Goal: Information Seeking & Learning: Learn about a topic

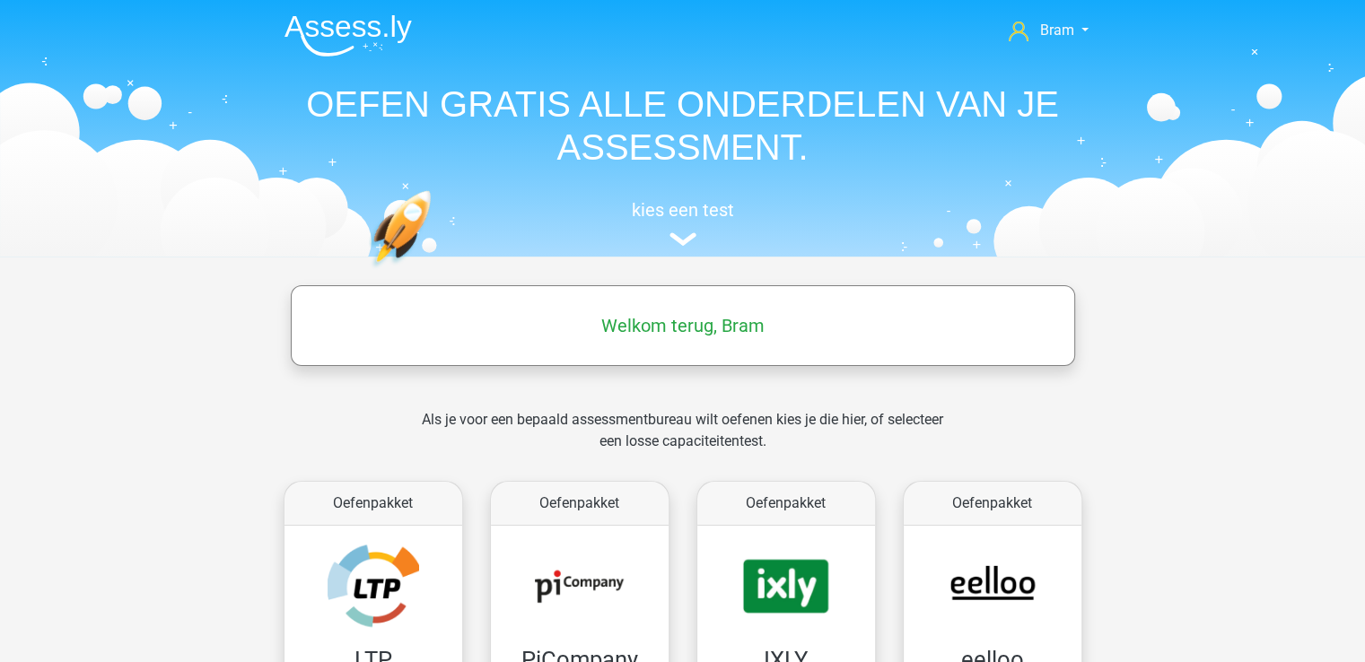
click at [682, 225] on div "kies een test" at bounding box center [682, 219] width 825 height 59
click at [706, 213] on h5 "kies een test" at bounding box center [682, 210] width 825 height 22
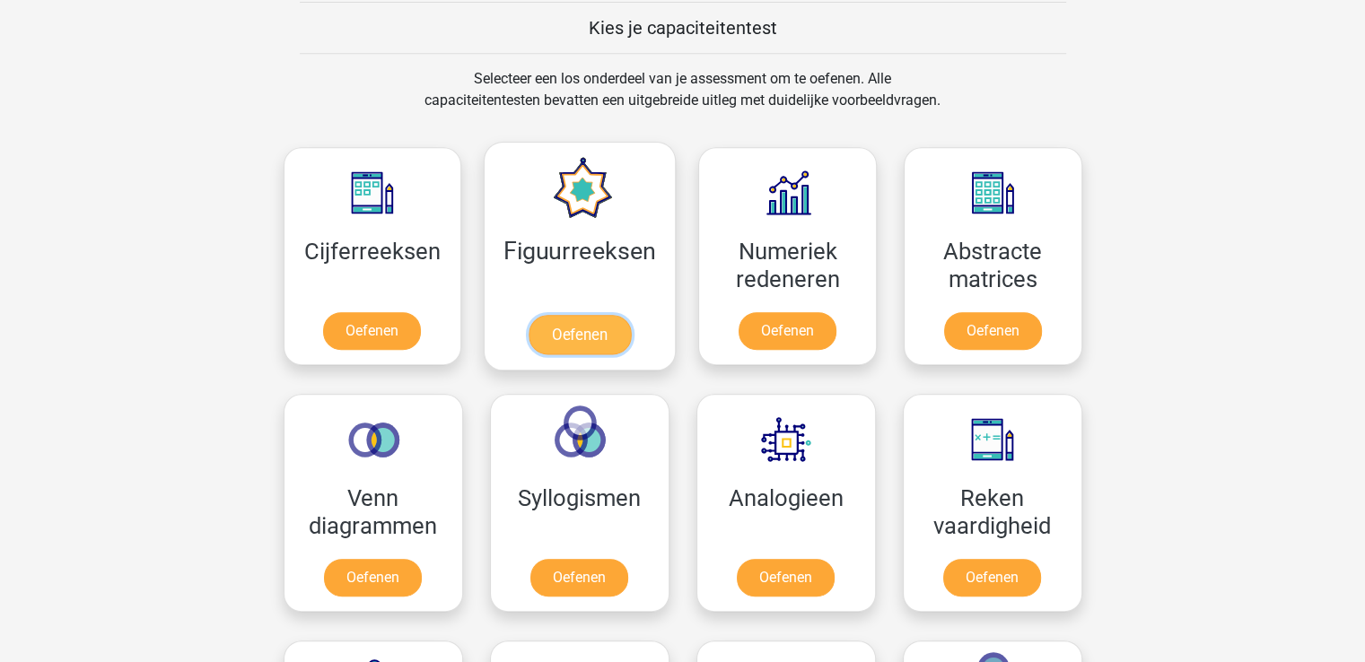
click at [605, 331] on link "Oefenen" at bounding box center [579, 334] width 102 height 39
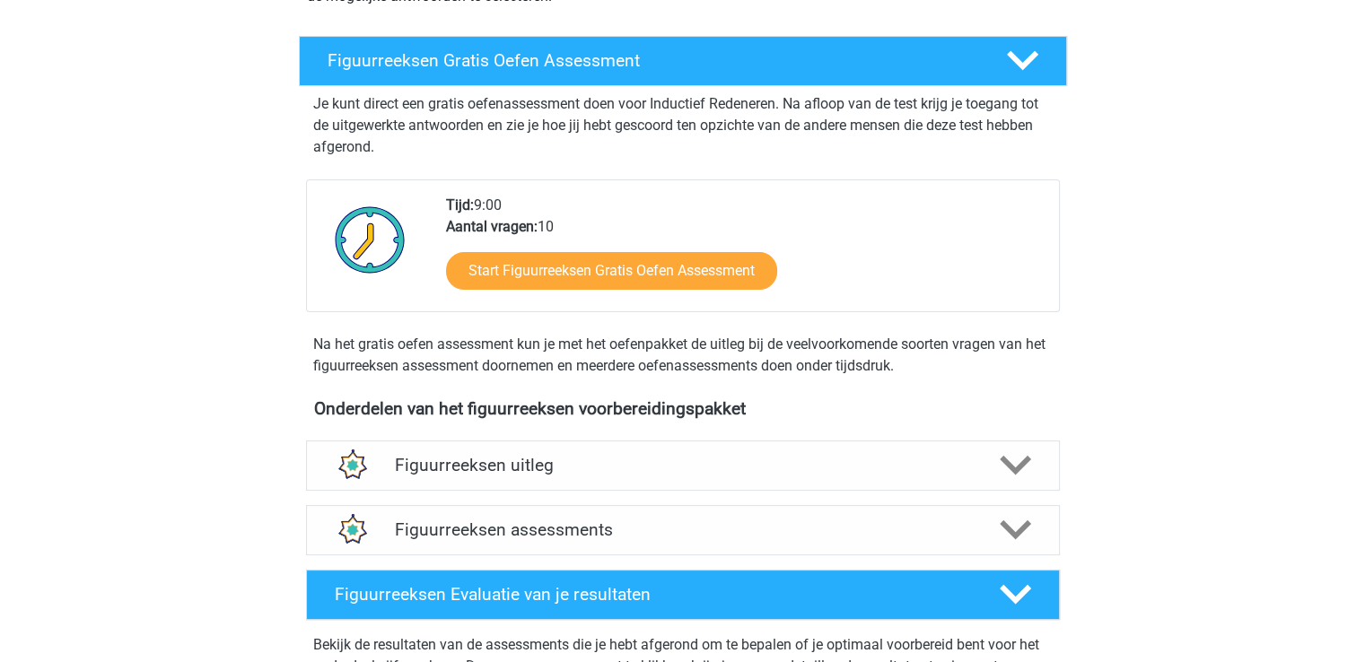
scroll to position [346, 0]
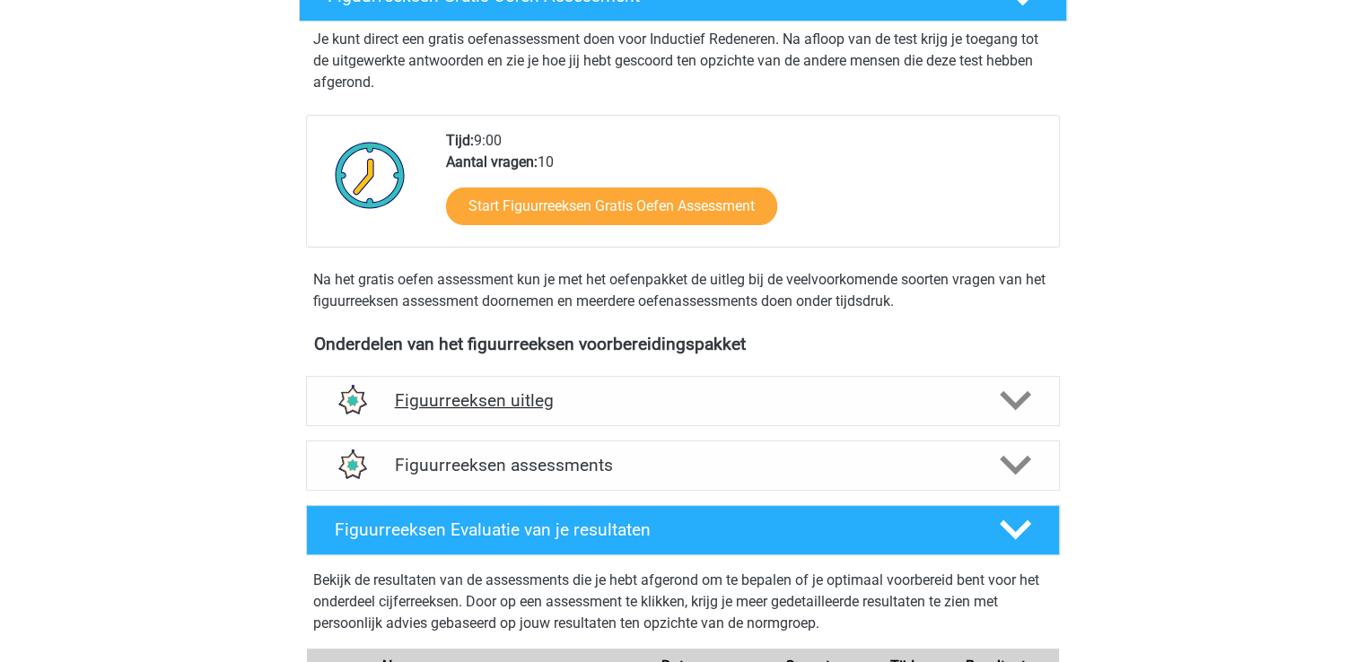
click at [1017, 393] on icon at bounding box center [1014, 400] width 31 height 31
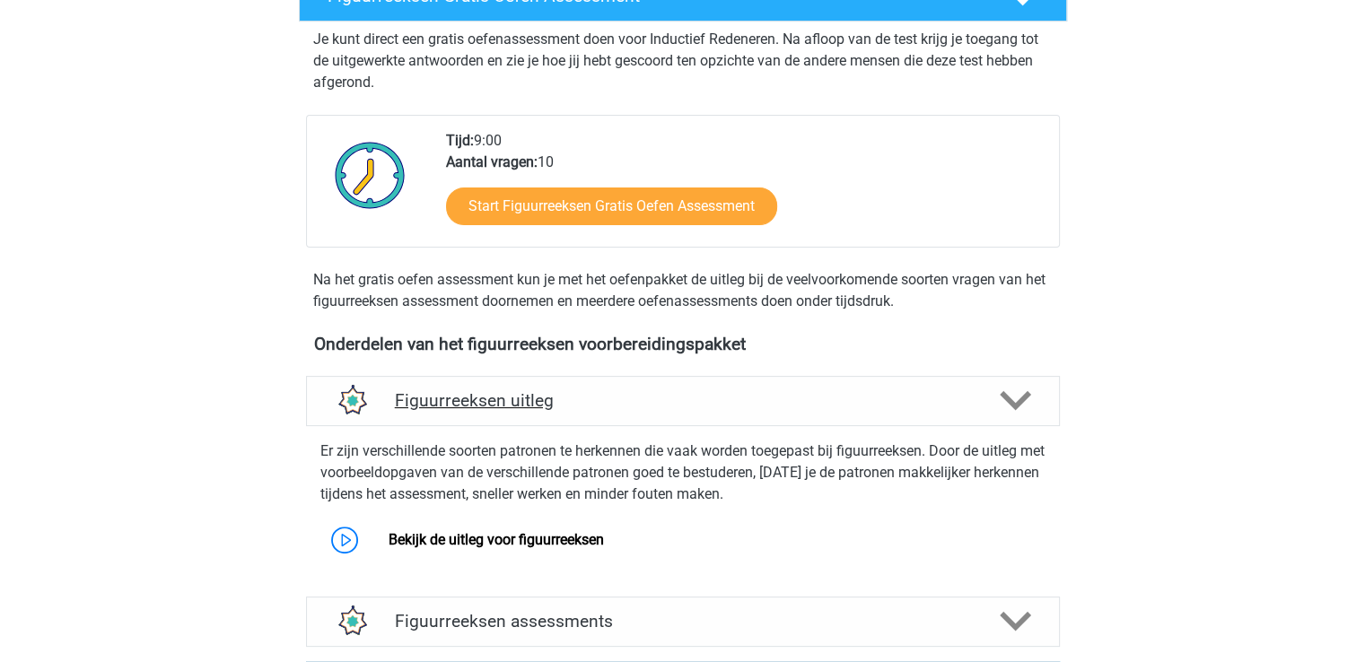
click at [1017, 393] on icon at bounding box center [1014, 400] width 31 height 31
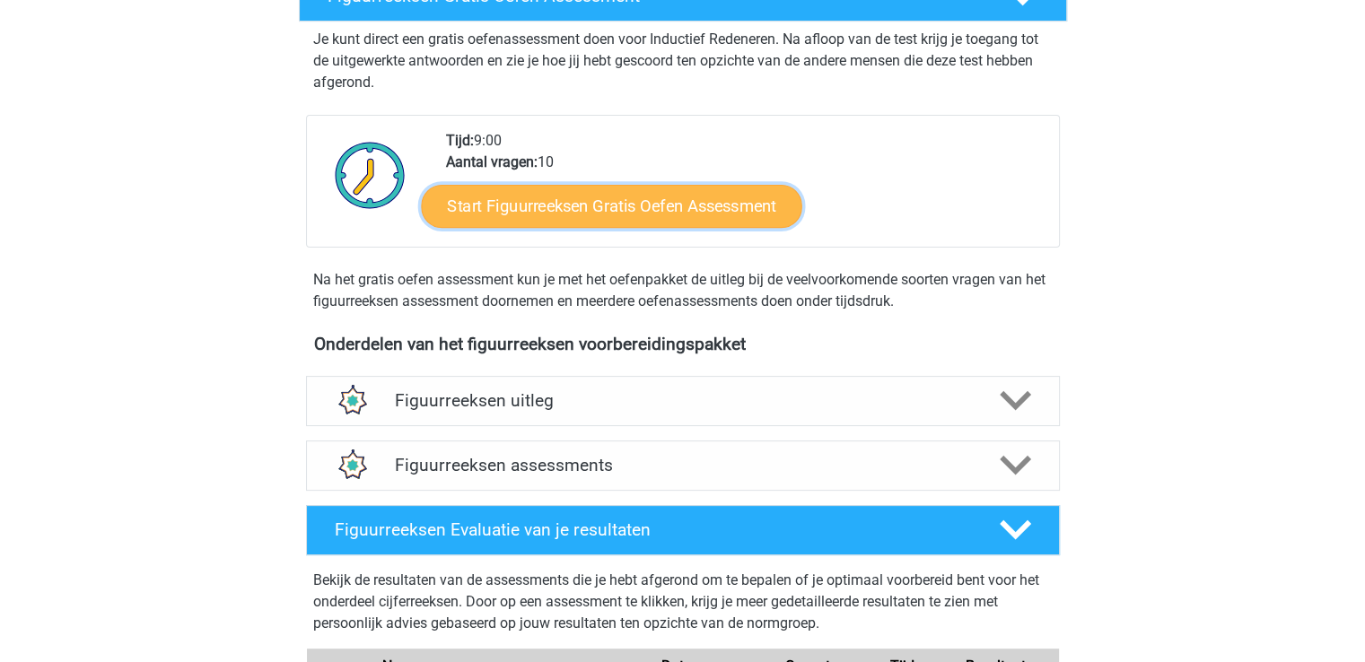
click at [484, 196] on link "Start Figuurreeksen Gratis Oefen Assessment" at bounding box center [611, 205] width 380 height 43
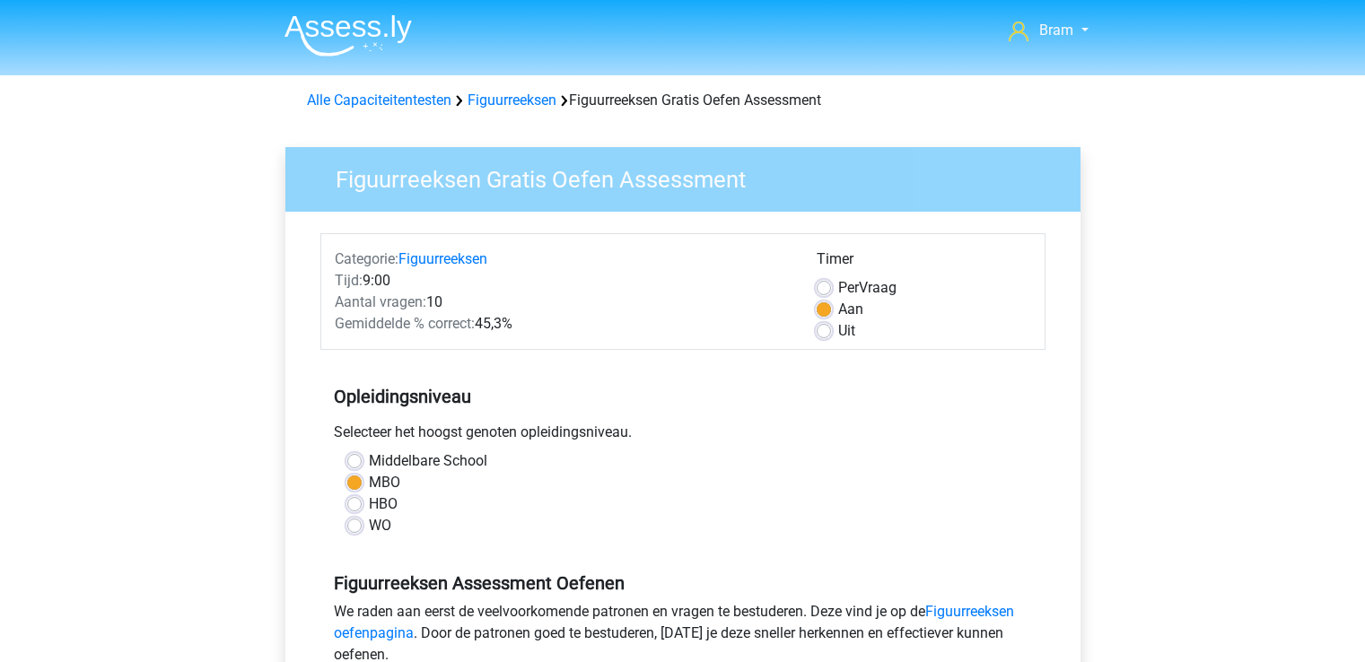
click at [790, 148] on div "Figuurreeksen Gratis Oefen Assessment" at bounding box center [682, 179] width 795 height 65
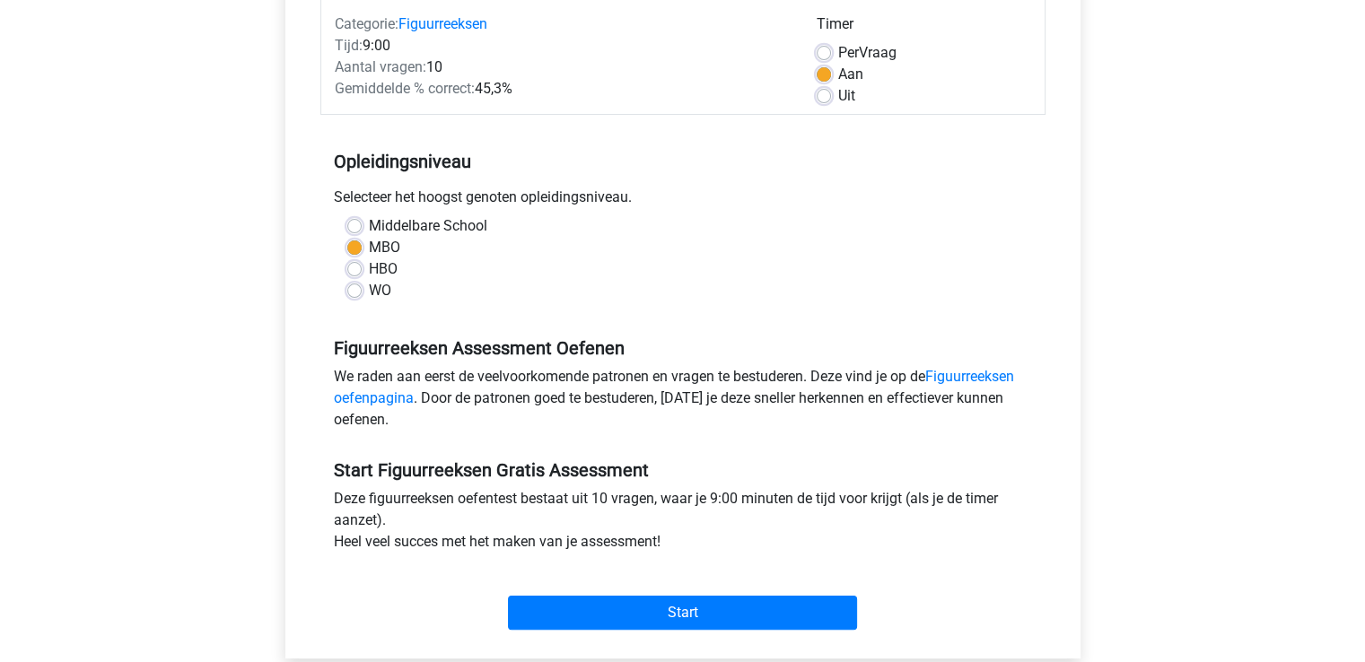
scroll to position [298, 0]
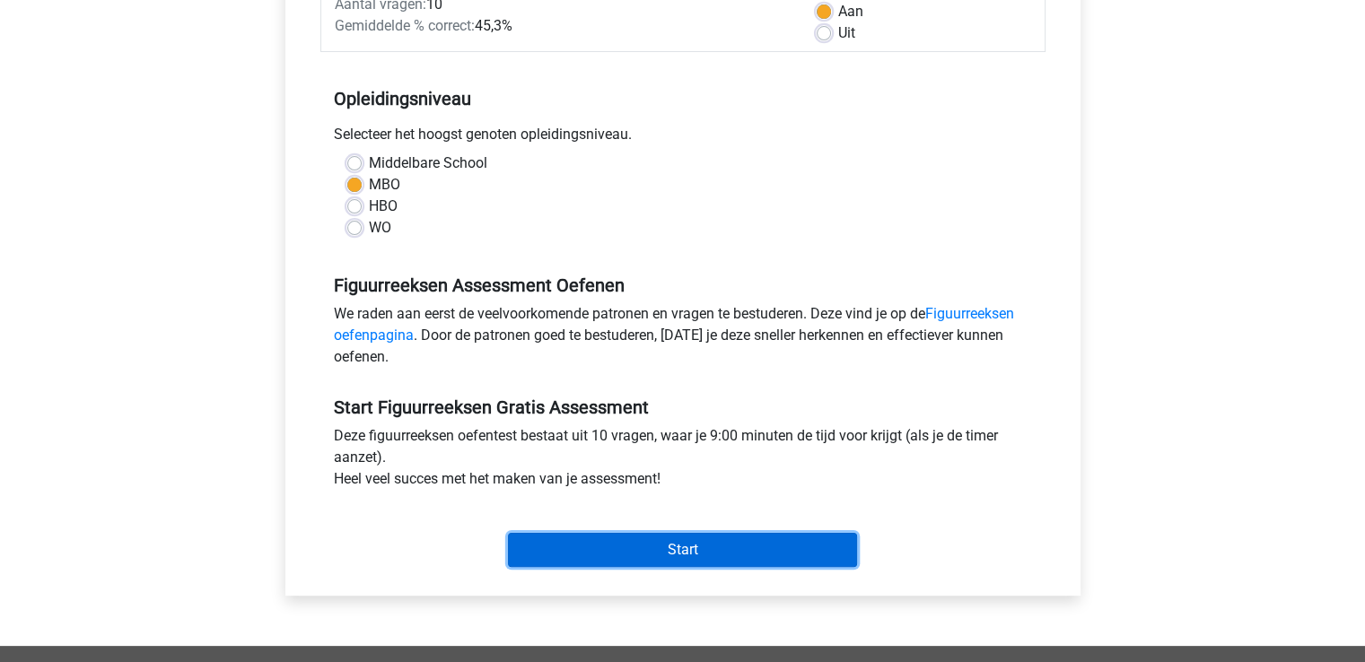
click at [707, 554] on input "Start" at bounding box center [682, 550] width 349 height 34
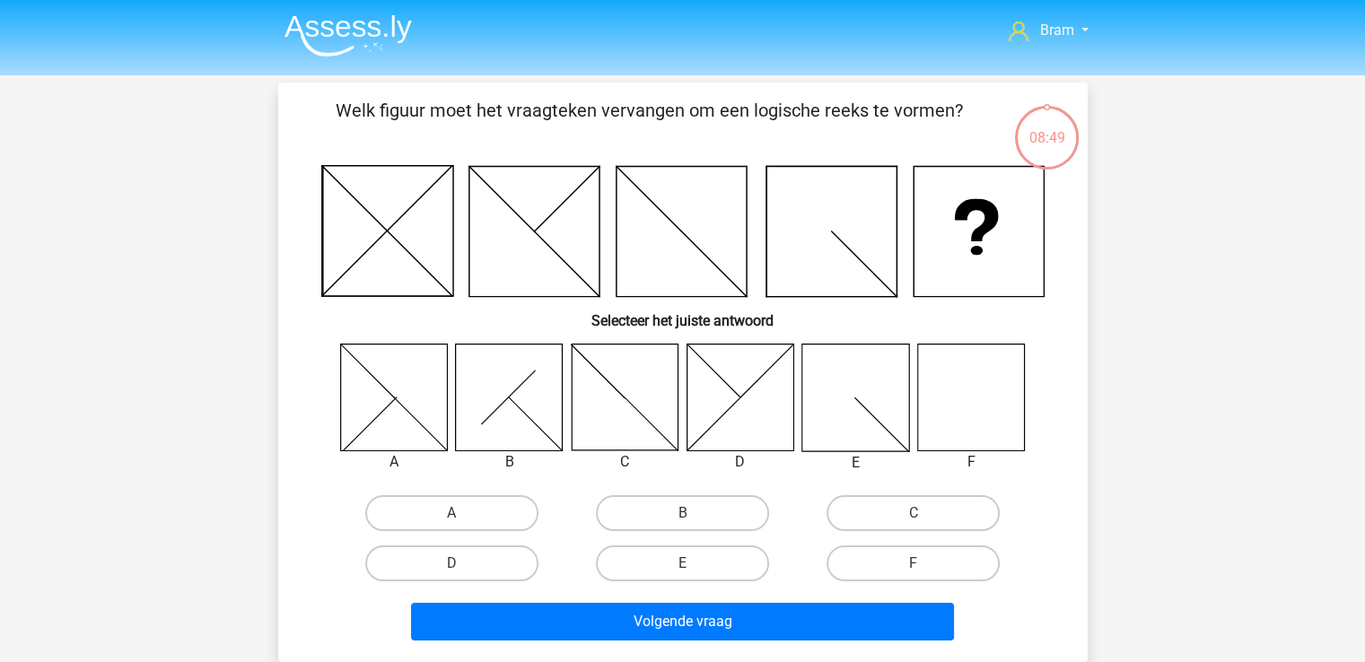
click at [947, 377] on icon at bounding box center [970, 397] width 107 height 107
click at [859, 564] on label "F" at bounding box center [912, 564] width 173 height 36
click at [913, 564] on input "F" at bounding box center [919, 569] width 12 height 12
radio input "true"
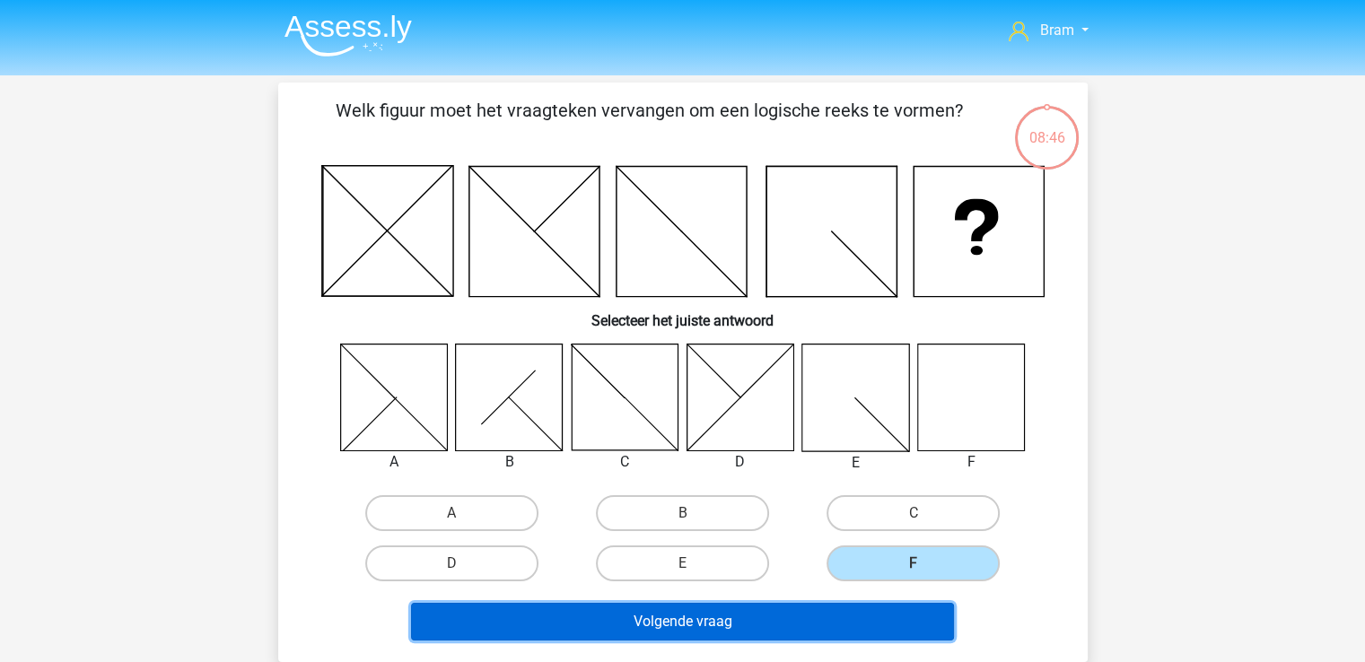
click at [873, 626] on button "Volgende vraag" at bounding box center [682, 622] width 543 height 38
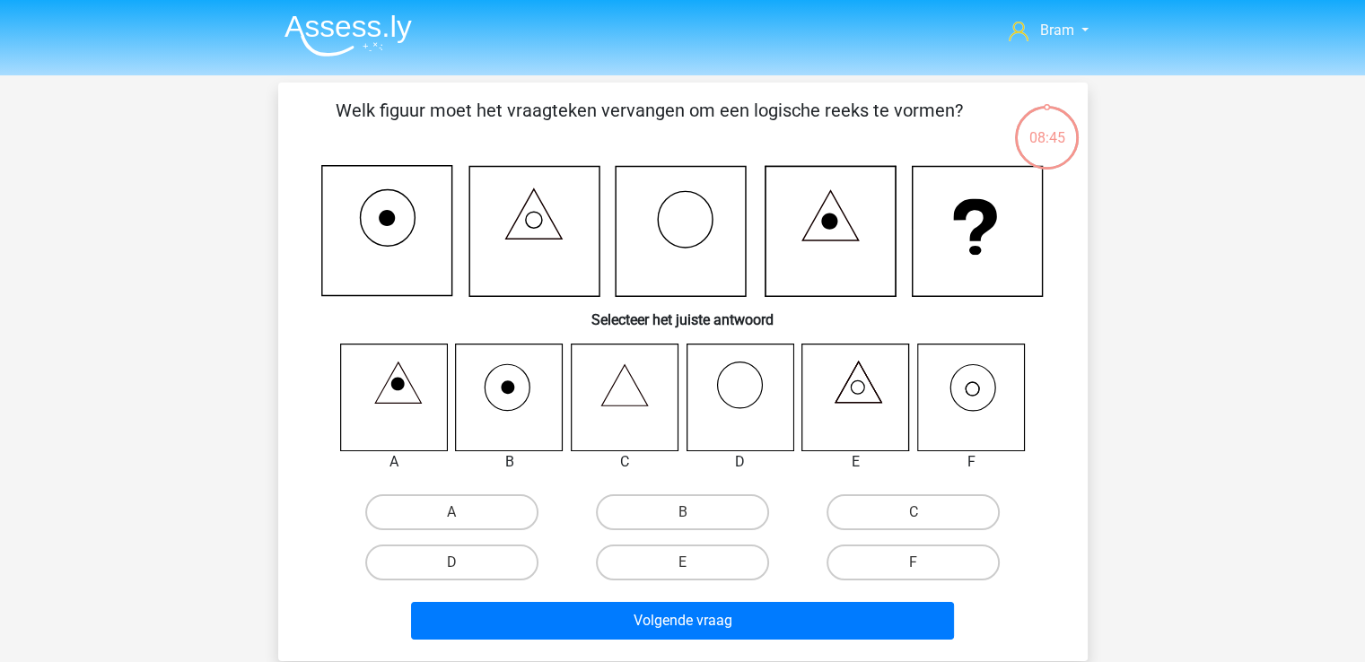
scroll to position [83, 0]
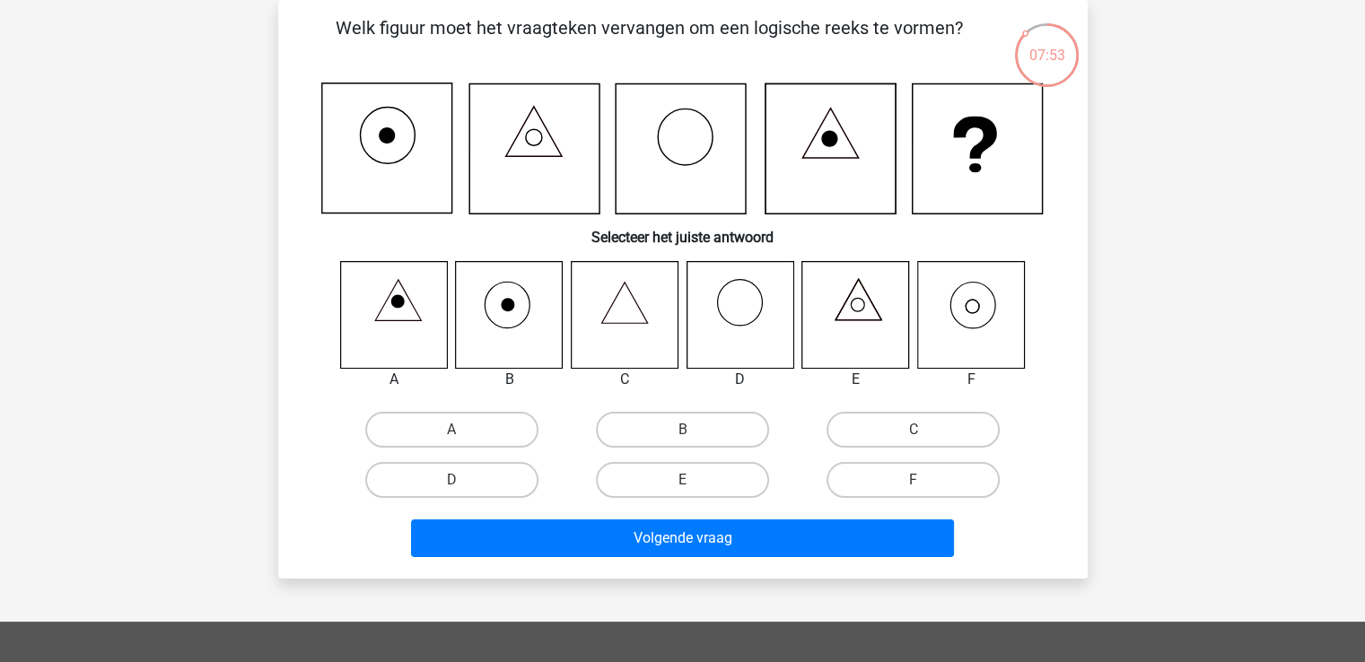
click at [964, 304] on icon at bounding box center [970, 314] width 107 height 107
click at [871, 462] on label "F" at bounding box center [912, 480] width 173 height 36
click at [913, 480] on input "F" at bounding box center [919, 486] width 12 height 12
radio input "true"
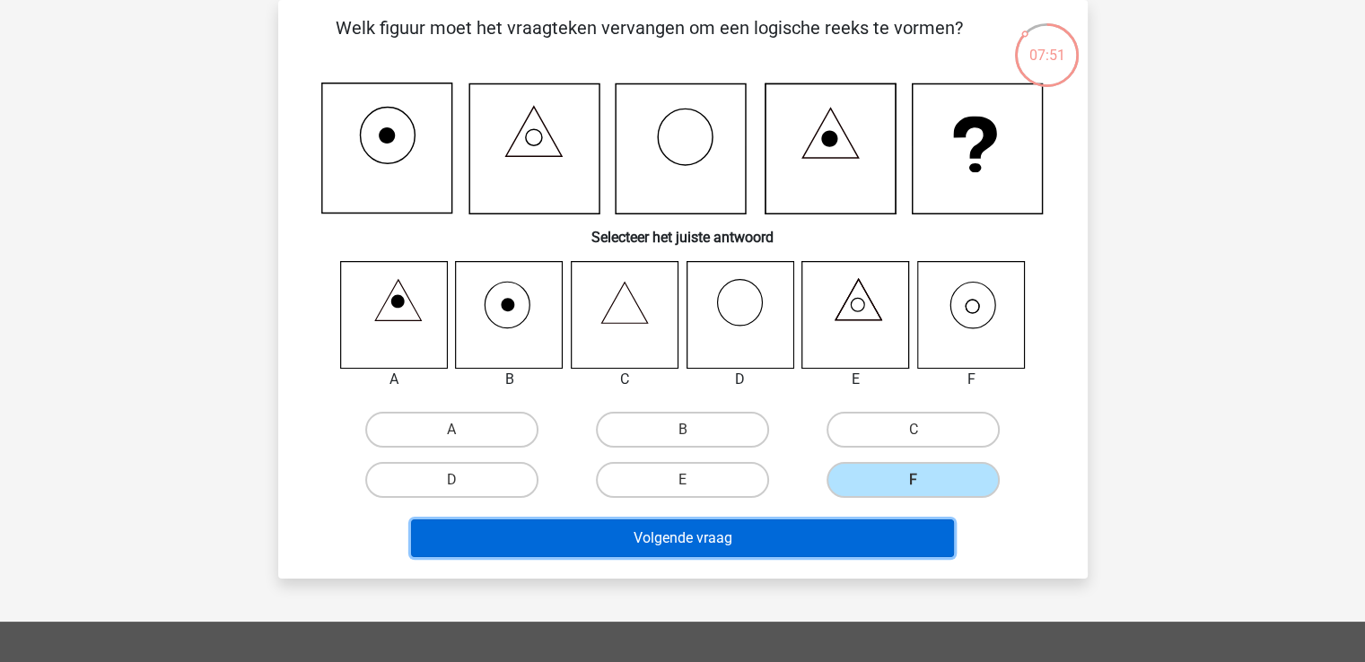
click at [873, 522] on button "Volgende vraag" at bounding box center [682, 538] width 543 height 38
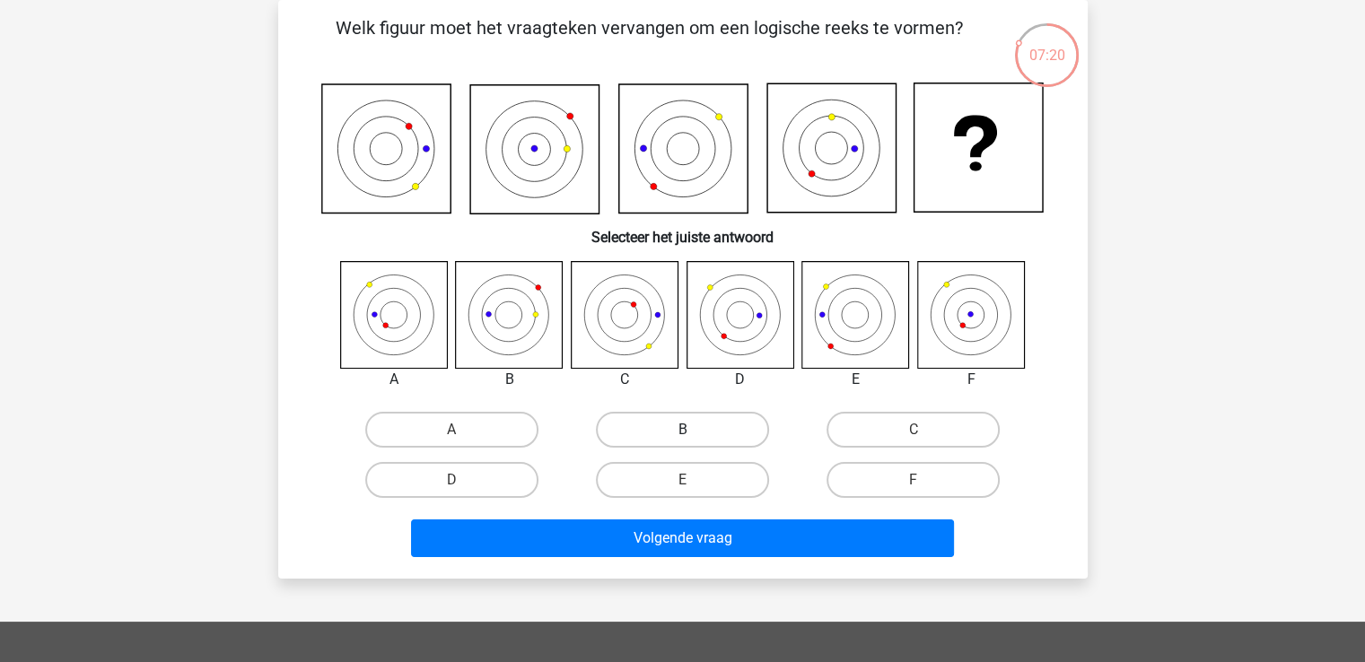
click at [711, 434] on label "B" at bounding box center [682, 430] width 173 height 36
click at [694, 434] on input "B" at bounding box center [688, 436] width 12 height 12
radio input "true"
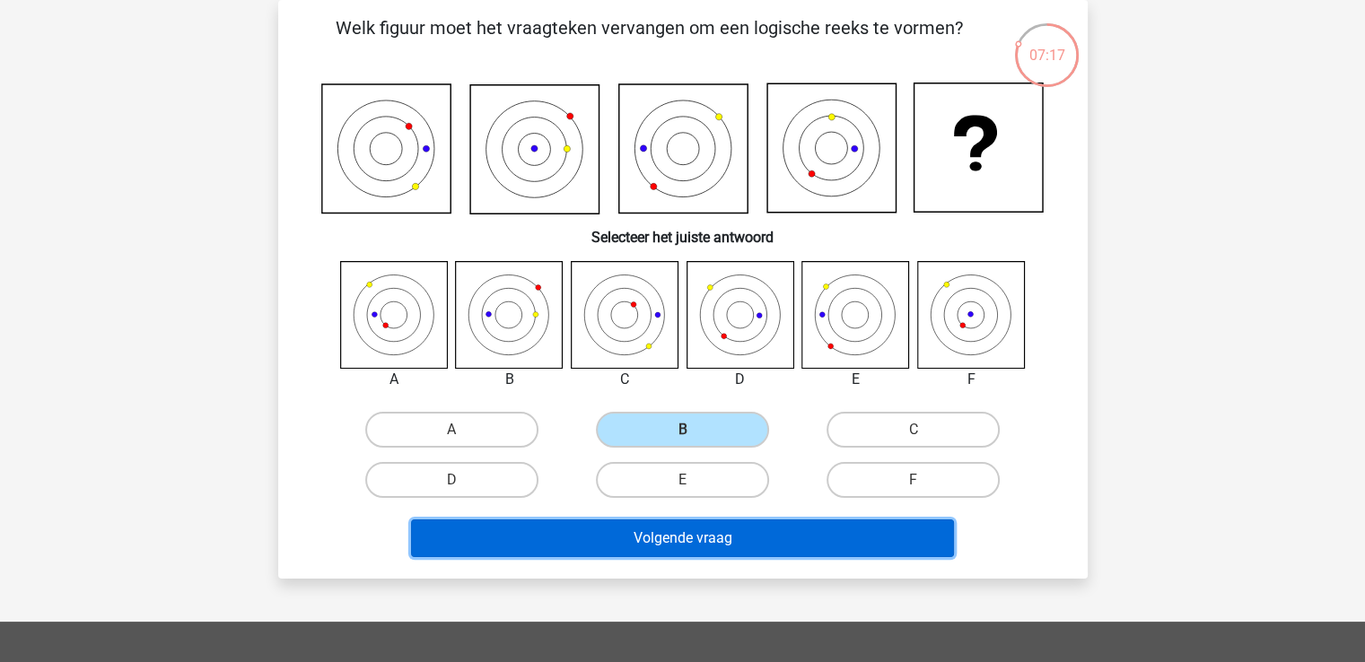
click at [724, 550] on button "Volgende vraag" at bounding box center [682, 538] width 543 height 38
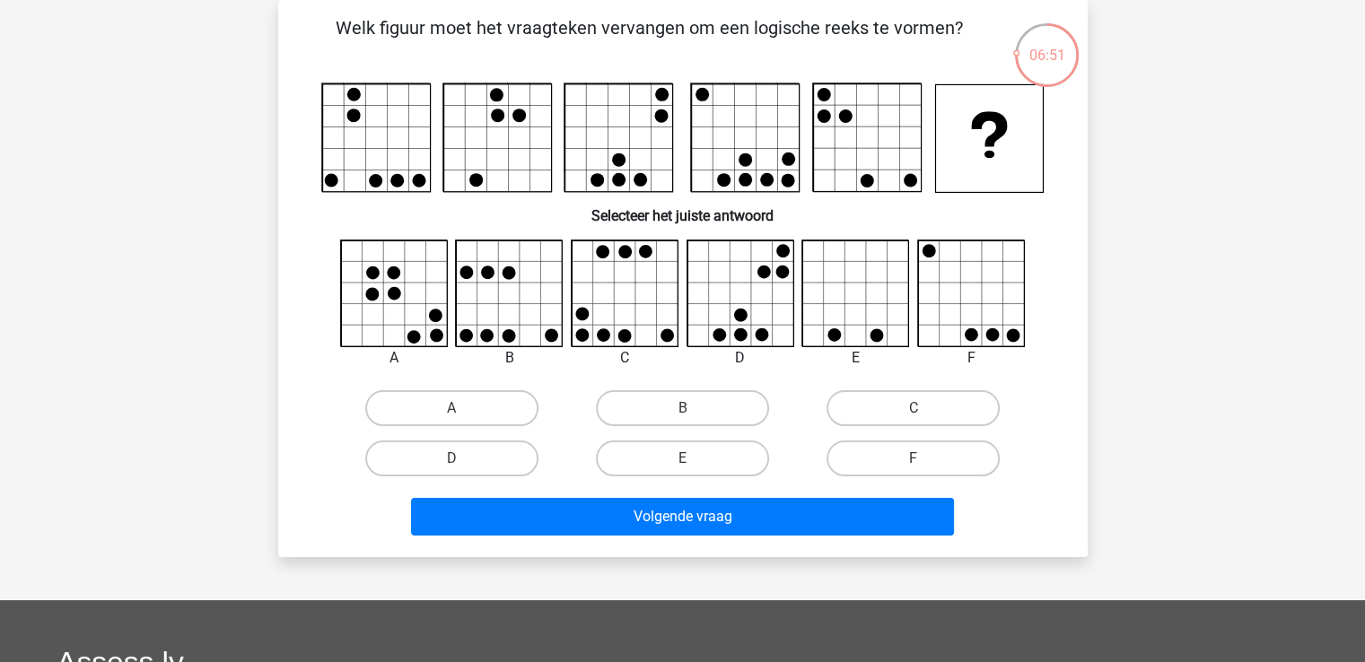
click at [639, 384] on div "B" at bounding box center [682, 408] width 231 height 50
click at [642, 413] on label "B" at bounding box center [682, 408] width 173 height 36
click at [682, 413] on input "B" at bounding box center [688, 414] width 12 height 12
radio input "true"
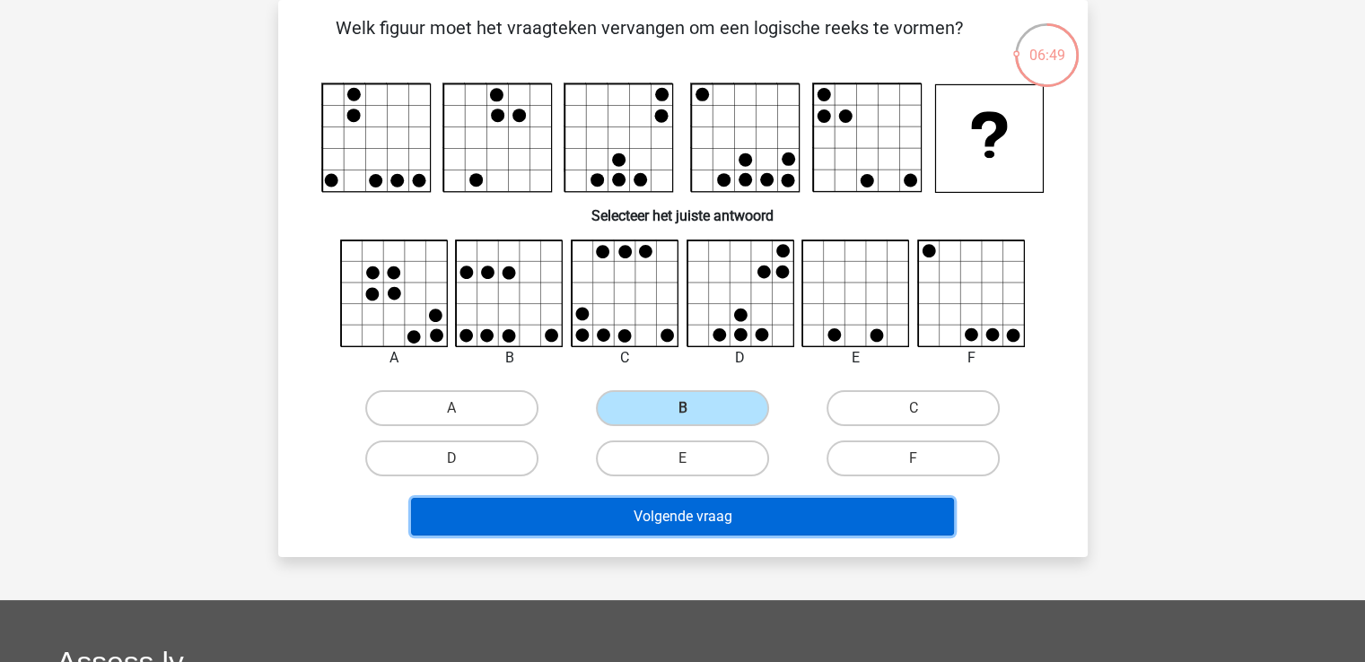
click at [734, 532] on button "Volgende vraag" at bounding box center [682, 517] width 543 height 38
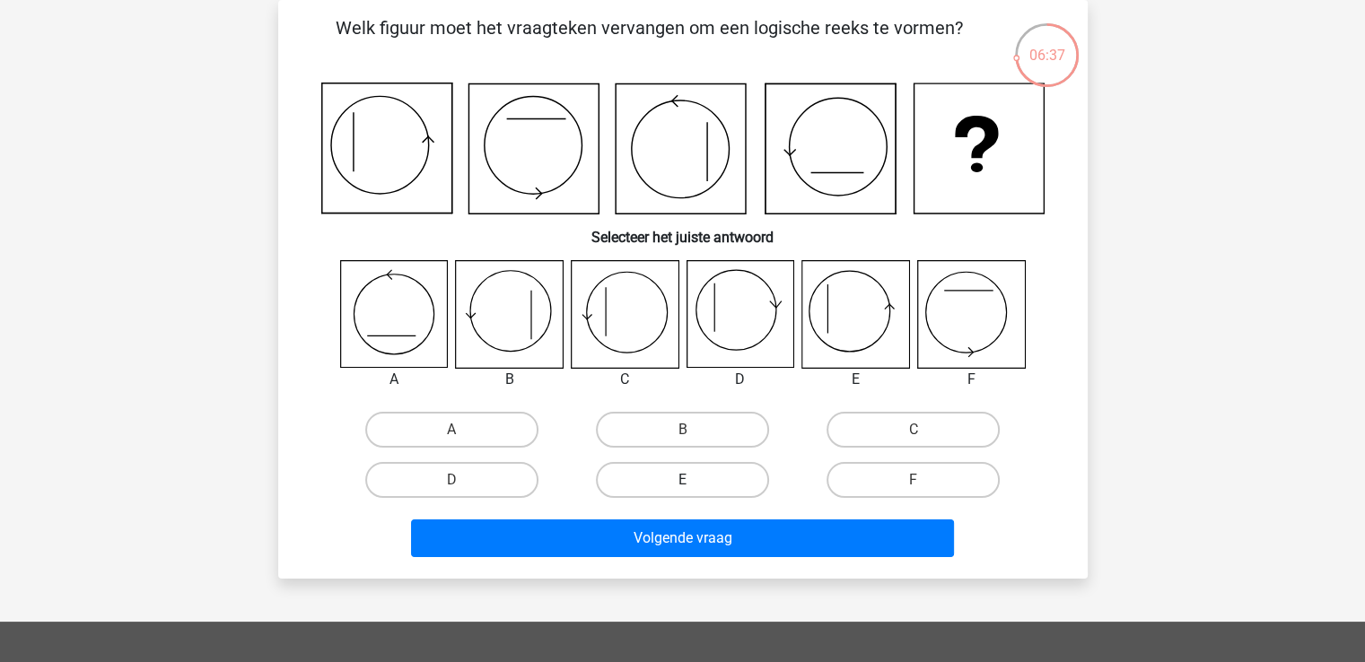
click at [709, 479] on label "E" at bounding box center [682, 480] width 173 height 36
click at [694, 480] on input "E" at bounding box center [688, 486] width 12 height 12
radio input "true"
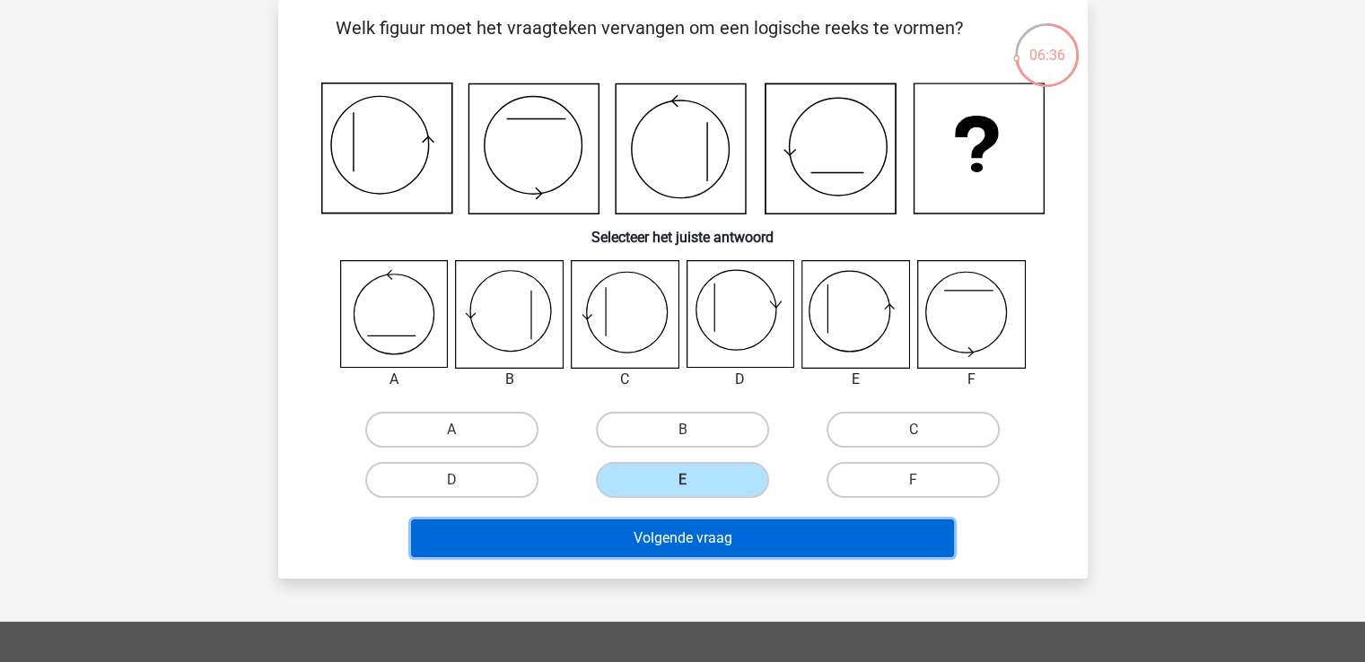
click at [740, 550] on button "Volgende vraag" at bounding box center [682, 538] width 543 height 38
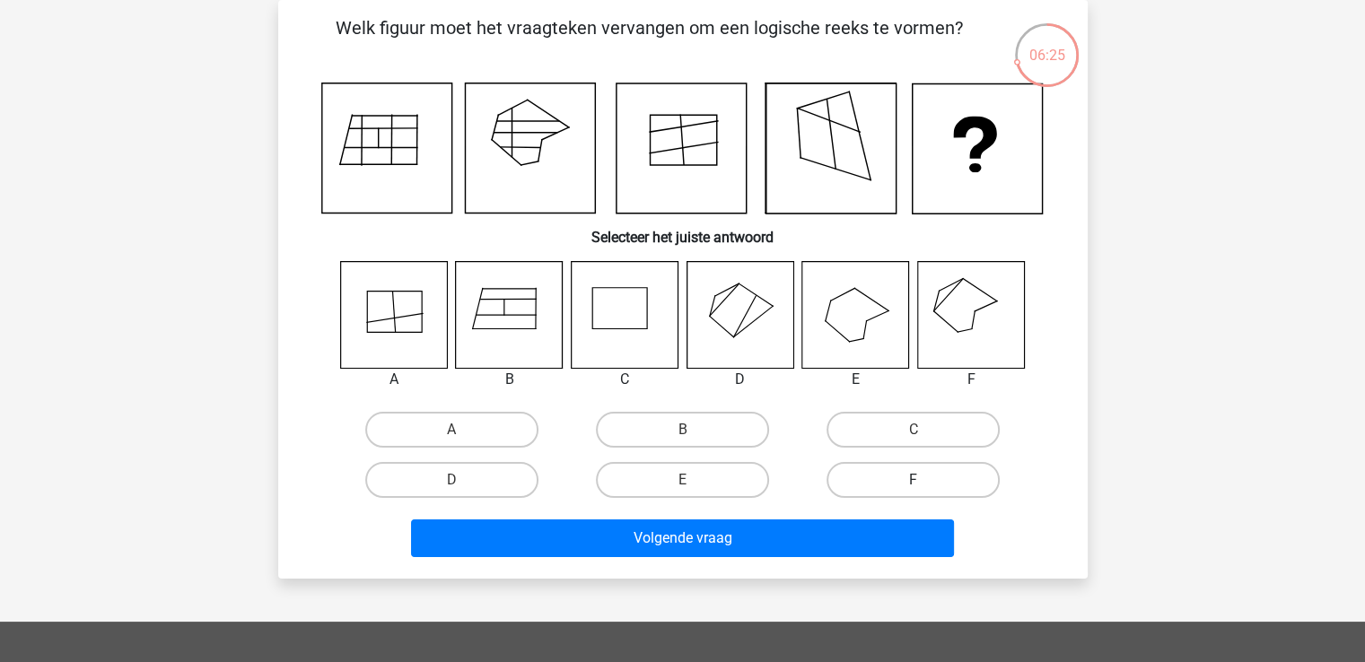
drag, startPoint x: 916, startPoint y: 464, endPoint x: 898, endPoint y: 490, distance: 31.6
click at [898, 490] on label "F" at bounding box center [912, 480] width 173 height 36
click at [913, 490] on input "F" at bounding box center [919, 486] width 12 height 12
radio input "true"
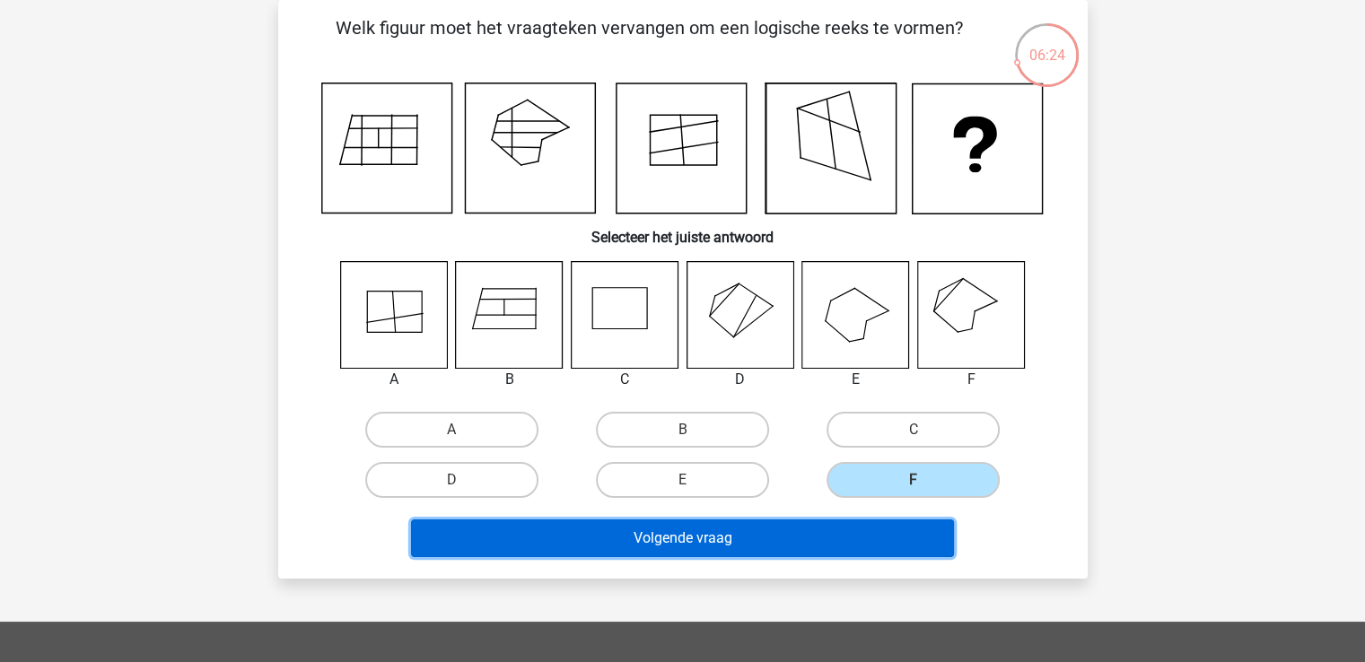
click at [894, 525] on button "Volgende vraag" at bounding box center [682, 538] width 543 height 38
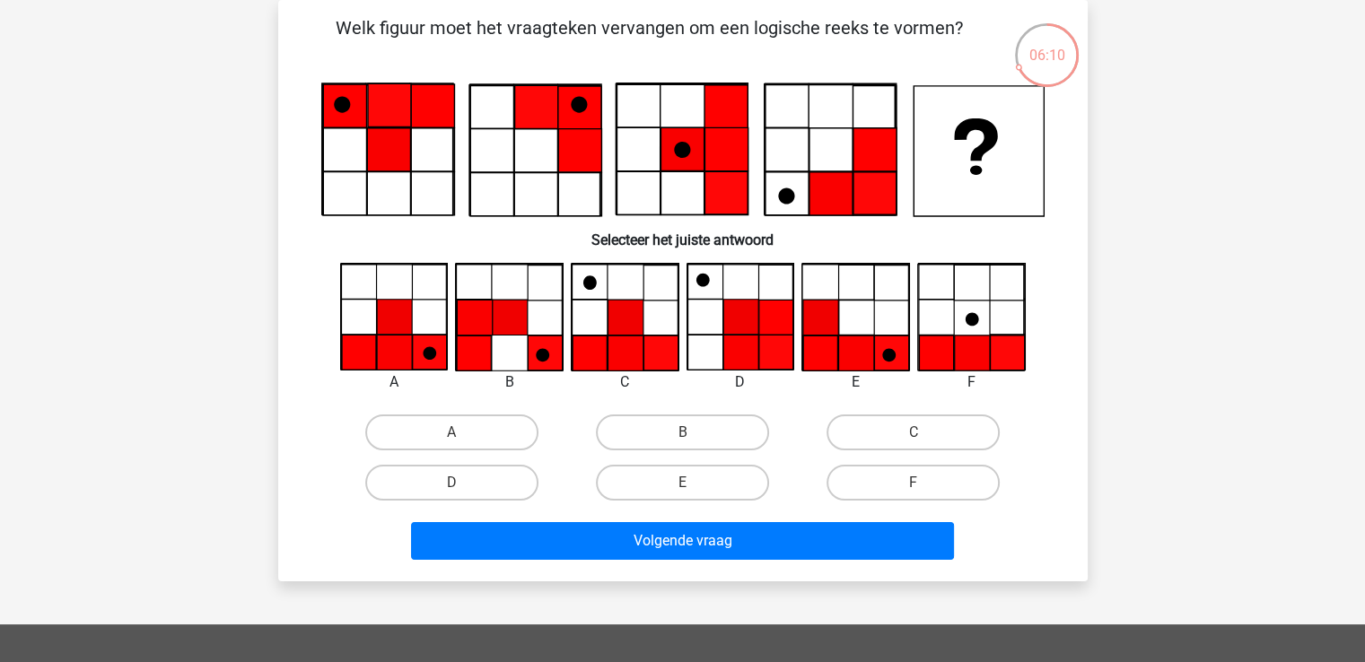
click at [656, 83] on icon at bounding box center [682, 150] width 723 height 135
click at [942, 421] on label "C" at bounding box center [912, 433] width 173 height 36
click at [925, 432] on input "C" at bounding box center [919, 438] width 12 height 12
radio input "true"
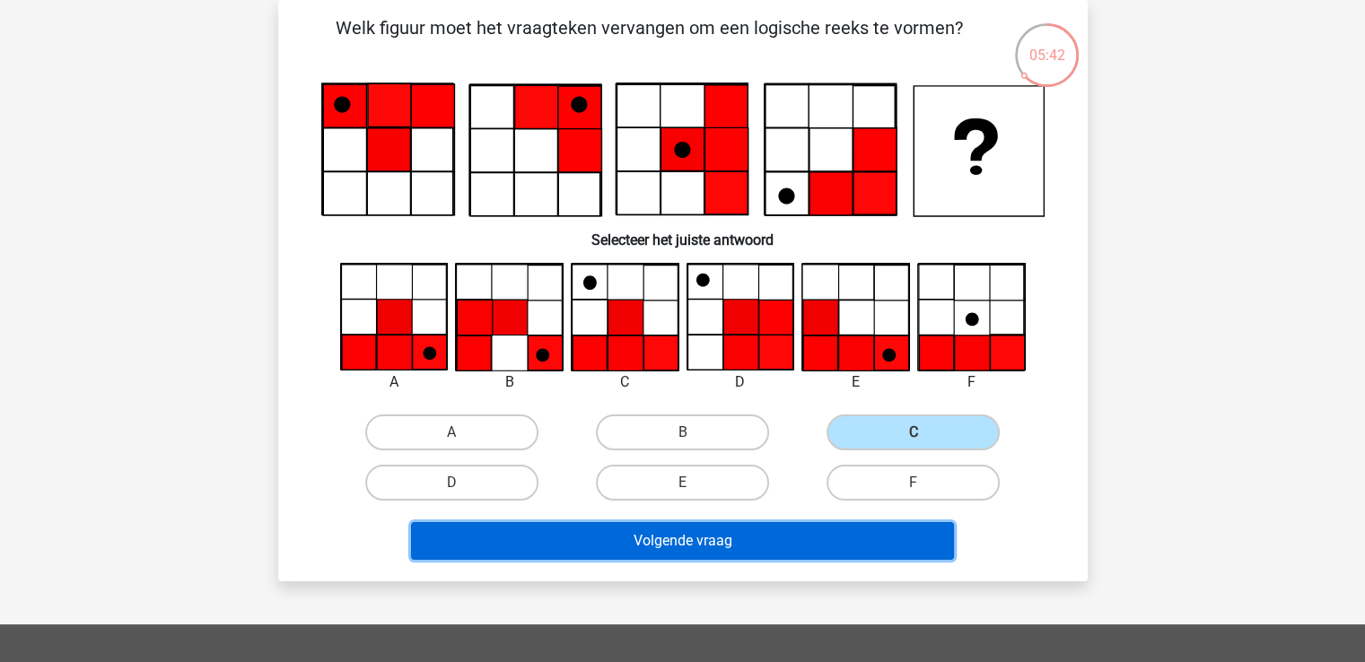
click at [869, 546] on button "Volgende vraag" at bounding box center [682, 541] width 543 height 38
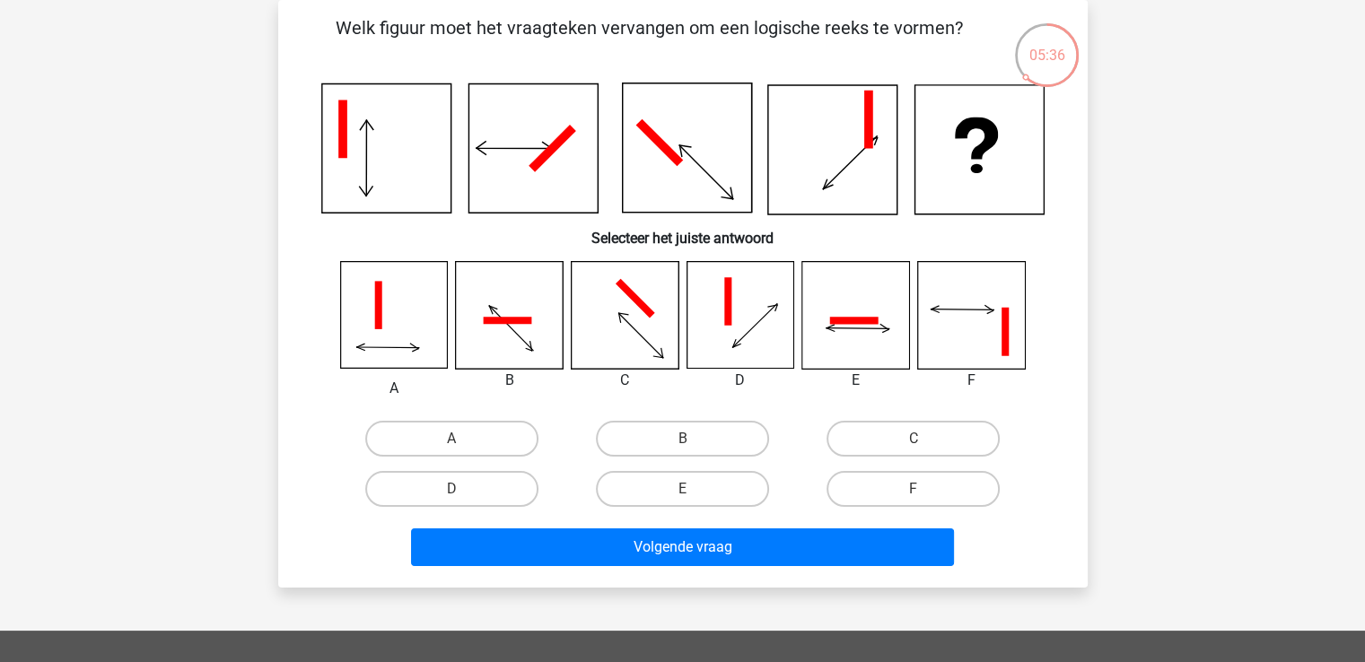
click at [390, 141] on icon at bounding box center [385, 148] width 129 height 129
drag, startPoint x: 728, startPoint y: 430, endPoint x: 702, endPoint y: 439, distance: 27.5
click at [702, 439] on label "B" at bounding box center [682, 439] width 173 height 36
click at [694, 439] on input "B" at bounding box center [688, 445] width 12 height 12
radio input "true"
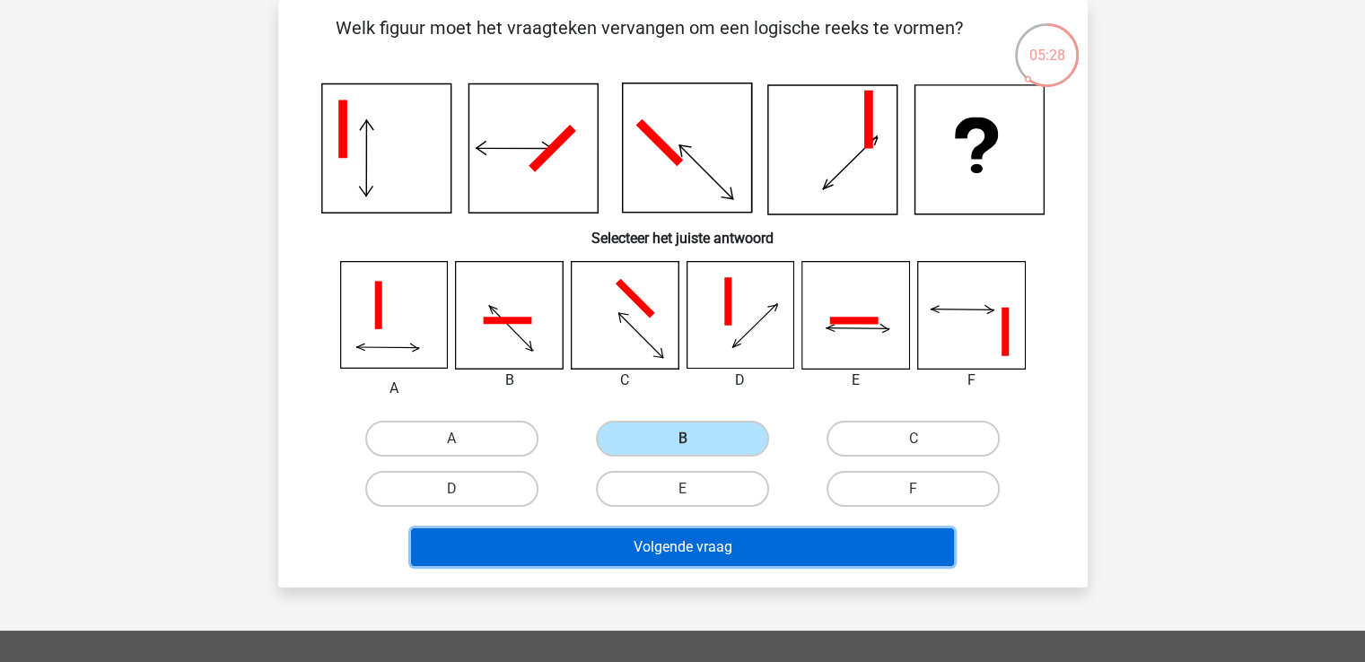
click at [765, 544] on button "Volgende vraag" at bounding box center [682, 547] width 543 height 38
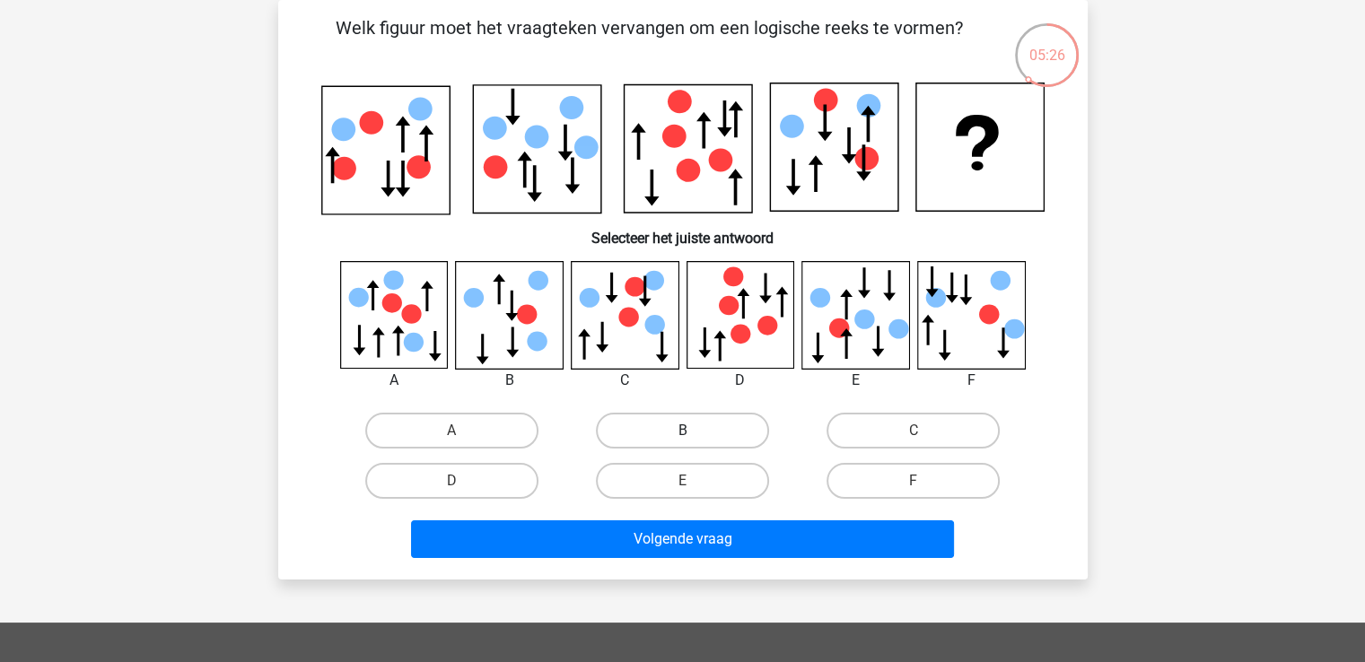
click at [704, 432] on label "B" at bounding box center [682, 431] width 173 height 36
click at [694, 432] on input "B" at bounding box center [688, 437] width 12 height 12
radio input "true"
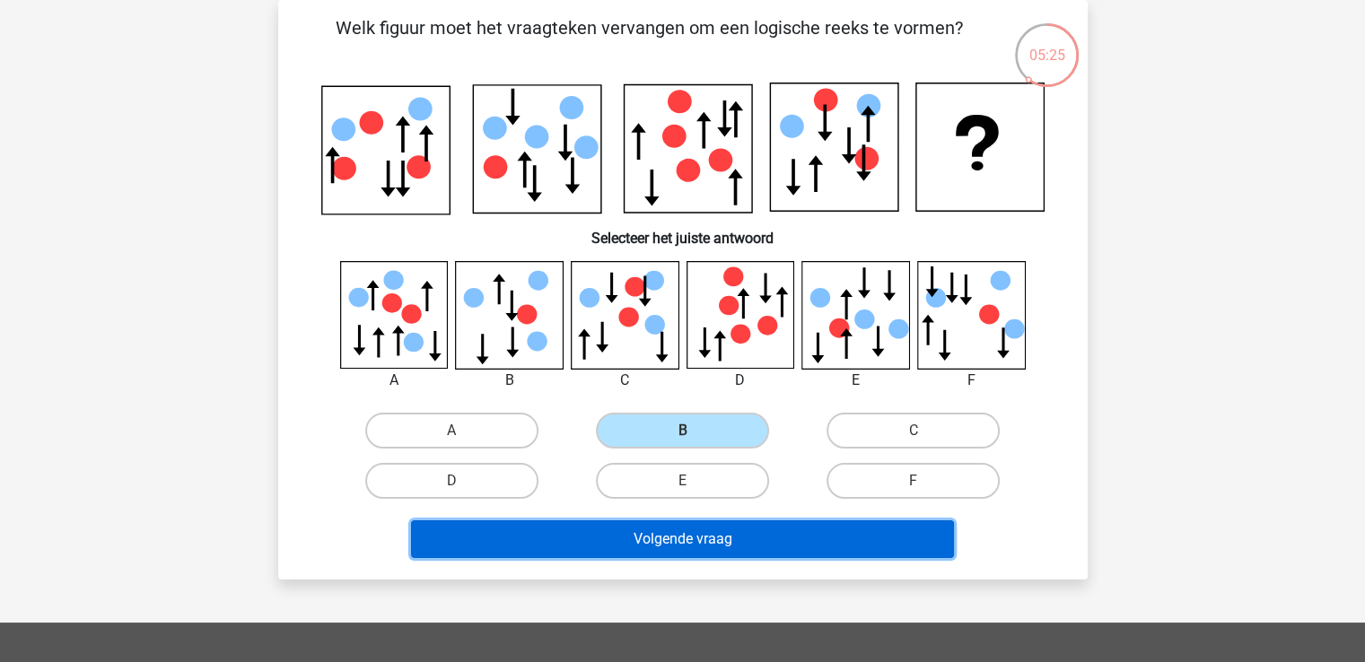
click at [739, 541] on button "Volgende vraag" at bounding box center [682, 539] width 543 height 38
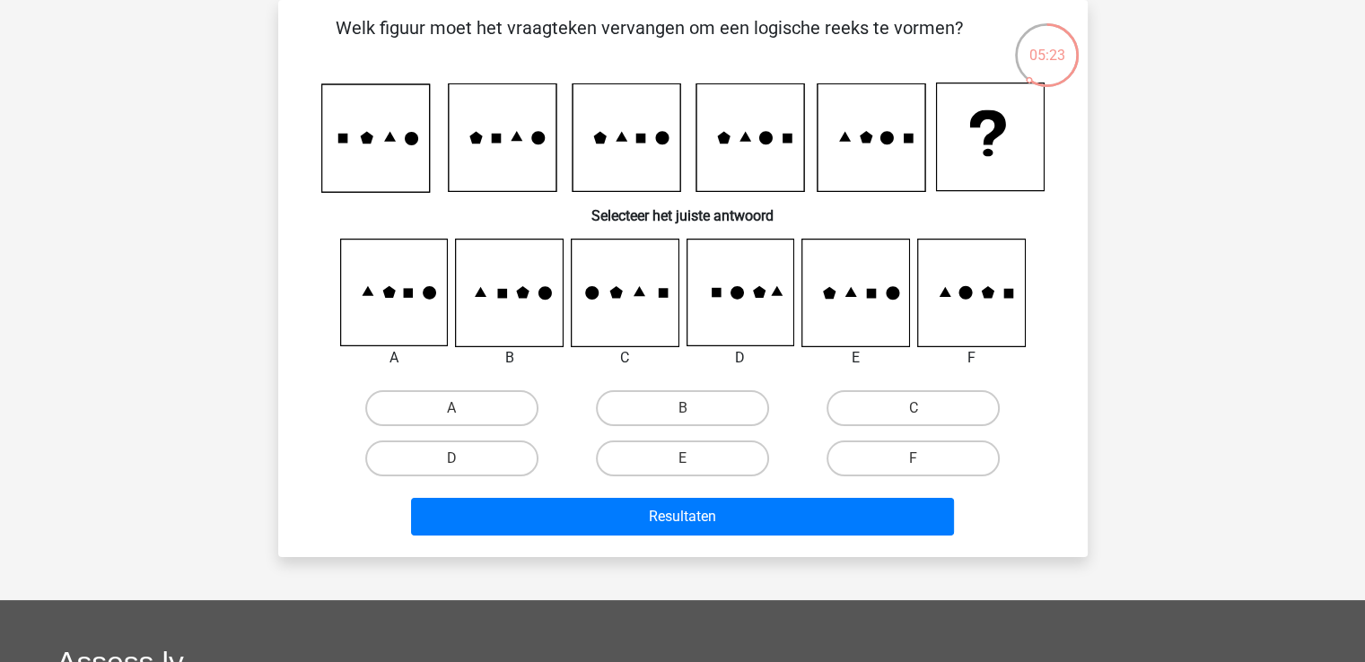
click at [728, 438] on div "E" at bounding box center [682, 458] width 231 height 50
click at [728, 420] on label "B" at bounding box center [682, 408] width 173 height 36
click at [694, 420] on input "B" at bounding box center [688, 414] width 12 height 12
radio input "true"
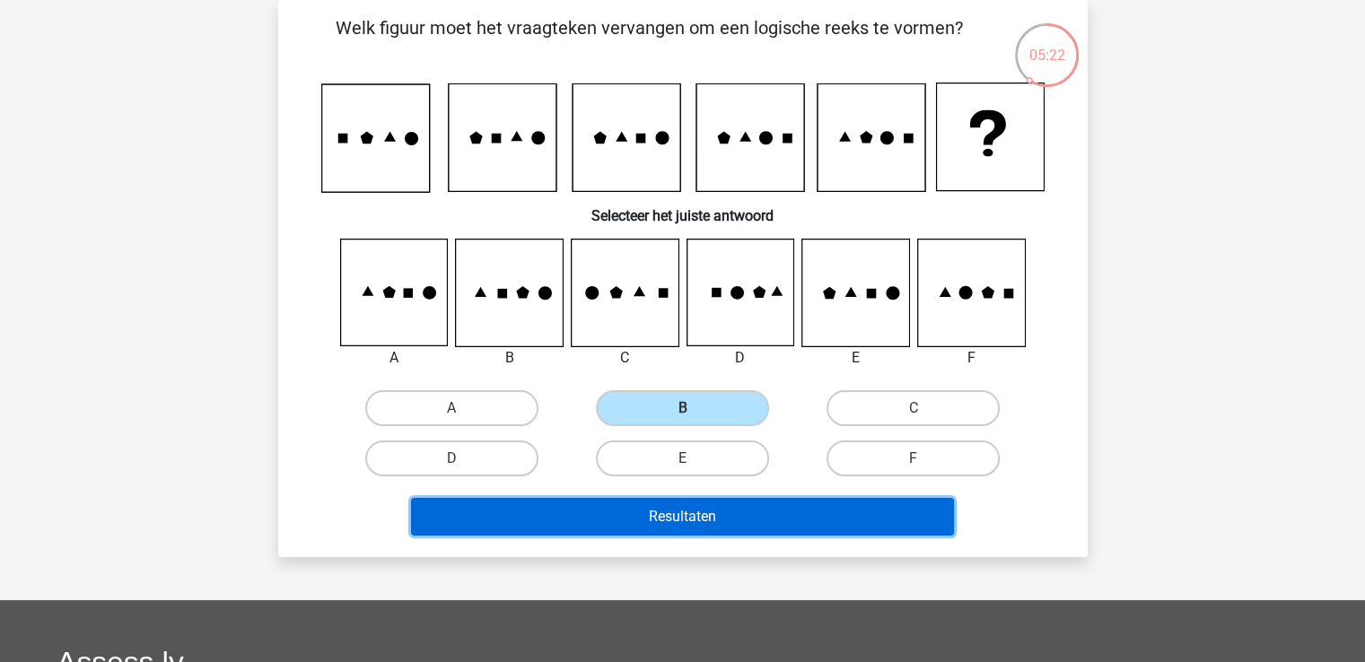
click at [727, 510] on button "Resultaten" at bounding box center [682, 517] width 543 height 38
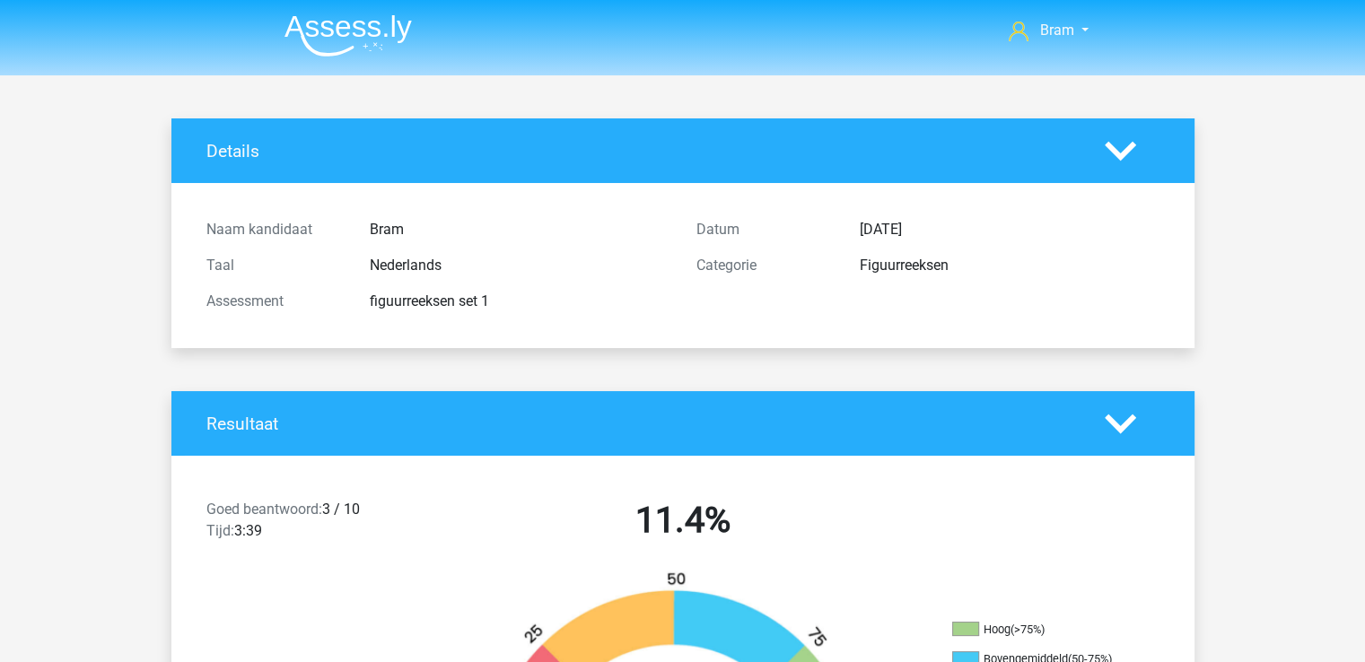
click at [1101, 142] on div at bounding box center [1132, 150] width 82 height 31
click at [1140, 174] on div "Details" at bounding box center [682, 150] width 1023 height 65
click at [1132, 170] on div "Details" at bounding box center [682, 150] width 1023 height 65
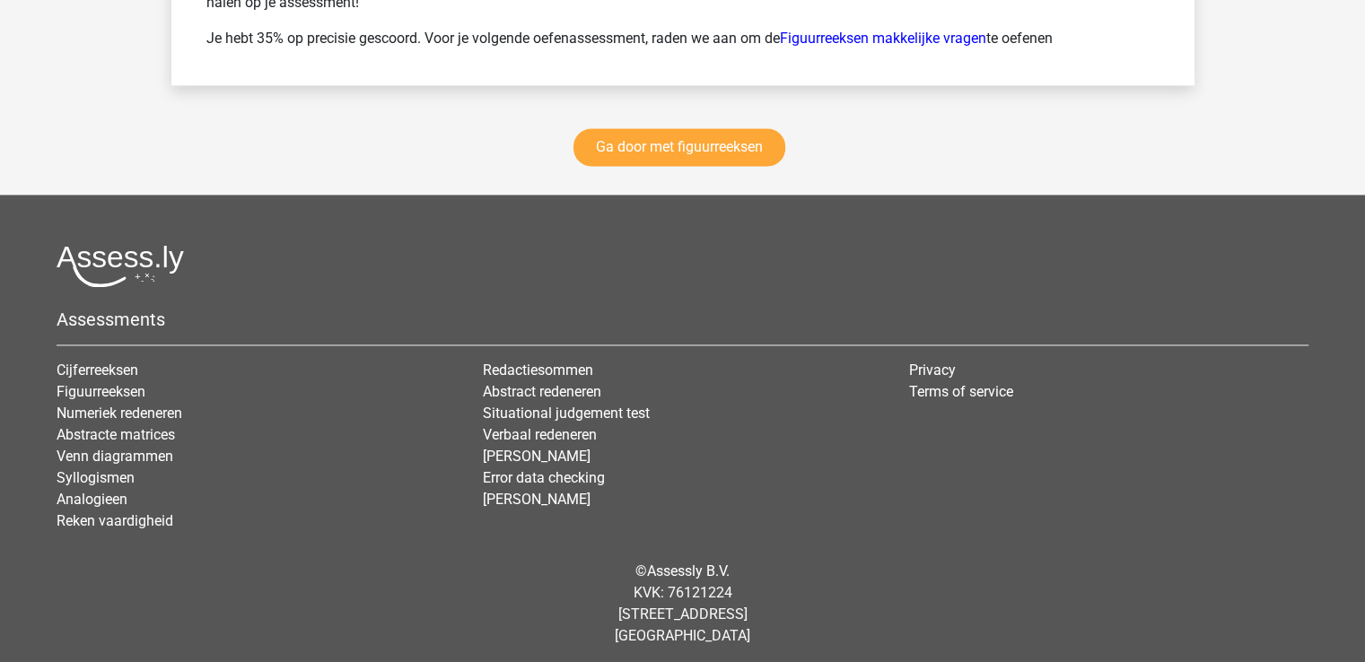
scroll to position [2627, 0]
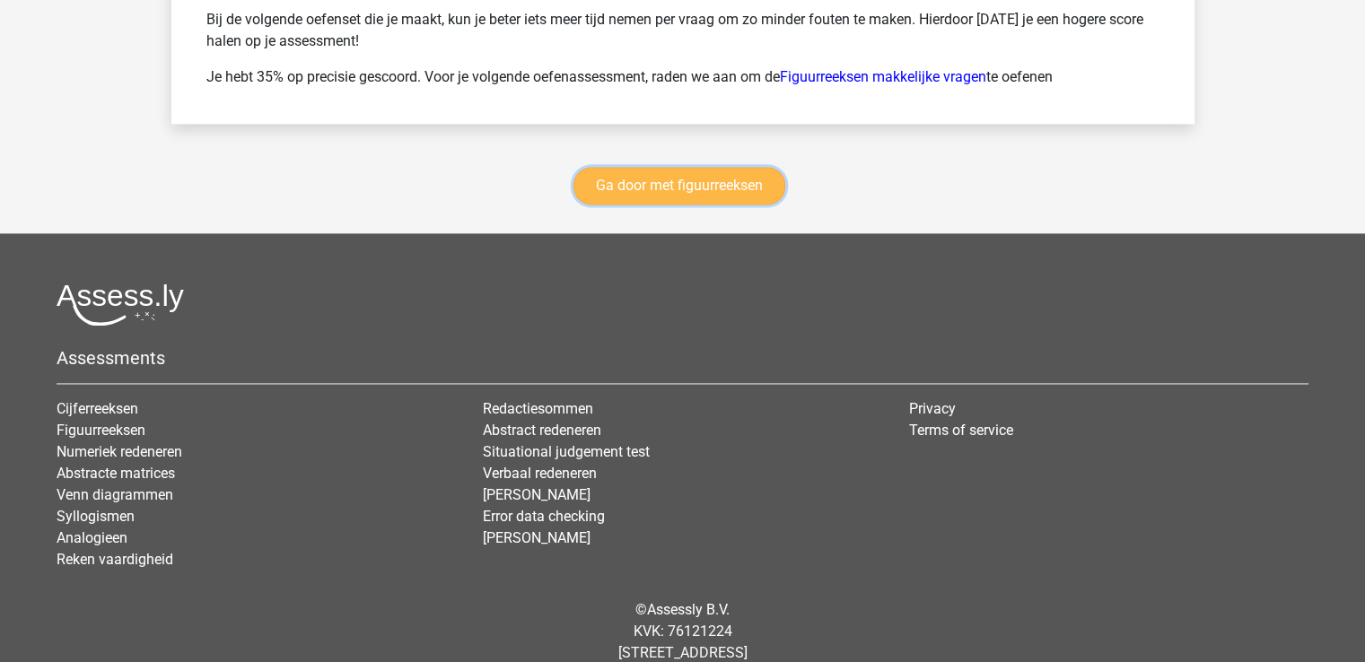
click at [764, 187] on link "Ga door met figuurreeksen" at bounding box center [679, 186] width 212 height 38
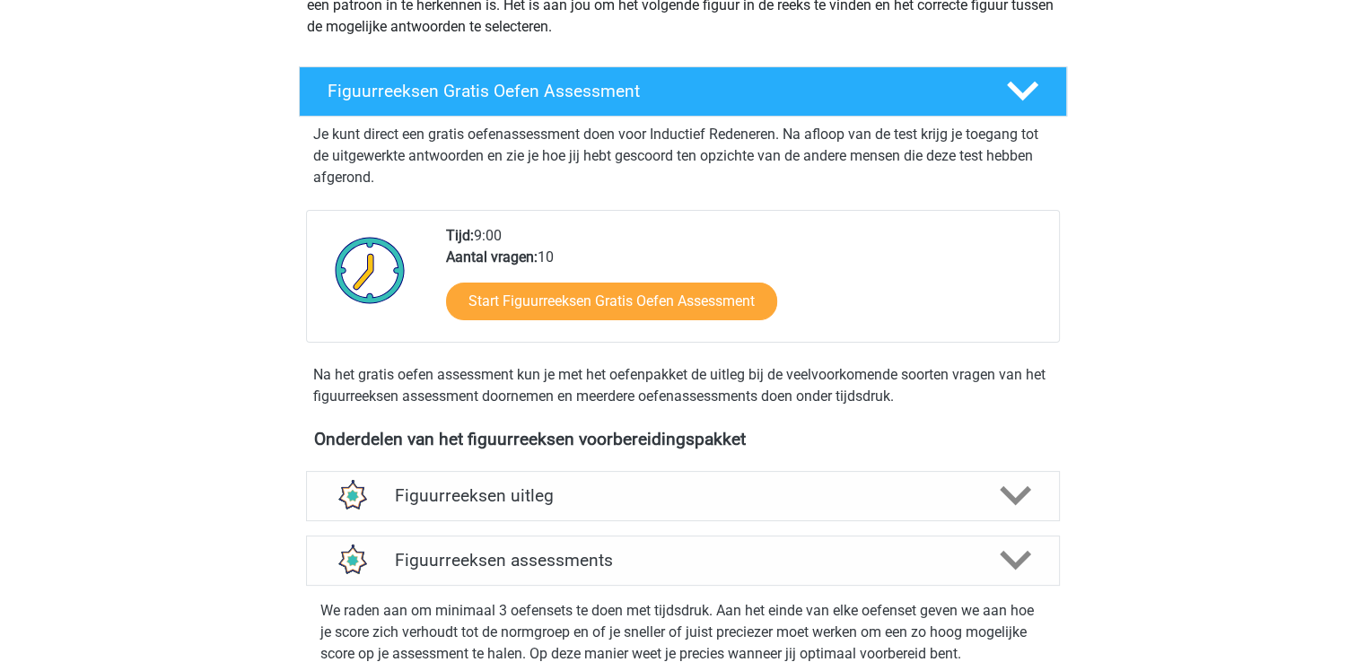
scroll to position [230, 0]
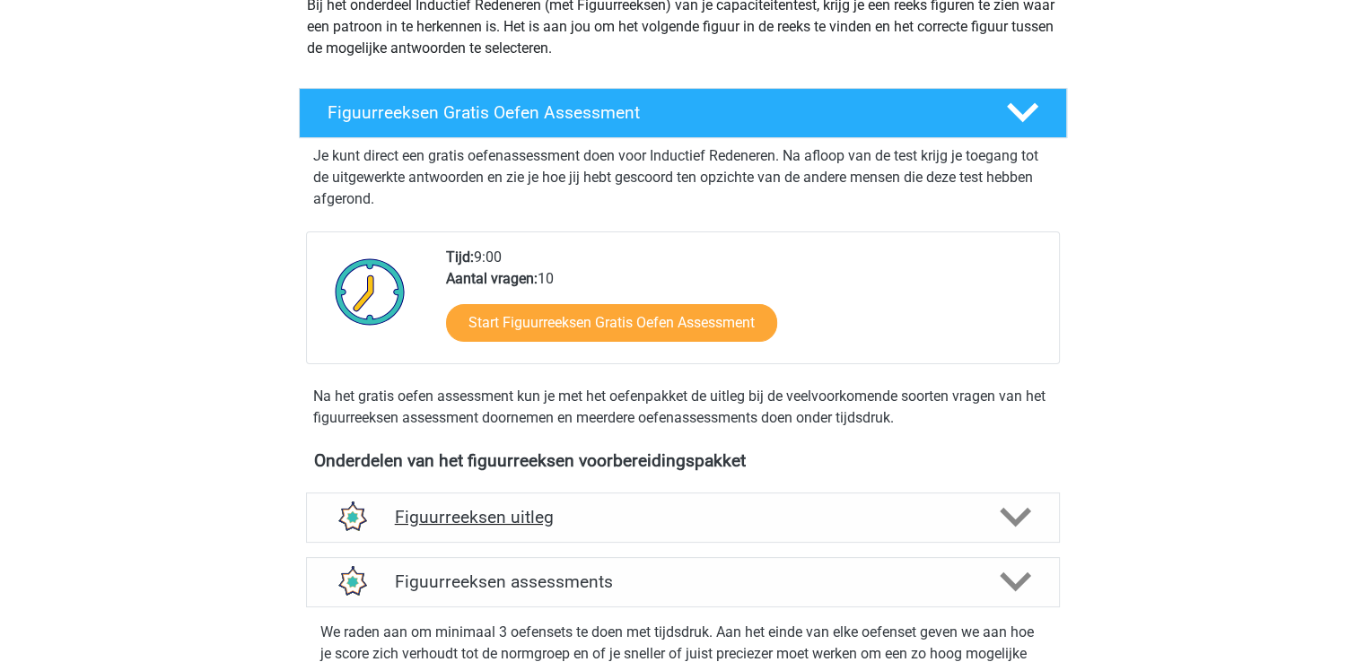
click at [1010, 518] on polygon at bounding box center [1014, 518] width 31 height 20
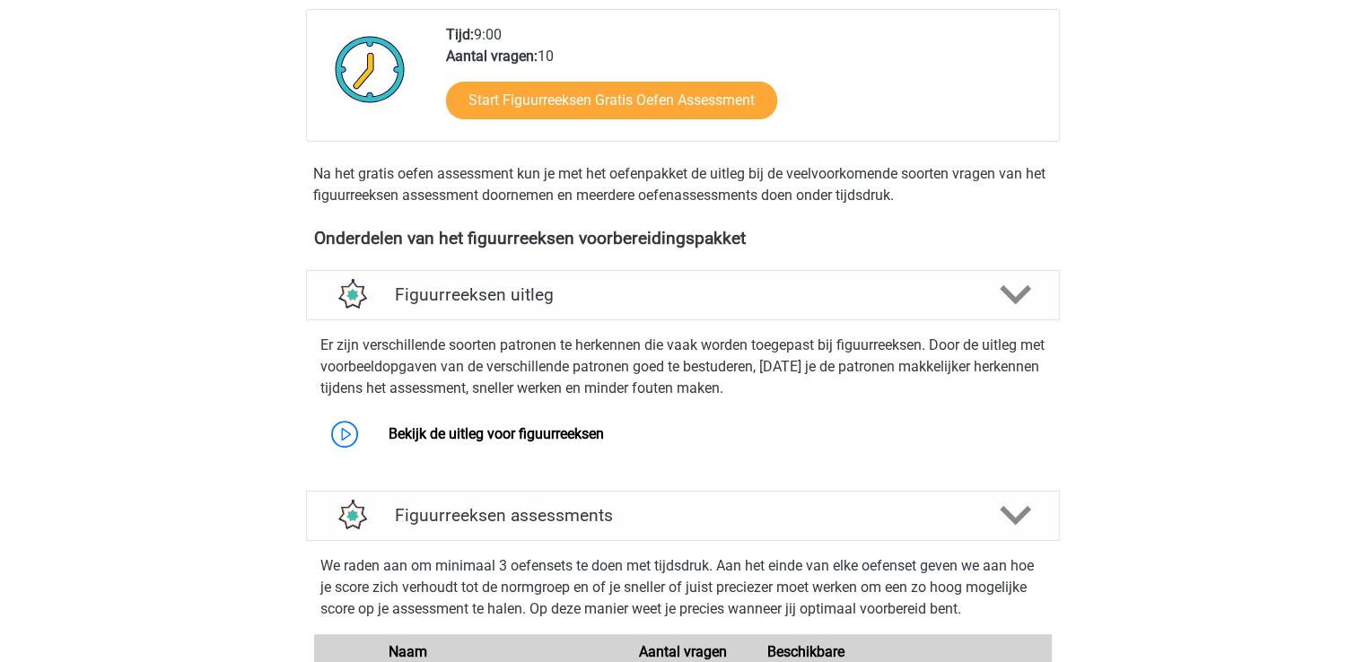
scroll to position [486, 0]
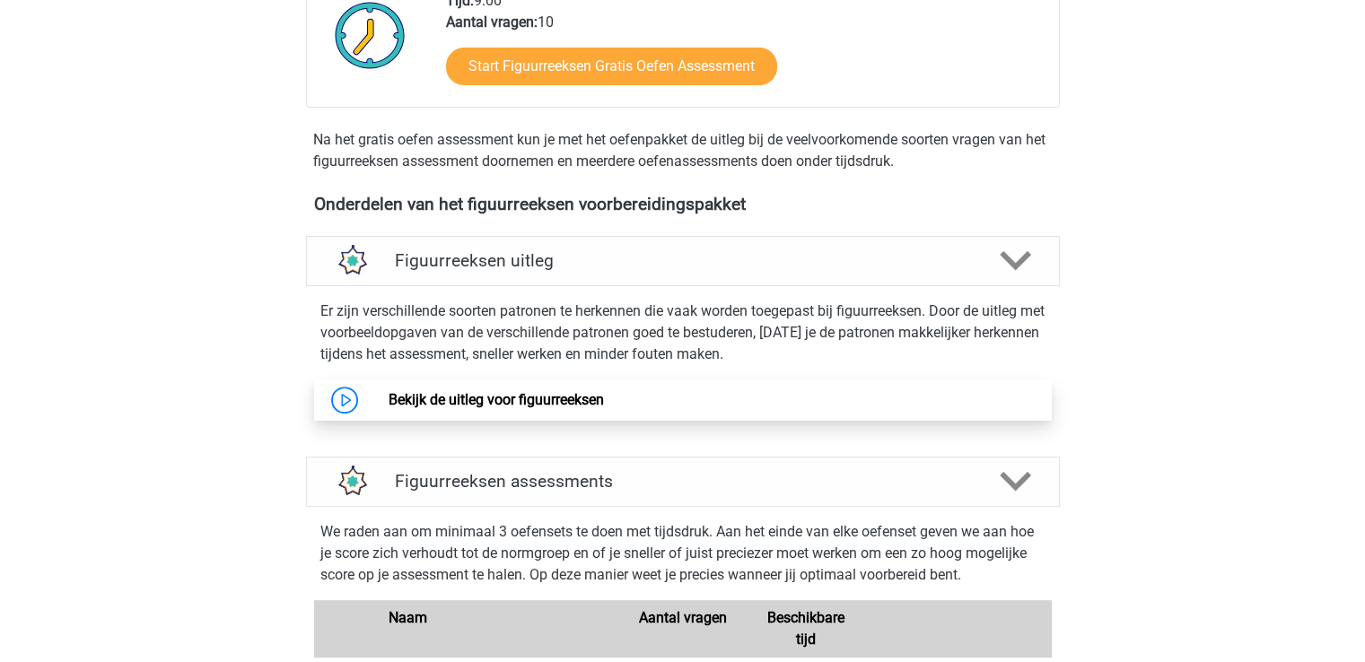
click at [537, 406] on link "Bekijk de uitleg voor figuurreeksen" at bounding box center [495, 399] width 215 height 17
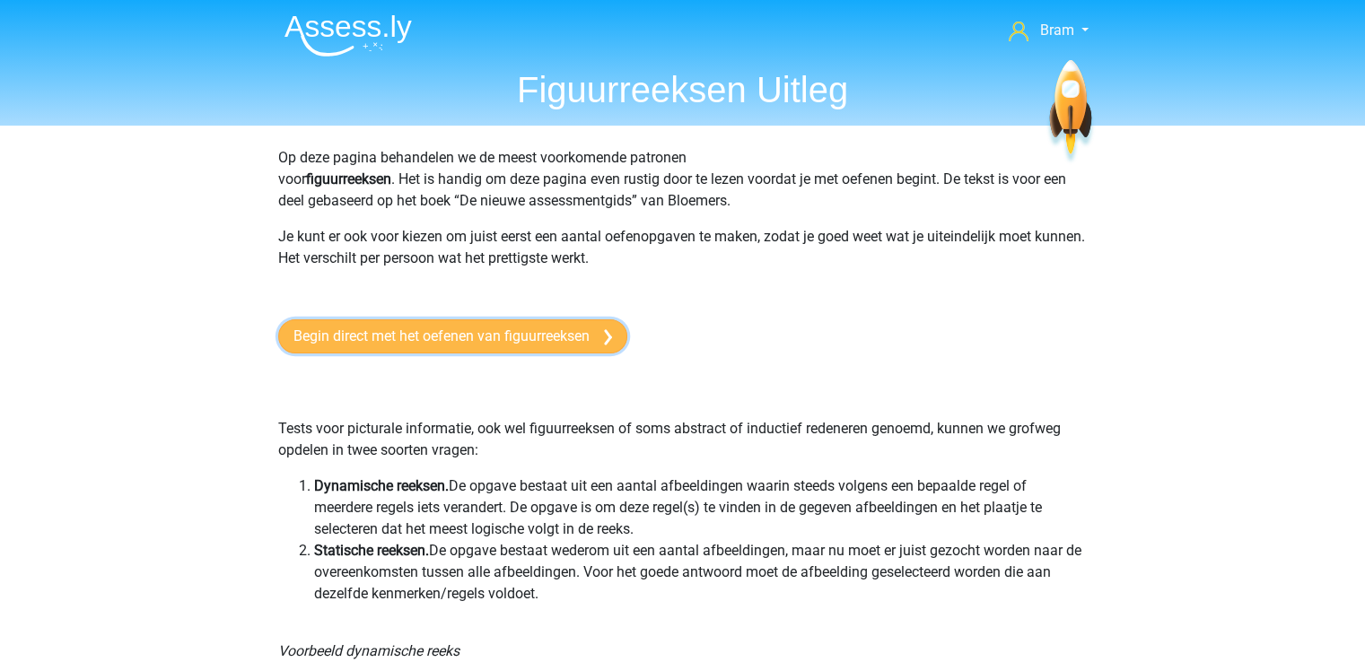
click at [545, 338] on link "Begin direct met het oefenen van figuurreeksen" at bounding box center [452, 336] width 349 height 34
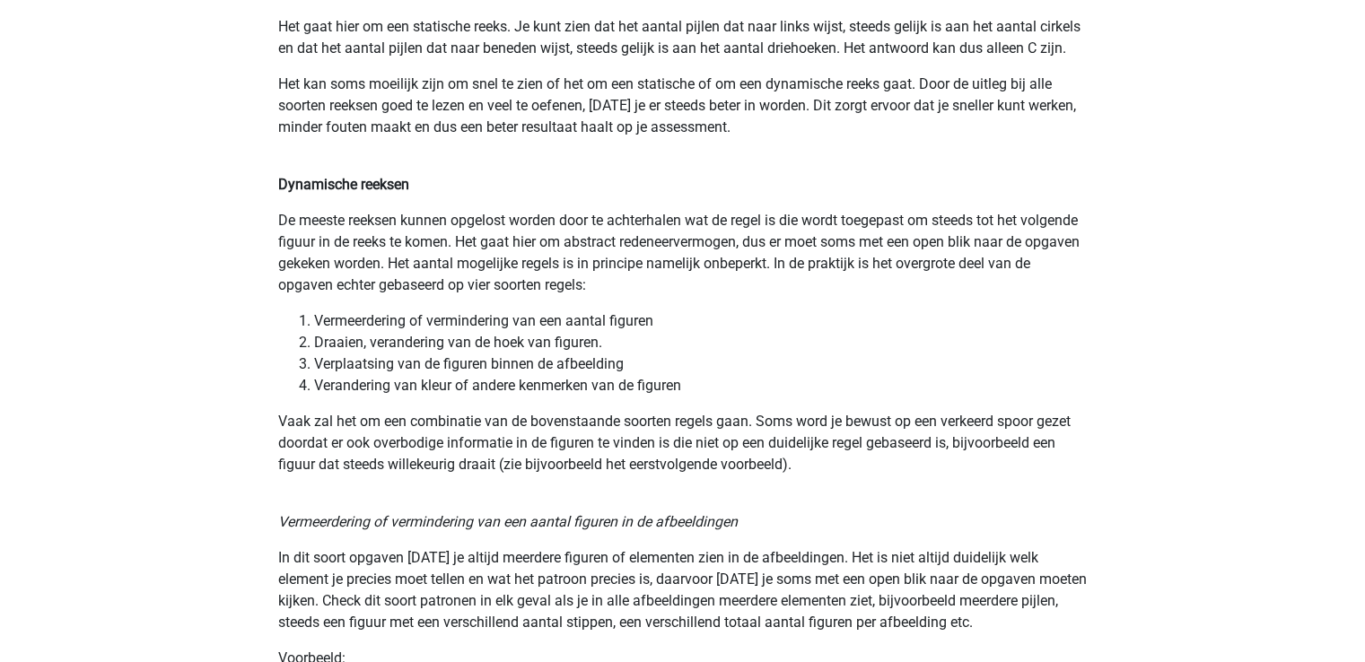
scroll to position [1261, 0]
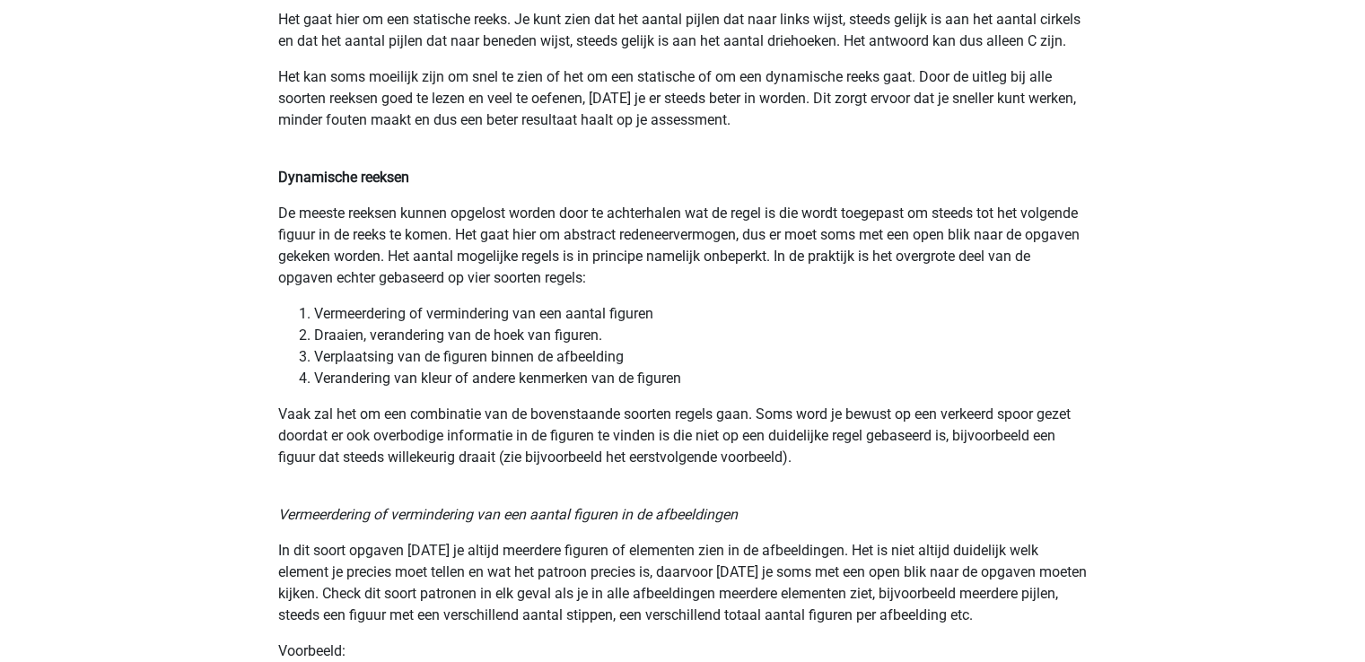
drag, startPoint x: 1360, startPoint y: 190, endPoint x: 1366, endPoint y: 216, distance: 26.8
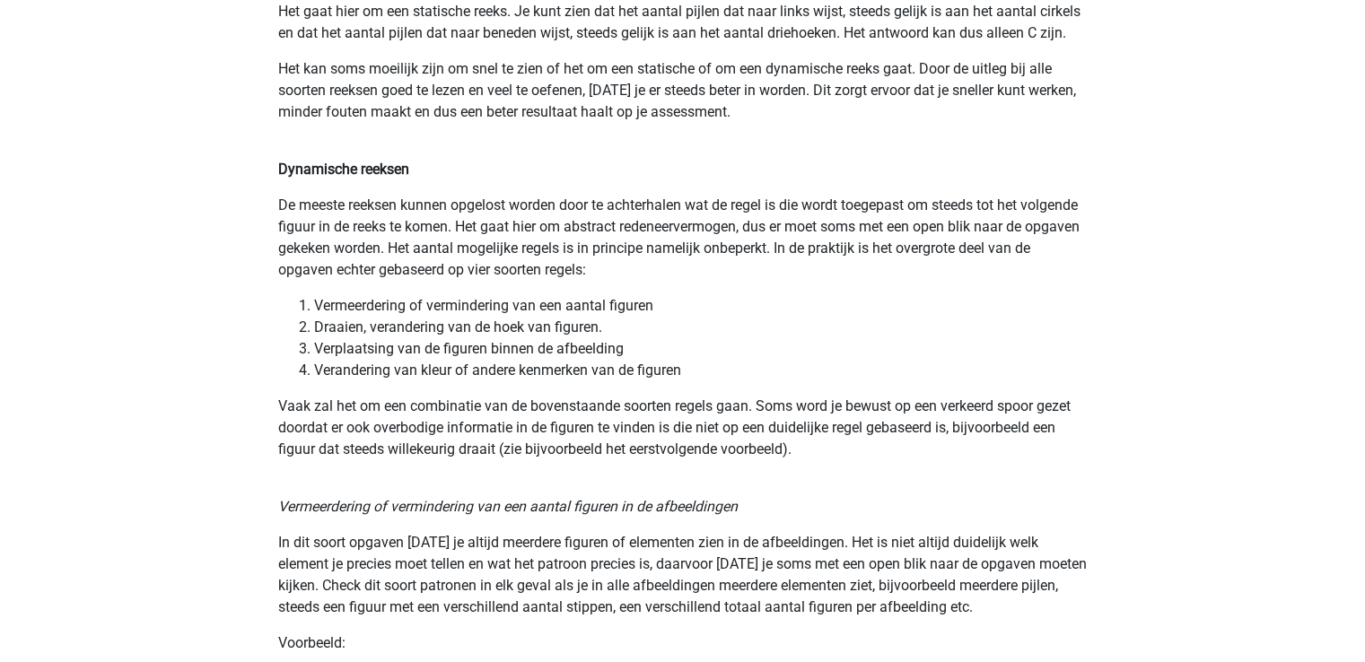
scroll to position [0, 0]
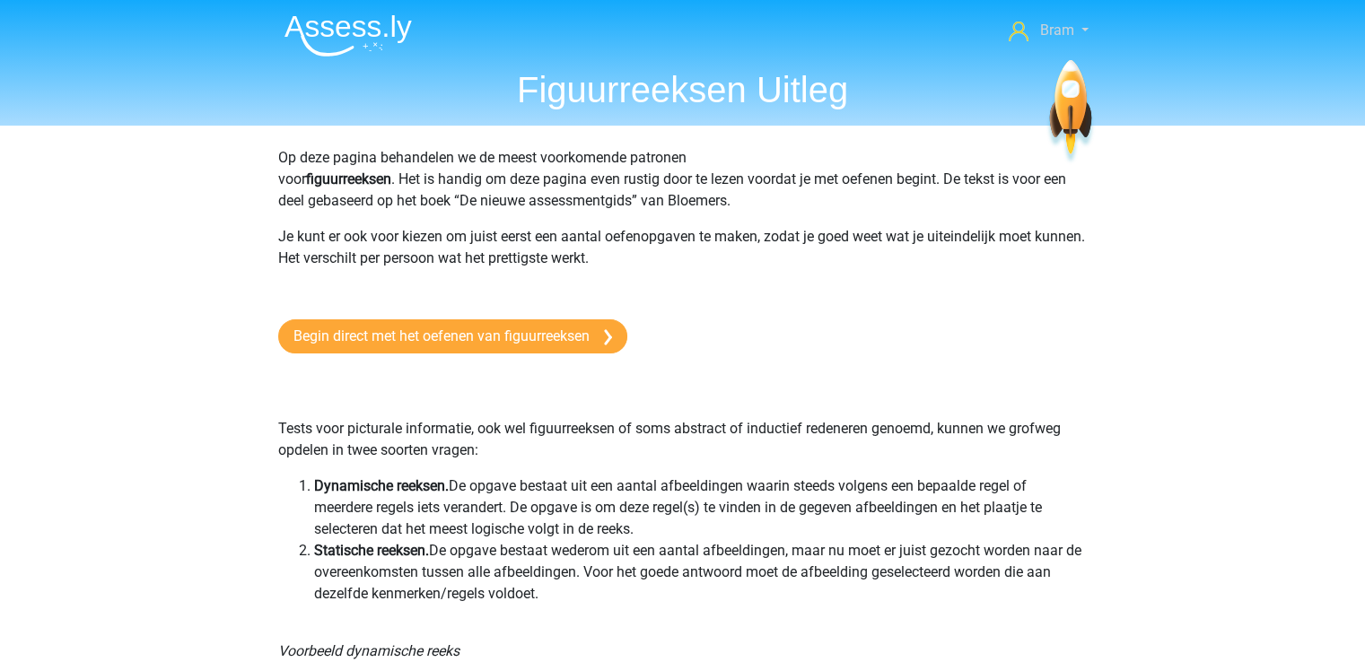
click at [1057, 36] on span "Bram" at bounding box center [1056, 30] width 34 height 17
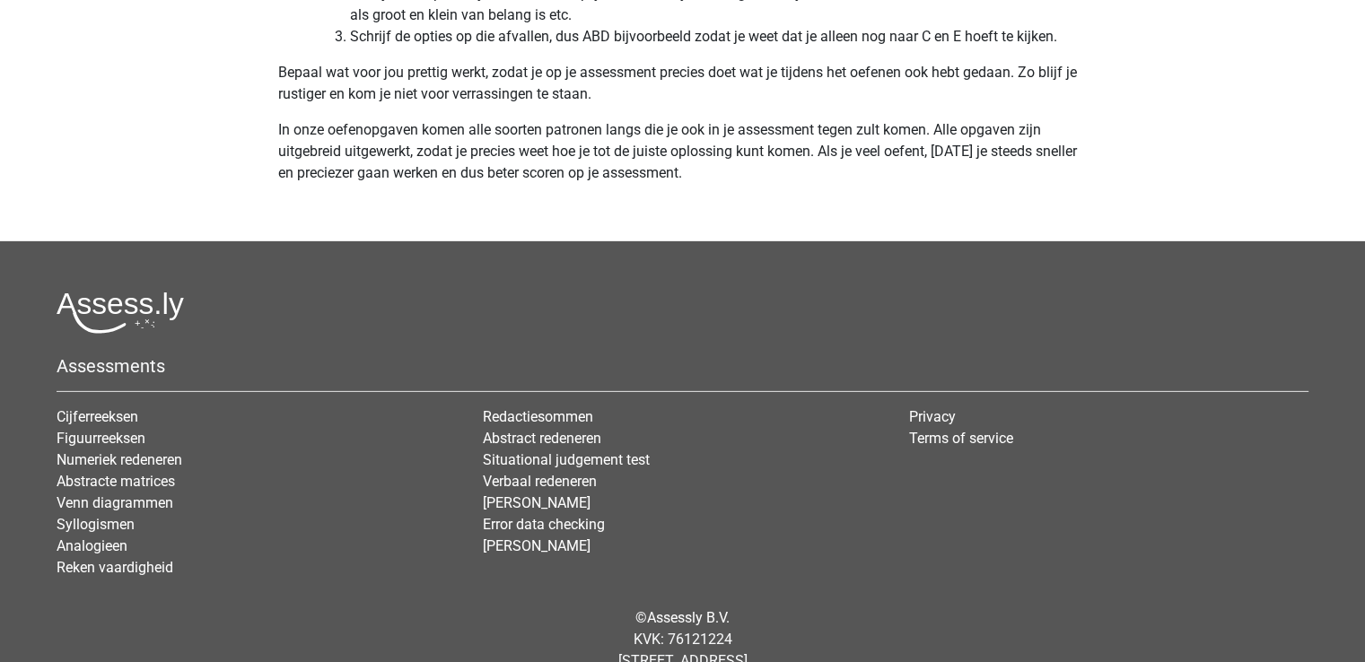
scroll to position [5685, 0]
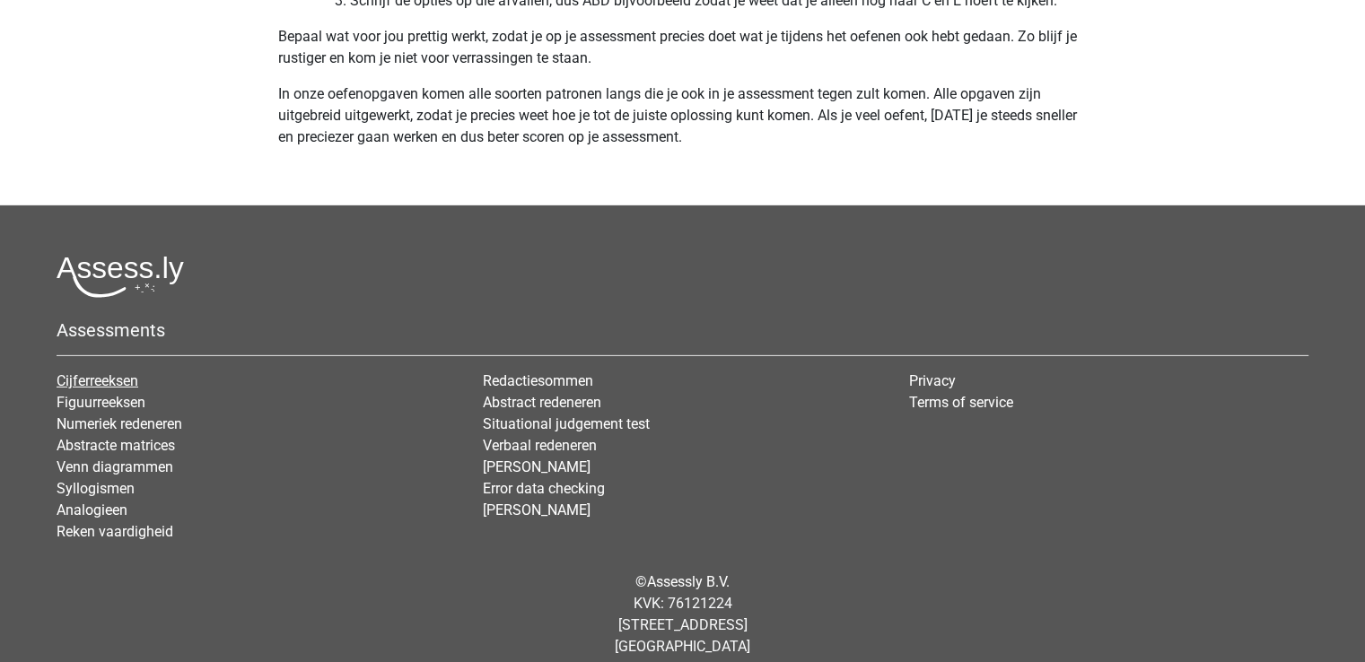
click at [65, 388] on link "Cijferreeksen" at bounding box center [98, 380] width 82 height 17
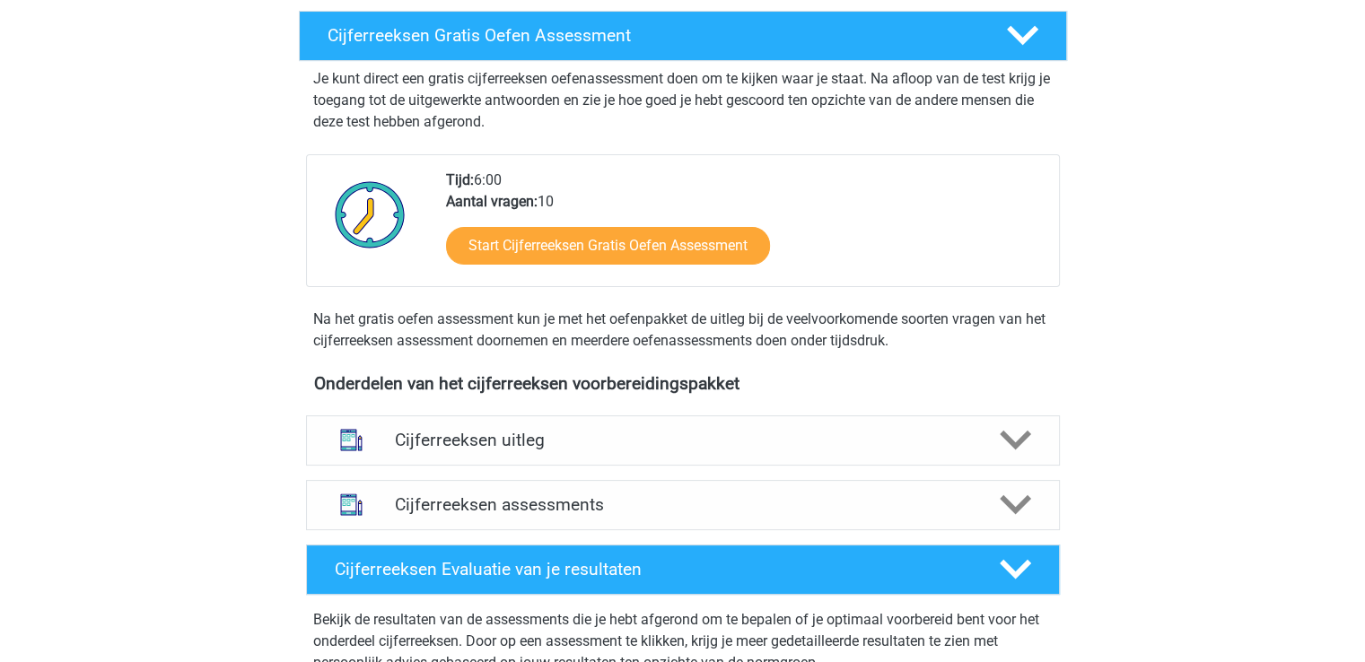
scroll to position [415, 0]
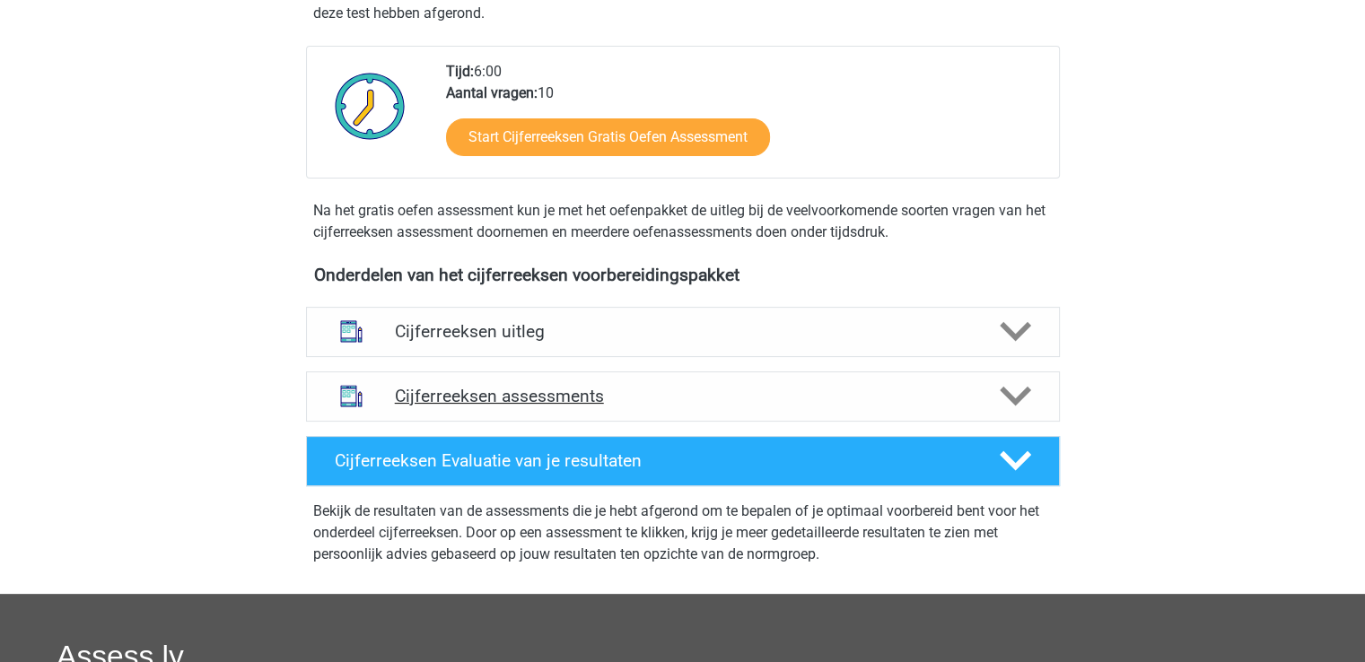
click at [1033, 412] on div at bounding box center [1013, 395] width 60 height 31
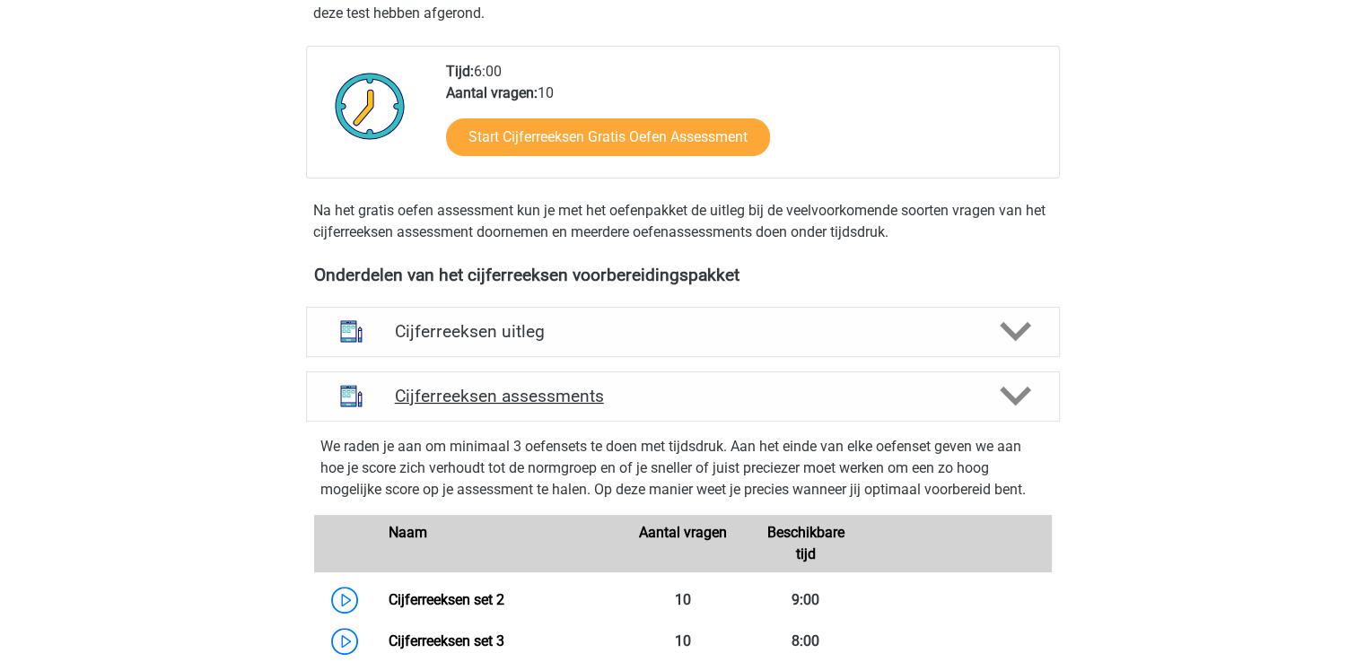
click at [1033, 412] on div at bounding box center [1013, 395] width 60 height 31
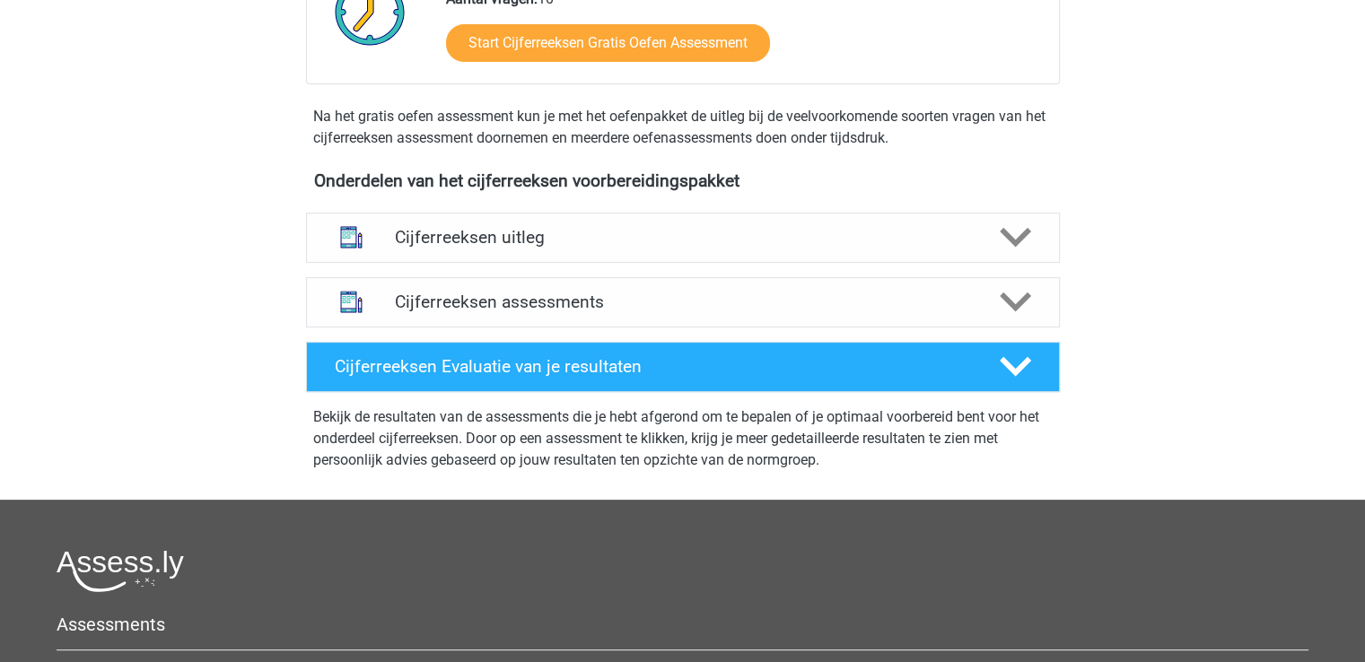
scroll to position [513, 0]
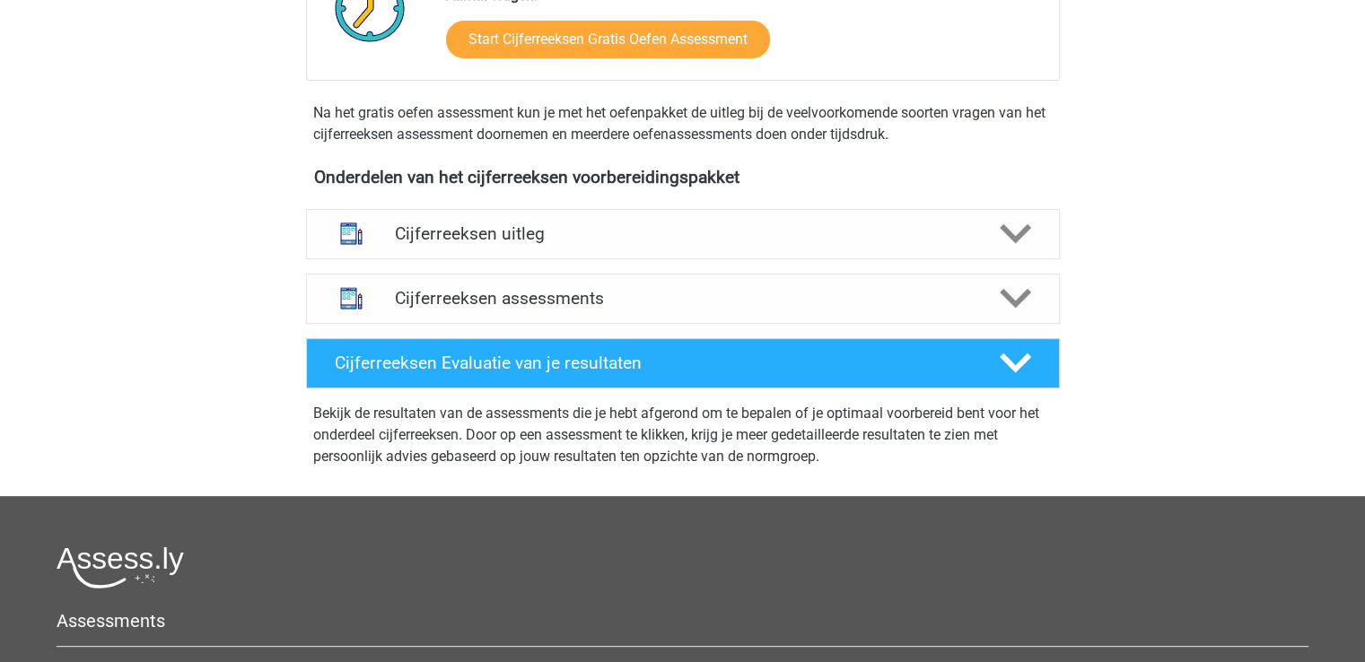
click at [996, 415] on div "Bekijk de resultaten van de assessments die je hebt afgerond om te bepalen of j…" at bounding box center [683, 432] width 768 height 72
click at [1005, 379] on icon at bounding box center [1014, 362] width 31 height 31
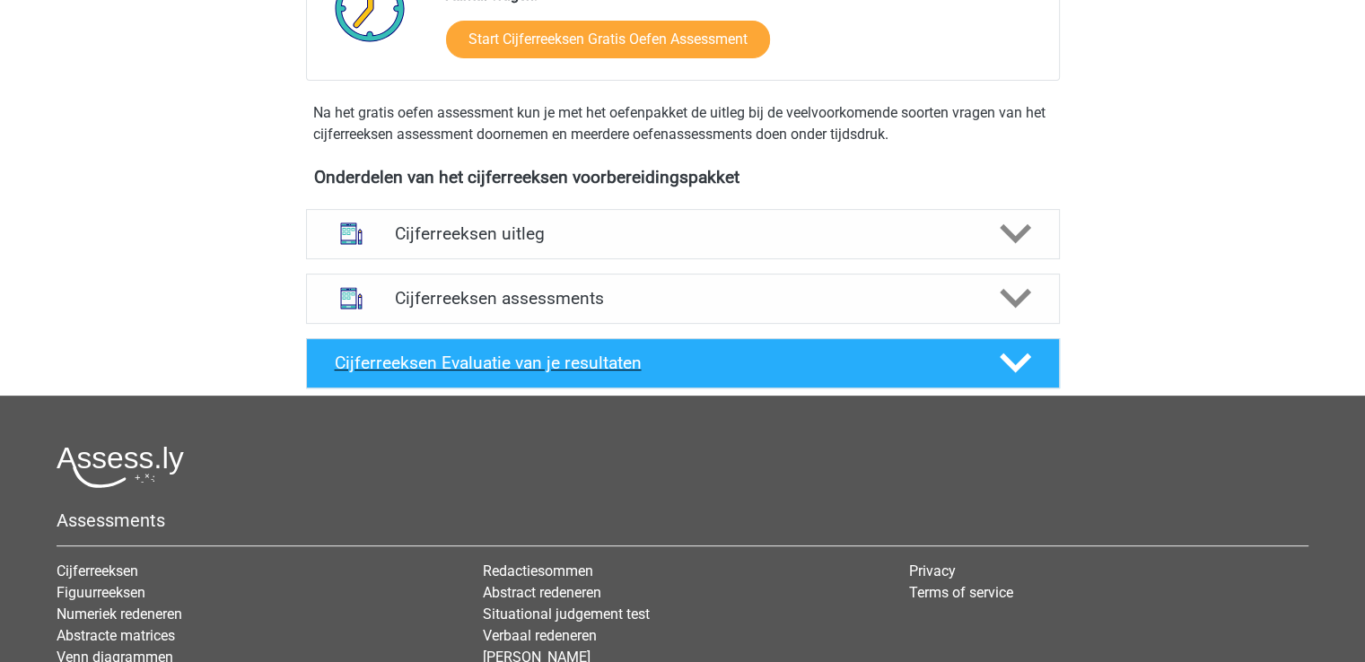
click at [1005, 379] on icon at bounding box center [1014, 362] width 31 height 31
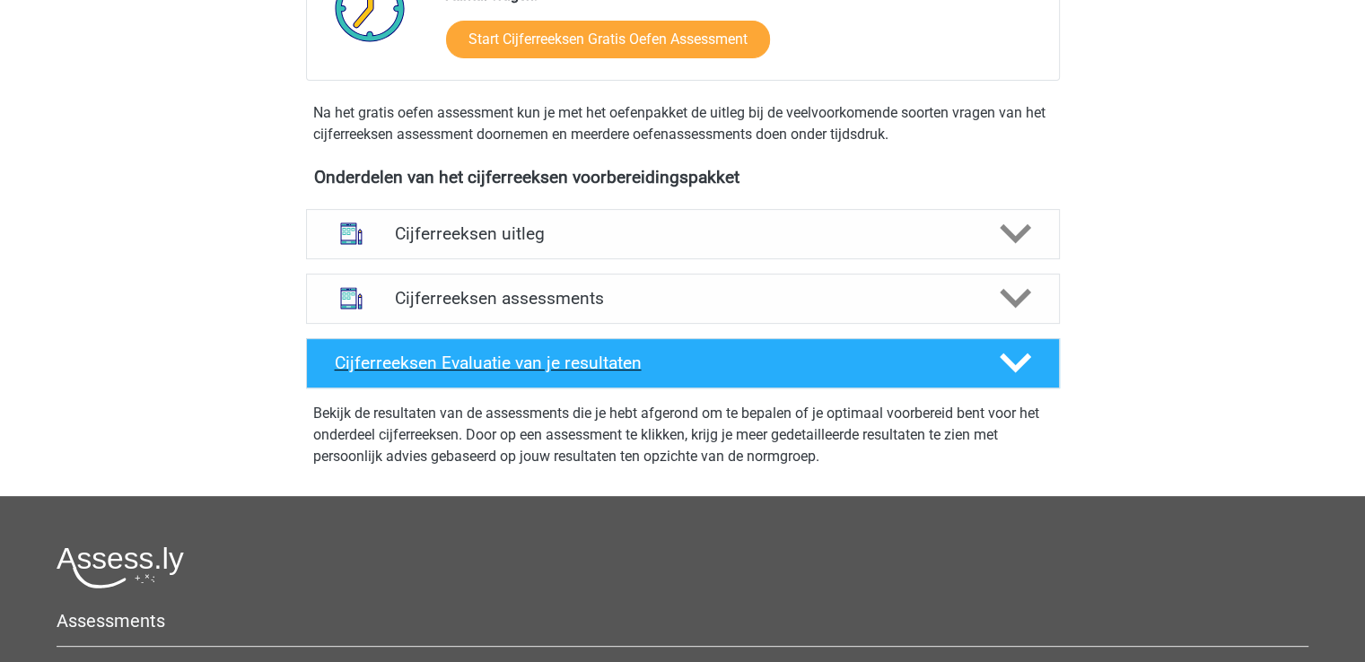
click at [1005, 379] on icon at bounding box center [1014, 362] width 31 height 31
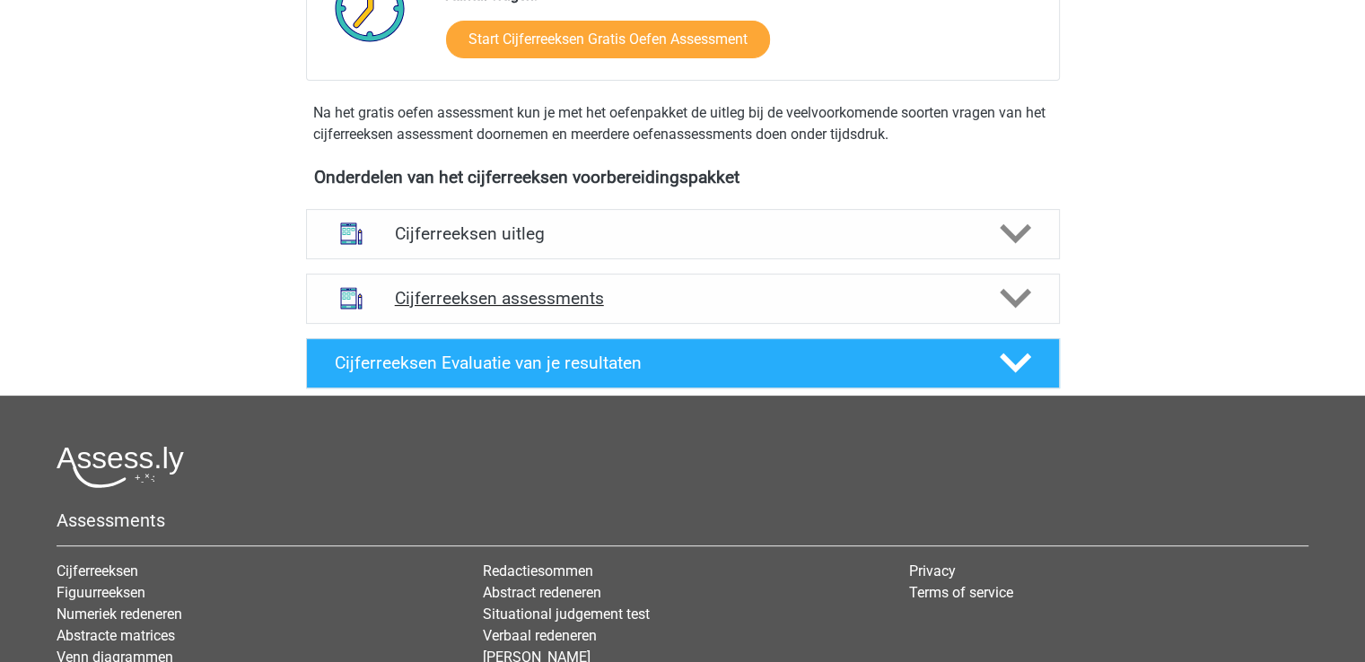
click at [1014, 314] on icon at bounding box center [1014, 298] width 31 height 31
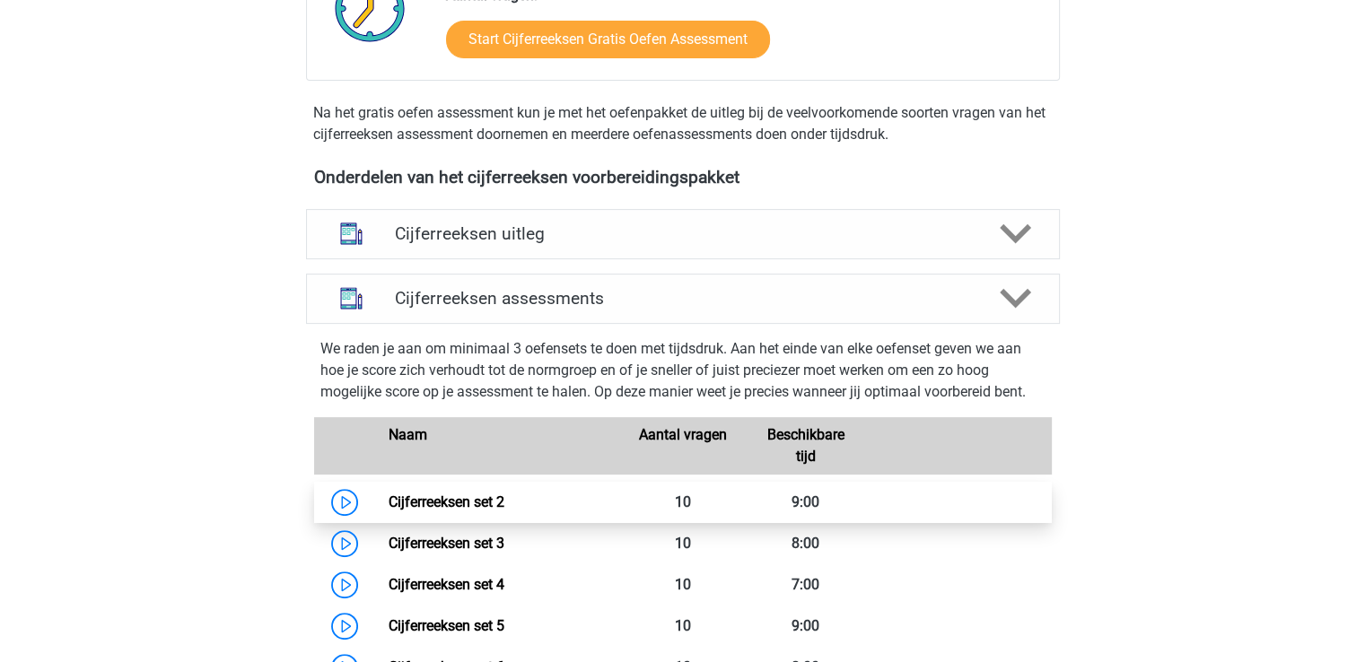
click at [388, 511] on link "Cijferreeksen set 2" at bounding box center [446, 501] width 116 height 17
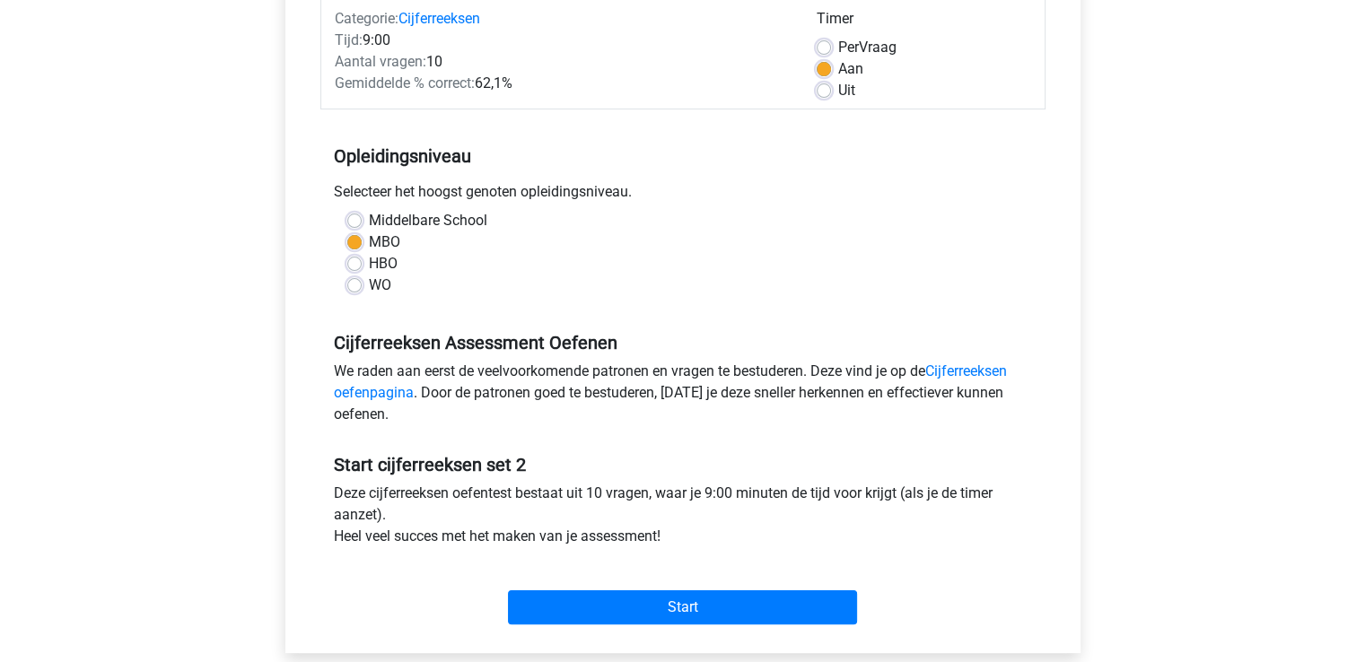
scroll to position [251, 0]
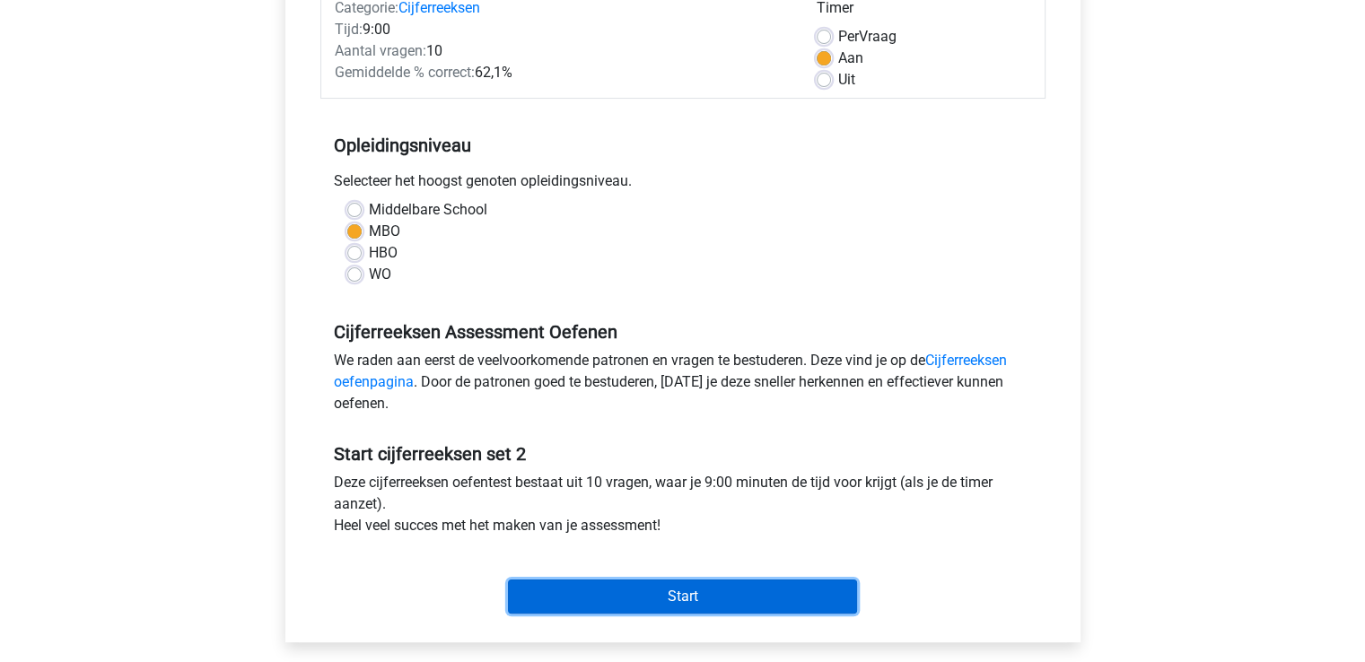
click at [822, 597] on input "Start" at bounding box center [682, 597] width 349 height 34
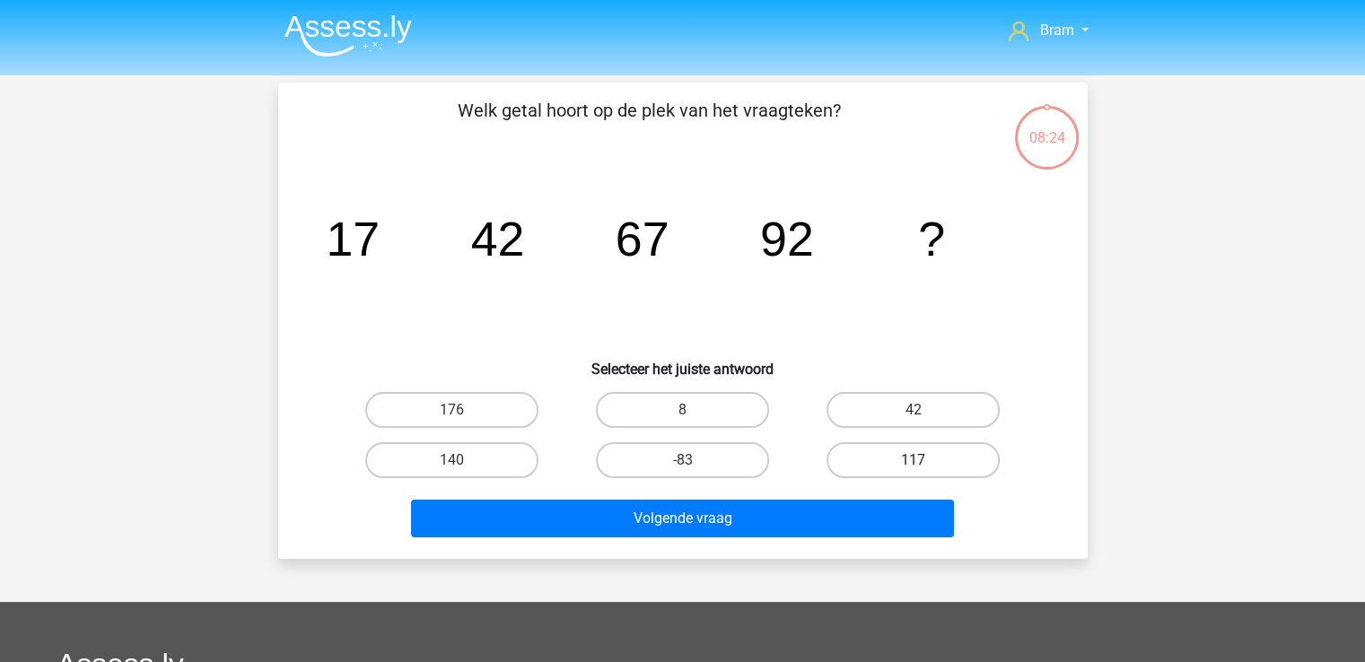
click at [937, 454] on label "117" at bounding box center [912, 460] width 173 height 36
click at [925, 460] on input "117" at bounding box center [919, 466] width 12 height 12
radio input "true"
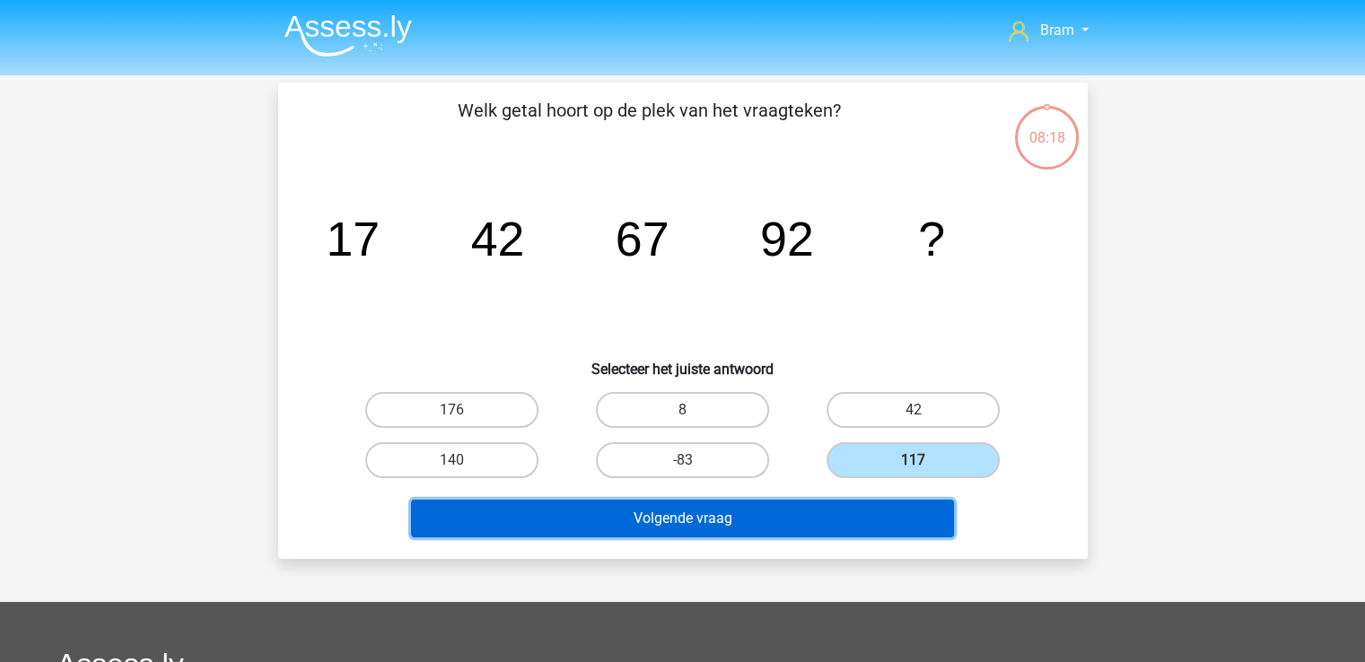
click at [896, 518] on button "Volgende vraag" at bounding box center [682, 519] width 543 height 38
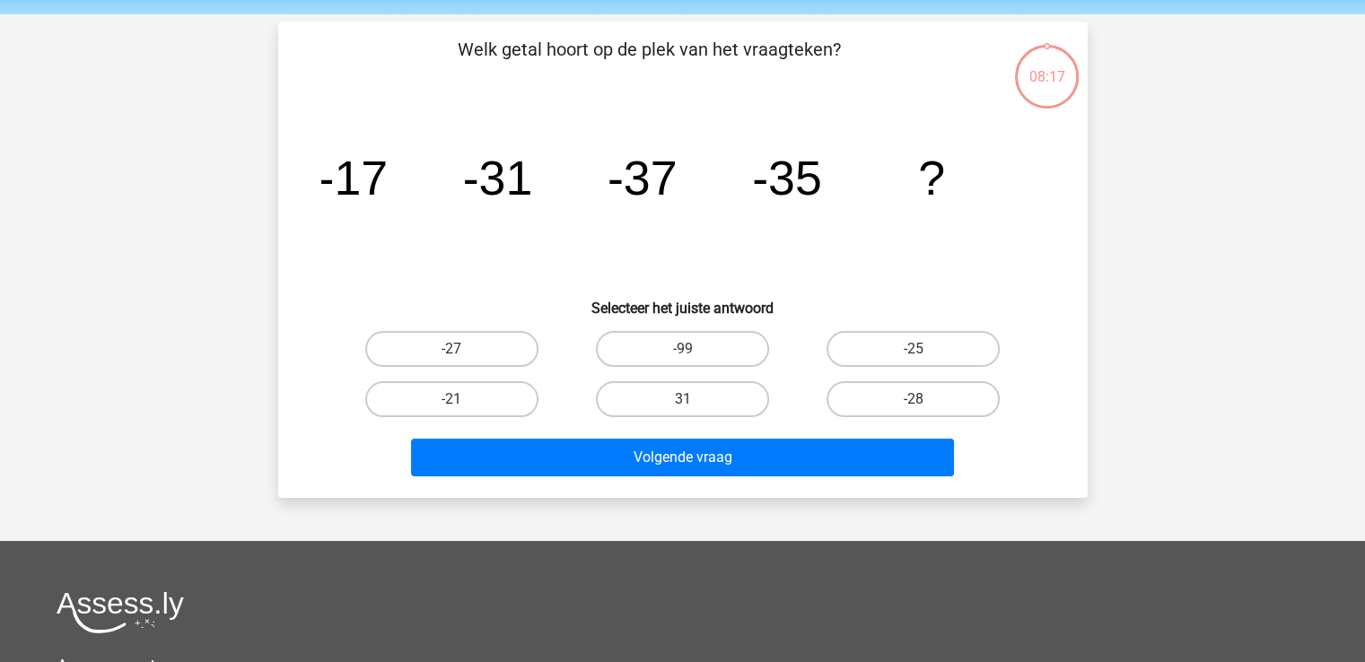
scroll to position [83, 0]
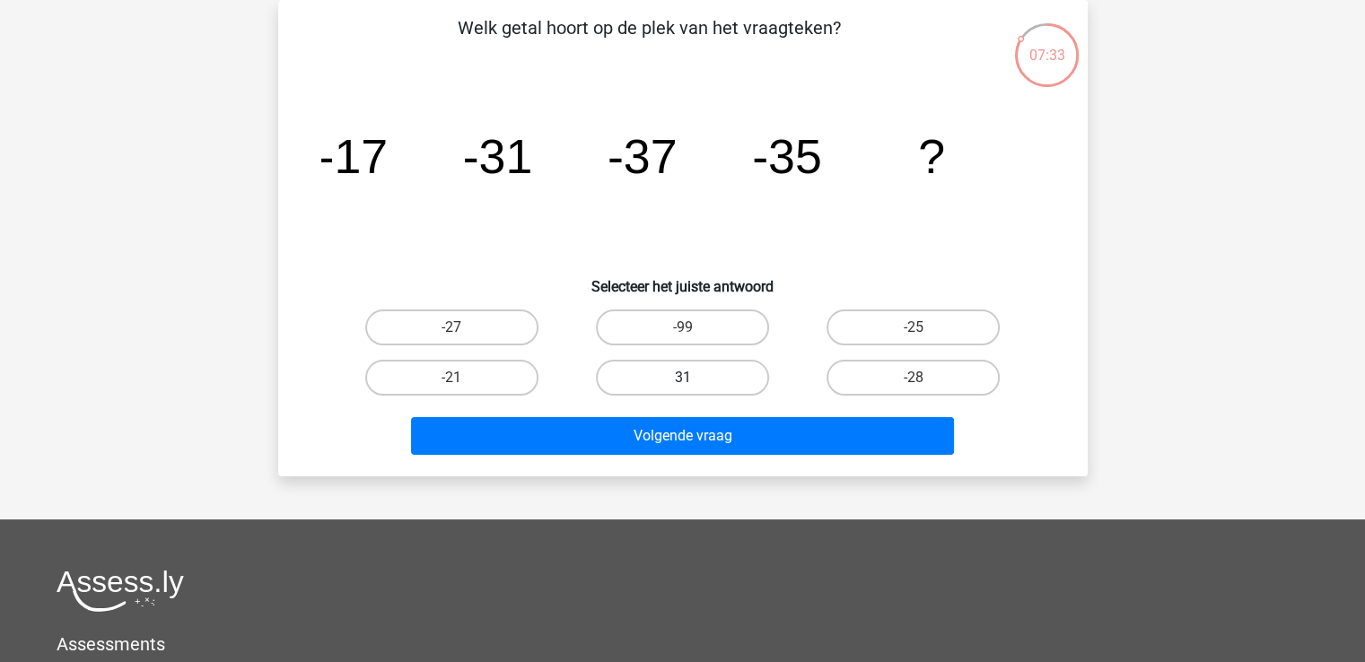
click at [638, 371] on label "31" at bounding box center [682, 378] width 173 height 36
click at [682, 378] on input "31" at bounding box center [688, 384] width 12 height 12
radio input "true"
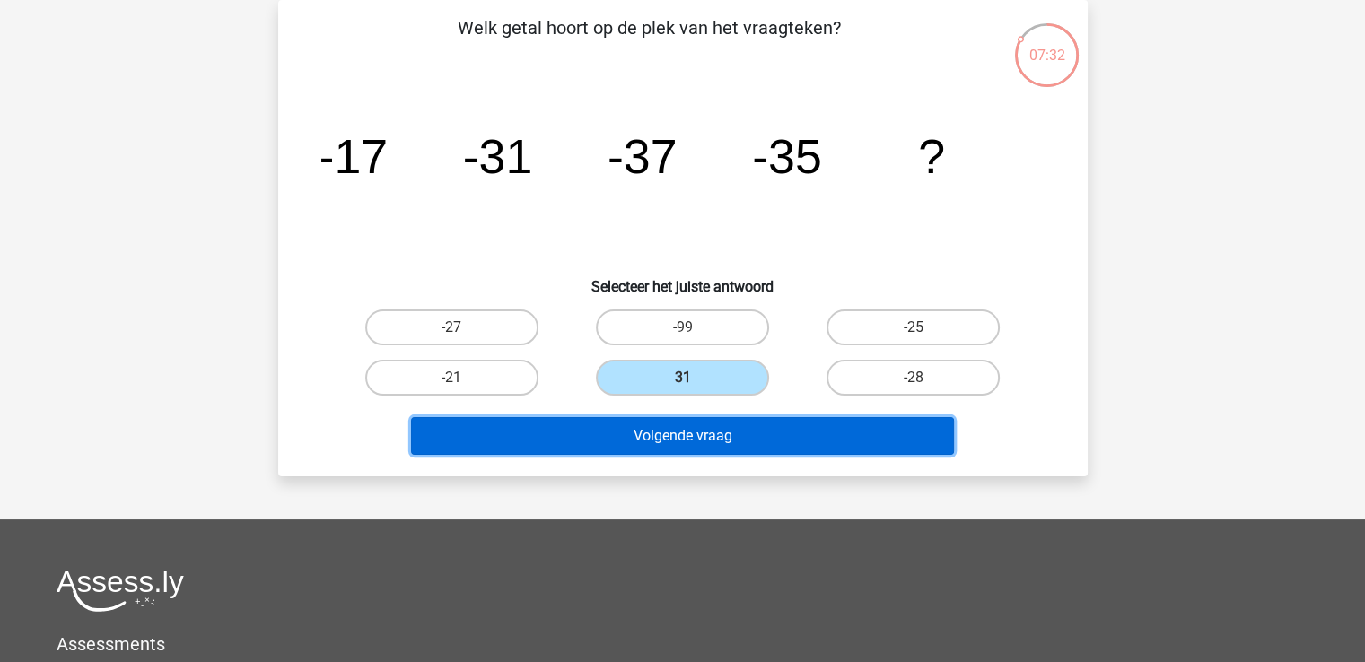
click at [796, 435] on button "Volgende vraag" at bounding box center [682, 436] width 543 height 38
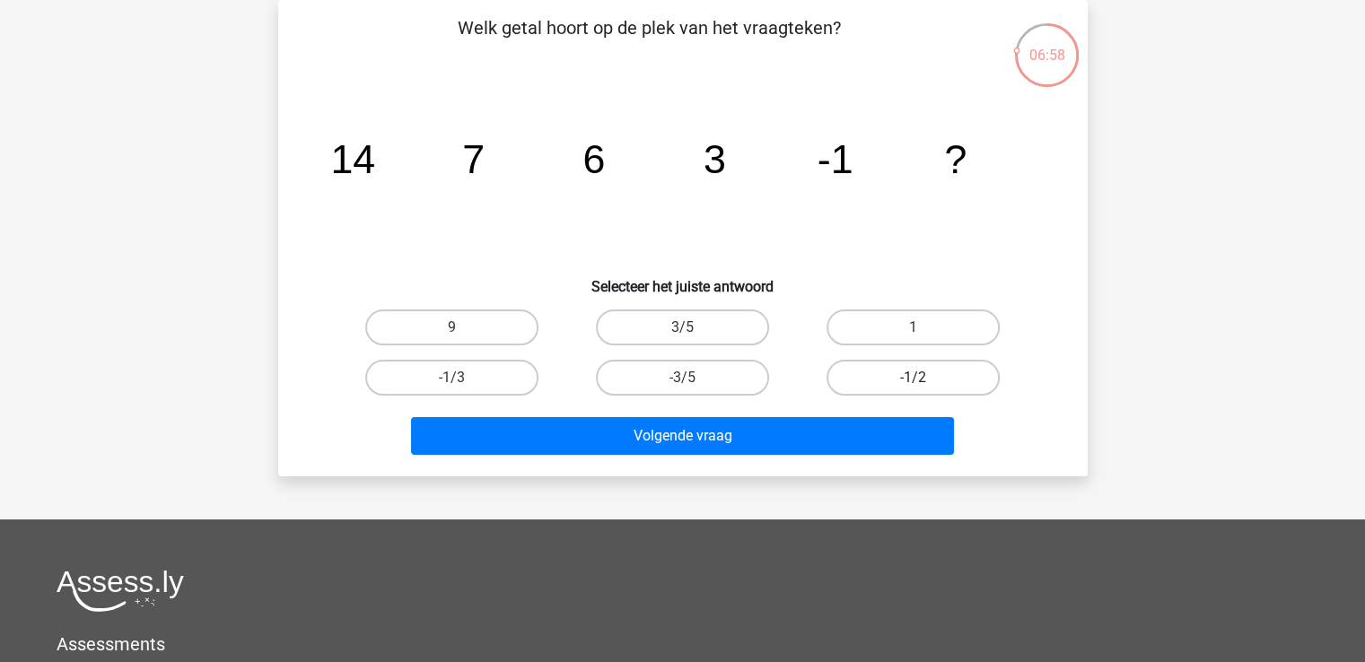
click at [964, 371] on label "-1/2" at bounding box center [912, 378] width 173 height 36
click at [925, 378] on input "-1/2" at bounding box center [919, 384] width 12 height 12
radio input "true"
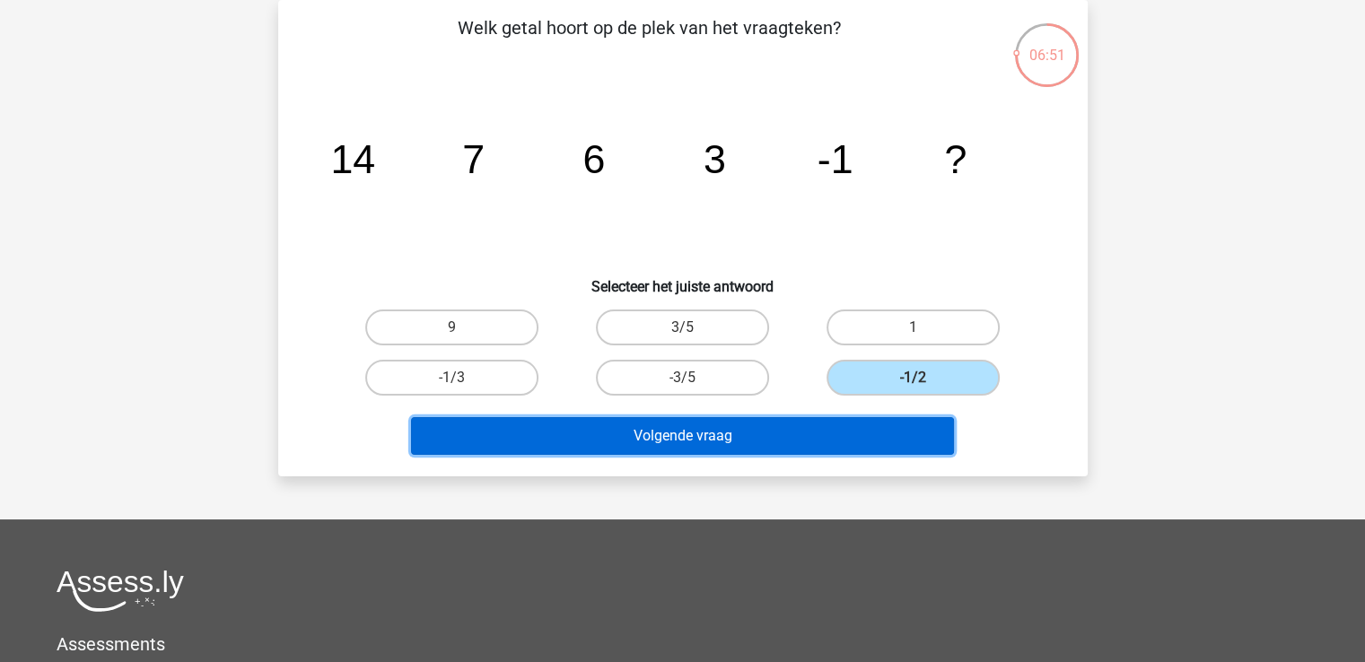
click at [909, 428] on button "Volgende vraag" at bounding box center [682, 436] width 543 height 38
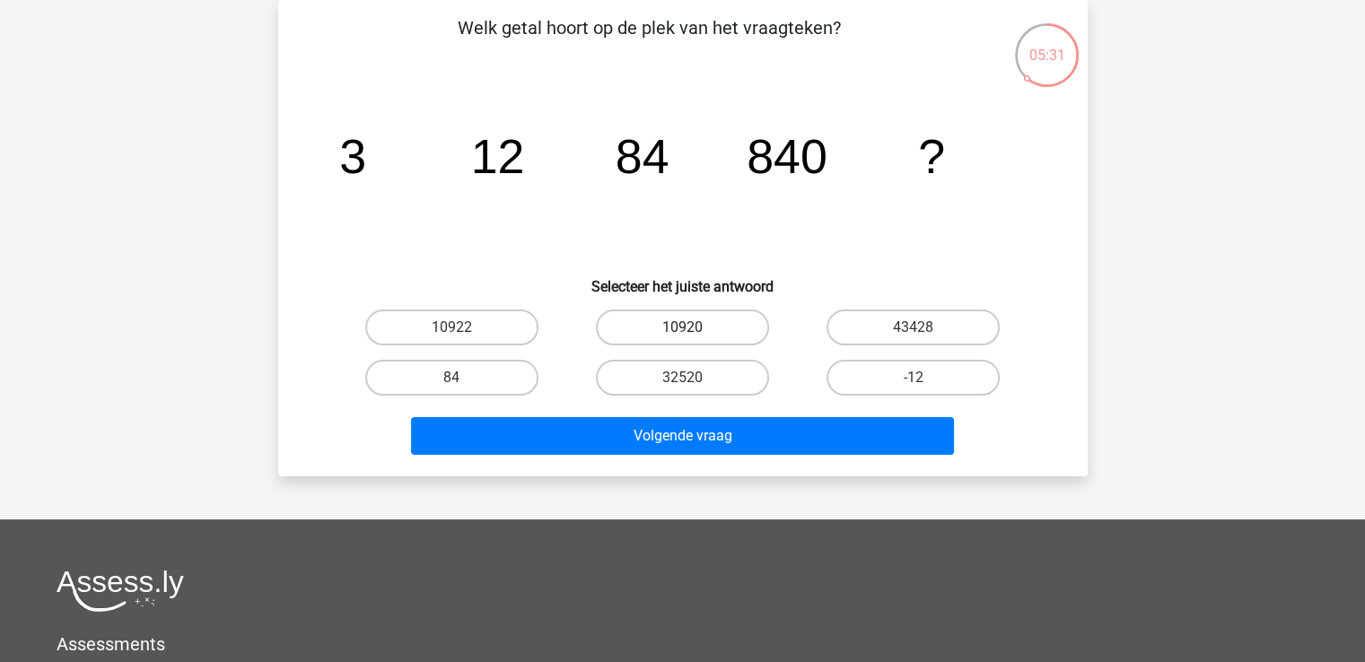
click at [647, 338] on label "10920" at bounding box center [682, 328] width 173 height 36
click at [682, 338] on input "10920" at bounding box center [688, 333] width 12 height 12
radio input "true"
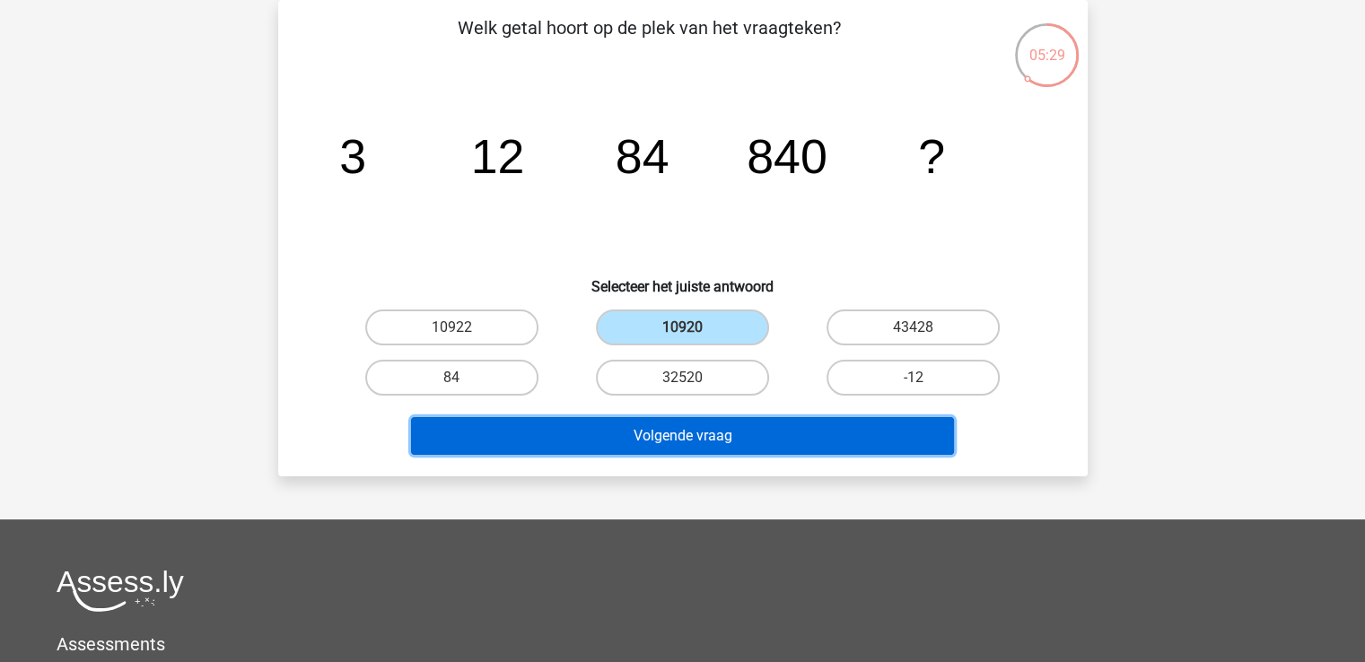
click at [774, 432] on button "Volgende vraag" at bounding box center [682, 436] width 543 height 38
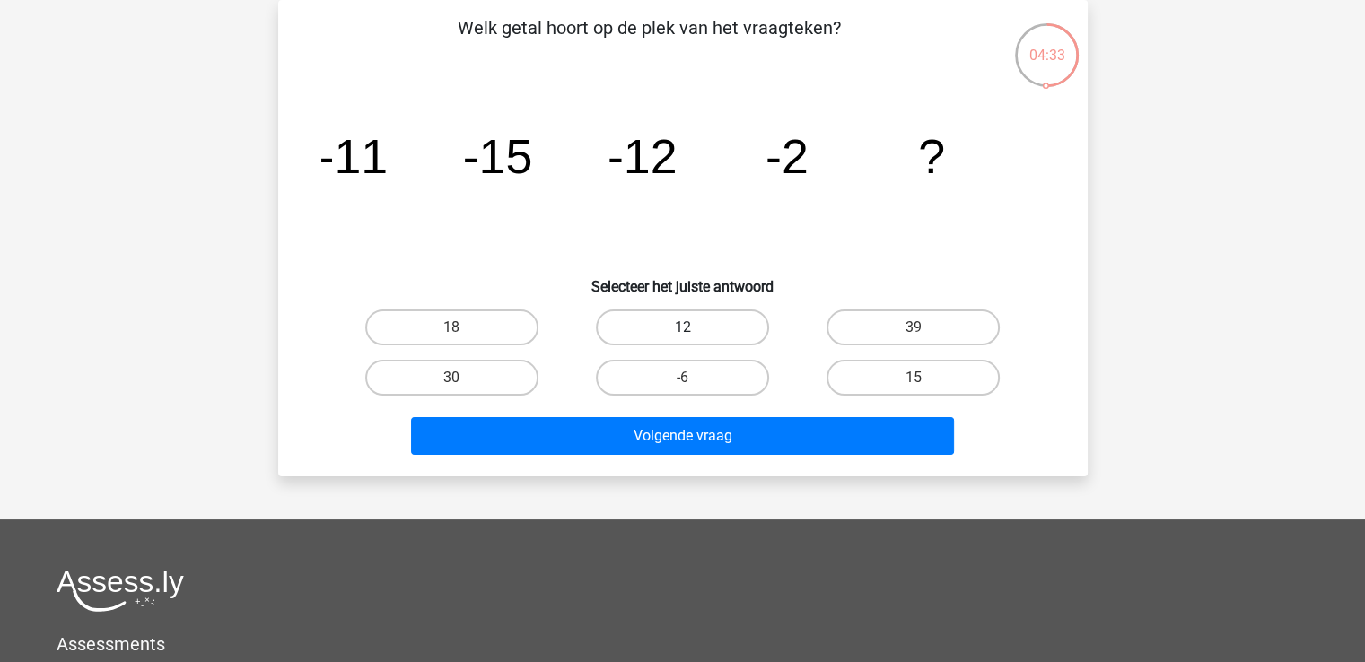
click at [742, 327] on label "12" at bounding box center [682, 328] width 173 height 36
click at [694, 327] on input "12" at bounding box center [688, 333] width 12 height 12
radio input "true"
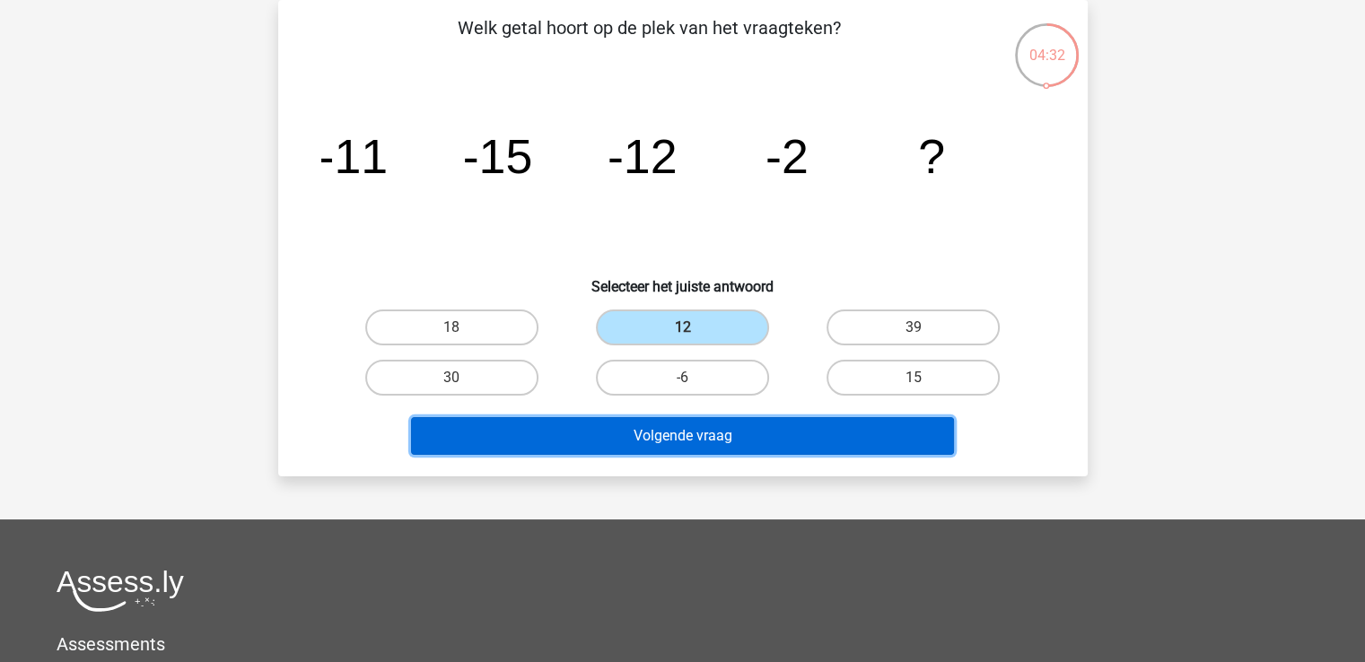
click at [817, 432] on button "Volgende vraag" at bounding box center [682, 436] width 543 height 38
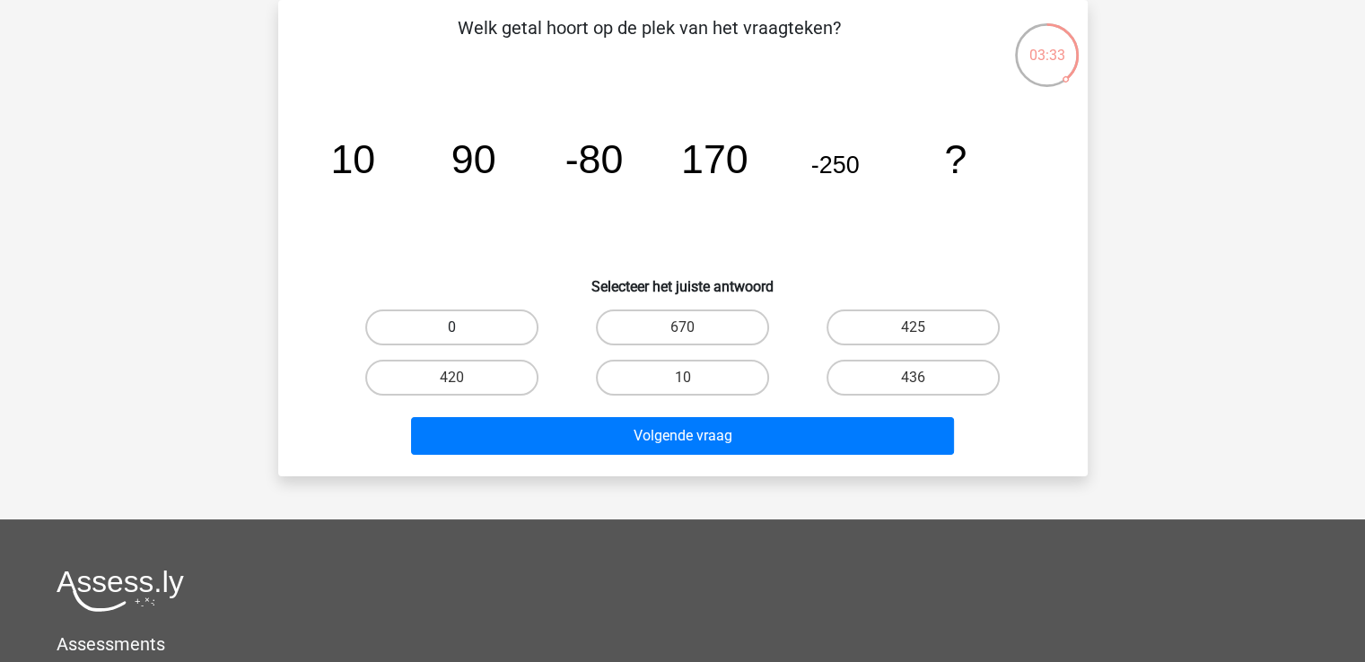
drag, startPoint x: 494, startPoint y: 335, endPoint x: 403, endPoint y: 341, distance: 91.7
click at [403, 341] on label "0" at bounding box center [451, 328] width 173 height 36
click at [451, 339] on input "0" at bounding box center [457, 333] width 12 height 12
radio input "true"
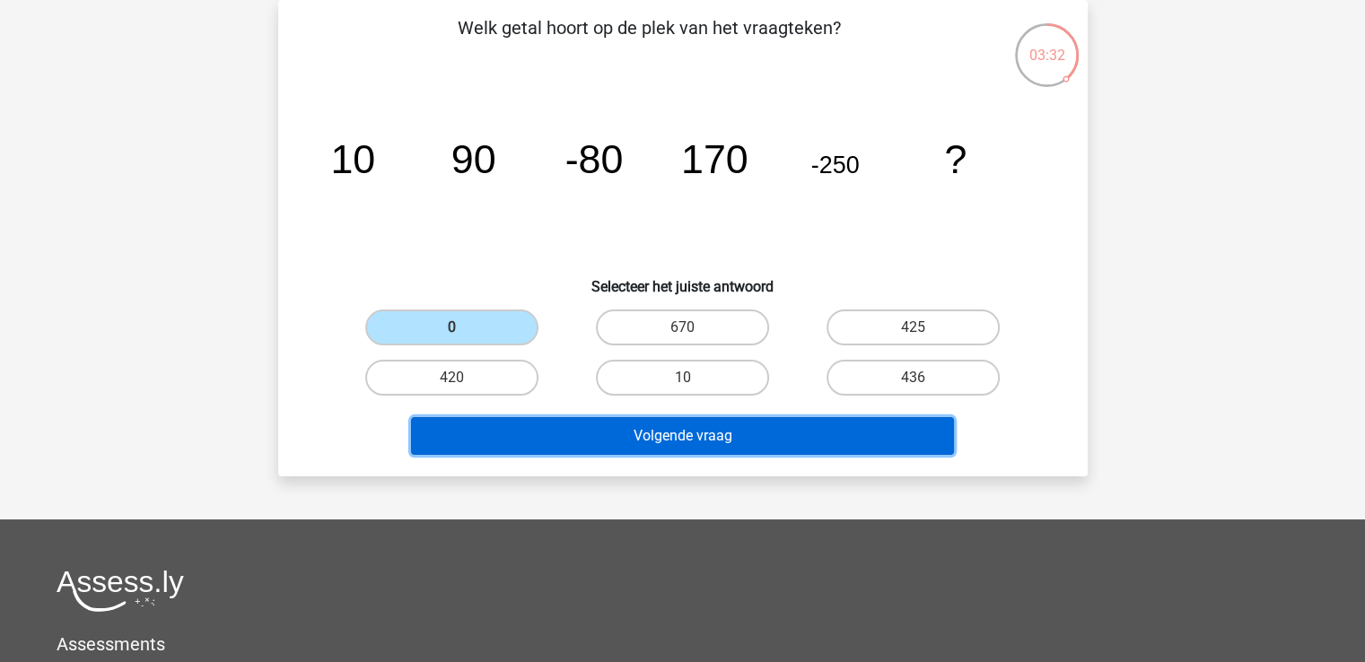
click at [525, 428] on button "Volgende vraag" at bounding box center [682, 436] width 543 height 38
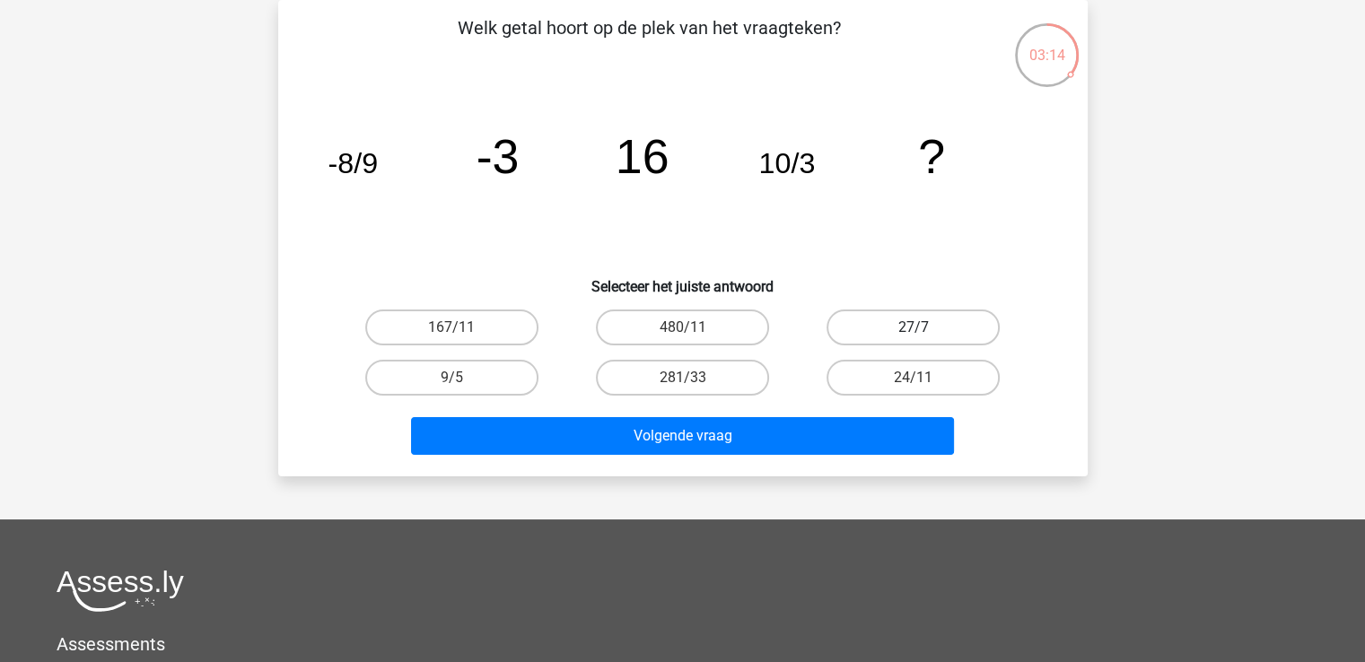
click at [849, 327] on label "27/7" at bounding box center [912, 328] width 173 height 36
click at [913, 327] on input "27/7" at bounding box center [919, 333] width 12 height 12
radio input "true"
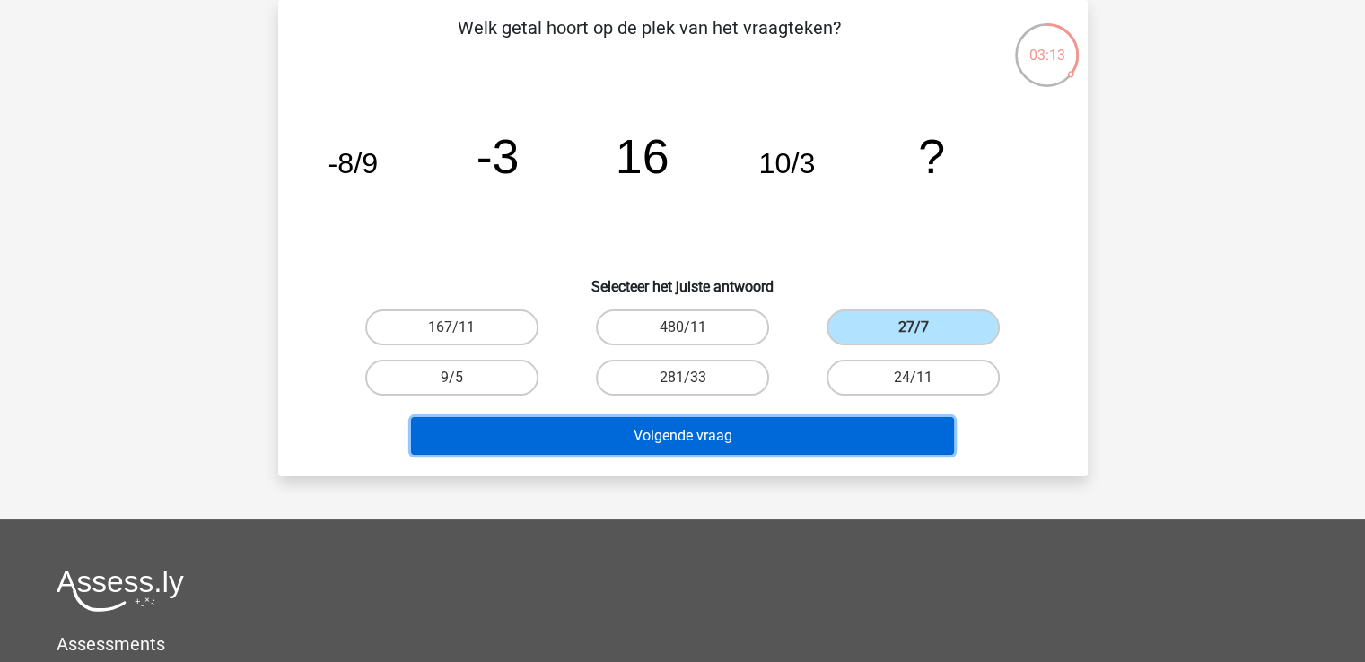
click at [842, 432] on button "Volgende vraag" at bounding box center [682, 436] width 543 height 38
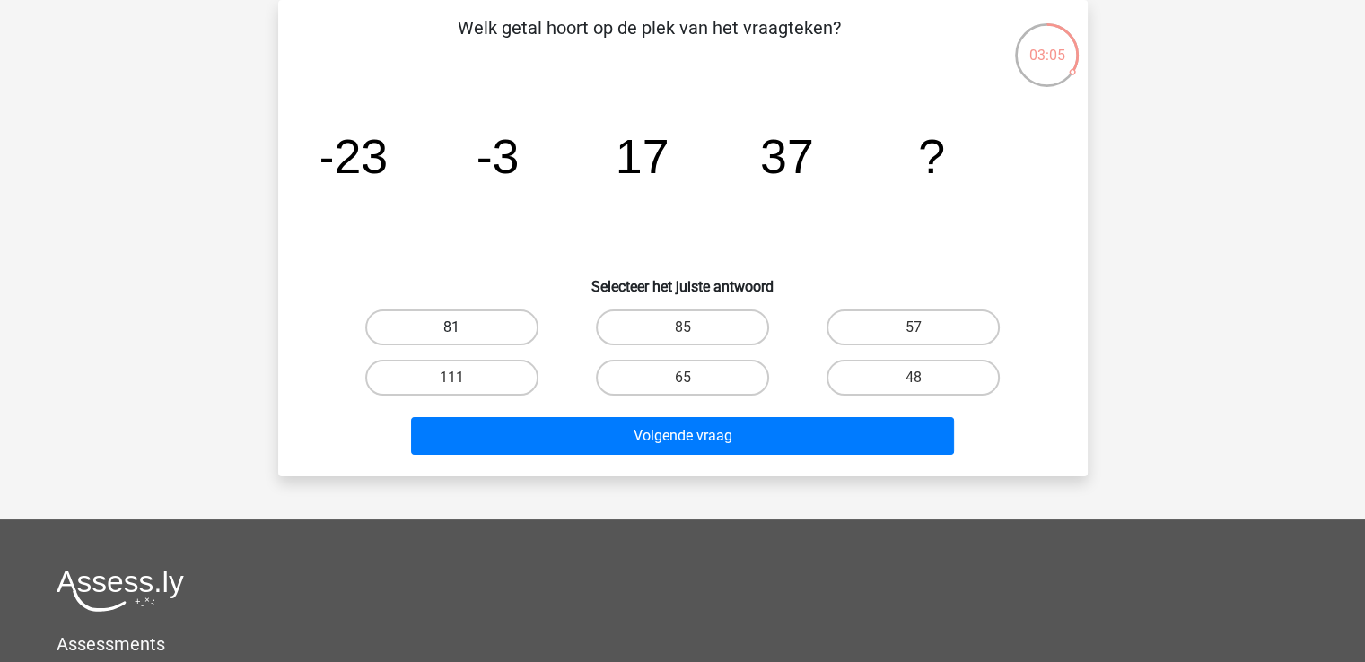
click at [523, 327] on label "81" at bounding box center [451, 328] width 173 height 36
click at [463, 327] on input "81" at bounding box center [457, 333] width 12 height 12
radio input "true"
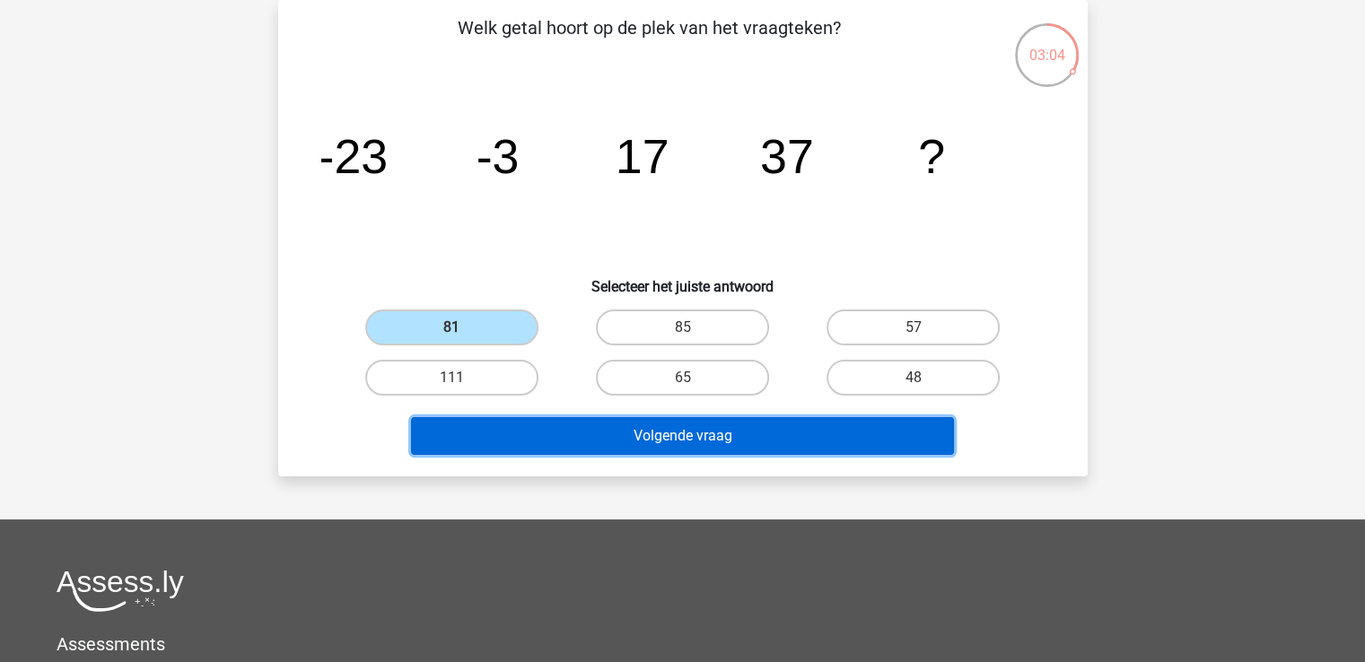
click at [575, 430] on button "Volgende vraag" at bounding box center [682, 436] width 543 height 38
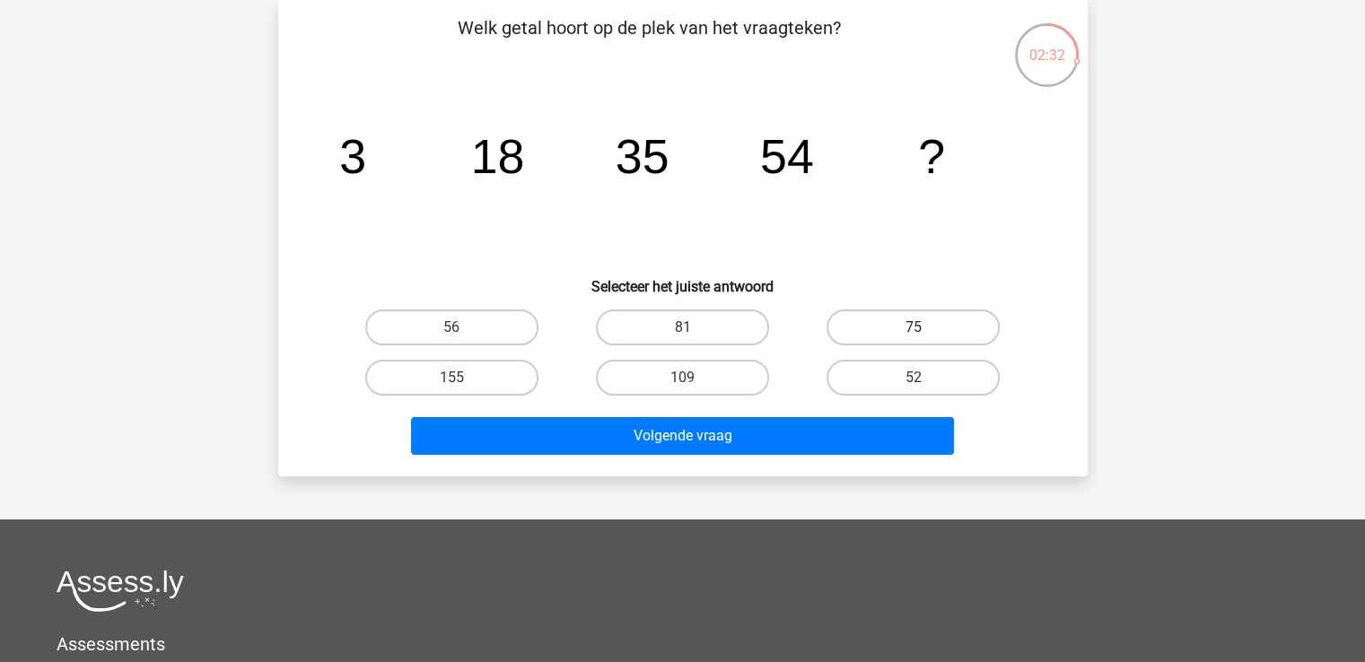
click at [916, 320] on label "75" at bounding box center [912, 328] width 173 height 36
click at [916, 327] on input "75" at bounding box center [919, 333] width 12 height 12
radio input "true"
click at [926, 414] on div "Volgende vraag" at bounding box center [683, 432] width 752 height 59
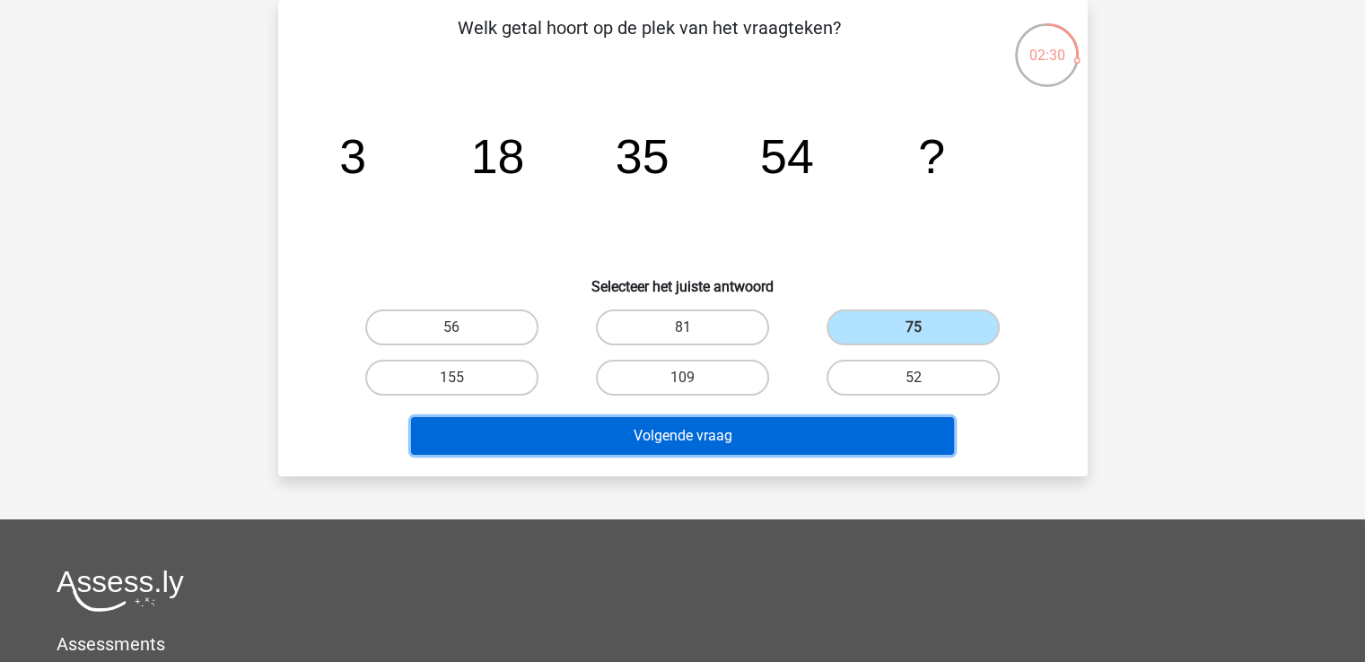
click at [922, 439] on button "Volgende vraag" at bounding box center [682, 436] width 543 height 38
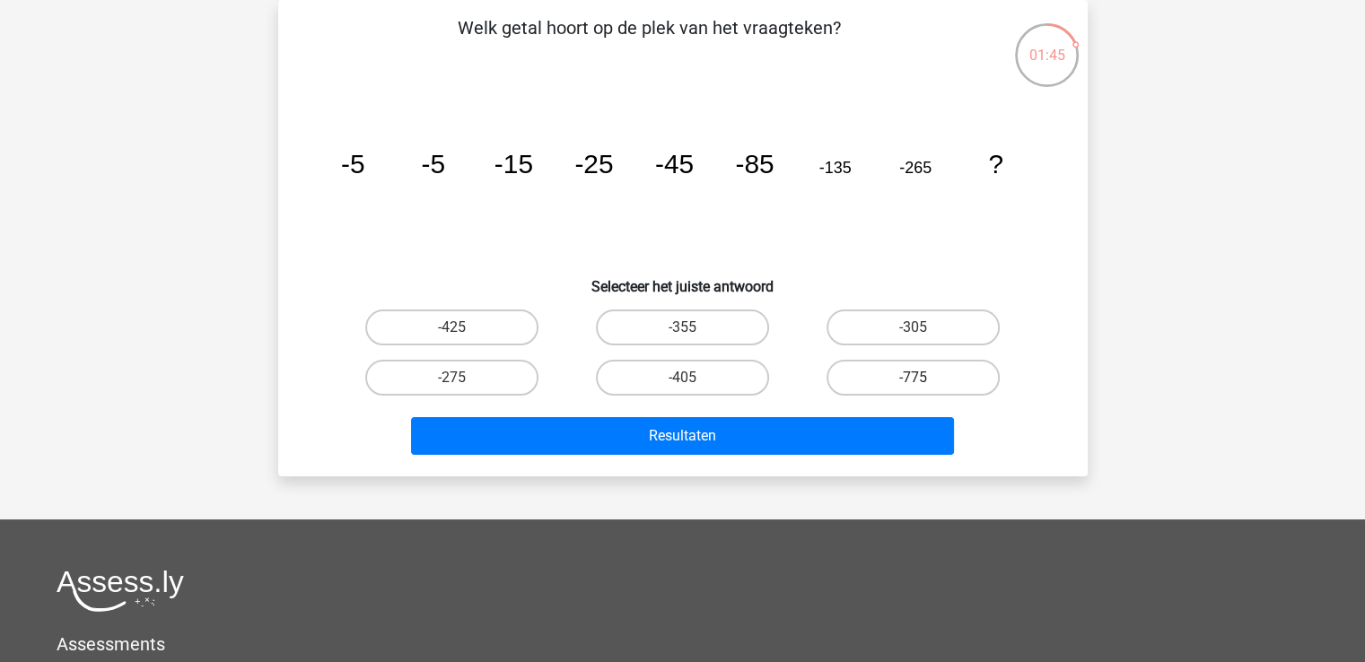
click at [854, 363] on label "-775" at bounding box center [912, 378] width 173 height 36
click at [913, 378] on input "-775" at bounding box center [919, 384] width 12 height 12
radio input "true"
click at [854, 363] on label "-775" at bounding box center [912, 378] width 173 height 36
click at [913, 378] on input "-775" at bounding box center [919, 384] width 12 height 12
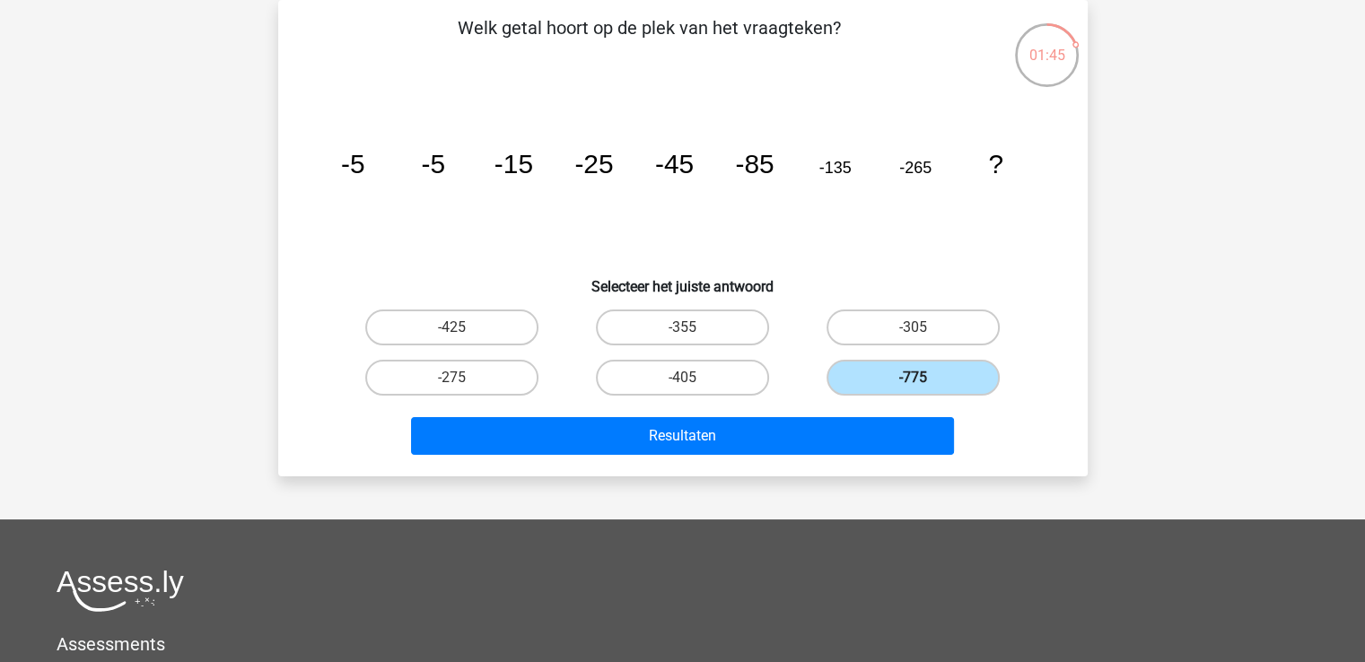
click at [854, 363] on label "-775" at bounding box center [912, 378] width 173 height 36
click at [913, 378] on input "-775" at bounding box center [919, 384] width 12 height 12
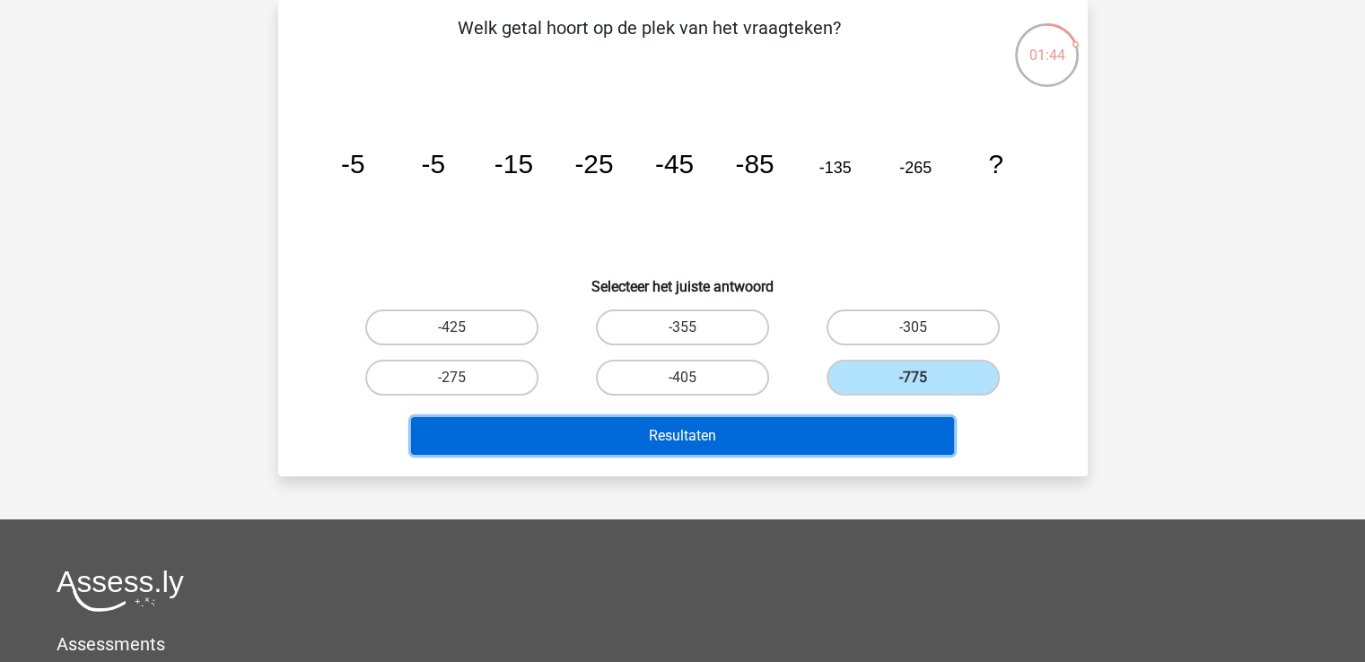
click at [834, 441] on button "Resultaten" at bounding box center [682, 436] width 543 height 38
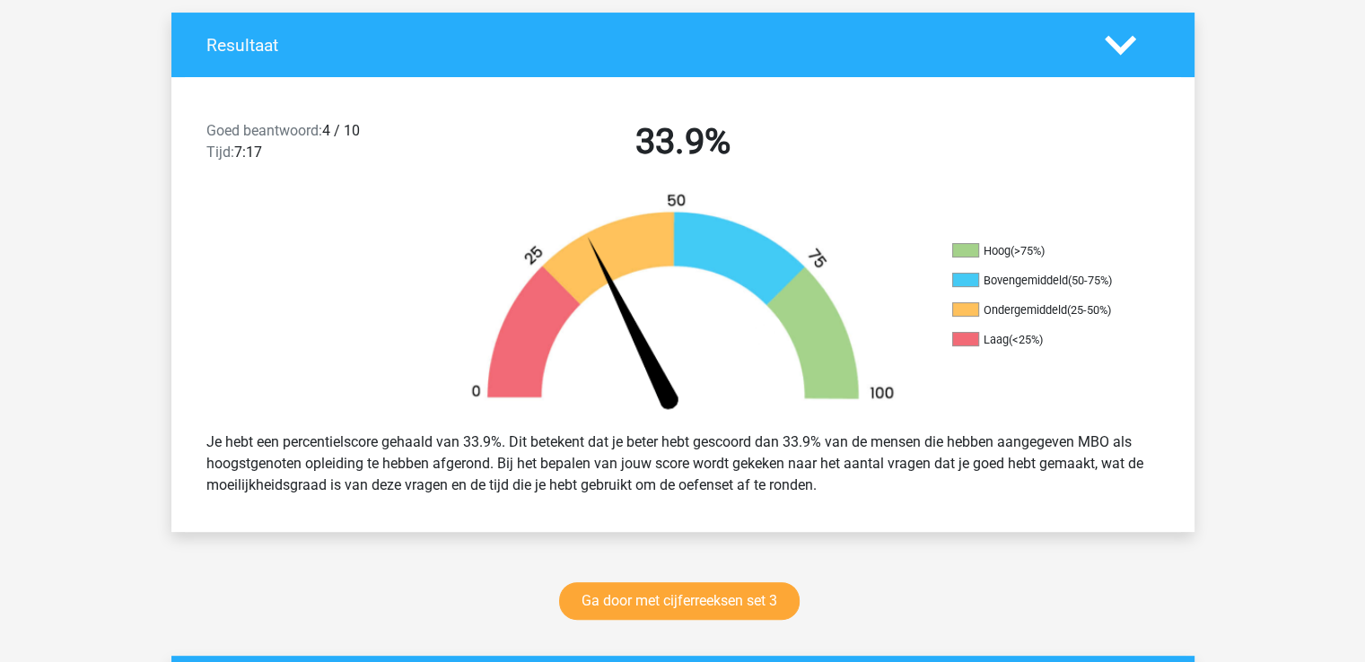
scroll to position [406, 0]
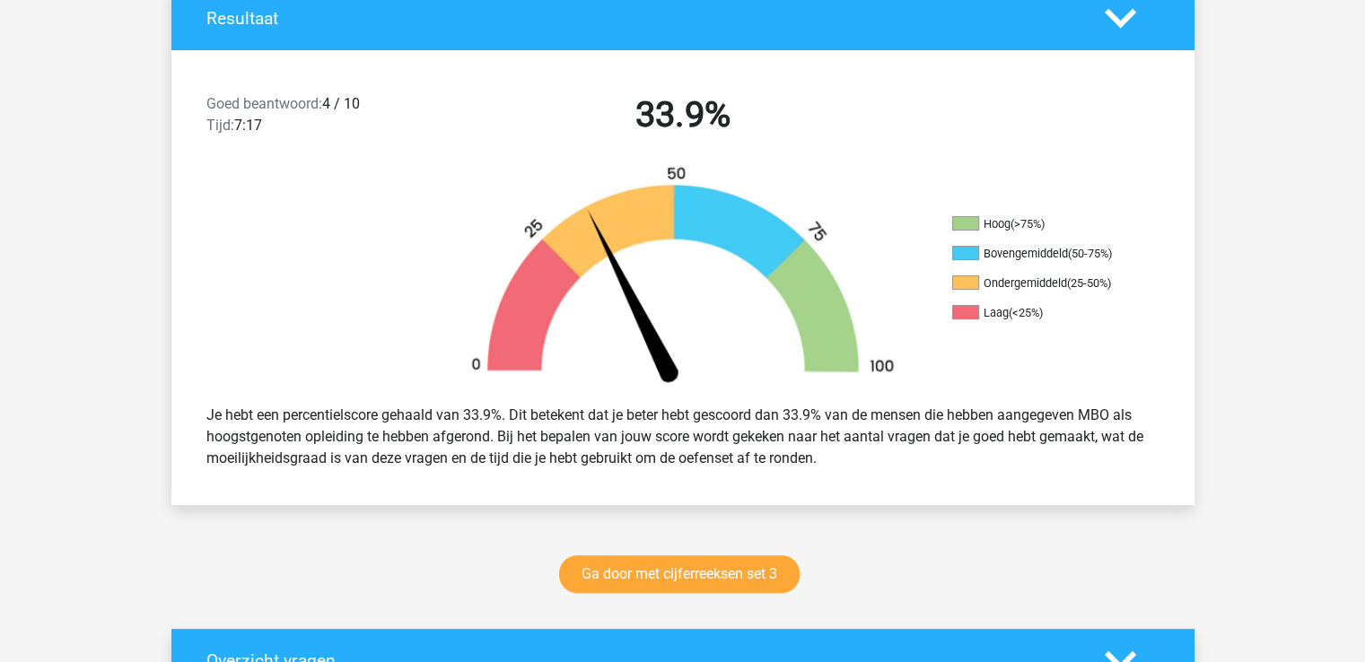
drag, startPoint x: 1357, startPoint y: 203, endPoint x: 1357, endPoint y: 214, distance: 10.8
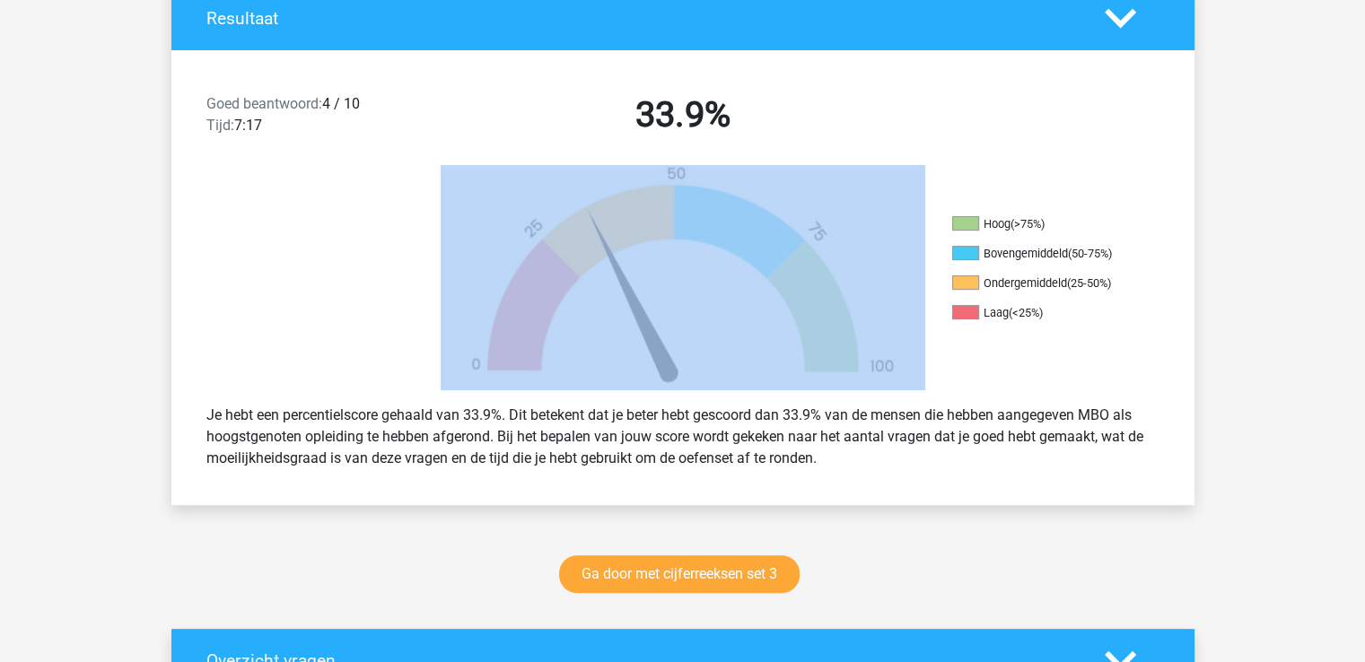
drag, startPoint x: 1357, startPoint y: 214, endPoint x: 1371, endPoint y: 178, distance: 38.3
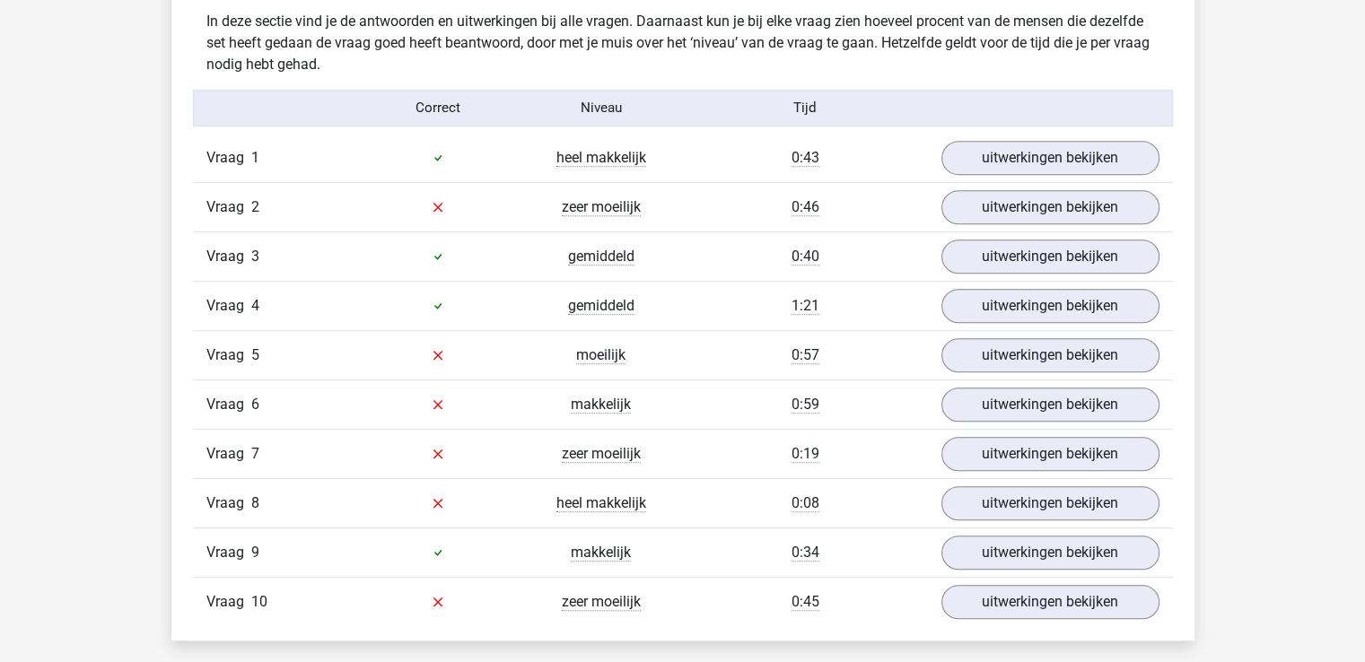
scroll to position [1122, 0]
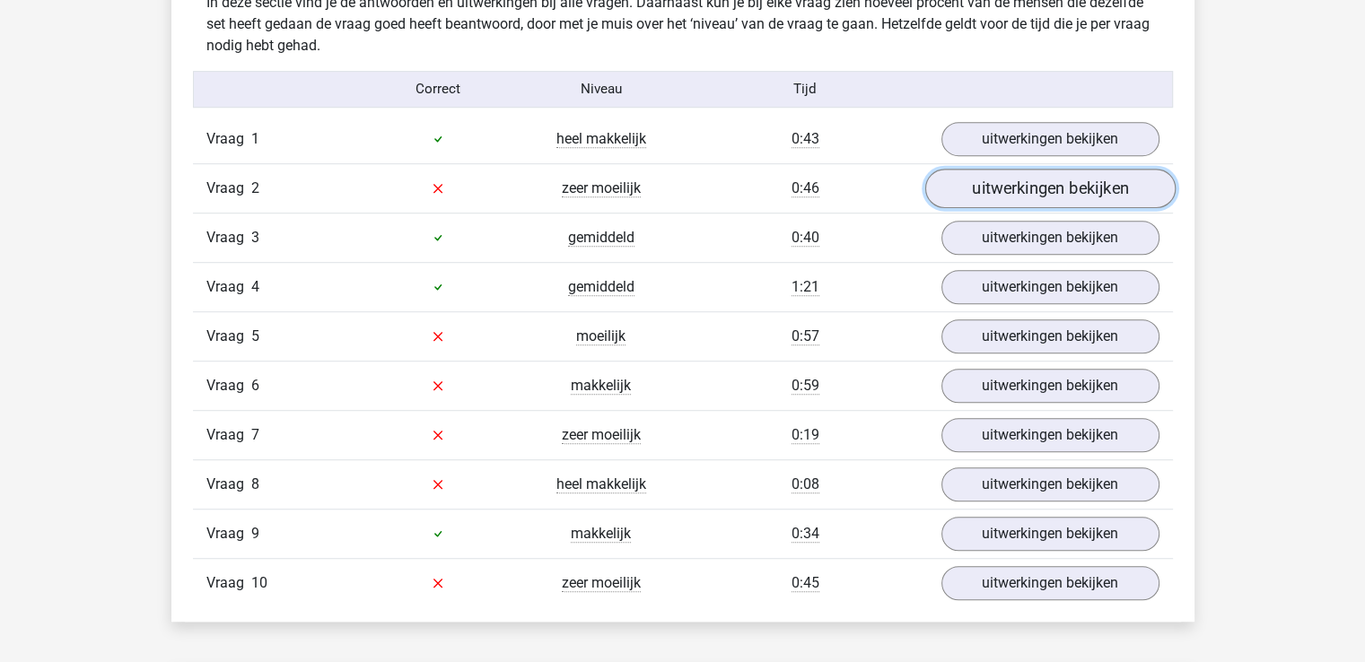
click at [956, 188] on link "uitwerkingen bekijken" at bounding box center [1049, 188] width 250 height 39
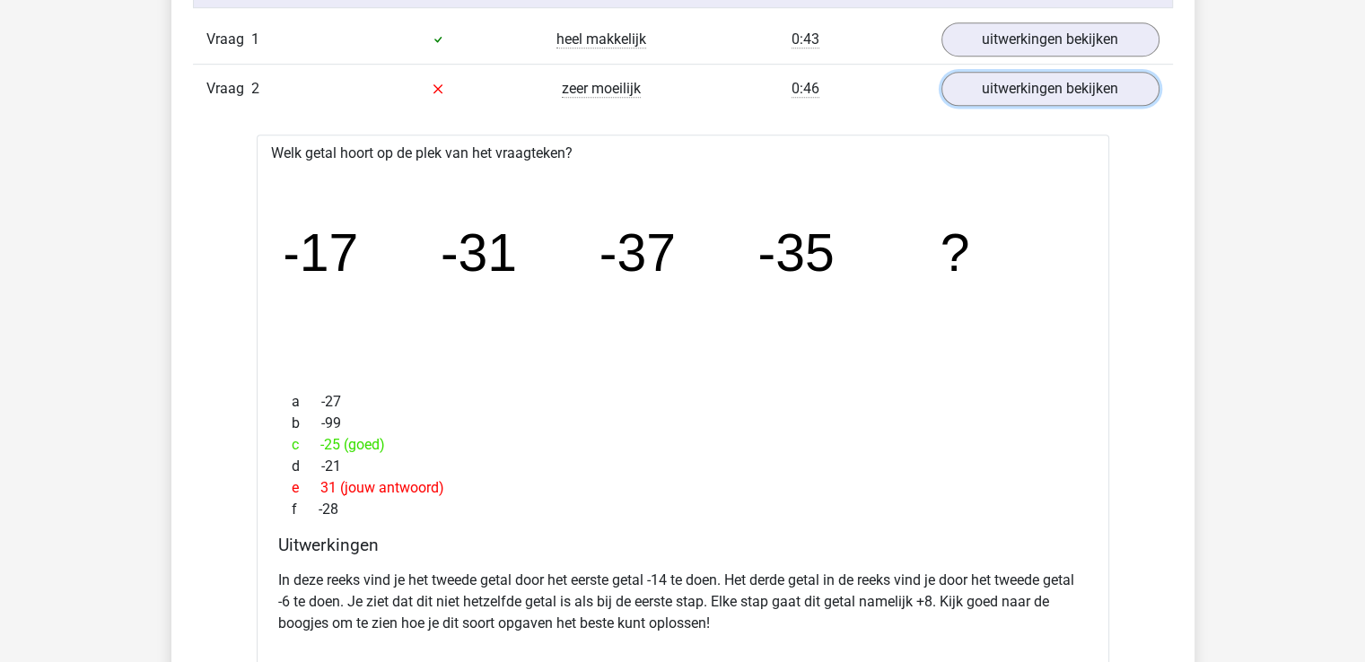
scroll to position [1226, 0]
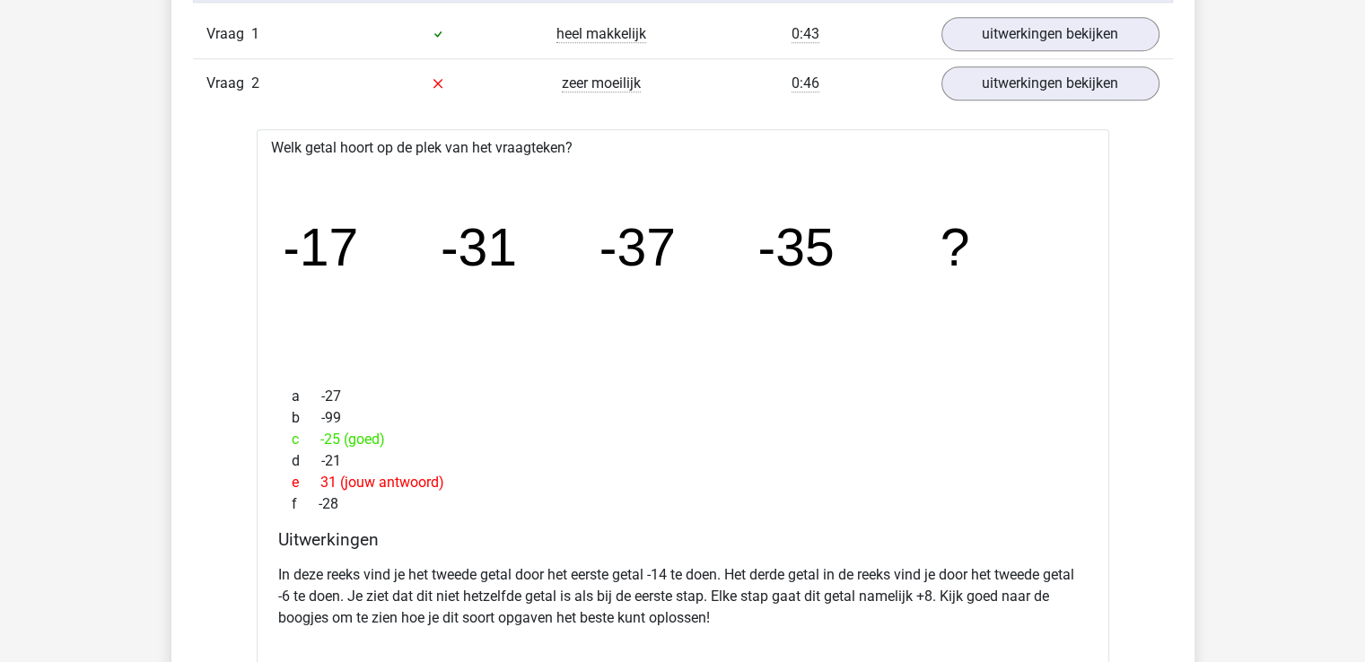
drag, startPoint x: 1343, startPoint y: 6, endPoint x: 638, endPoint y: 382, distance: 799.2
click at [638, 382] on div "a -27 b -99 c -25 (goed) d -21 e 31 (jouw antwoord) f -28" at bounding box center [682, 451] width 809 height 144
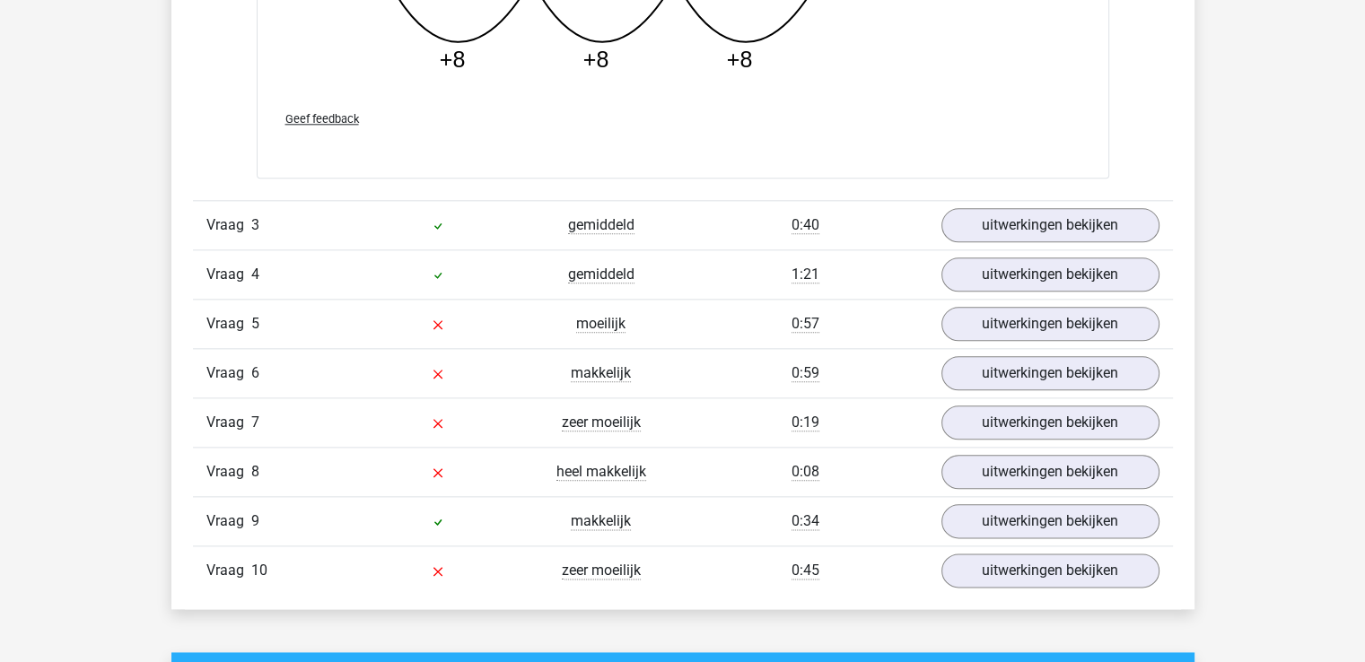
scroll to position [2084, 0]
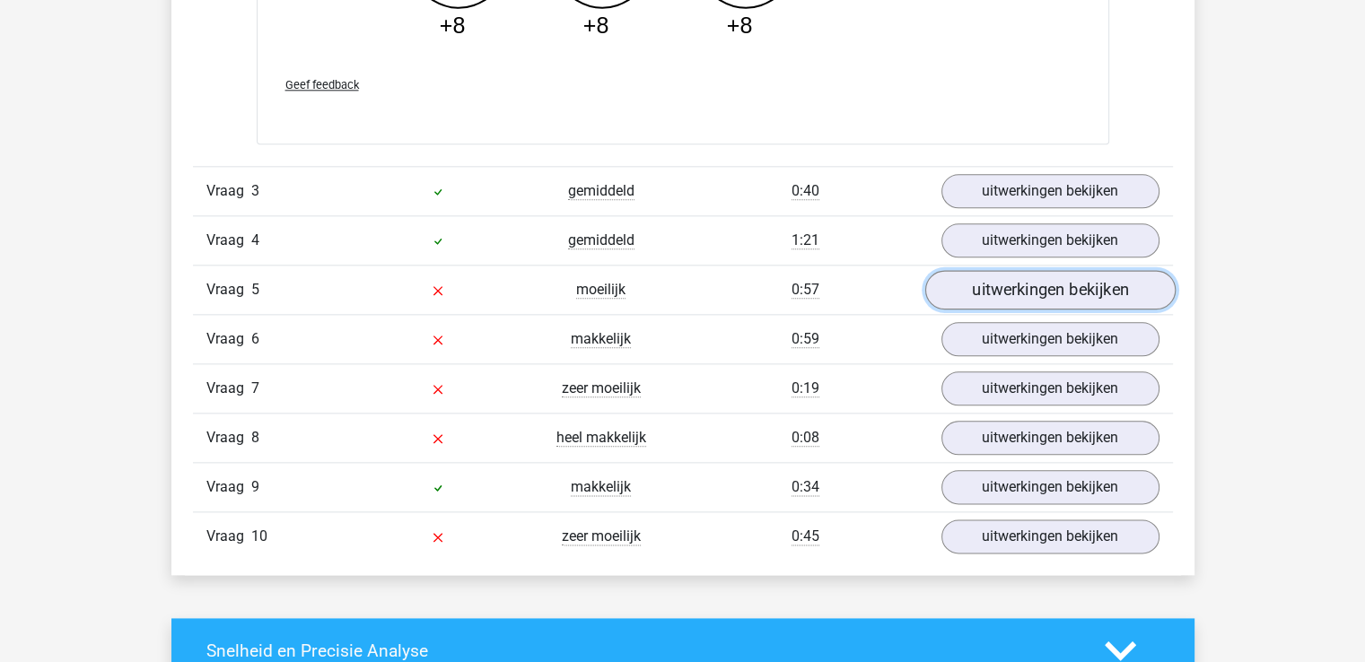
click at [958, 284] on link "uitwerkingen bekijken" at bounding box center [1049, 289] width 250 height 39
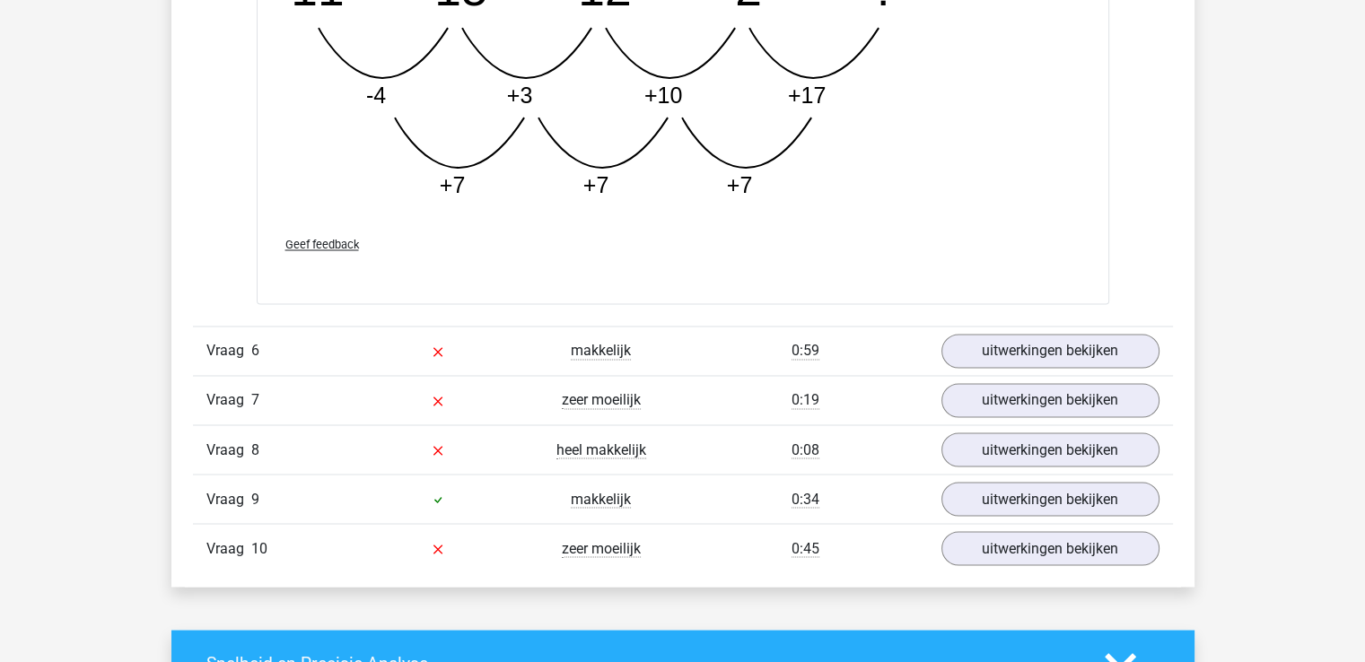
scroll to position [3013, 0]
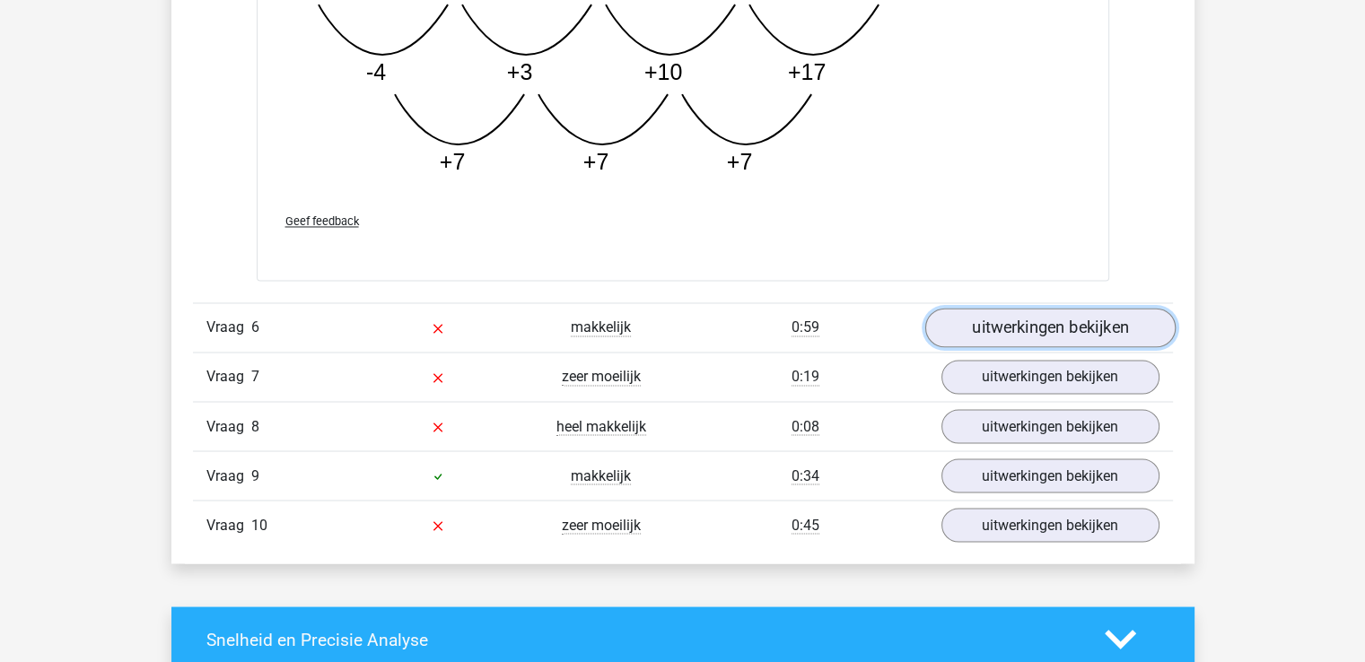
drag, startPoint x: 1043, startPoint y: 327, endPoint x: 994, endPoint y: 329, distance: 48.5
click at [994, 329] on link "uitwerkingen bekijken" at bounding box center [1049, 327] width 250 height 39
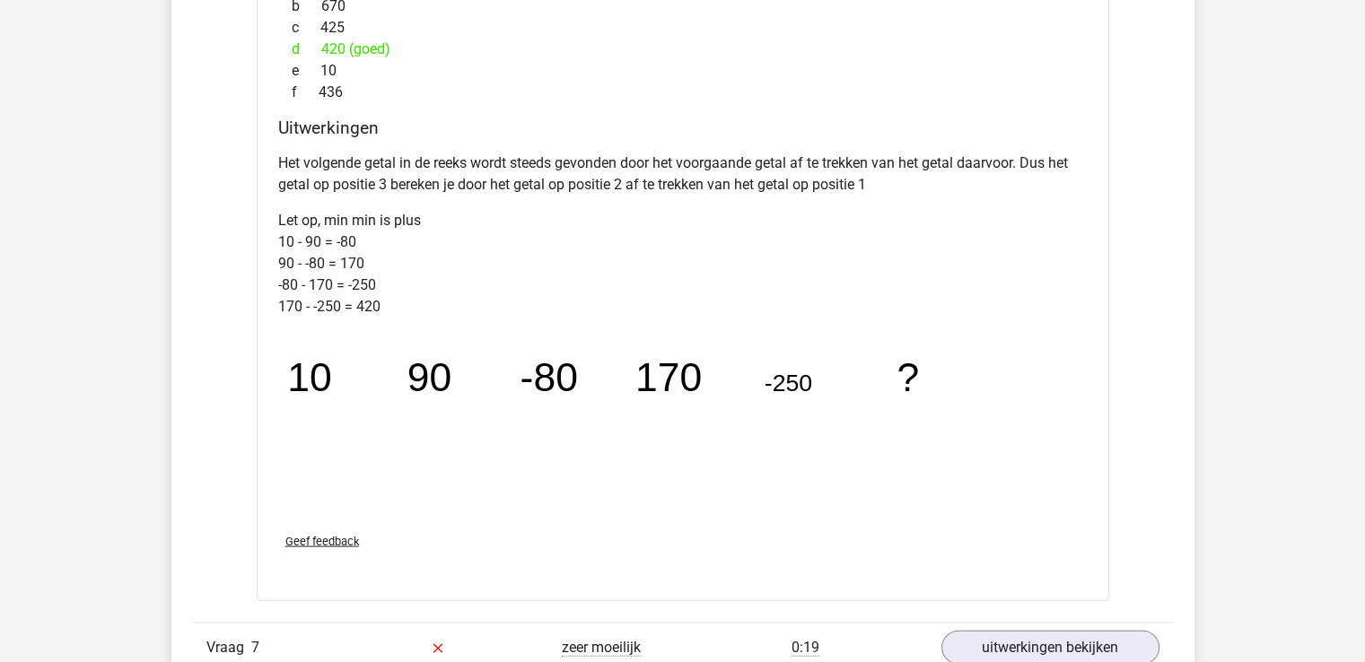
scroll to position [3662, 0]
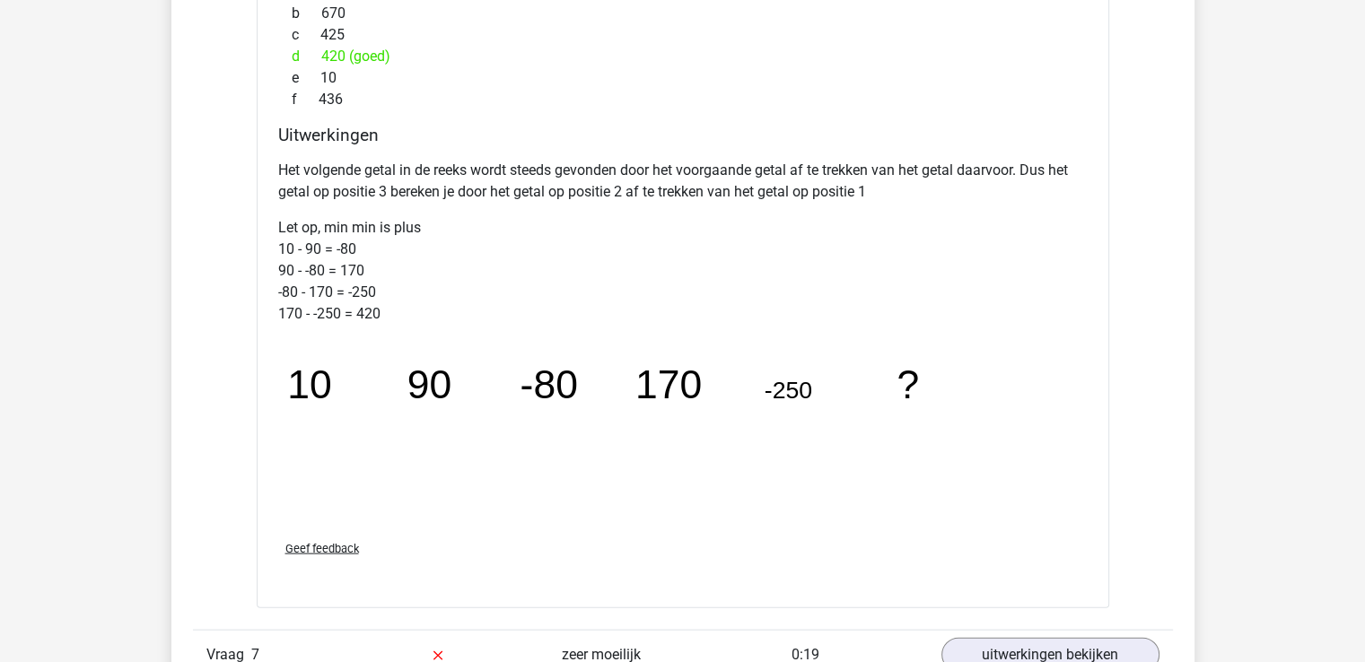
drag, startPoint x: 1363, startPoint y: 434, endPoint x: 1363, endPoint y: 421, distance: 13.5
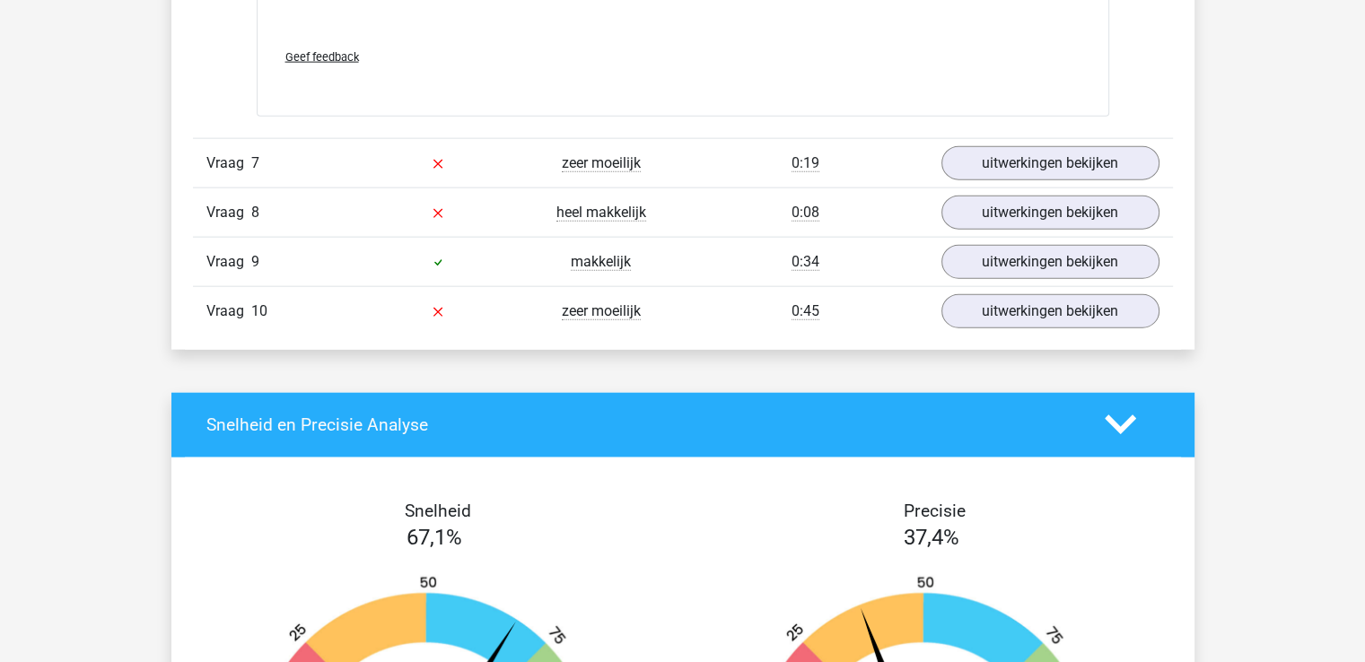
scroll to position [4161, 0]
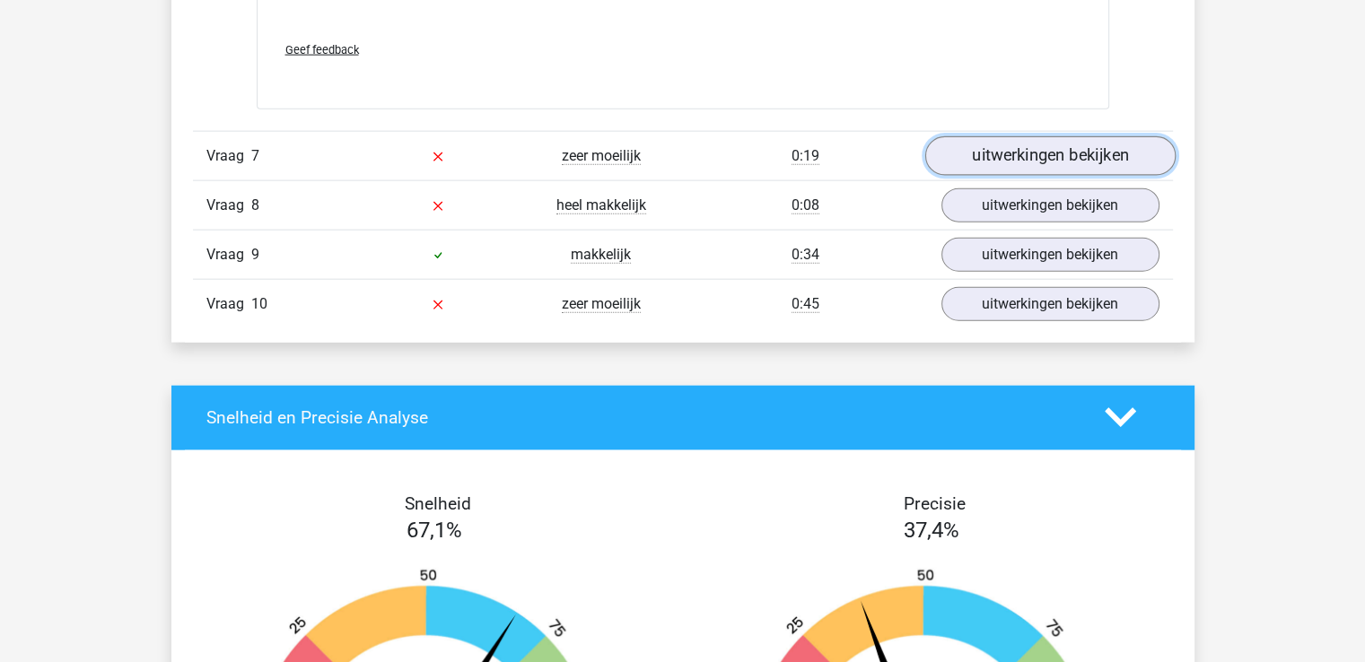
click at [1010, 166] on link "uitwerkingen bekijken" at bounding box center [1049, 155] width 250 height 39
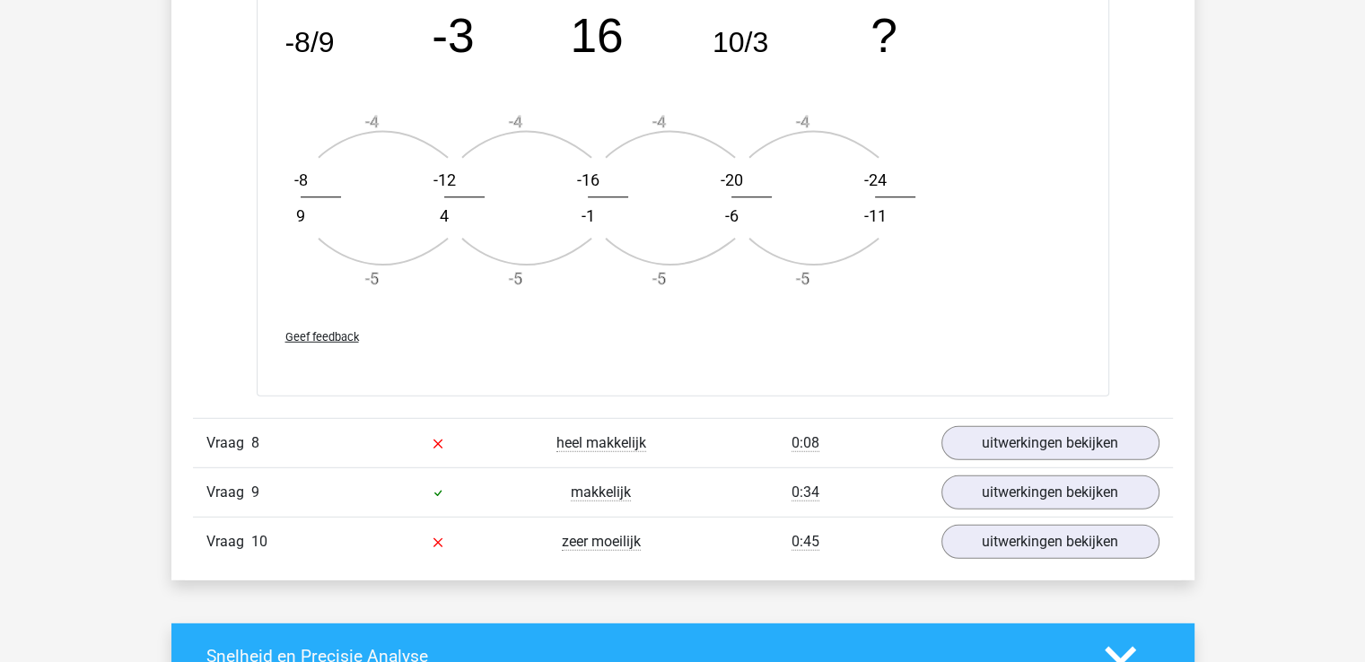
scroll to position [5007, 0]
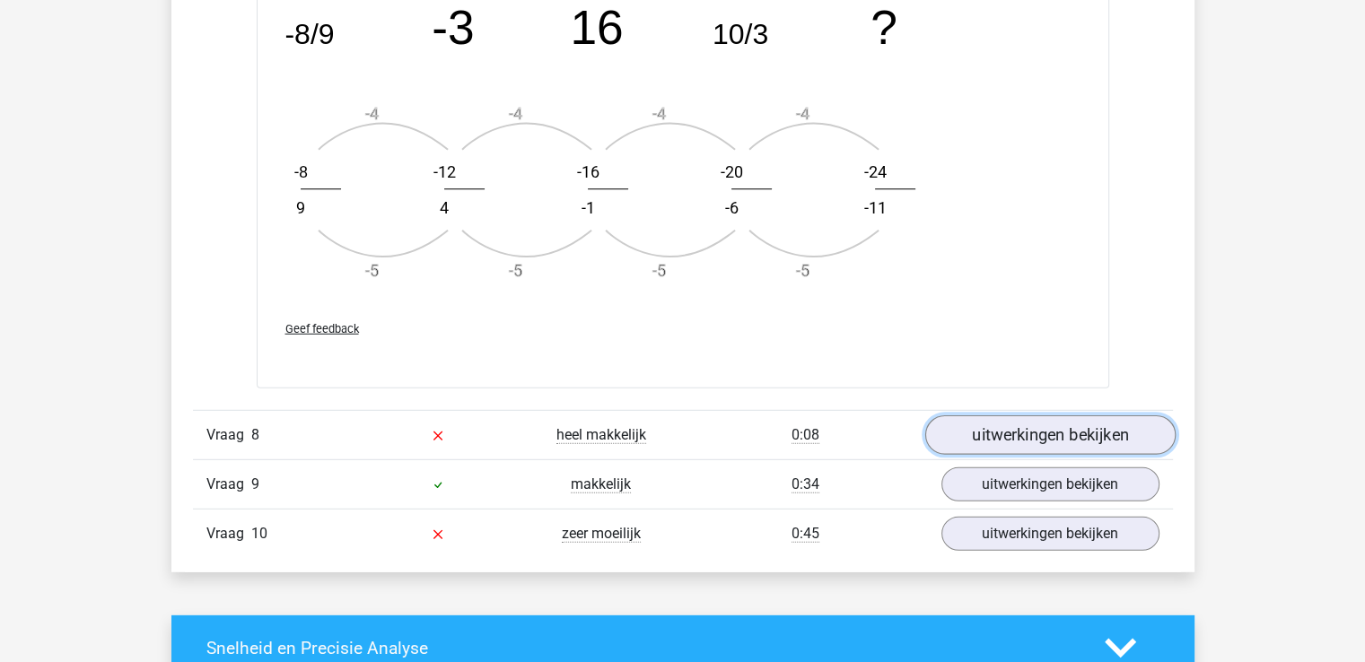
click at [1012, 419] on link "uitwerkingen bekijken" at bounding box center [1049, 435] width 250 height 39
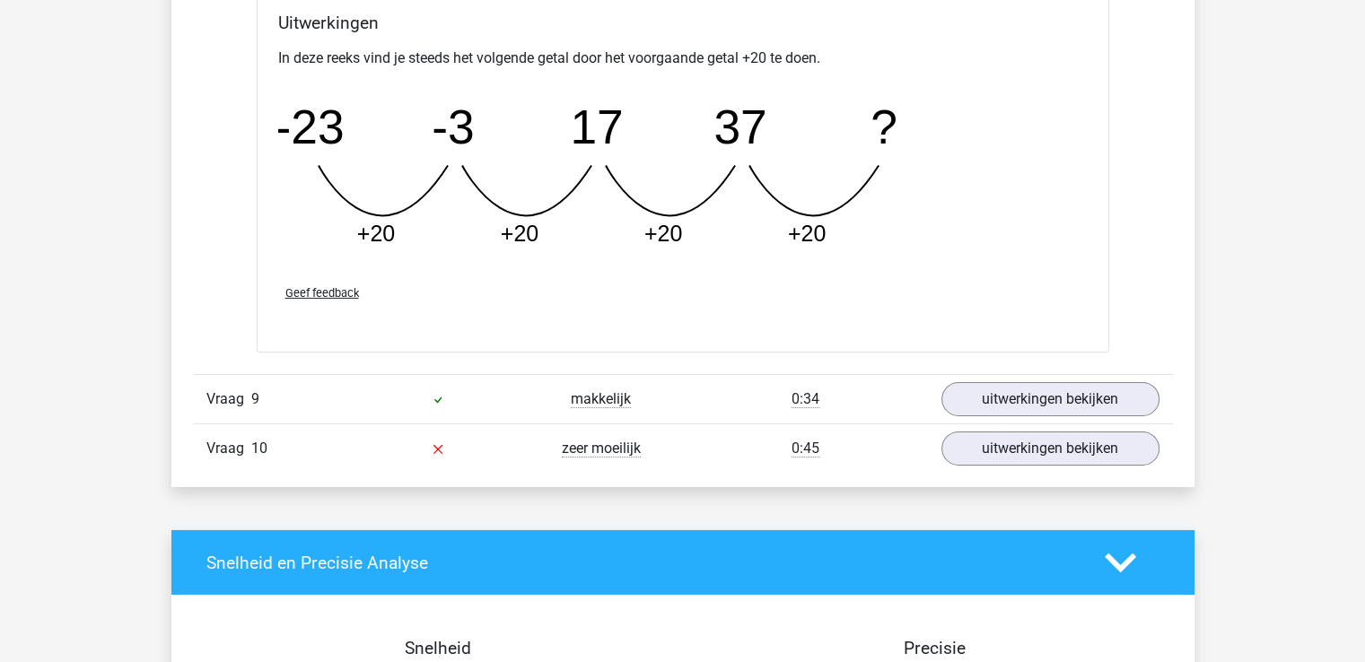
scroll to position [5895, 0]
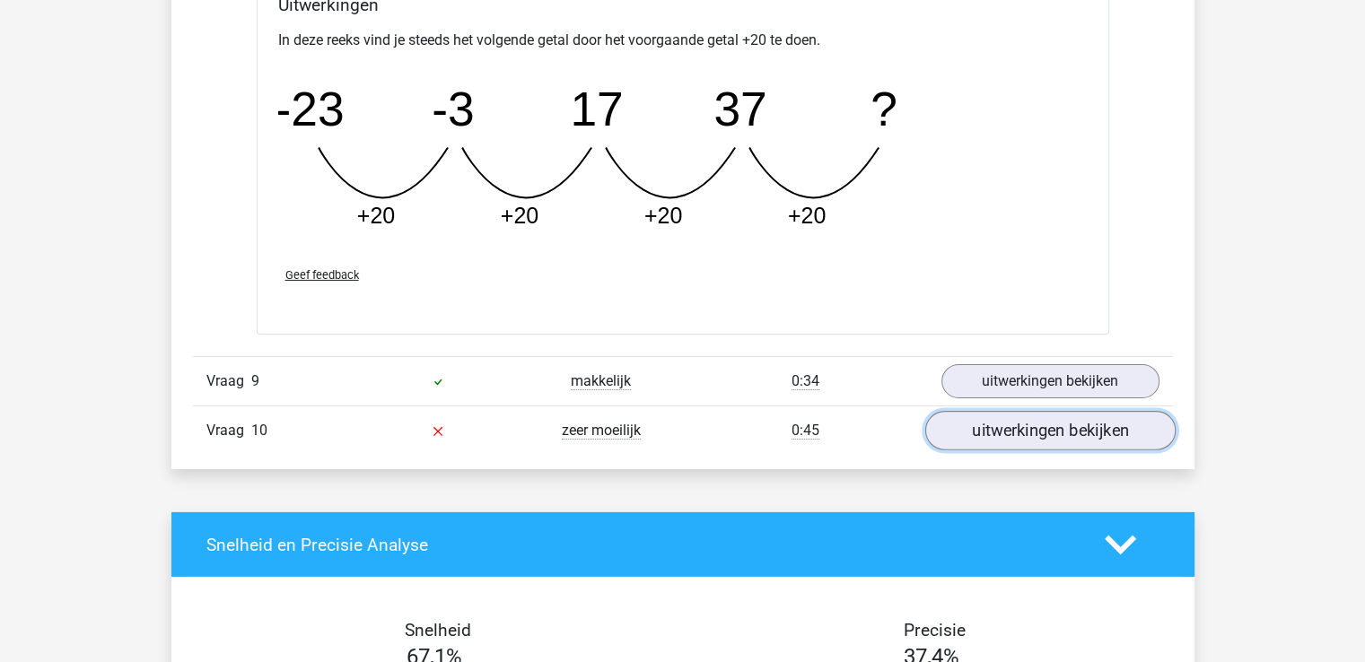
click at [1105, 430] on link "uitwerkingen bekijken" at bounding box center [1049, 430] width 250 height 39
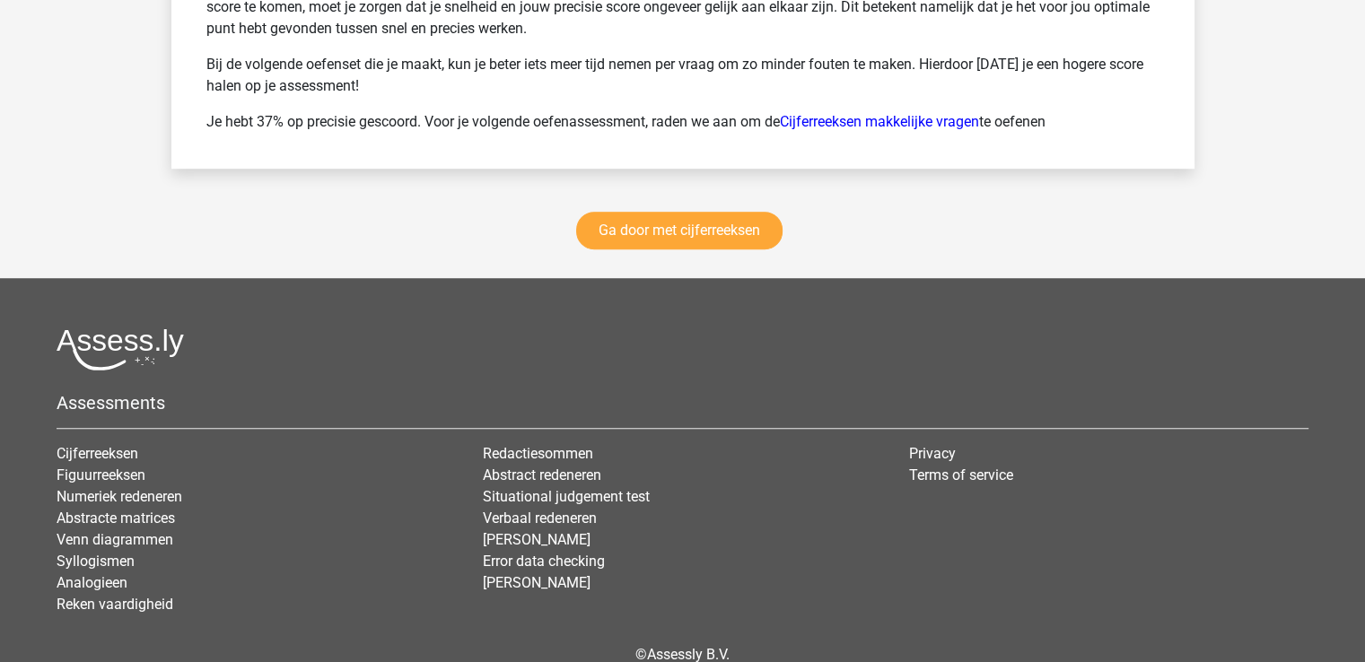
scroll to position [7823, 0]
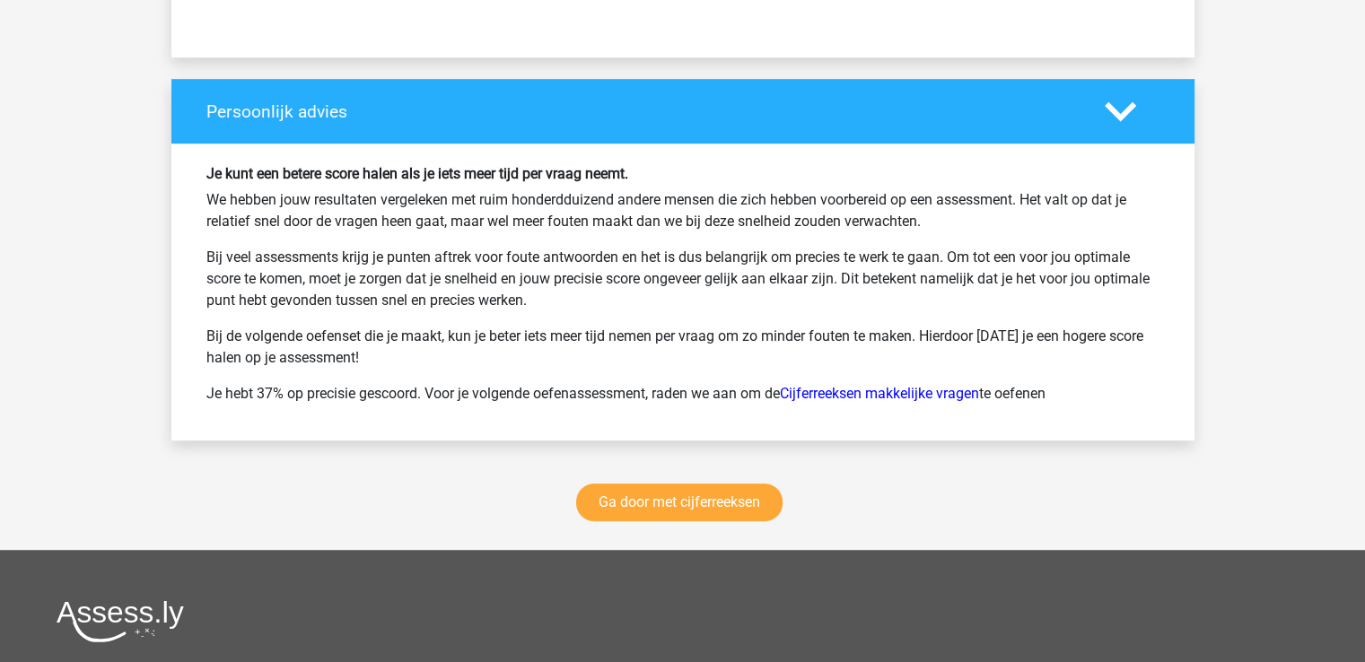
click at [752, 514] on div "Ga door met cijferreeksen" at bounding box center [682, 506] width 1023 height 88
click at [757, 504] on link "Ga door met cijferreeksen" at bounding box center [679, 503] width 206 height 38
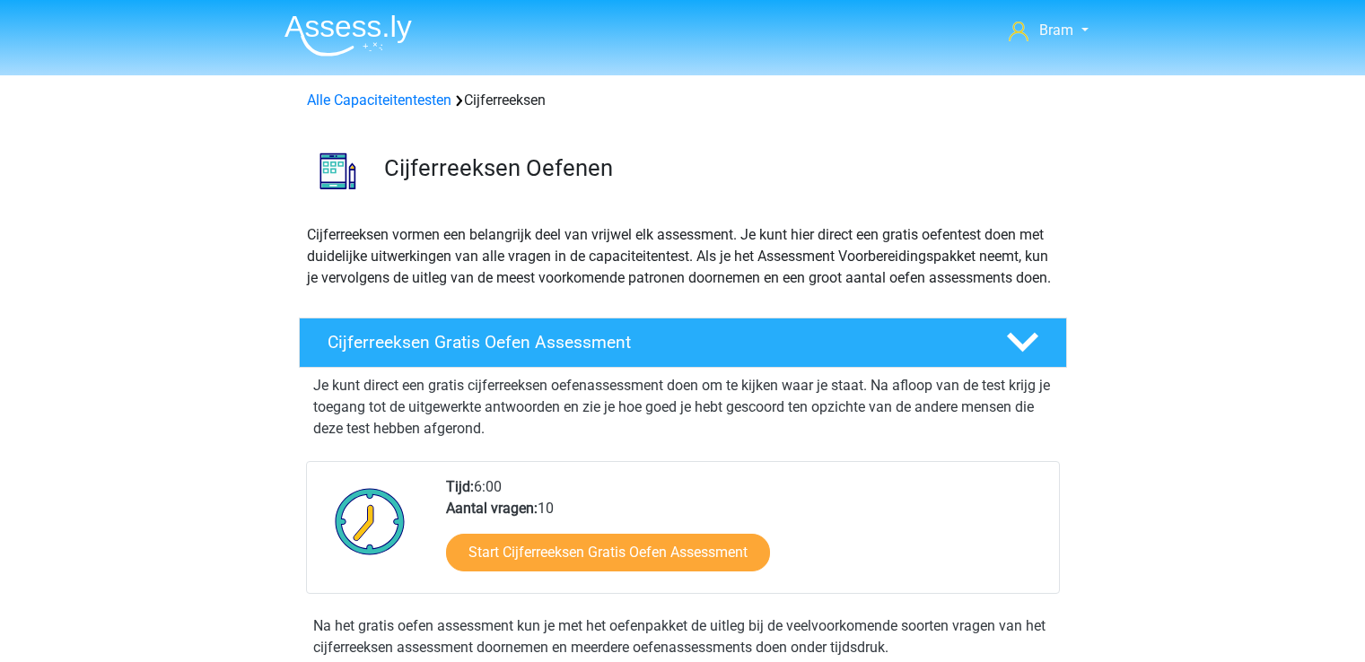
scroll to position [800, 0]
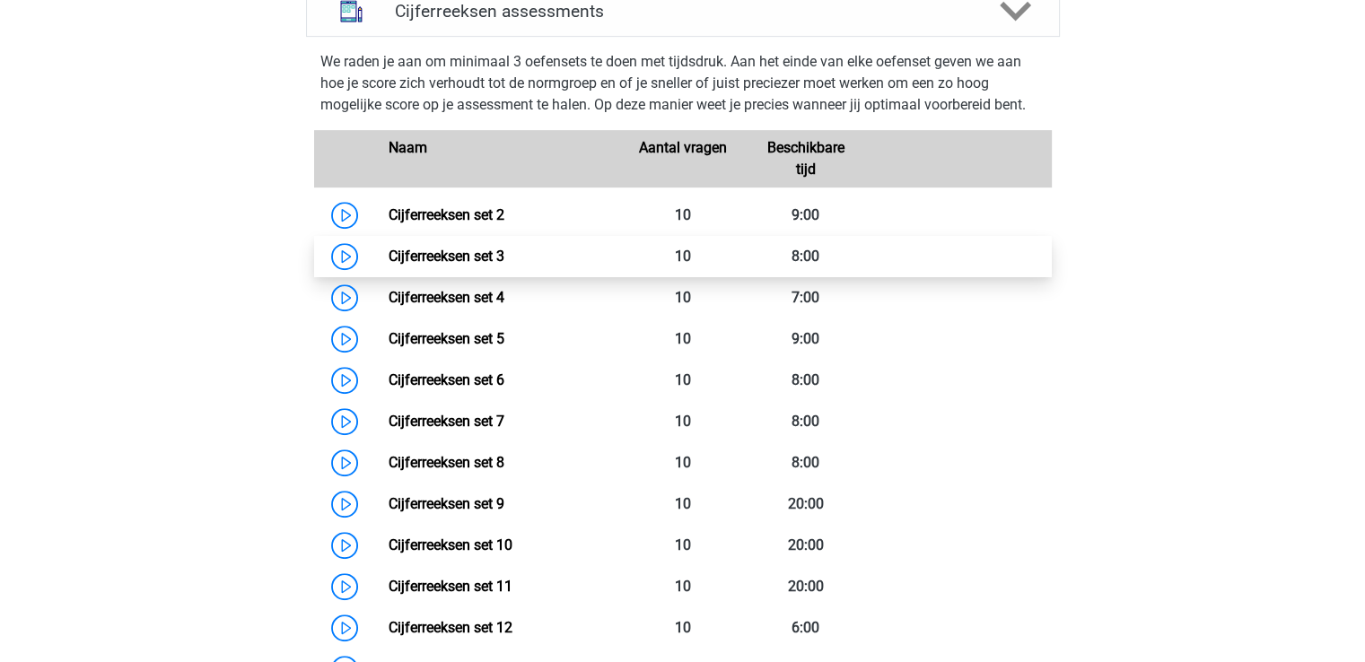
click at [388, 265] on link "Cijferreeksen set 3" at bounding box center [446, 256] width 116 height 17
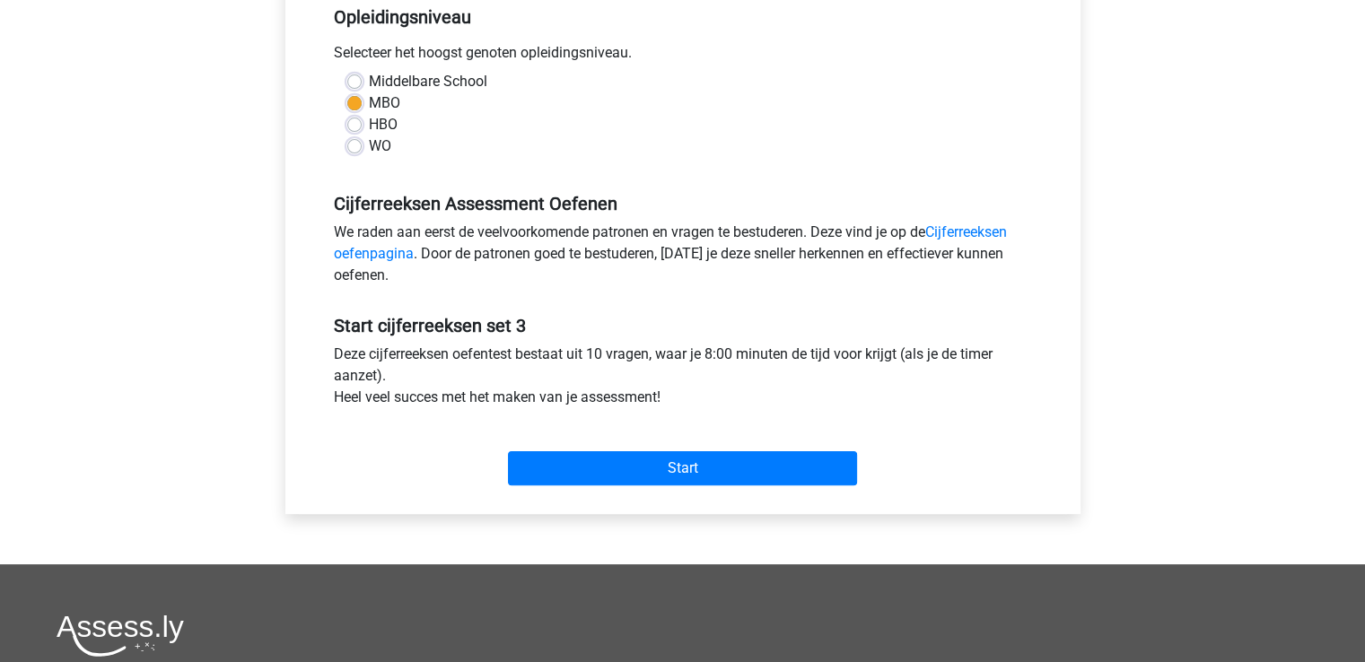
scroll to position [382, 0]
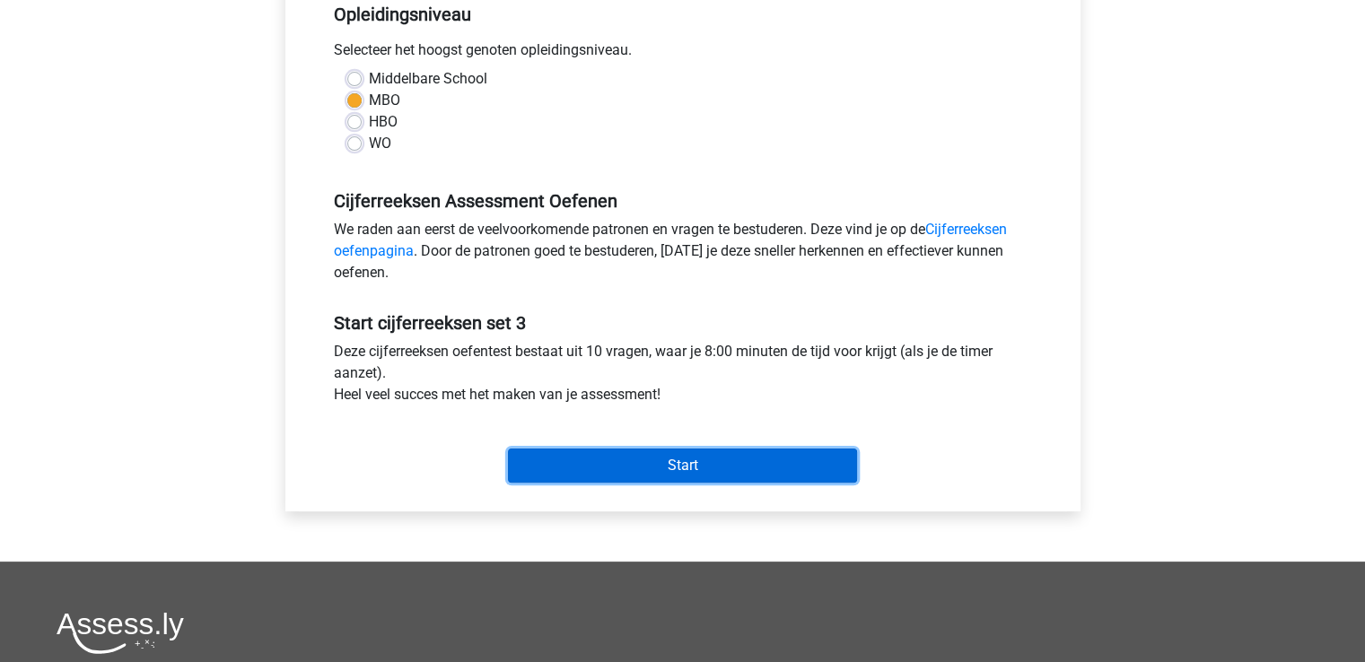
click at [784, 468] on input "Start" at bounding box center [682, 466] width 349 height 34
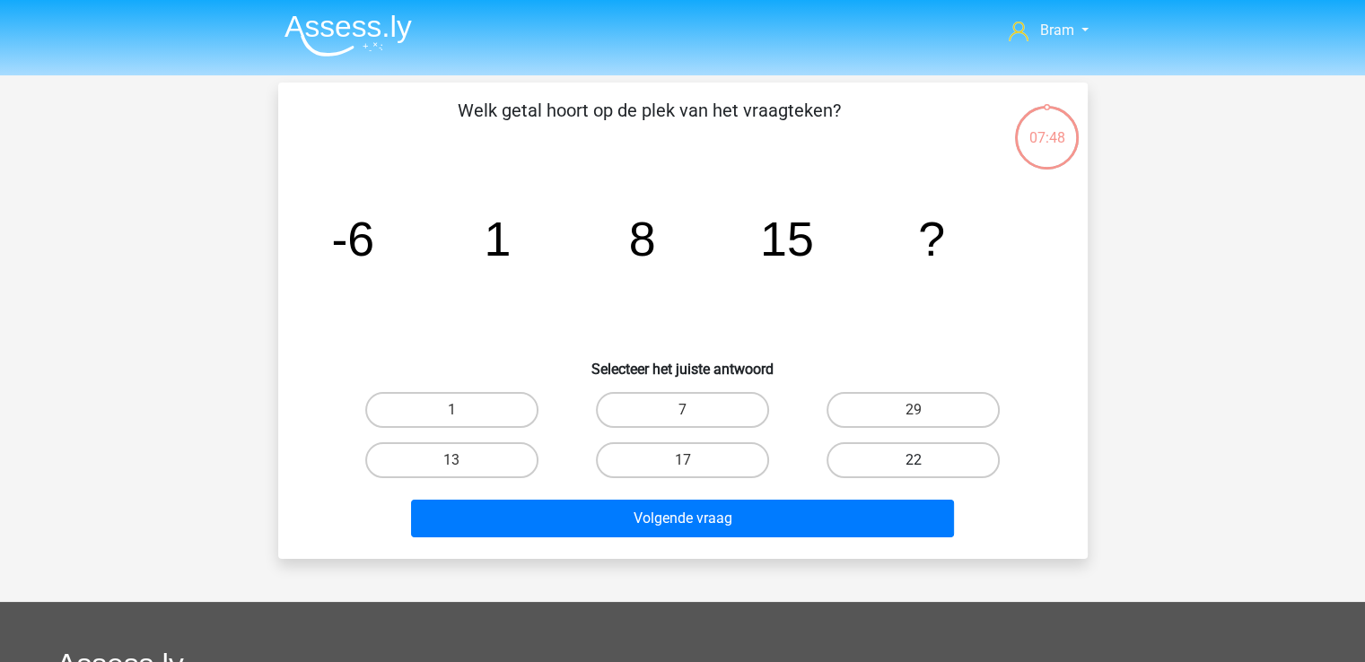
click at [851, 444] on label "22" at bounding box center [912, 460] width 173 height 36
click at [913, 460] on input "22" at bounding box center [919, 466] width 12 height 12
radio input "true"
click at [851, 495] on div "Volgende vraag" at bounding box center [683, 514] width 752 height 59
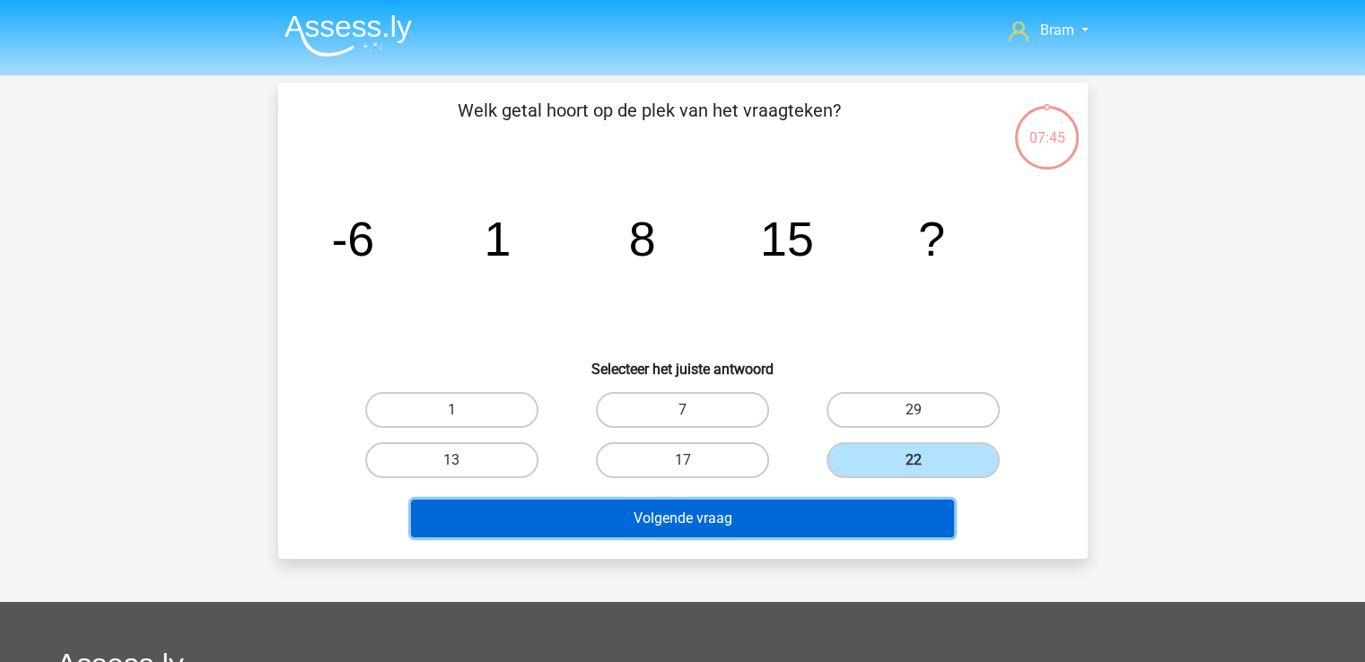
click at [851, 504] on button "Volgende vraag" at bounding box center [682, 519] width 543 height 38
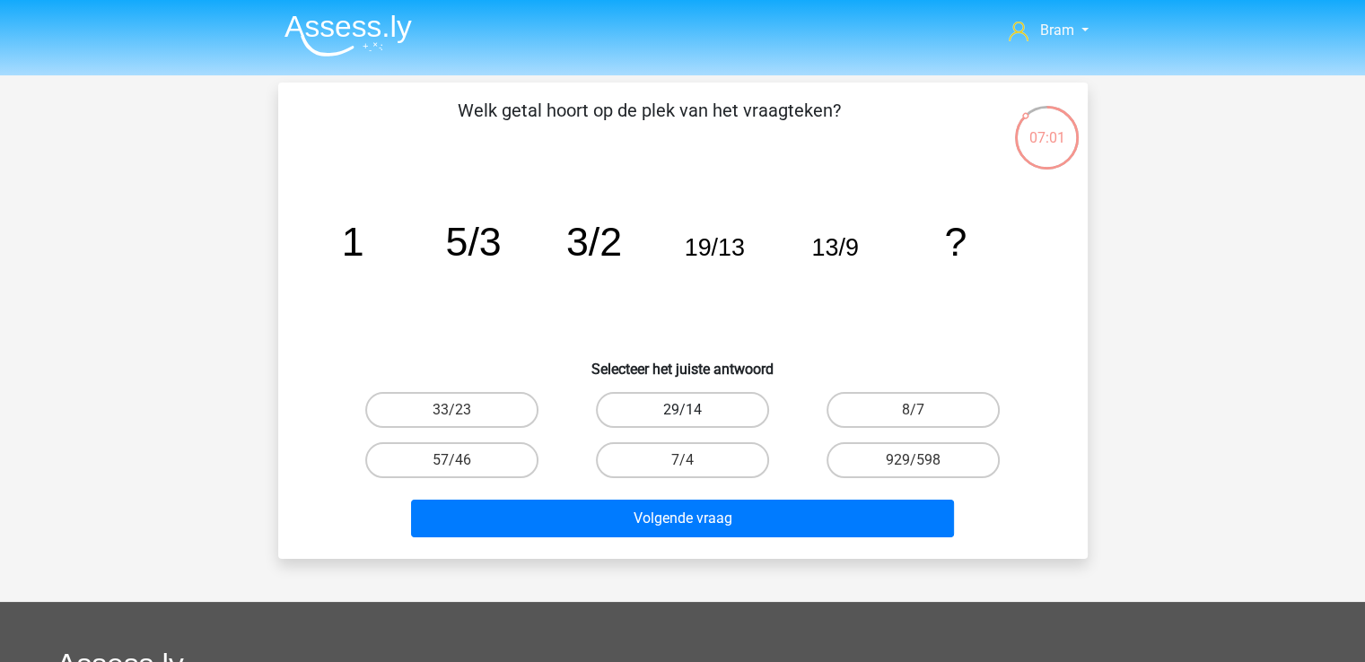
click at [719, 399] on label "29/14" at bounding box center [682, 410] width 173 height 36
click at [694, 410] on input "29/14" at bounding box center [688, 416] width 12 height 12
radio input "true"
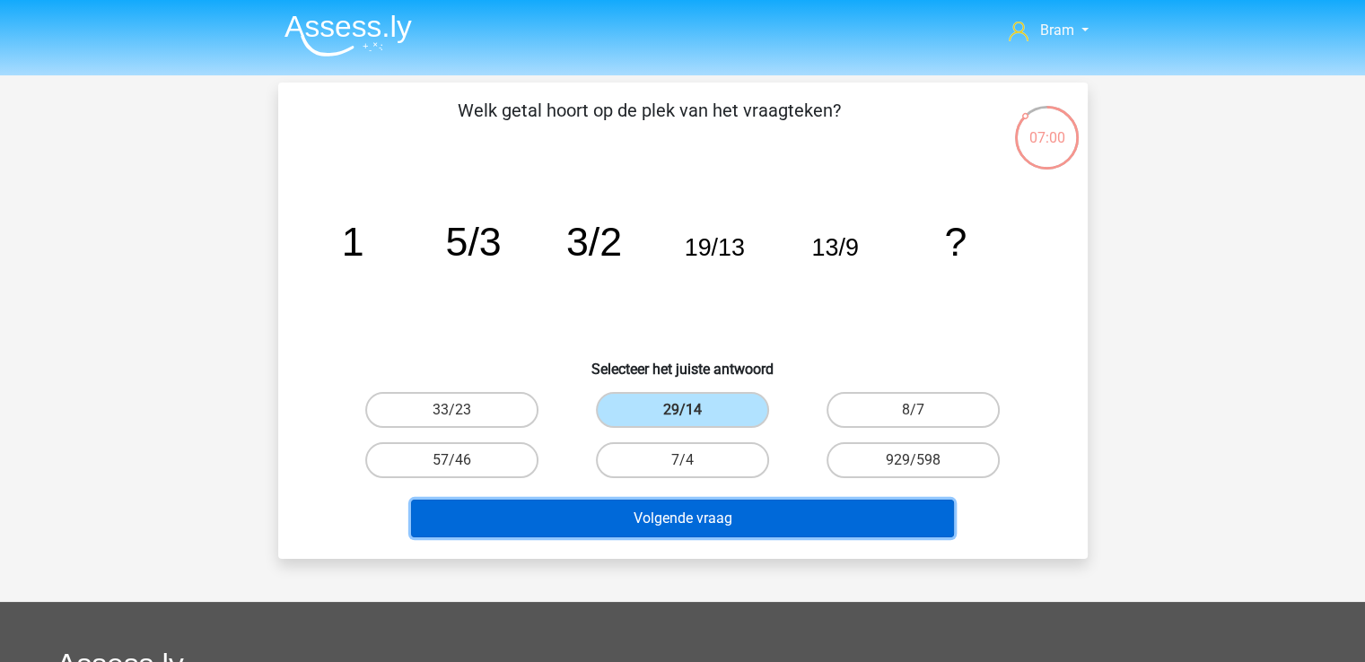
click at [753, 511] on button "Volgende vraag" at bounding box center [682, 519] width 543 height 38
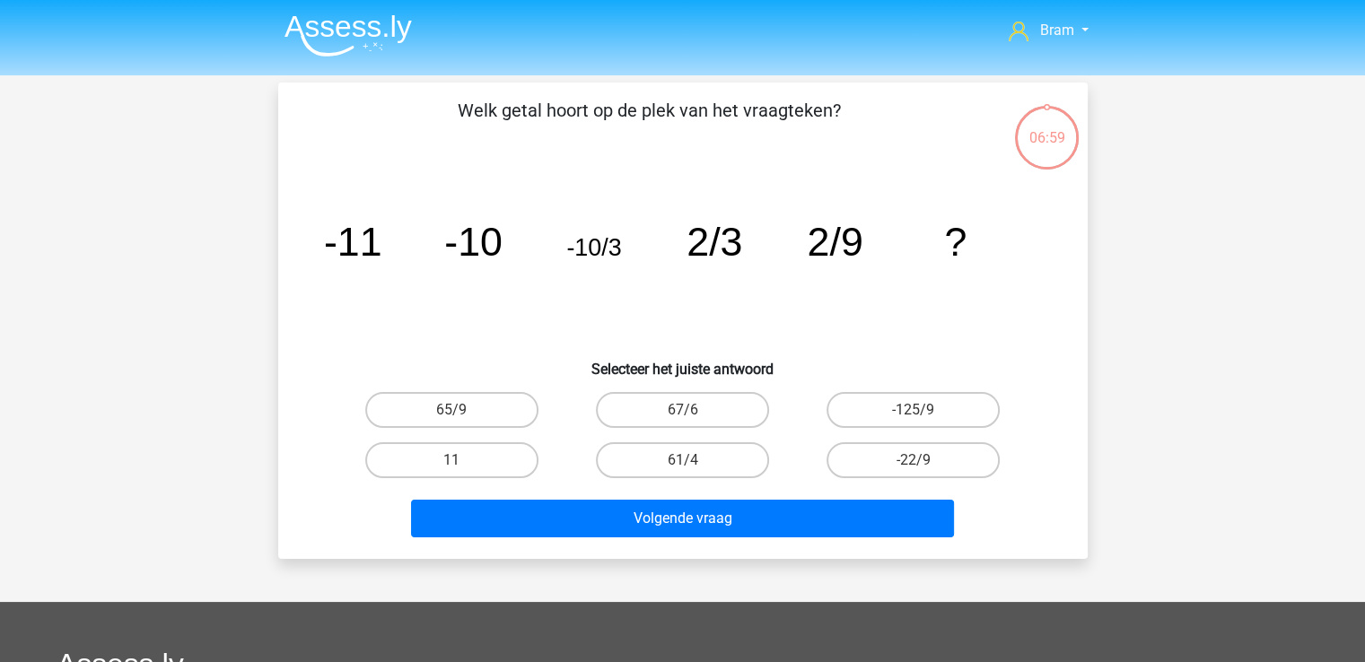
scroll to position [83, 0]
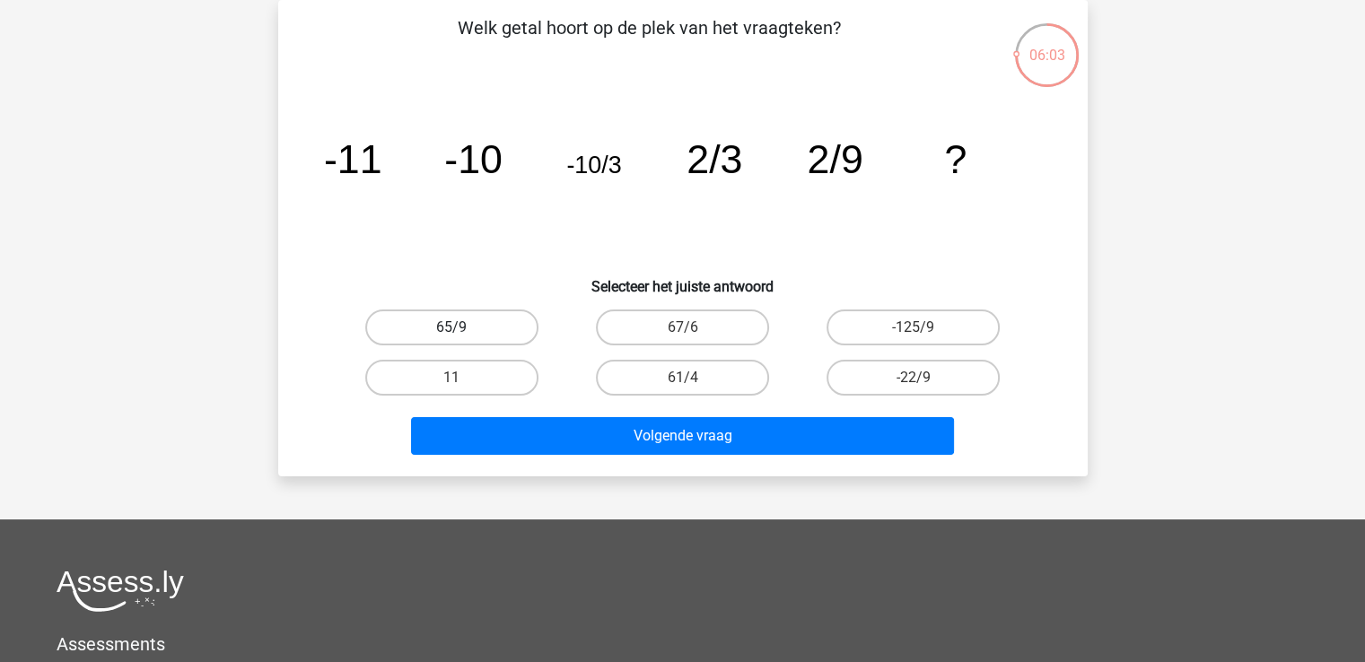
click at [520, 324] on label "65/9" at bounding box center [451, 328] width 173 height 36
click at [463, 327] on input "65/9" at bounding box center [457, 333] width 12 height 12
radio input "true"
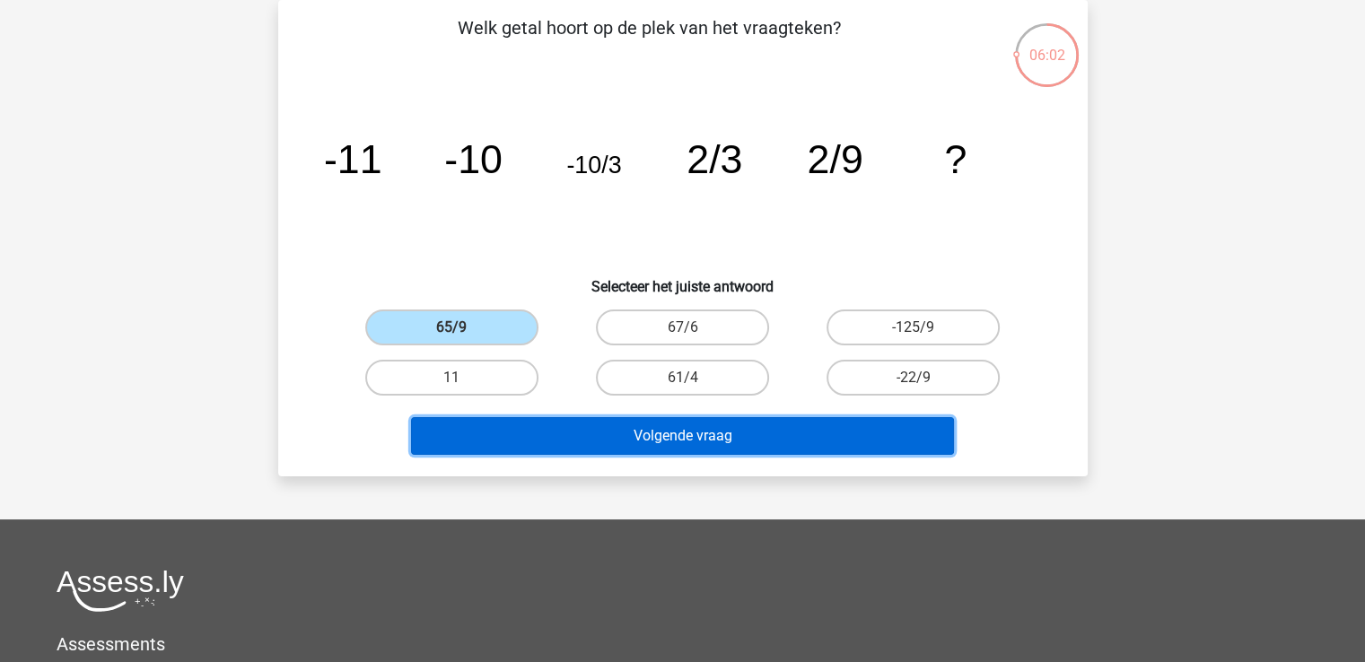
click at [559, 428] on button "Volgende vraag" at bounding box center [682, 436] width 543 height 38
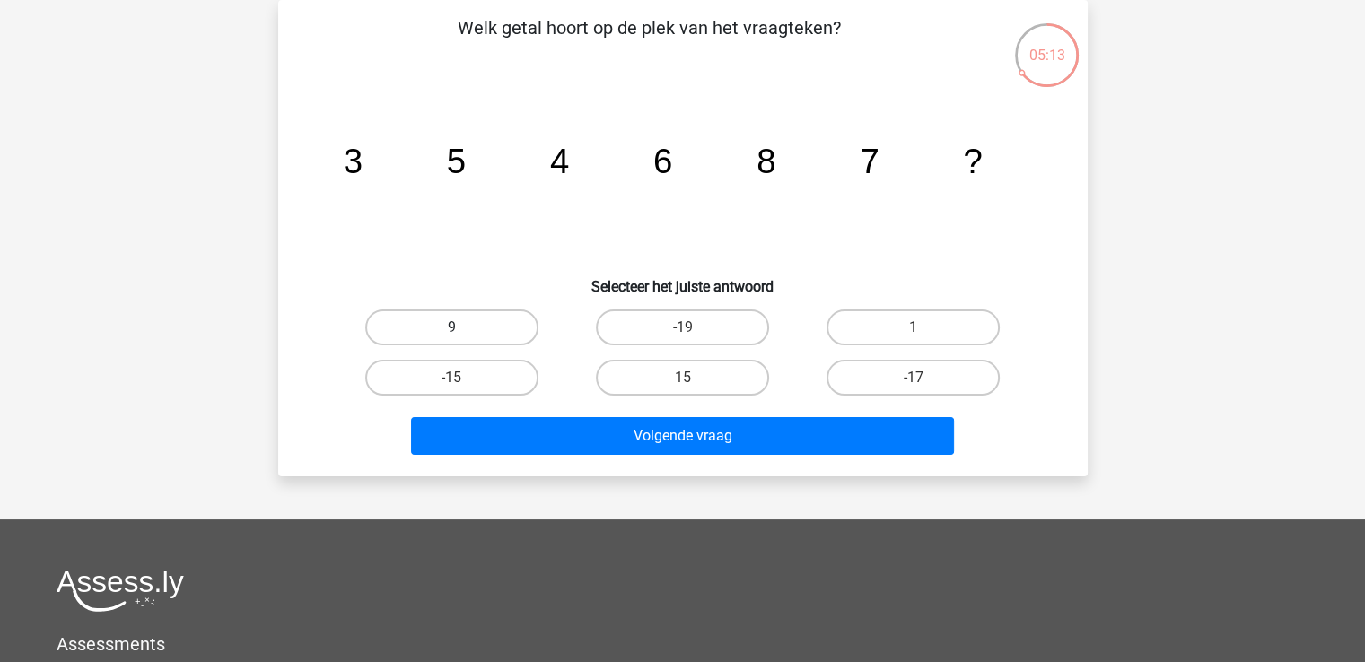
click at [388, 310] on label "9" at bounding box center [451, 328] width 173 height 36
click at [451, 327] on input "9" at bounding box center [457, 333] width 12 height 12
radio input "true"
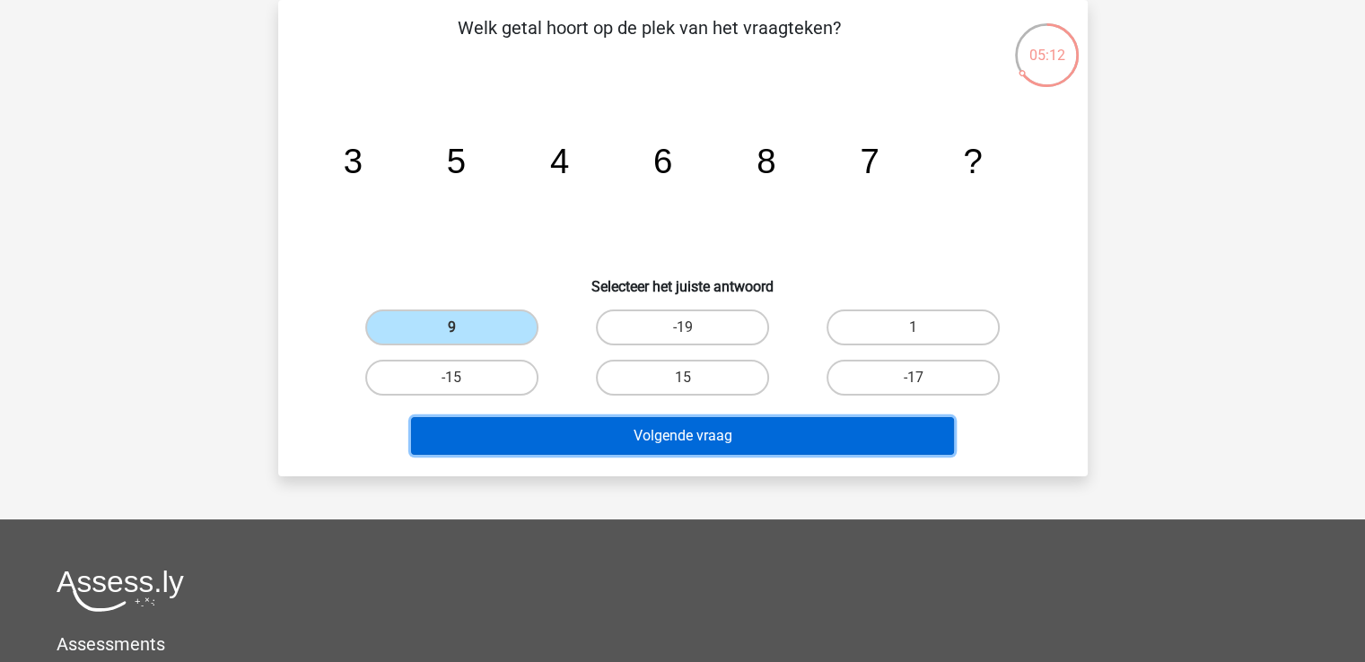
click at [465, 434] on button "Volgende vraag" at bounding box center [682, 436] width 543 height 38
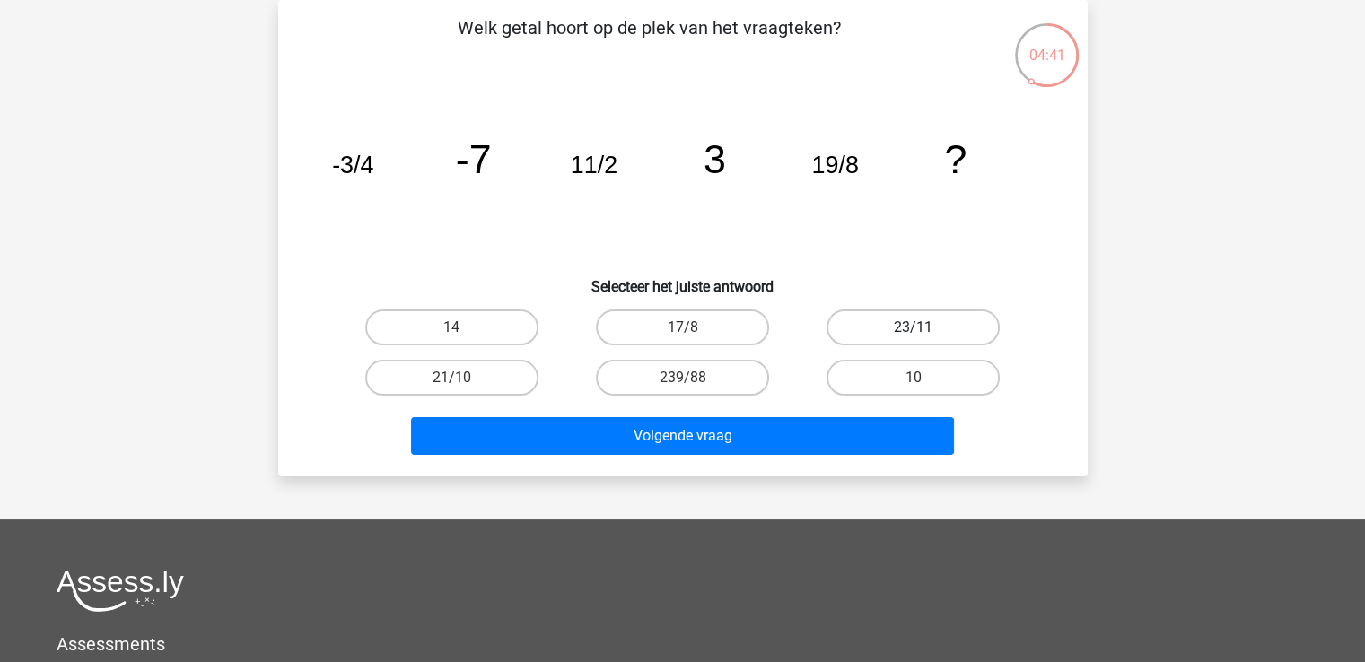
click at [867, 322] on label "23/11" at bounding box center [912, 328] width 173 height 36
click at [913, 327] on input "23/11" at bounding box center [919, 333] width 12 height 12
radio input "true"
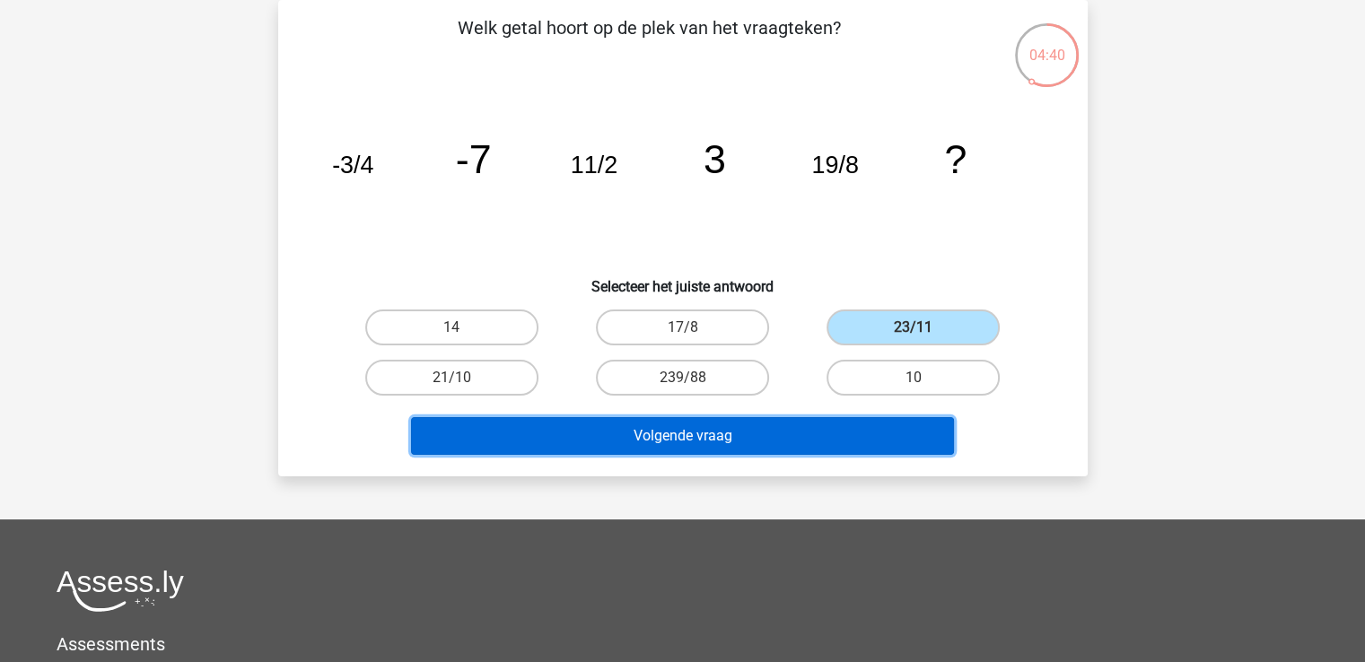
click at [788, 423] on button "Volgende vraag" at bounding box center [682, 436] width 543 height 38
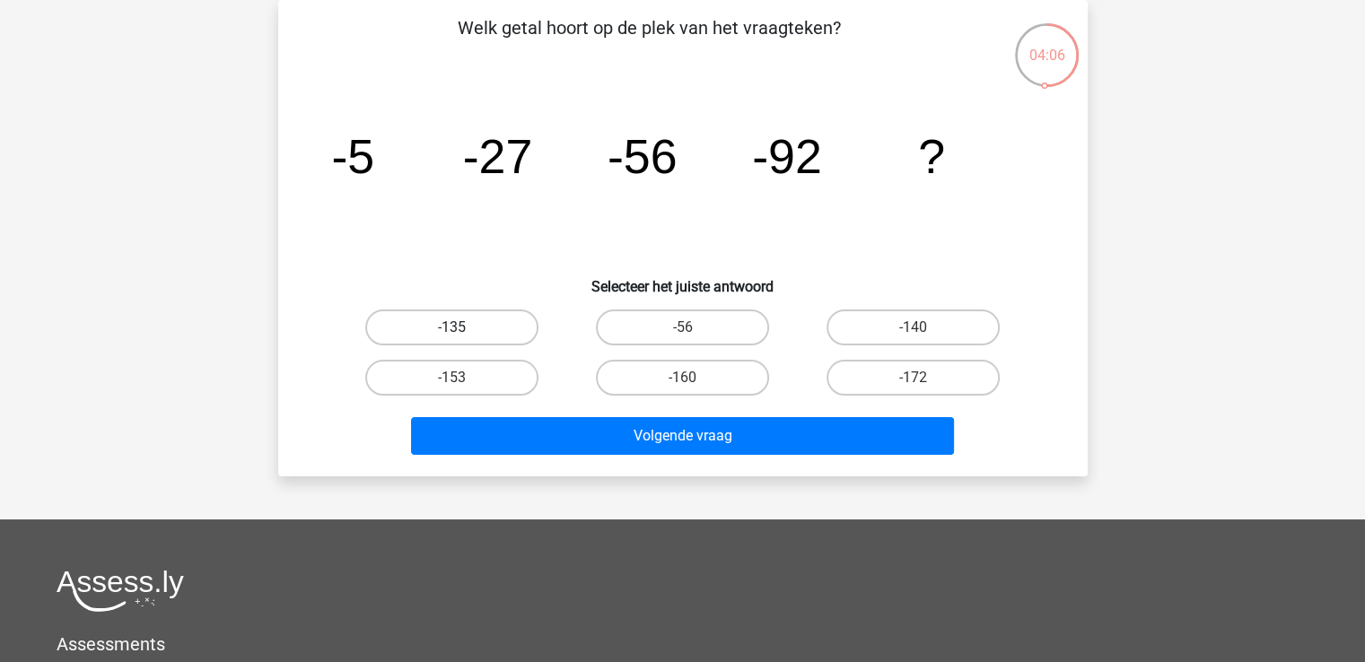
click at [488, 327] on label "-135" at bounding box center [451, 328] width 173 height 36
click at [463, 327] on input "-135" at bounding box center [457, 333] width 12 height 12
radio input "true"
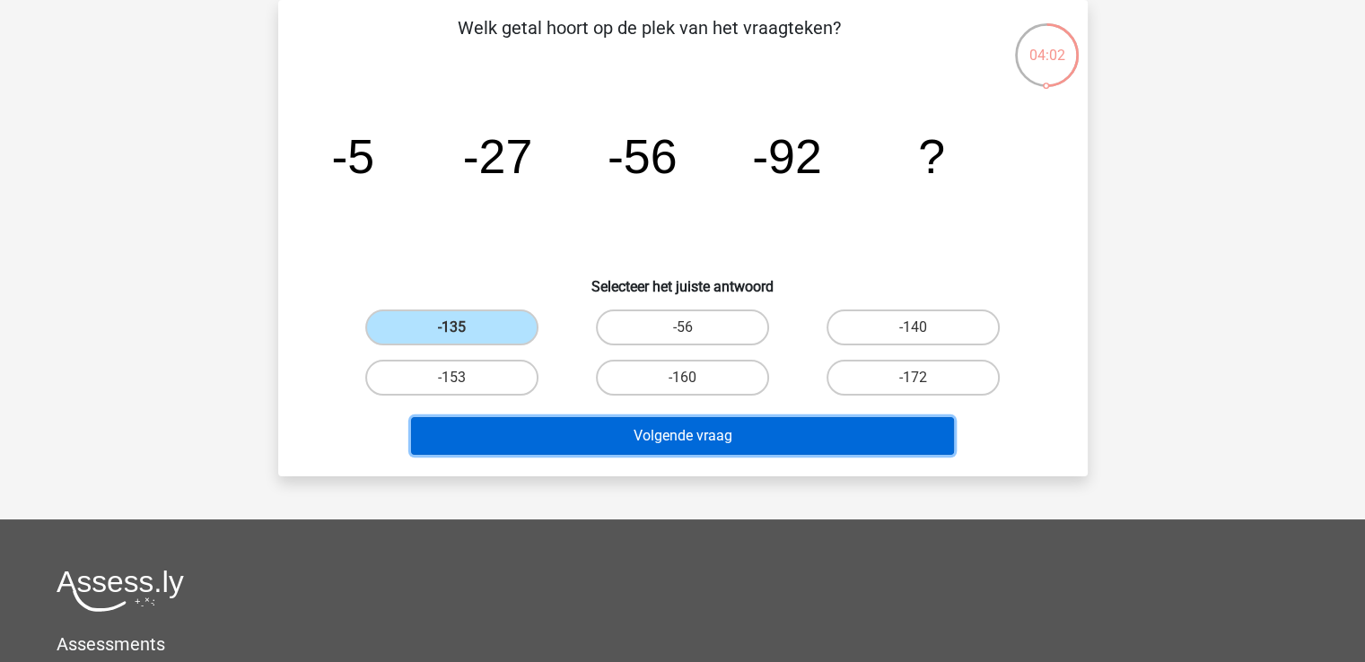
click at [592, 439] on button "Volgende vraag" at bounding box center [682, 436] width 543 height 38
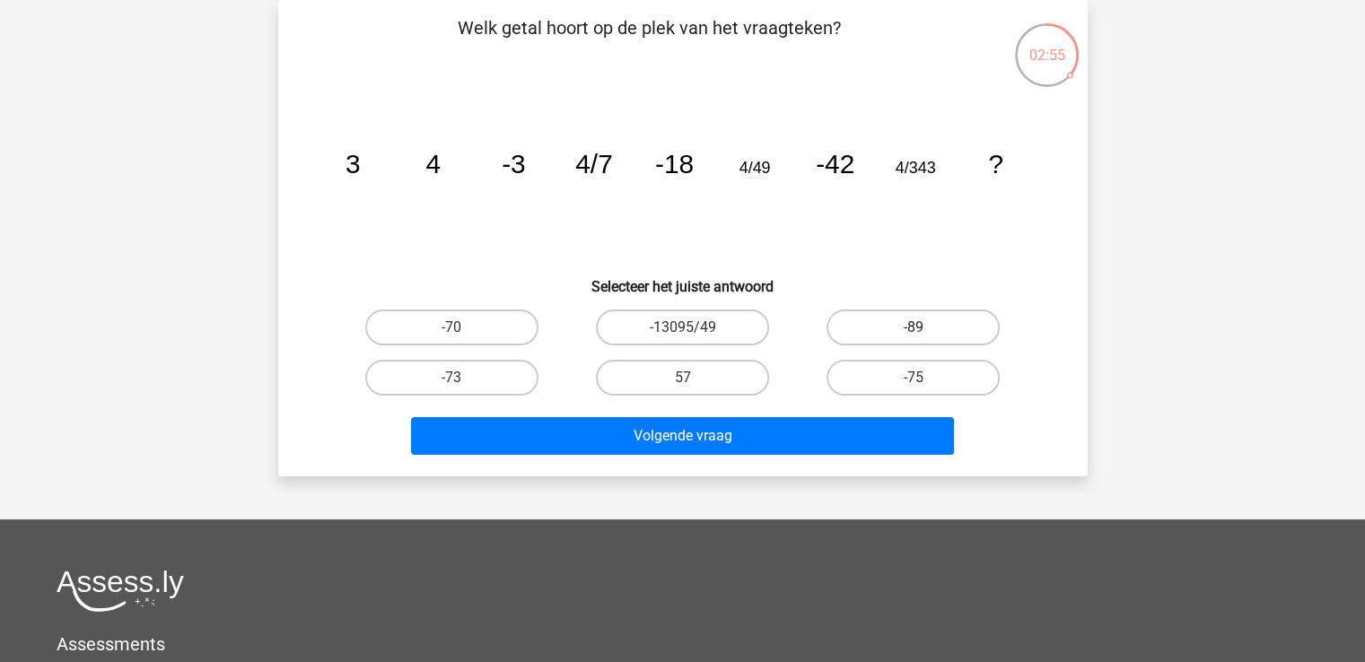
click at [862, 334] on label "-89" at bounding box center [912, 328] width 173 height 36
click at [913, 334] on input "-89" at bounding box center [919, 333] width 12 height 12
radio input "true"
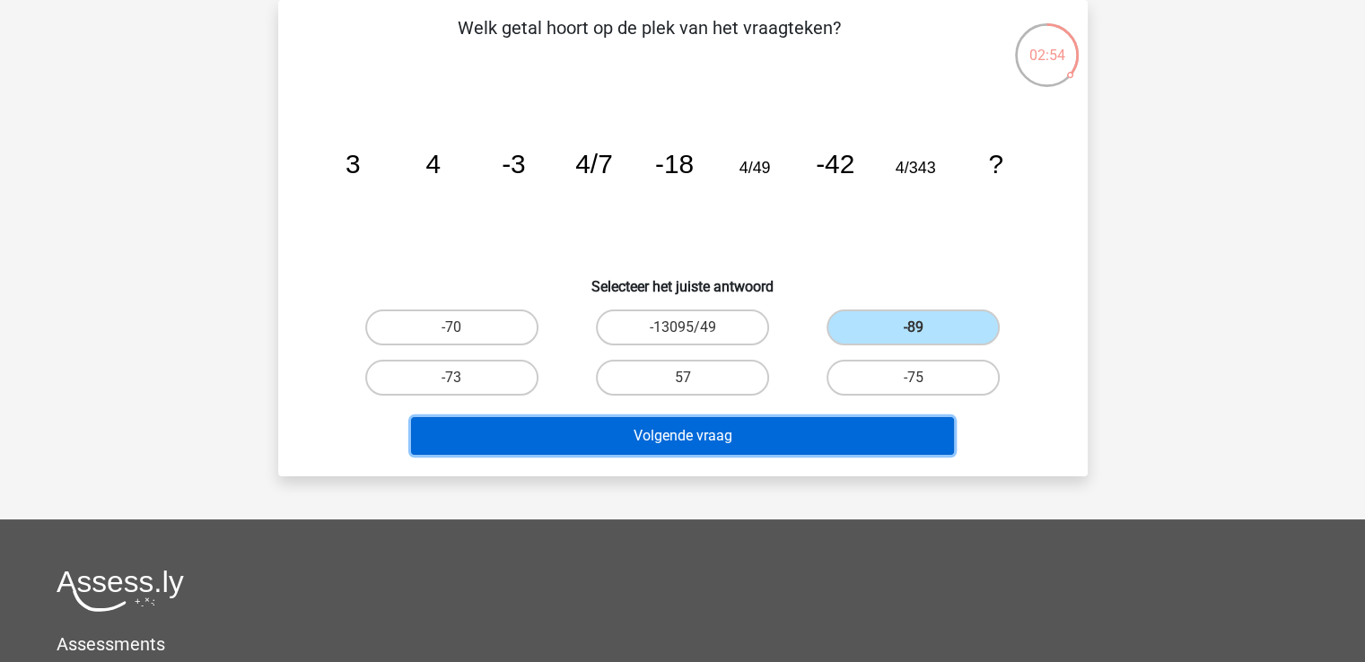
click at [807, 427] on button "Volgende vraag" at bounding box center [682, 436] width 543 height 38
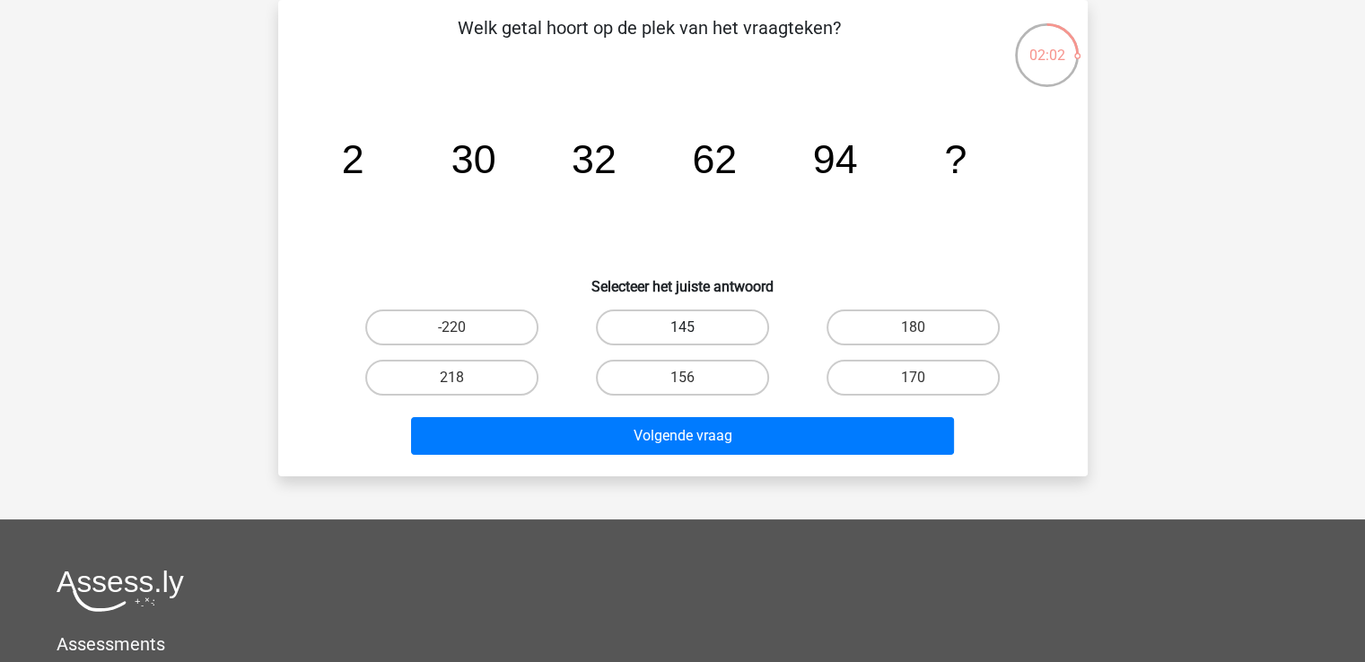
click at [728, 332] on label "145" at bounding box center [682, 328] width 173 height 36
click at [694, 332] on input "145" at bounding box center [688, 333] width 12 height 12
radio input "true"
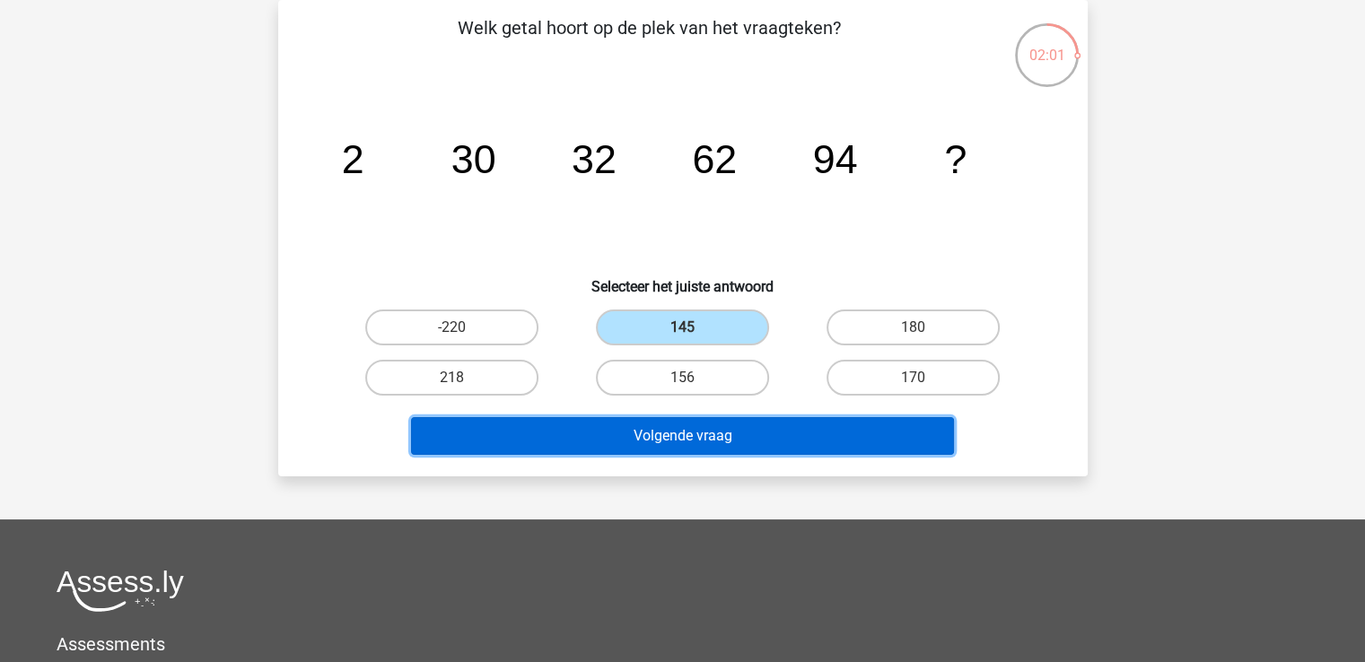
click at [796, 424] on button "Volgende vraag" at bounding box center [682, 436] width 543 height 38
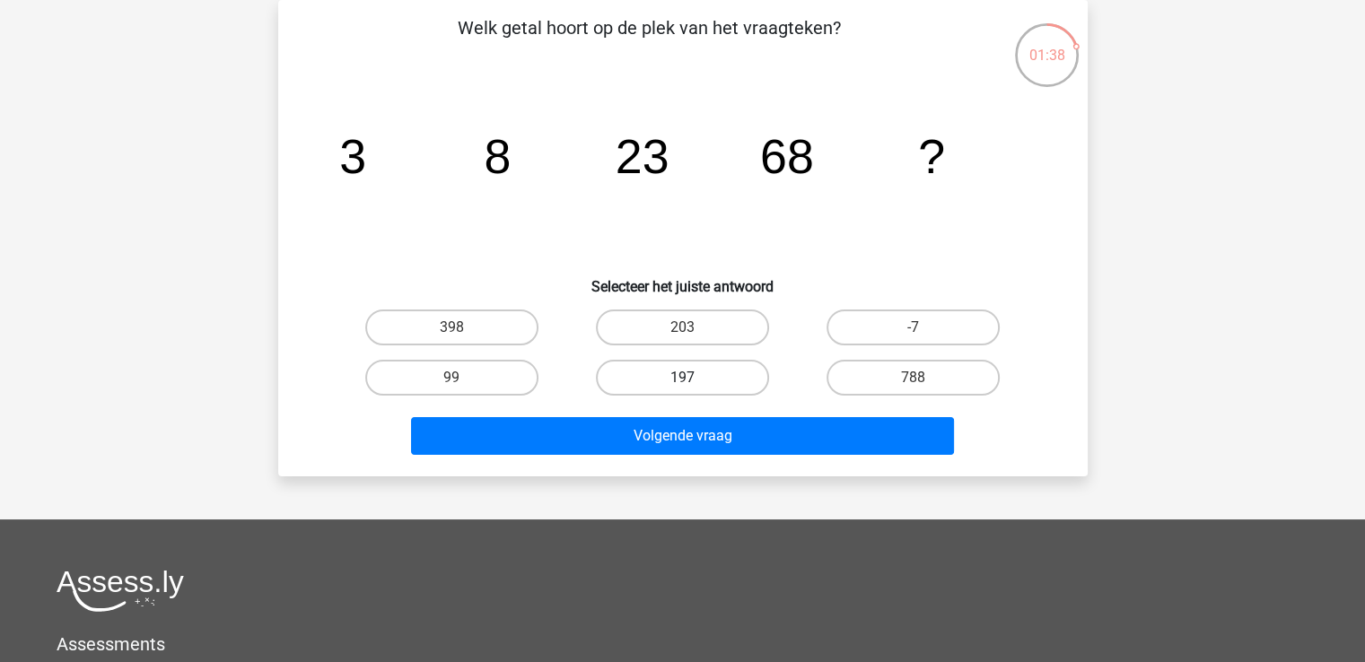
click at [714, 380] on label "197" at bounding box center [682, 378] width 173 height 36
click at [694, 380] on input "197" at bounding box center [688, 384] width 12 height 12
radio input "true"
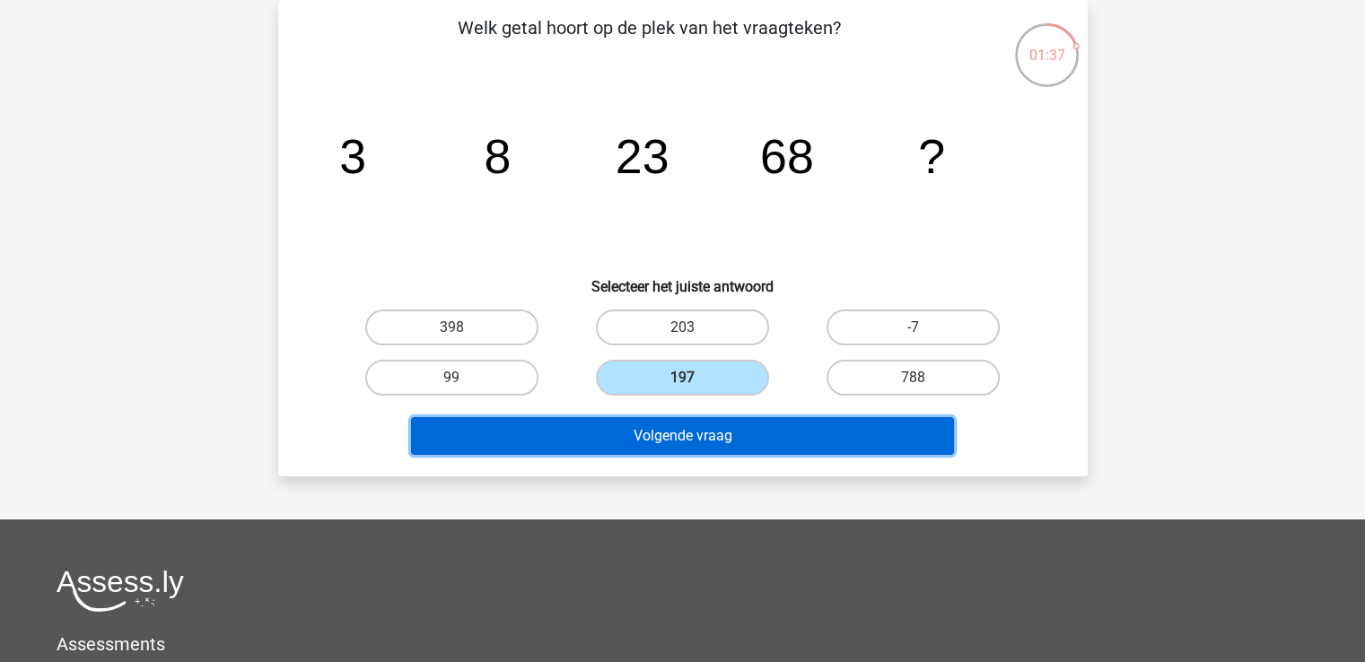
click at [756, 433] on button "Volgende vraag" at bounding box center [682, 436] width 543 height 38
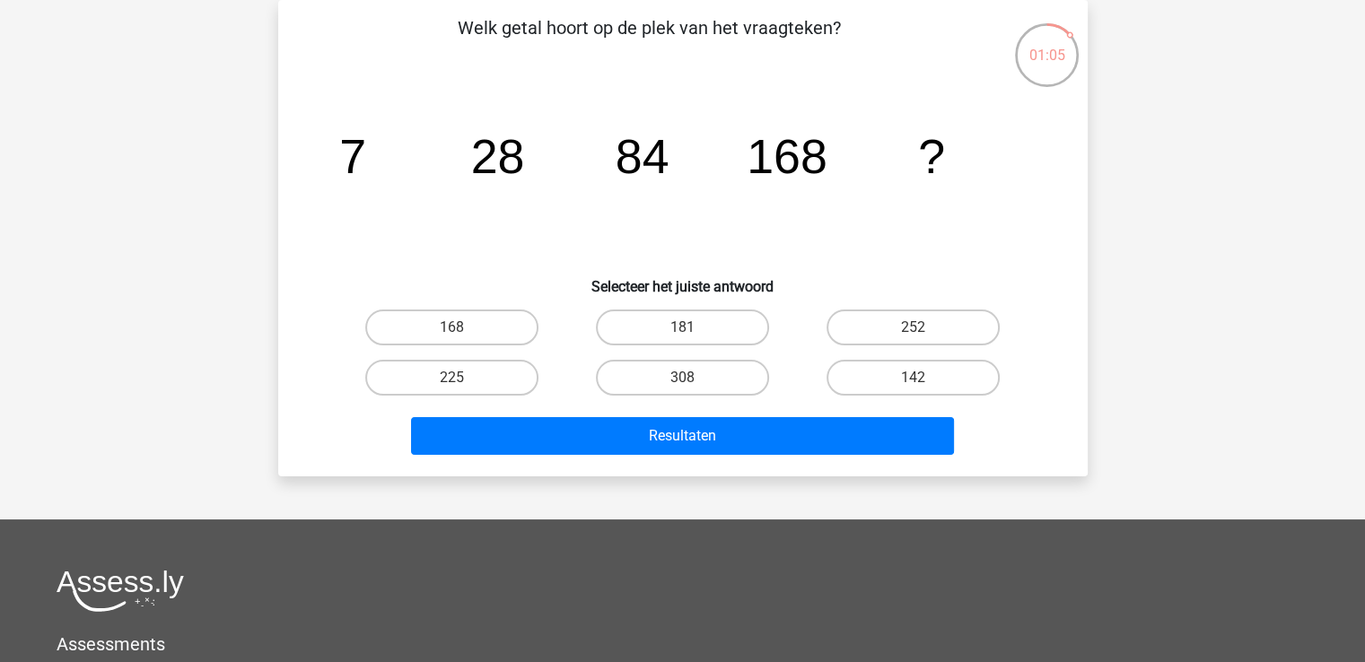
click at [791, 178] on tspan "168" at bounding box center [786, 156] width 81 height 54
click at [410, 325] on label "168" at bounding box center [451, 328] width 173 height 36
click at [451, 327] on input "168" at bounding box center [457, 333] width 12 height 12
radio input "true"
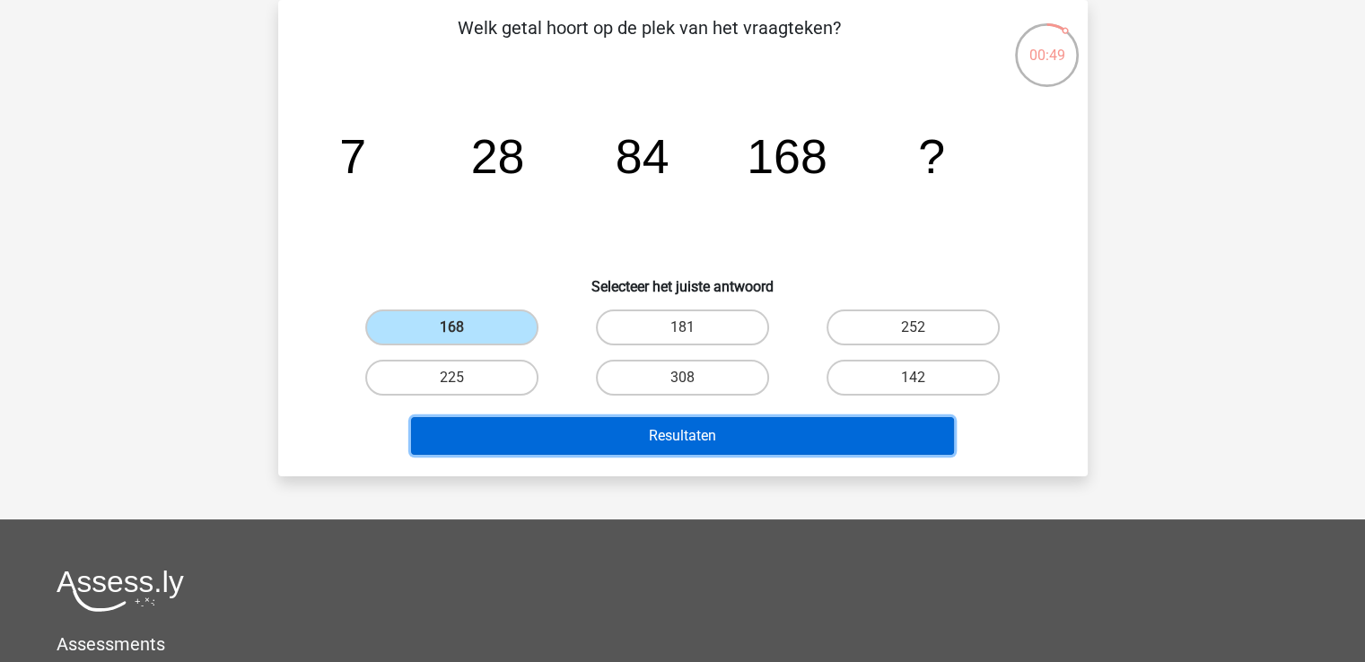
click at [768, 435] on button "Resultaten" at bounding box center [682, 436] width 543 height 38
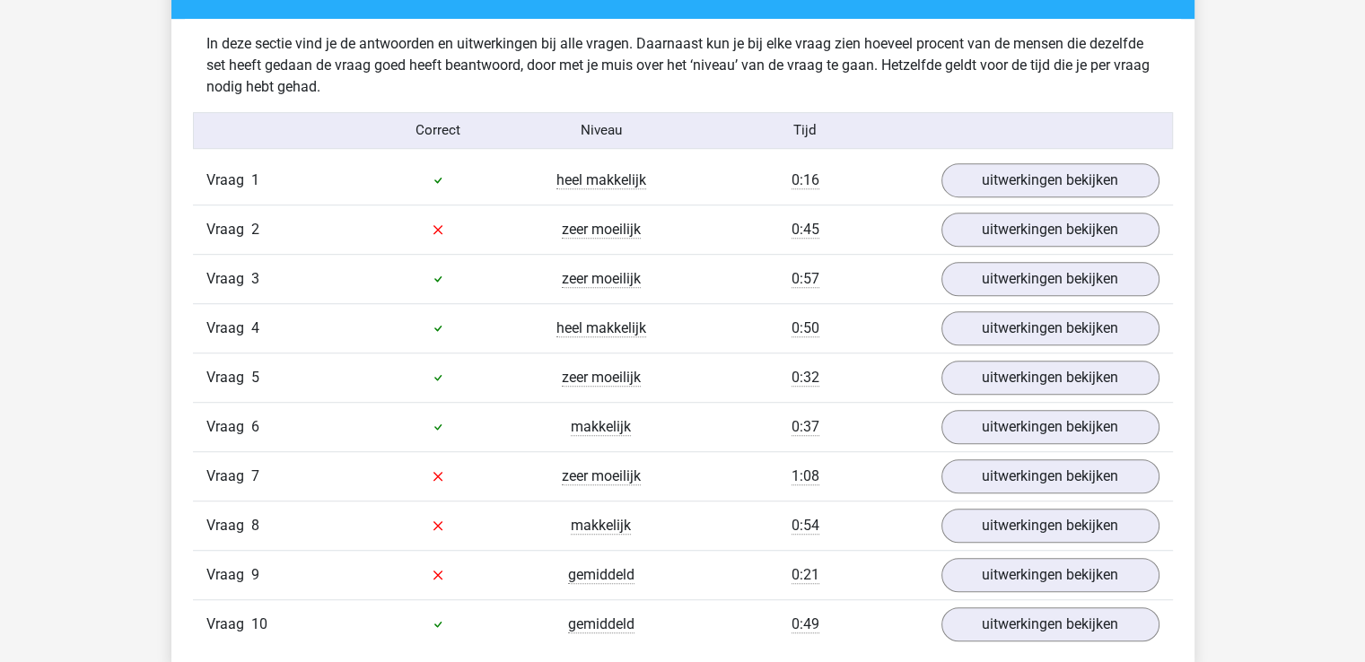
scroll to position [1106, 0]
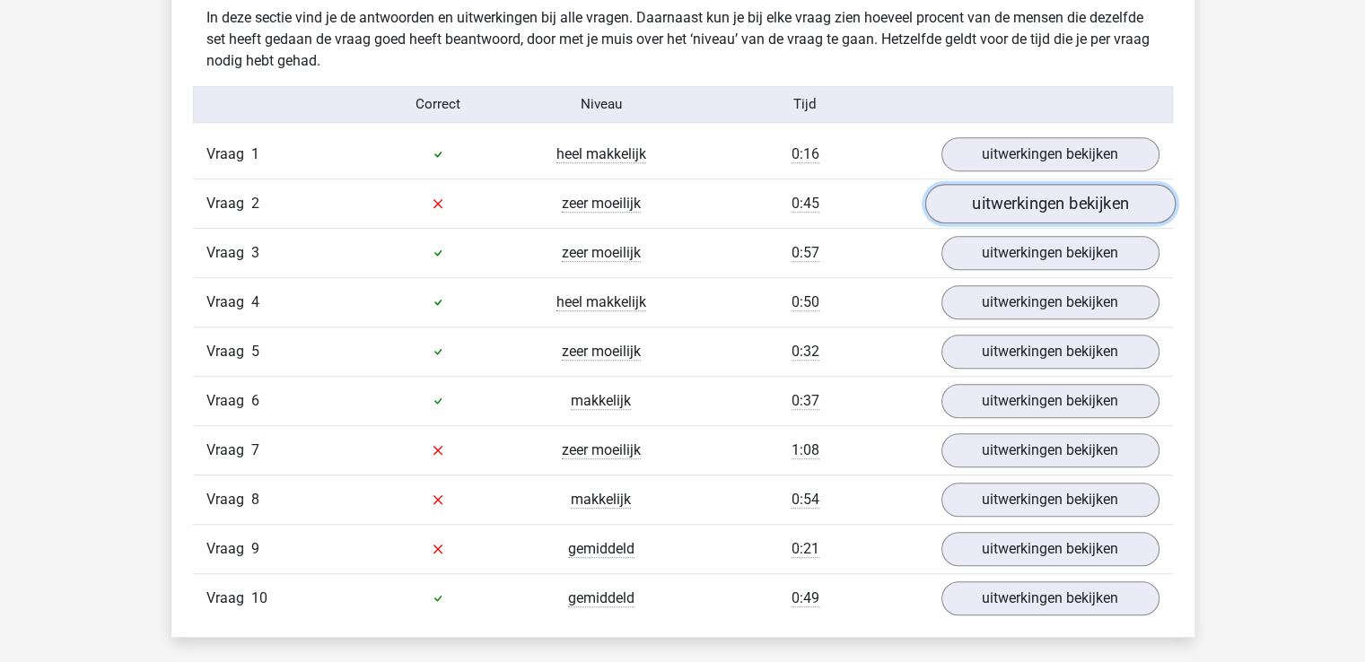
click at [1114, 188] on link "uitwerkingen bekijken" at bounding box center [1049, 203] width 250 height 39
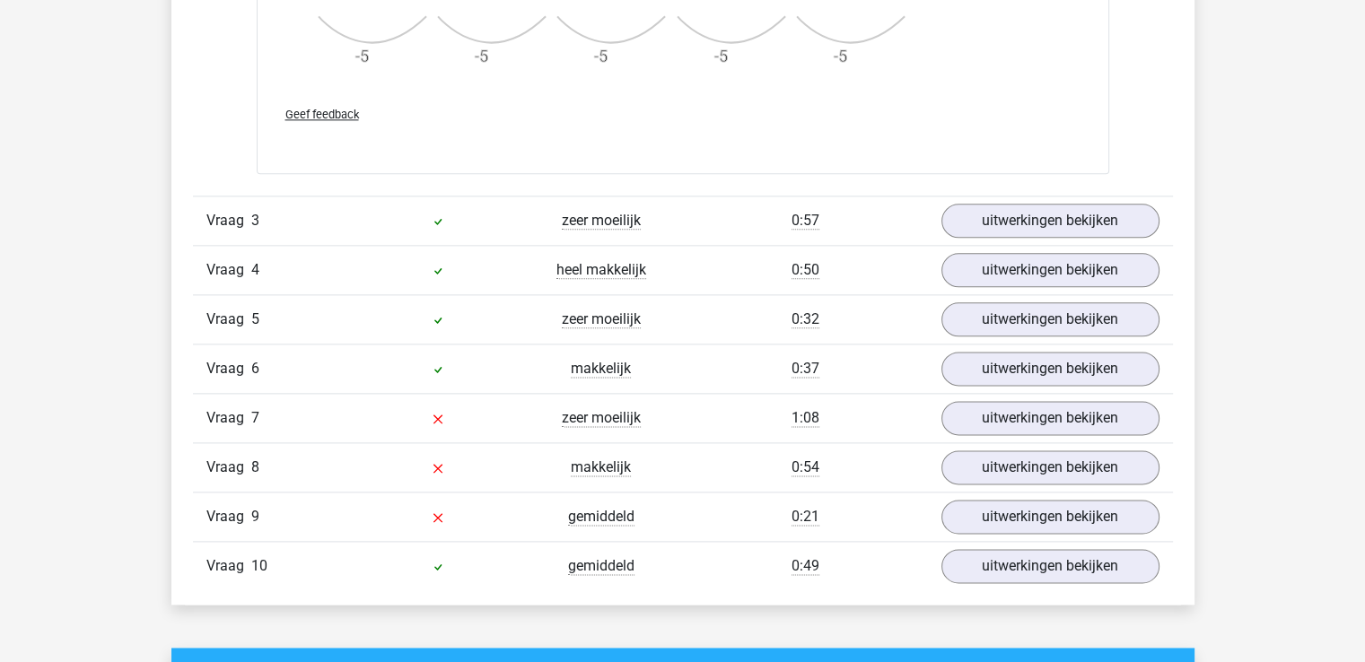
scroll to position [2270, 0]
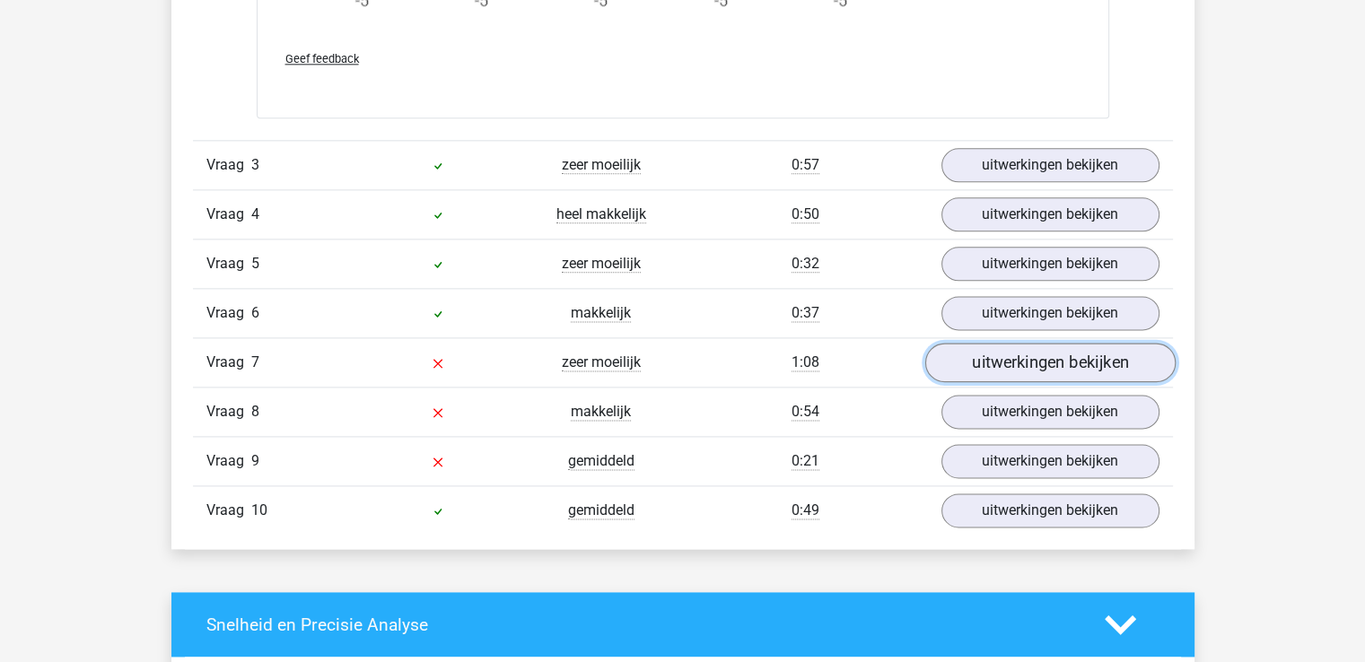
click at [995, 373] on link "uitwerkingen bekijken" at bounding box center [1049, 362] width 250 height 39
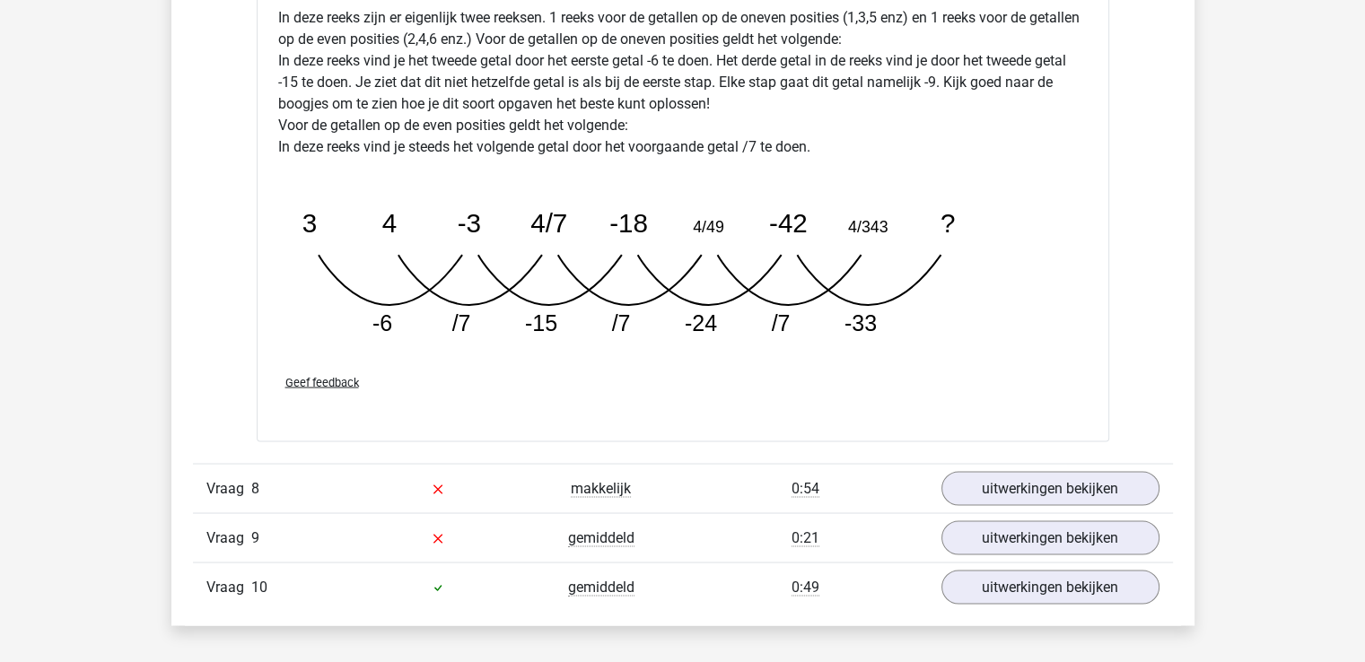
scroll to position [3149, 0]
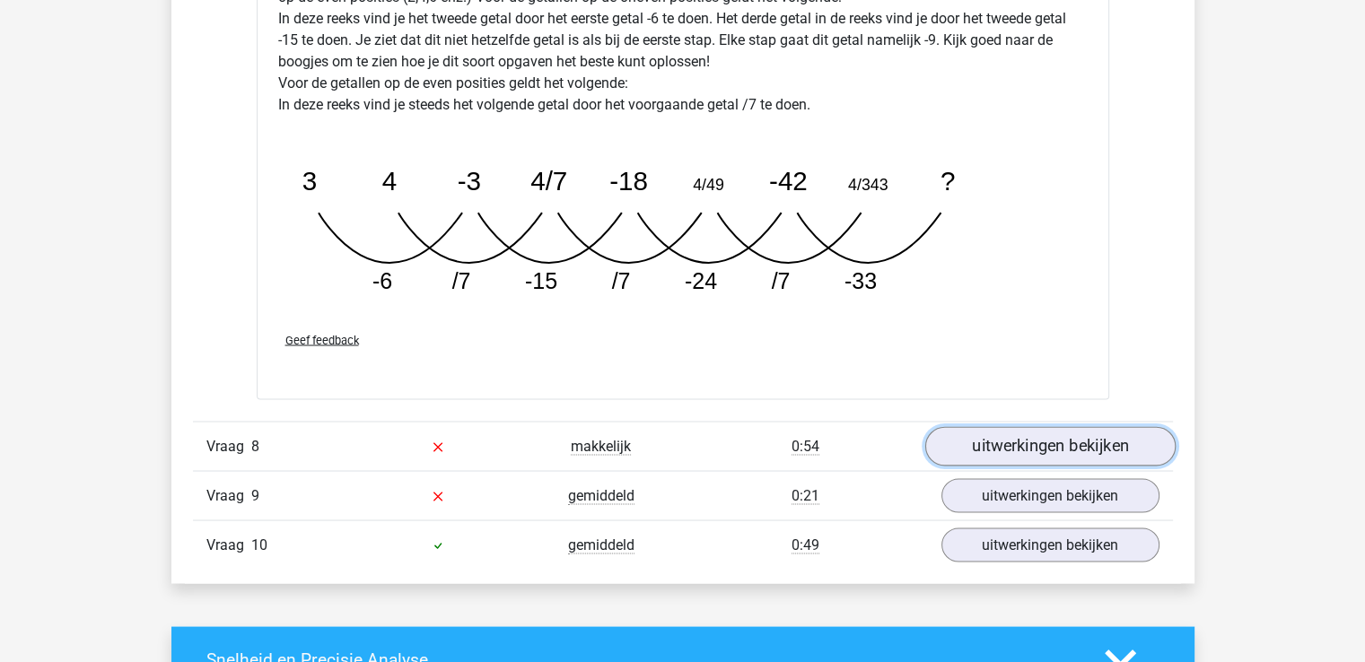
click at [1110, 446] on link "uitwerkingen bekijken" at bounding box center [1049, 445] width 250 height 39
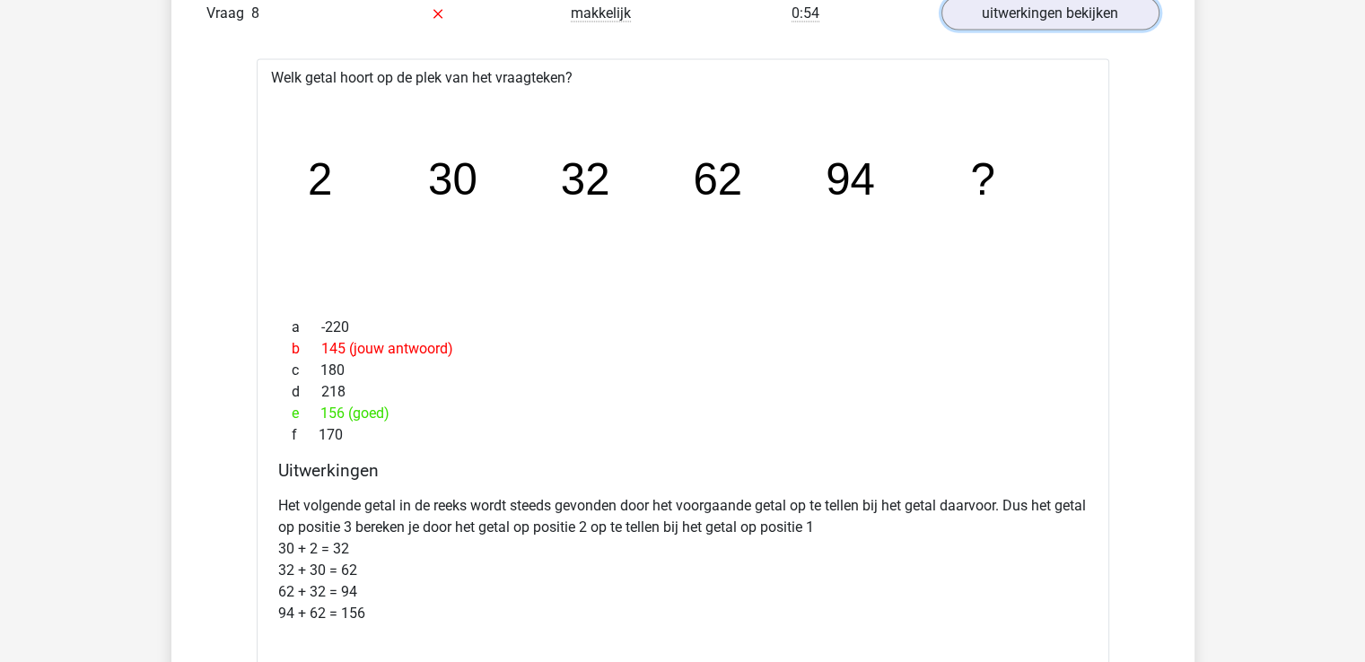
scroll to position [3624, 0]
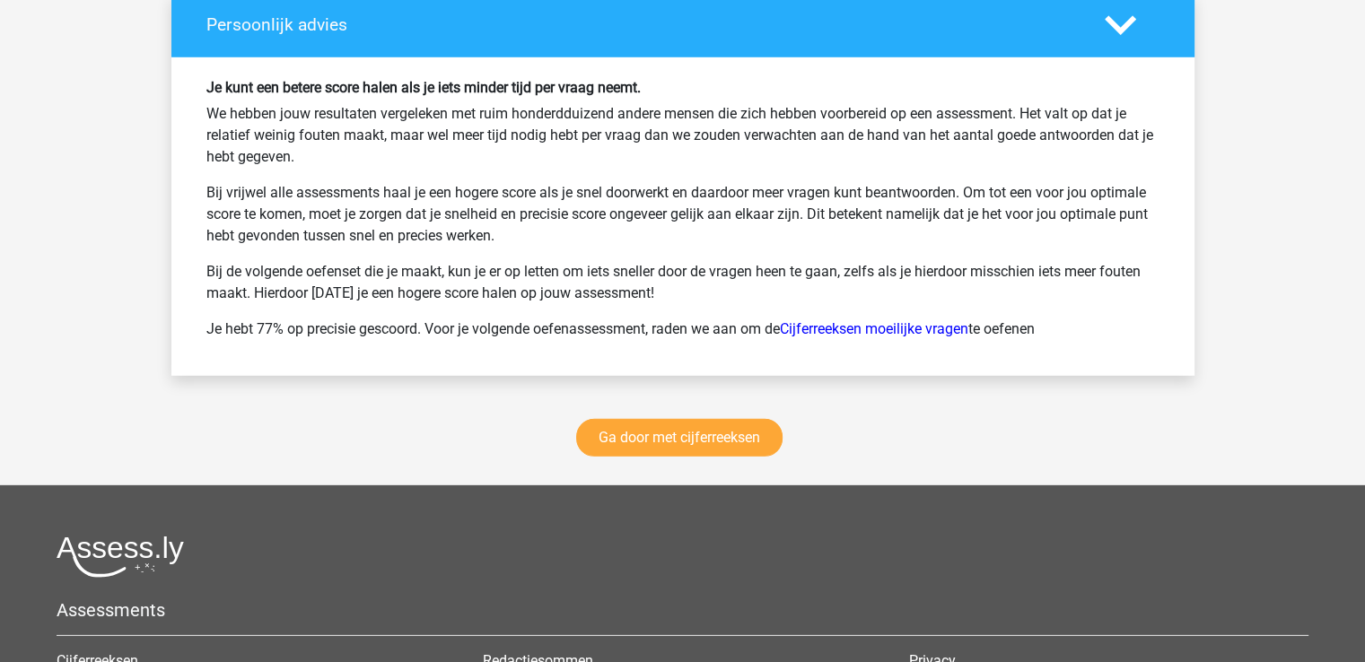
scroll to position [5348, 0]
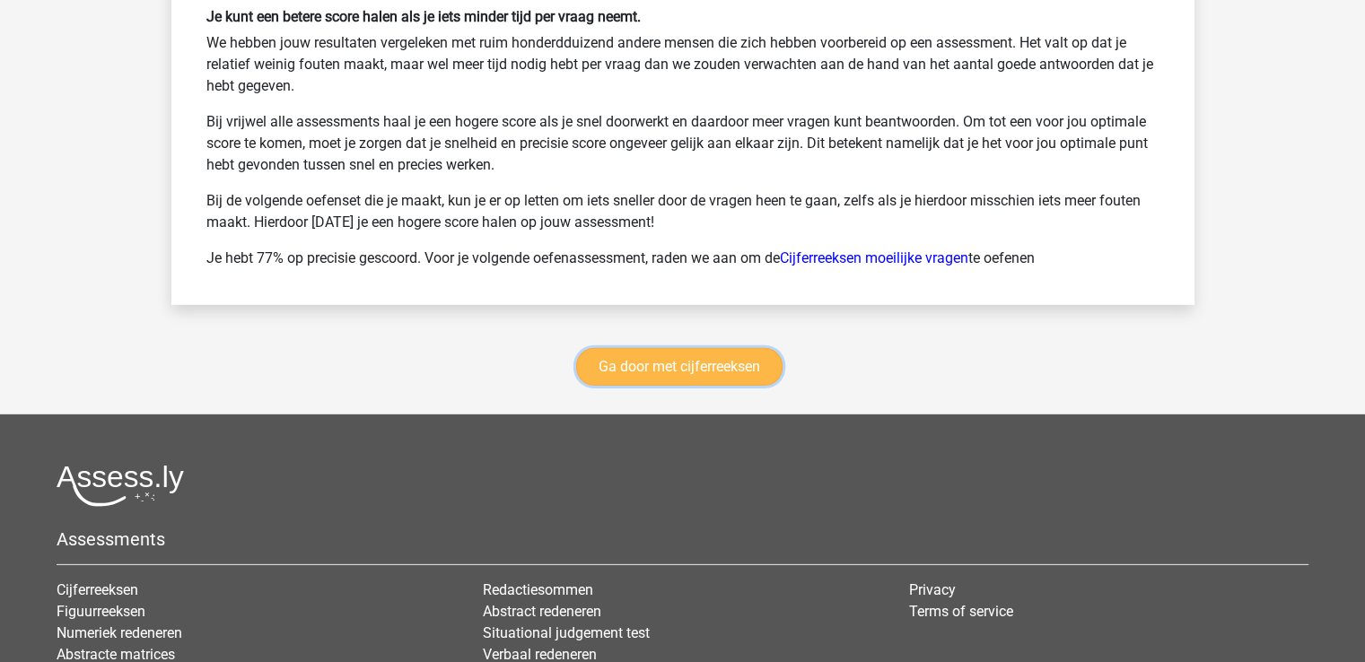
click at [746, 353] on link "Ga door met cijferreeksen" at bounding box center [679, 367] width 206 height 38
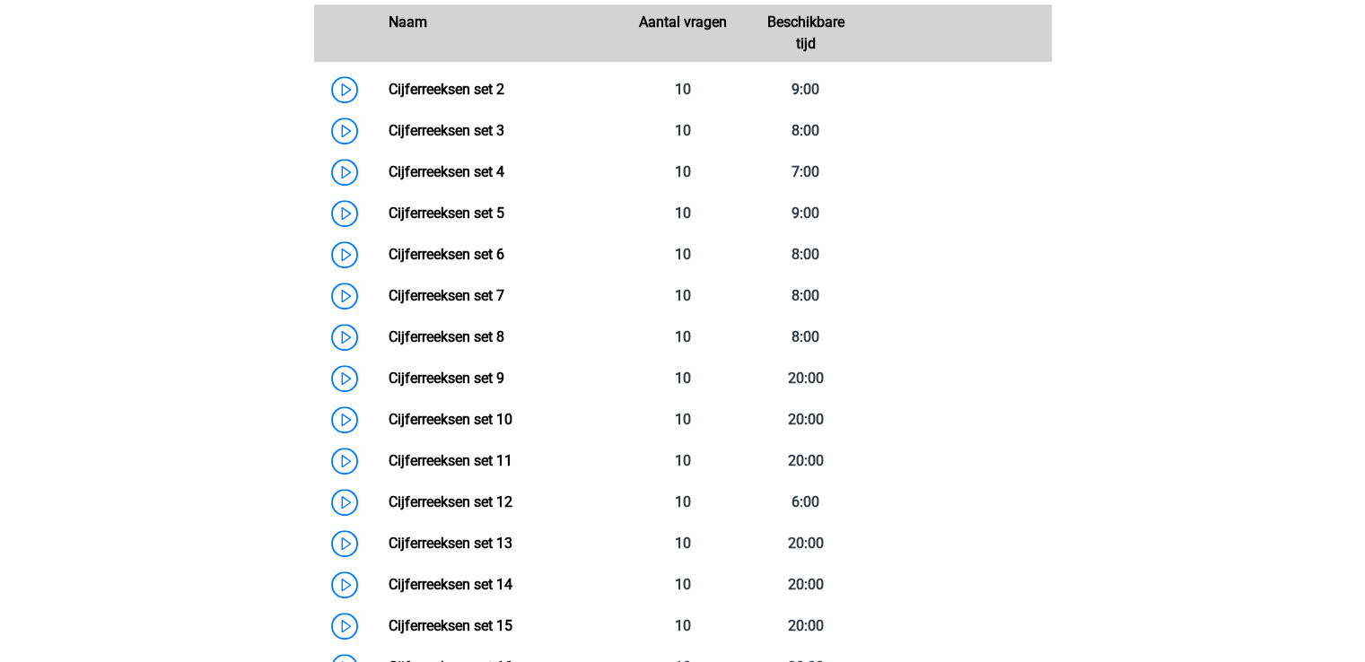
scroll to position [886, 0]
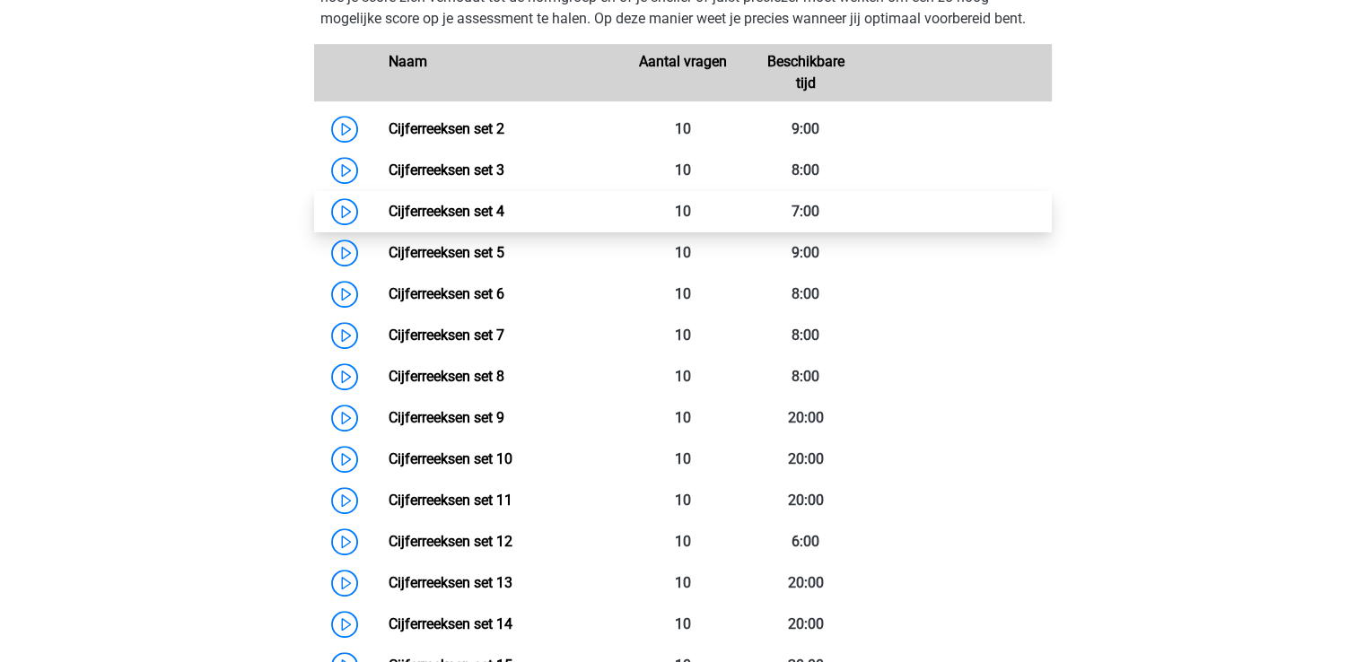
click at [388, 220] on link "Cijferreeksen set 4" at bounding box center [446, 211] width 116 height 17
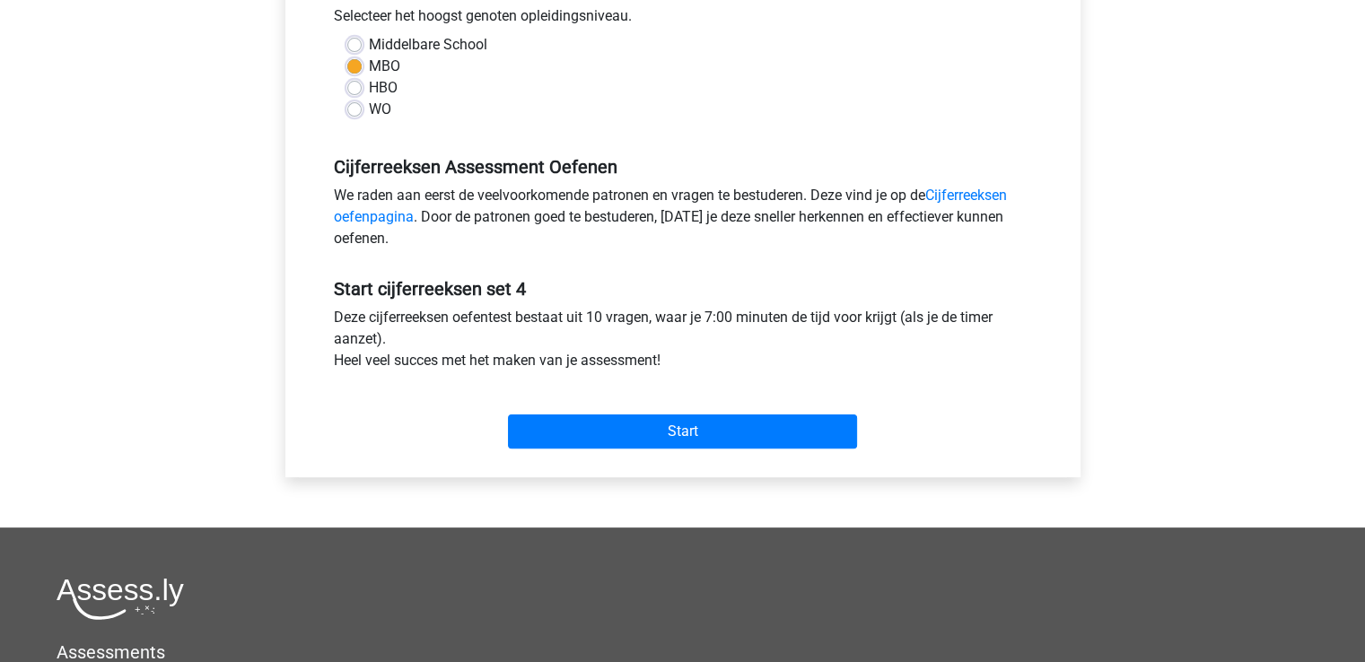
scroll to position [420, 0]
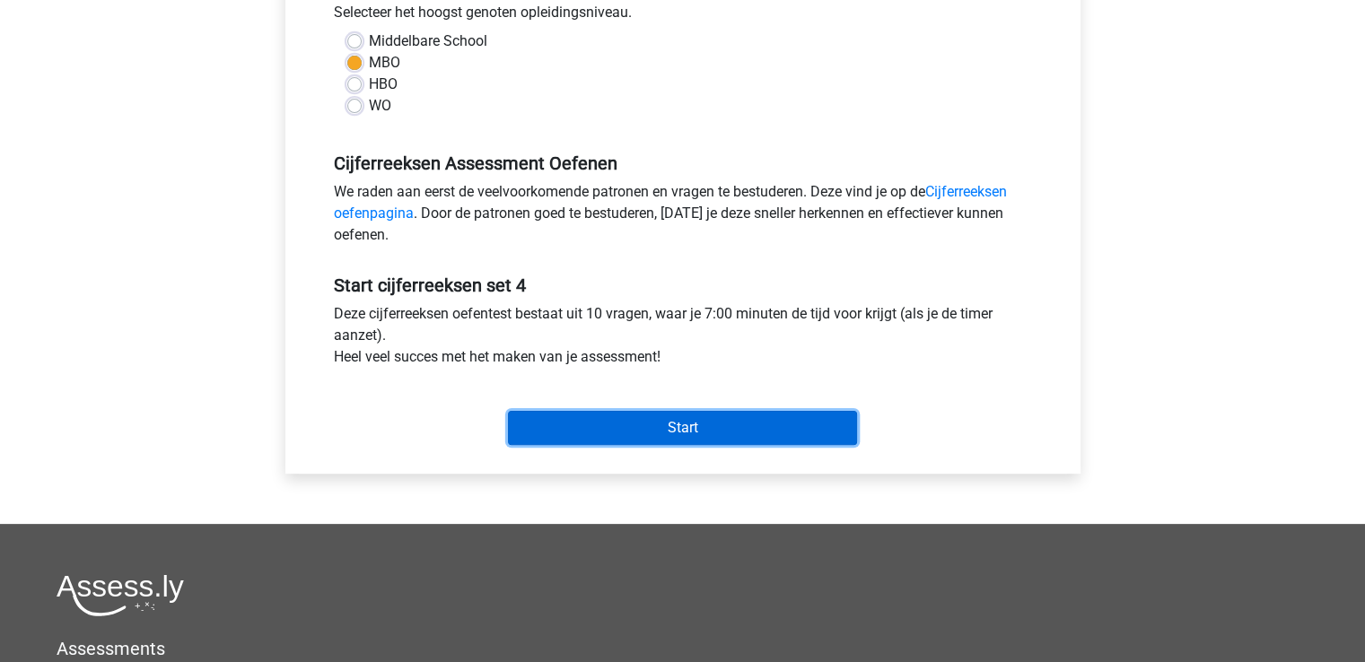
click at [846, 418] on input "Start" at bounding box center [682, 428] width 349 height 34
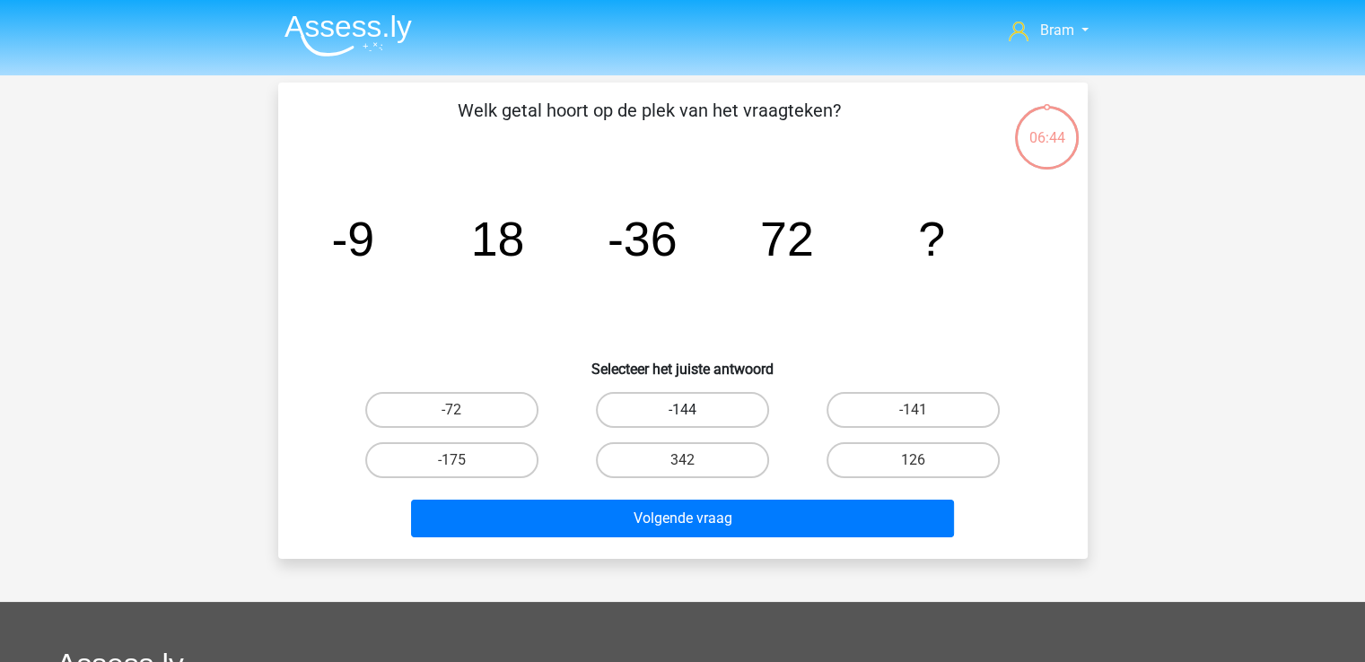
drag, startPoint x: 742, startPoint y: 398, endPoint x: 703, endPoint y: 406, distance: 39.4
click at [703, 406] on label "-144" at bounding box center [682, 410] width 173 height 36
click at [694, 410] on input "-144" at bounding box center [688, 416] width 12 height 12
radio input "true"
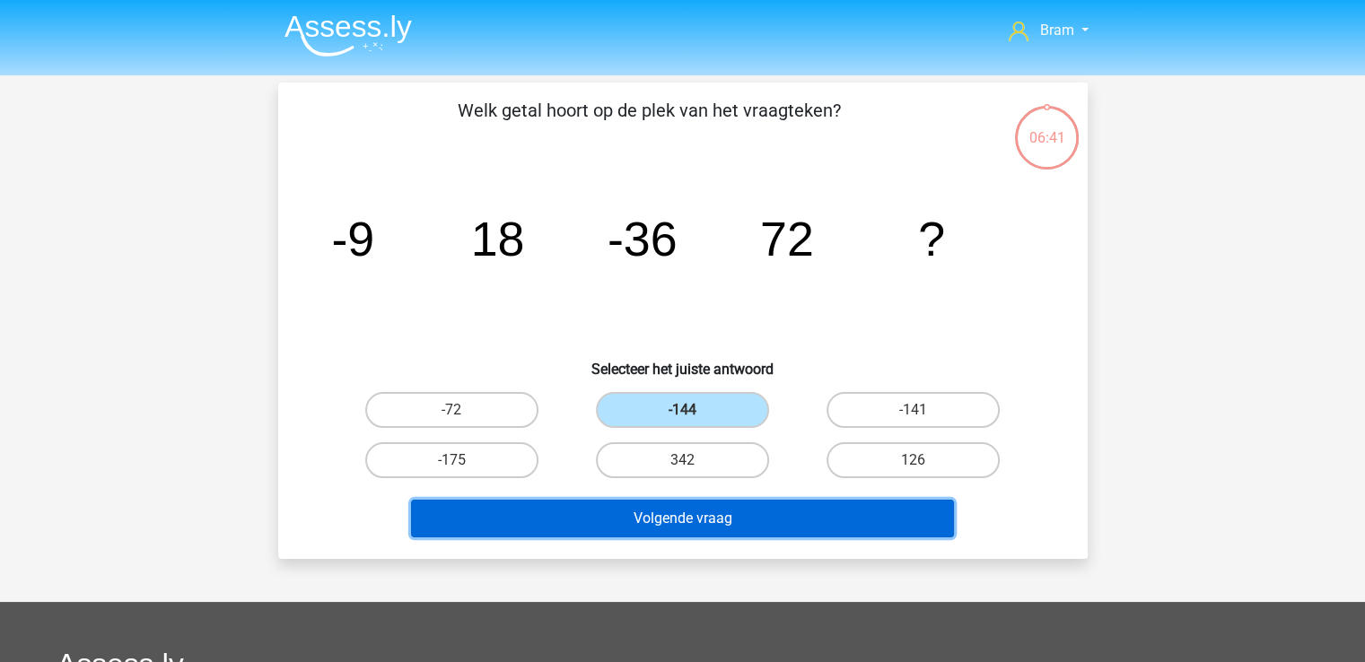
click at [779, 514] on button "Volgende vraag" at bounding box center [682, 519] width 543 height 38
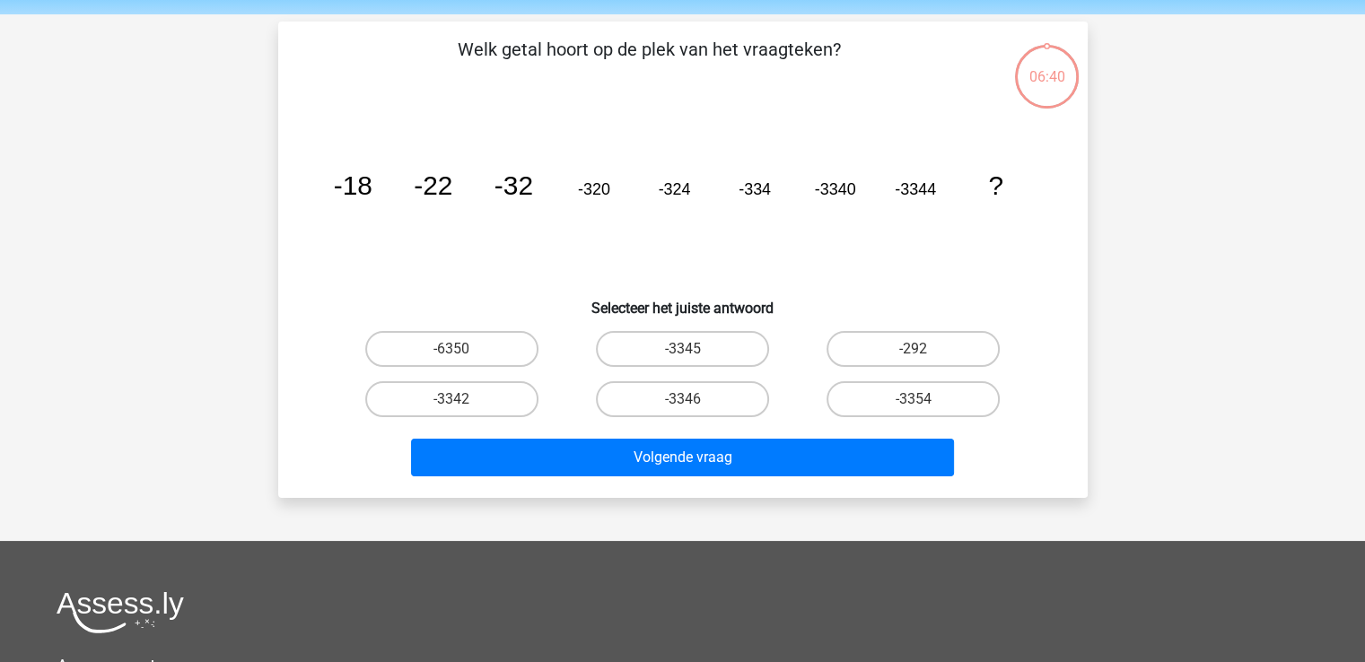
scroll to position [83, 0]
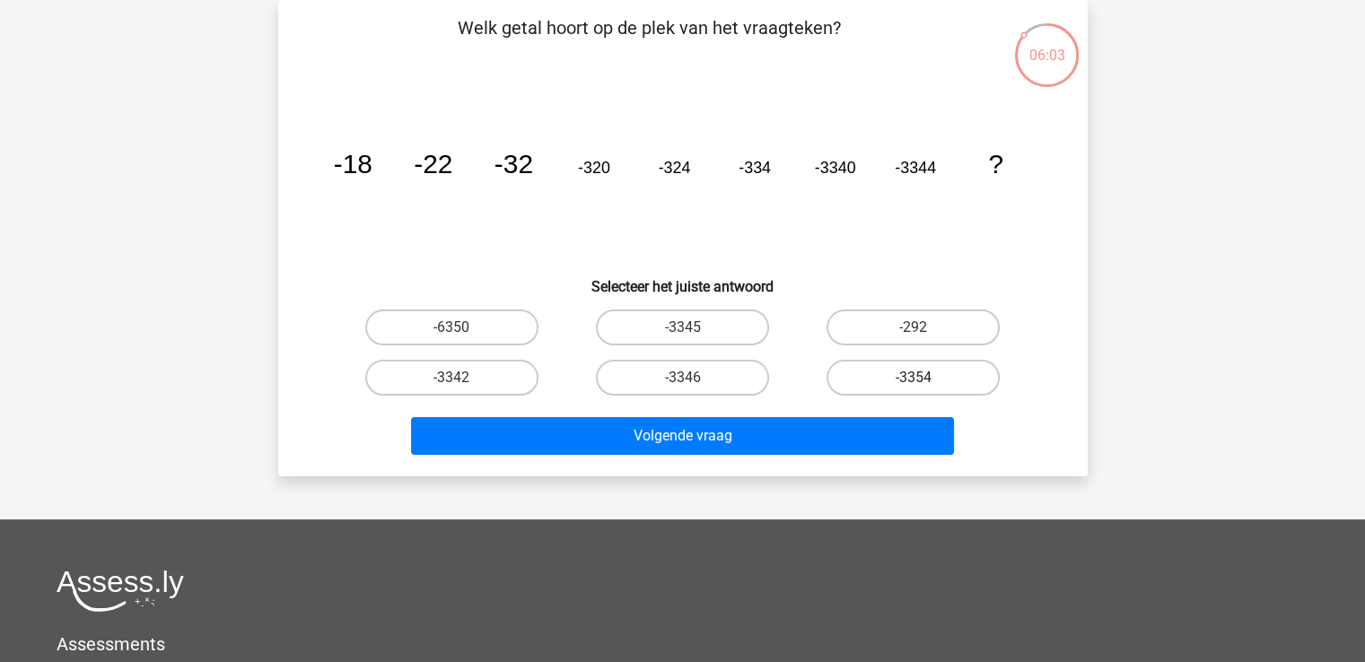
drag, startPoint x: 954, startPoint y: 367, endPoint x: 877, endPoint y: 390, distance: 79.8
click at [877, 390] on label "-3354" at bounding box center [912, 378] width 173 height 36
click at [913, 389] on input "-3354" at bounding box center [919, 384] width 12 height 12
radio input "true"
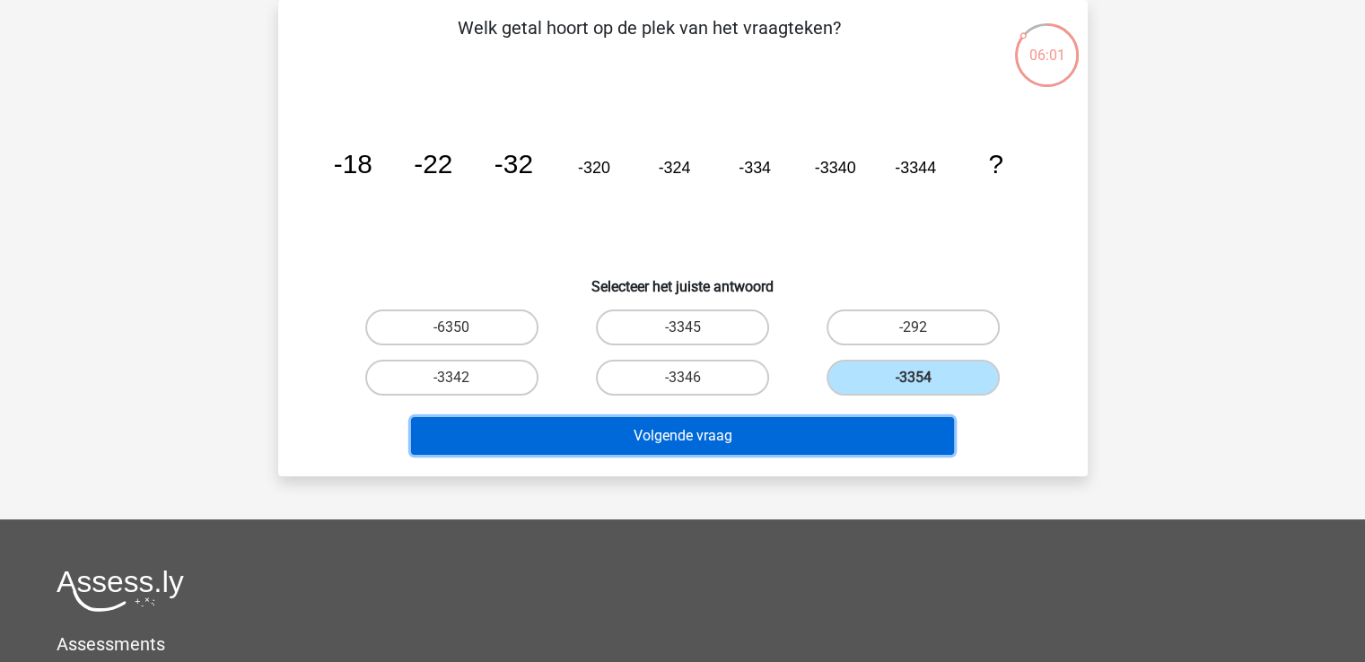
click at [892, 442] on button "Volgende vraag" at bounding box center [682, 436] width 543 height 38
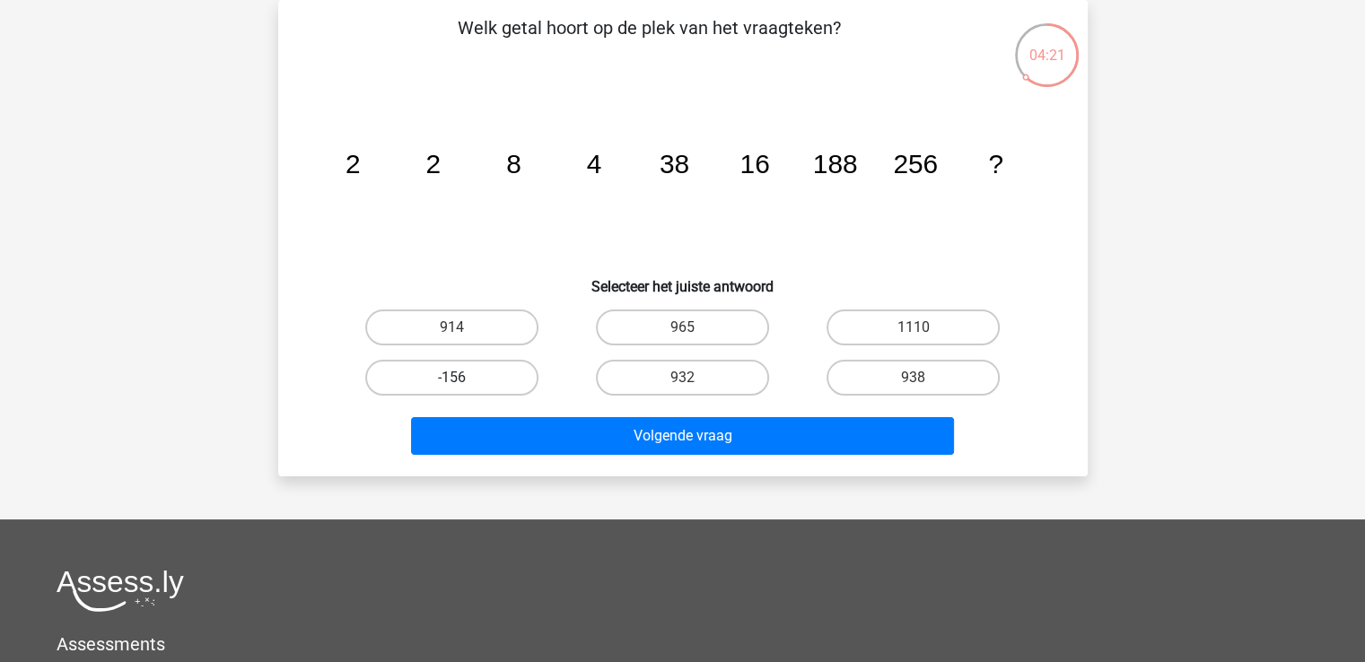
click at [481, 377] on label "-156" at bounding box center [451, 378] width 173 height 36
click at [463, 378] on input "-156" at bounding box center [457, 384] width 12 height 12
radio input "true"
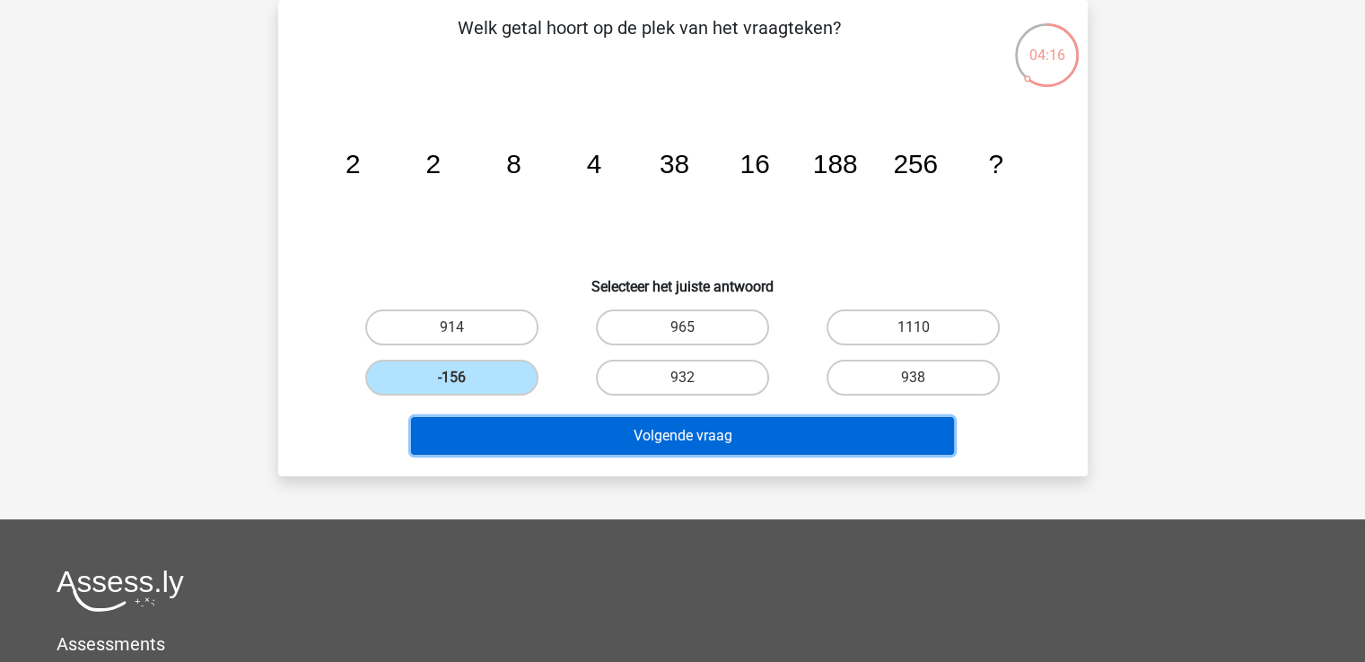
click at [589, 429] on button "Volgende vraag" at bounding box center [682, 436] width 543 height 38
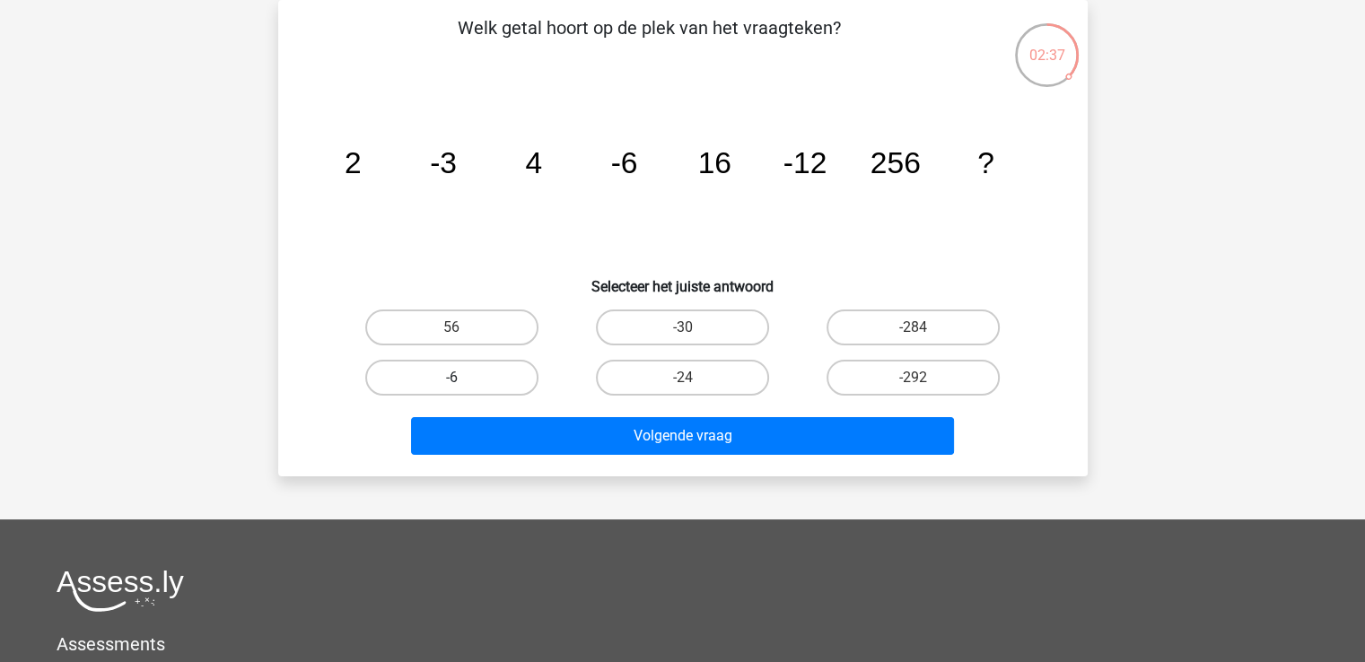
click at [495, 388] on label "-6" at bounding box center [451, 378] width 173 height 36
click at [463, 388] on input "-6" at bounding box center [457, 384] width 12 height 12
radio input "true"
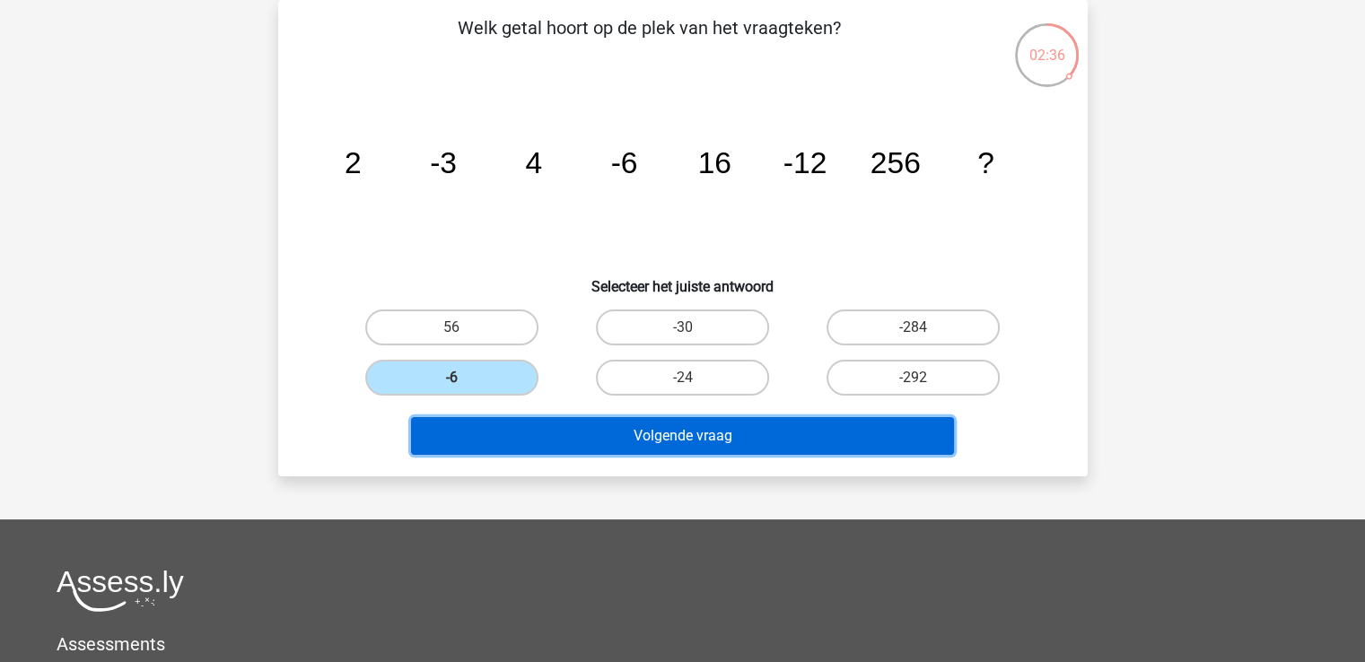
click at [545, 428] on button "Volgende vraag" at bounding box center [682, 436] width 543 height 38
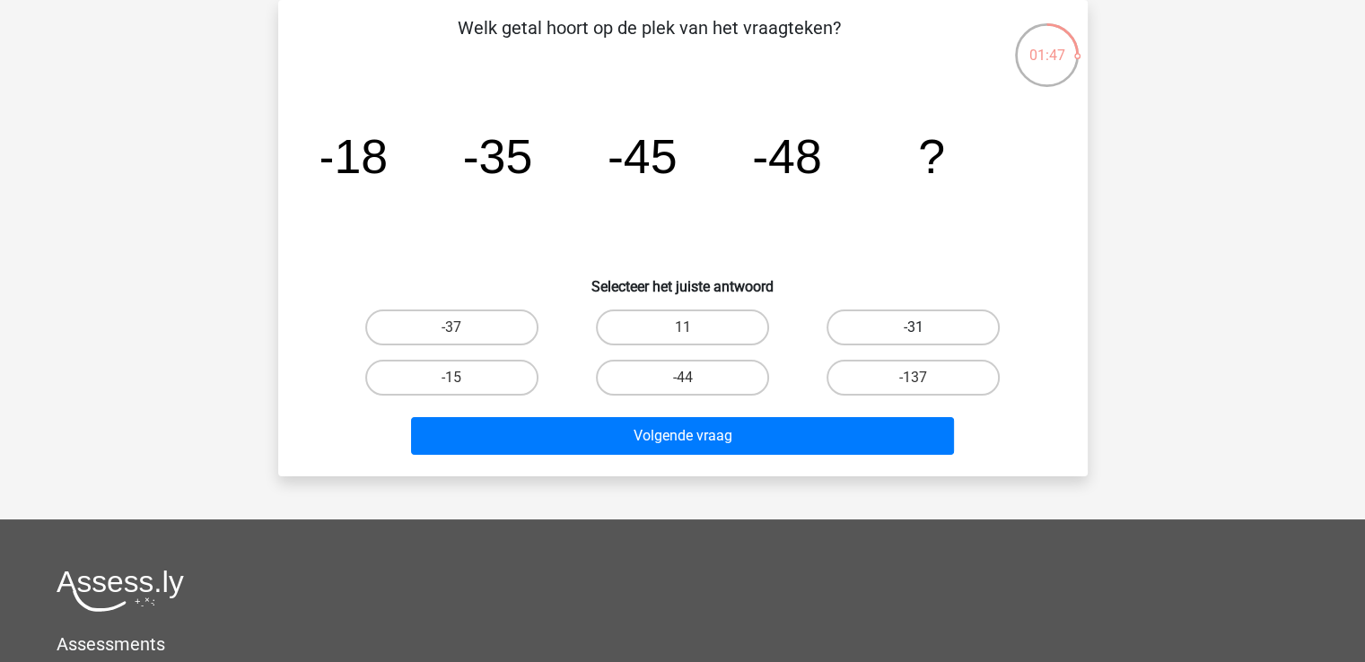
click at [844, 317] on label "-31" at bounding box center [912, 328] width 173 height 36
click at [913, 327] on input "-31" at bounding box center [919, 333] width 12 height 12
radio input "true"
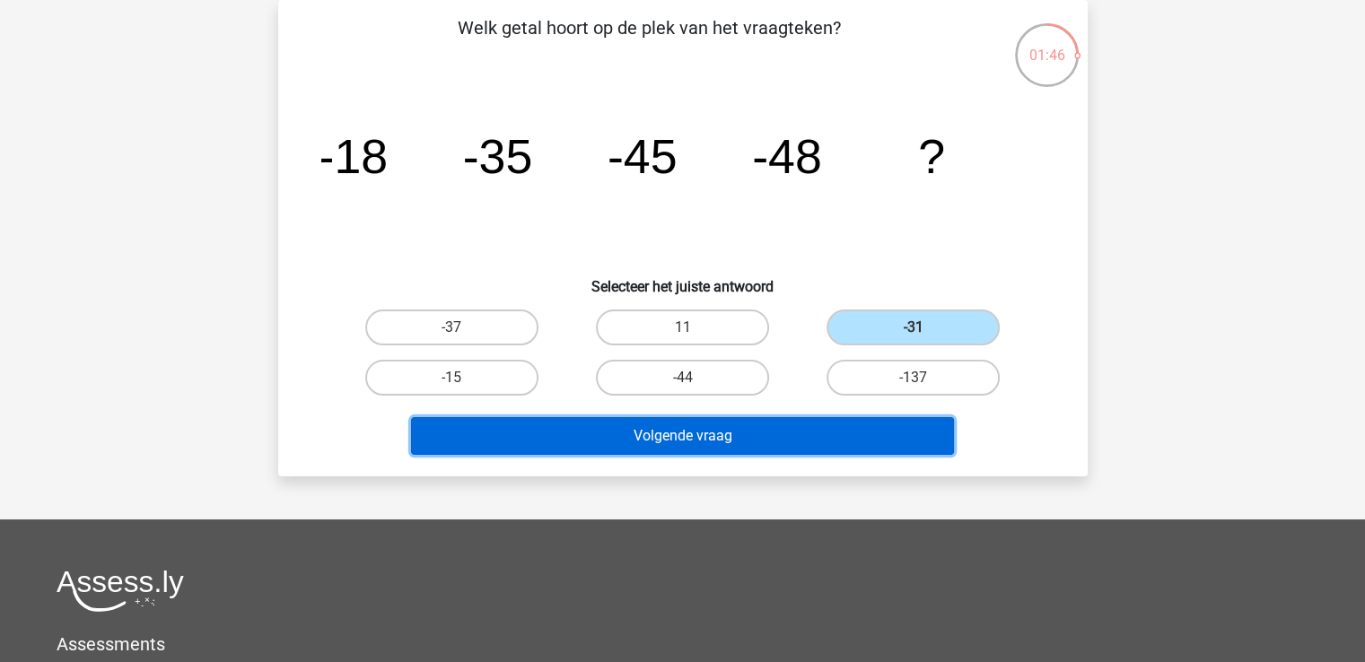
click at [822, 427] on button "Volgende vraag" at bounding box center [682, 436] width 543 height 38
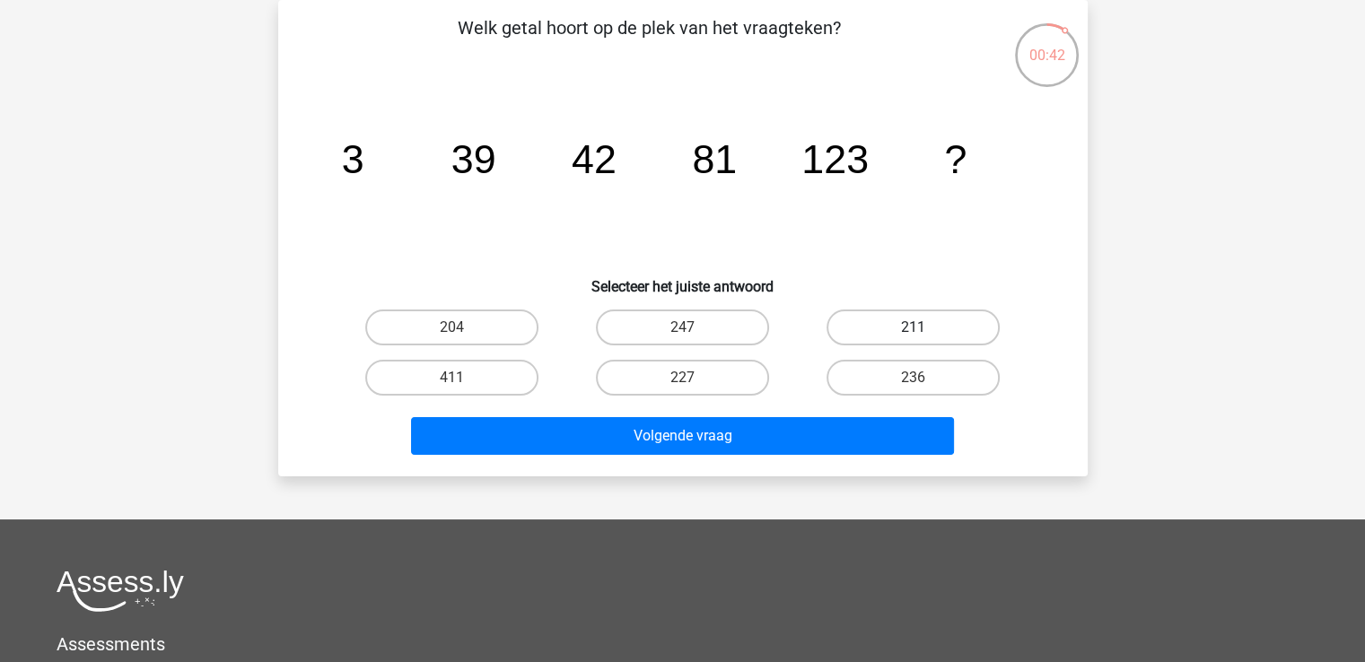
click at [843, 319] on label "211" at bounding box center [912, 328] width 173 height 36
click at [913, 327] on input "211" at bounding box center [919, 333] width 12 height 12
radio input "true"
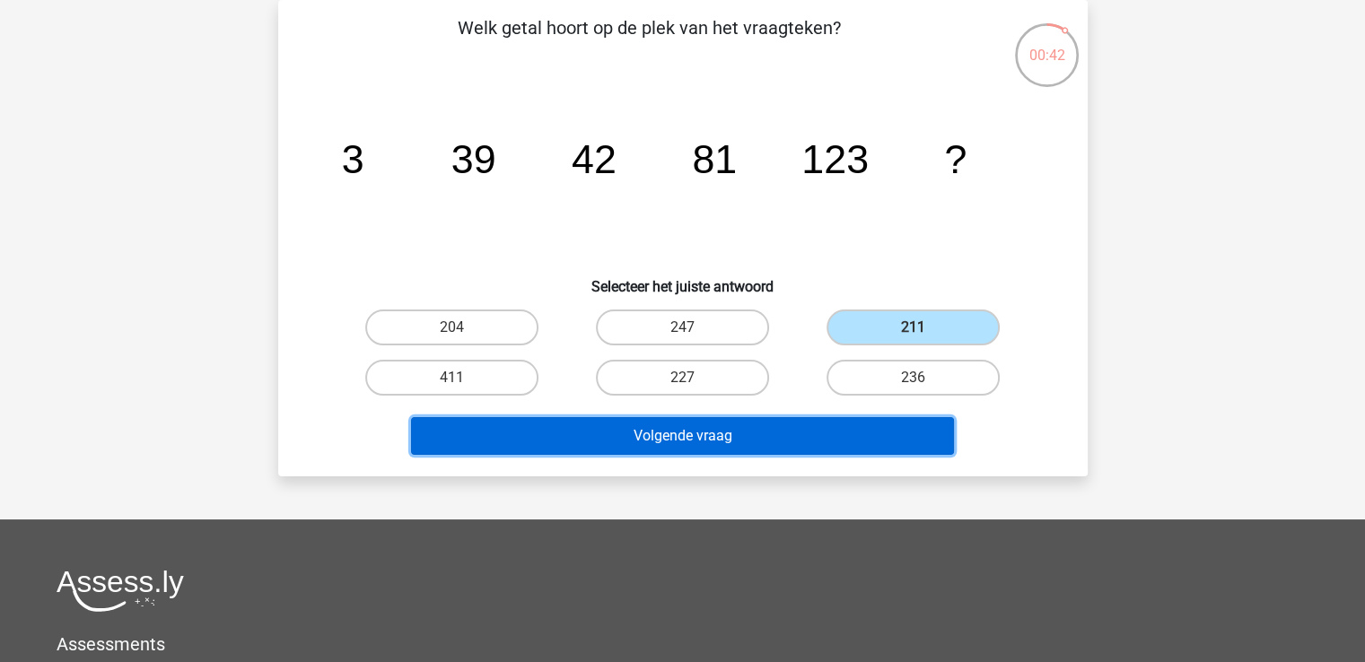
click at [811, 424] on button "Volgende vraag" at bounding box center [682, 436] width 543 height 38
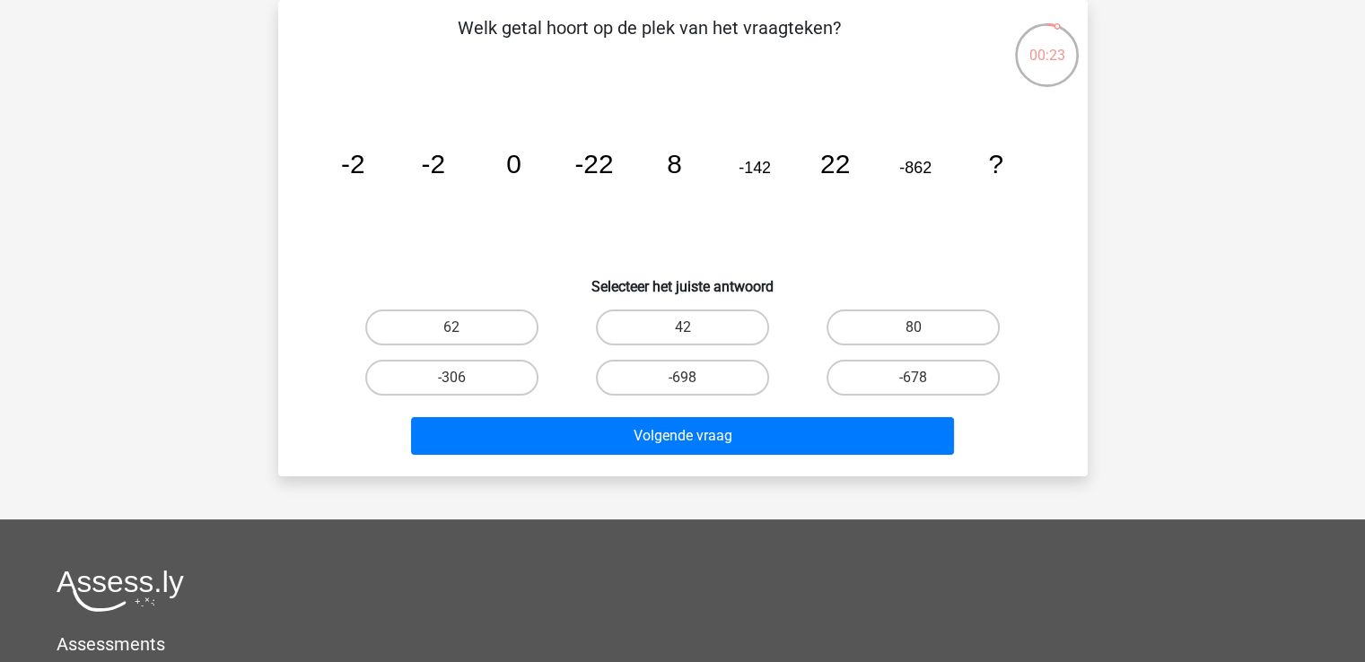
click at [589, 183] on icon "image/svg+xml -2 -2 0 -22 8 -142 22 -862 ?" at bounding box center [682, 173] width 723 height 181
click at [496, 378] on label "-306" at bounding box center [451, 378] width 173 height 36
click at [463, 378] on input "-306" at bounding box center [457, 384] width 12 height 12
radio input "true"
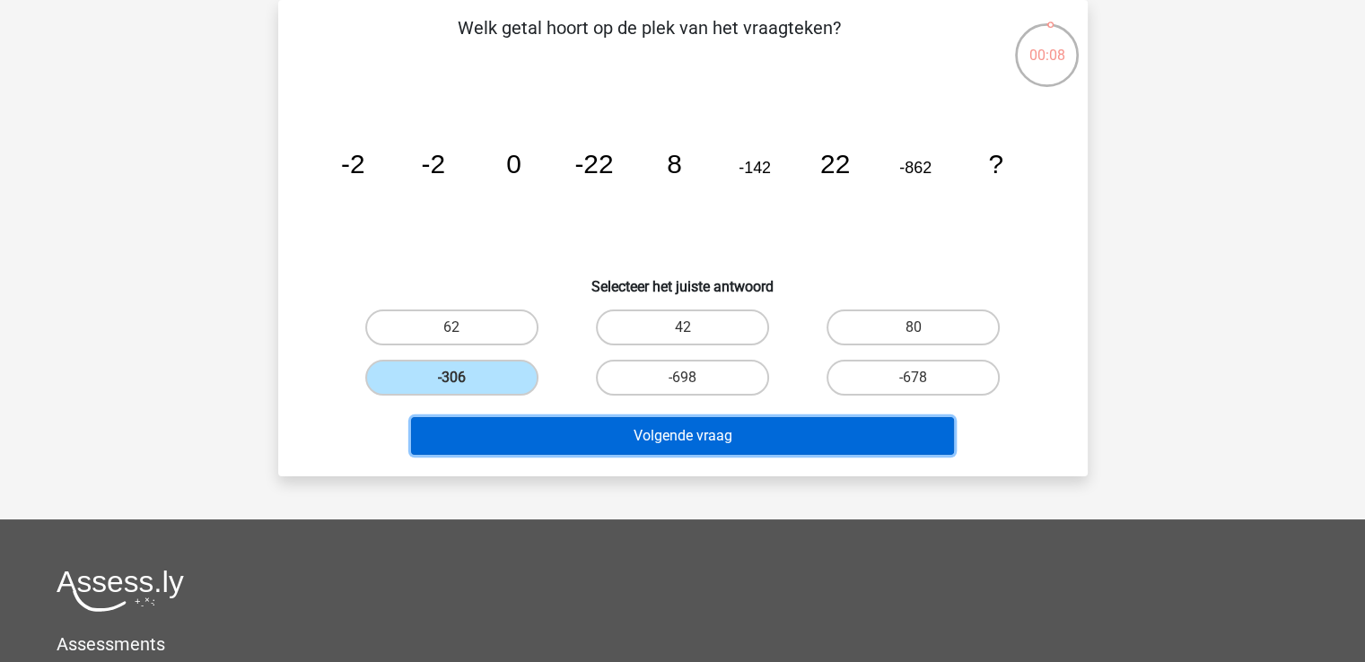
click at [524, 419] on button "Volgende vraag" at bounding box center [682, 436] width 543 height 38
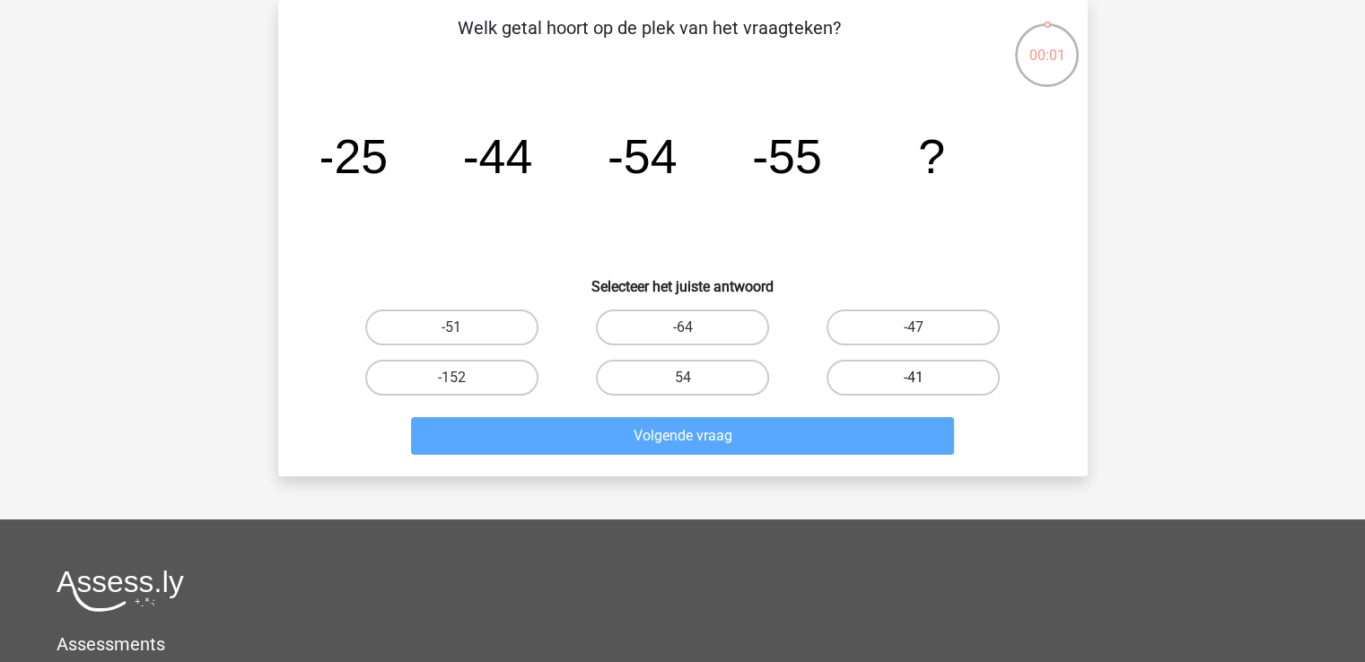
click at [865, 360] on label "-41" at bounding box center [912, 378] width 173 height 36
click at [913, 378] on input "-41" at bounding box center [919, 384] width 12 height 12
radio input "true"
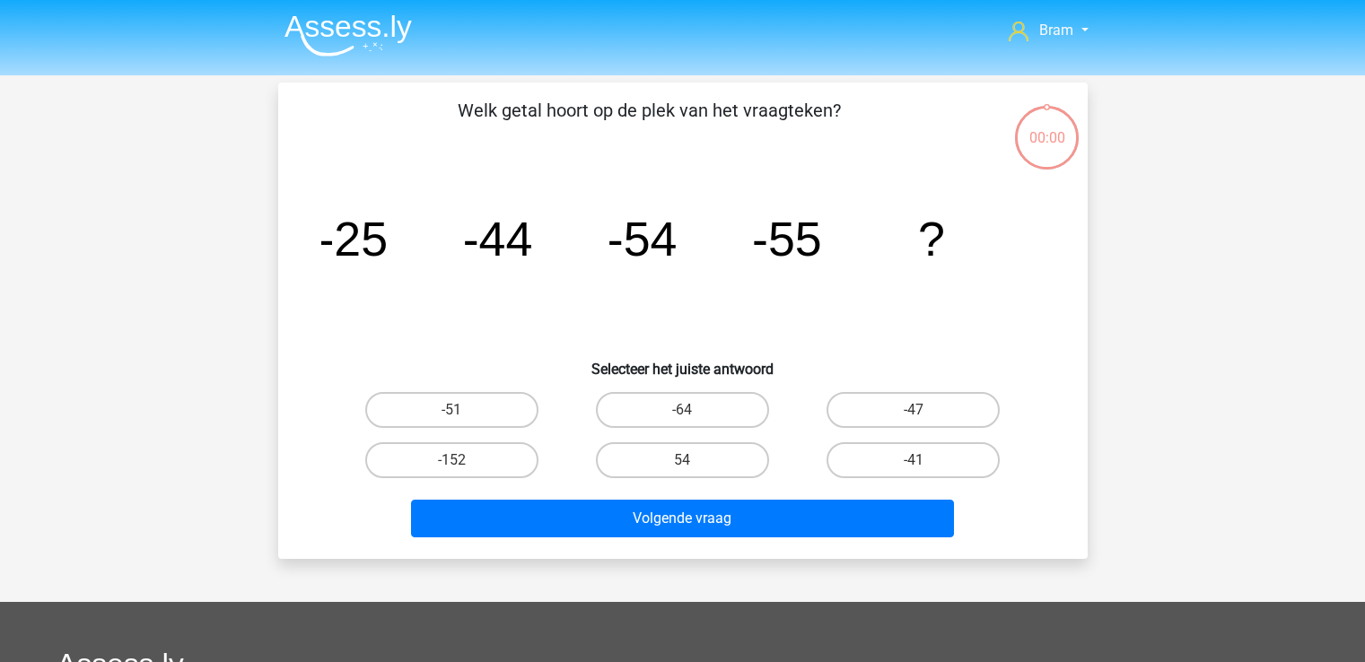
scroll to position [83, 0]
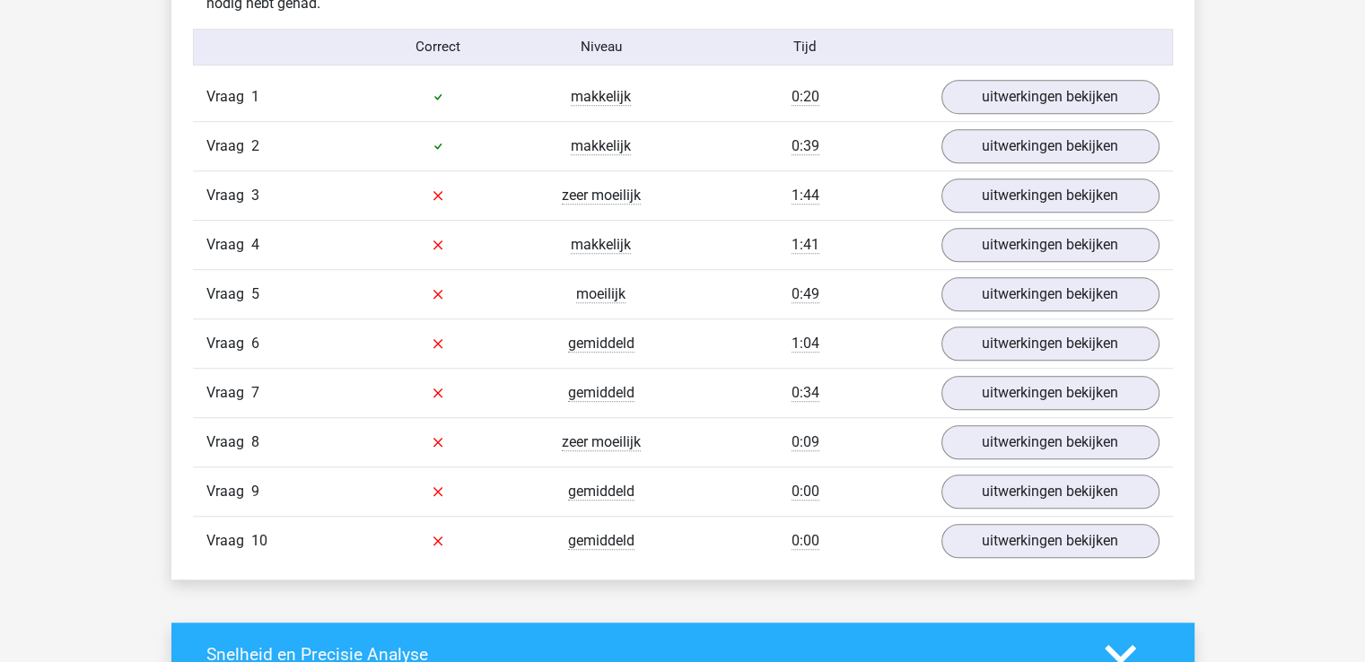
scroll to position [1138, 0]
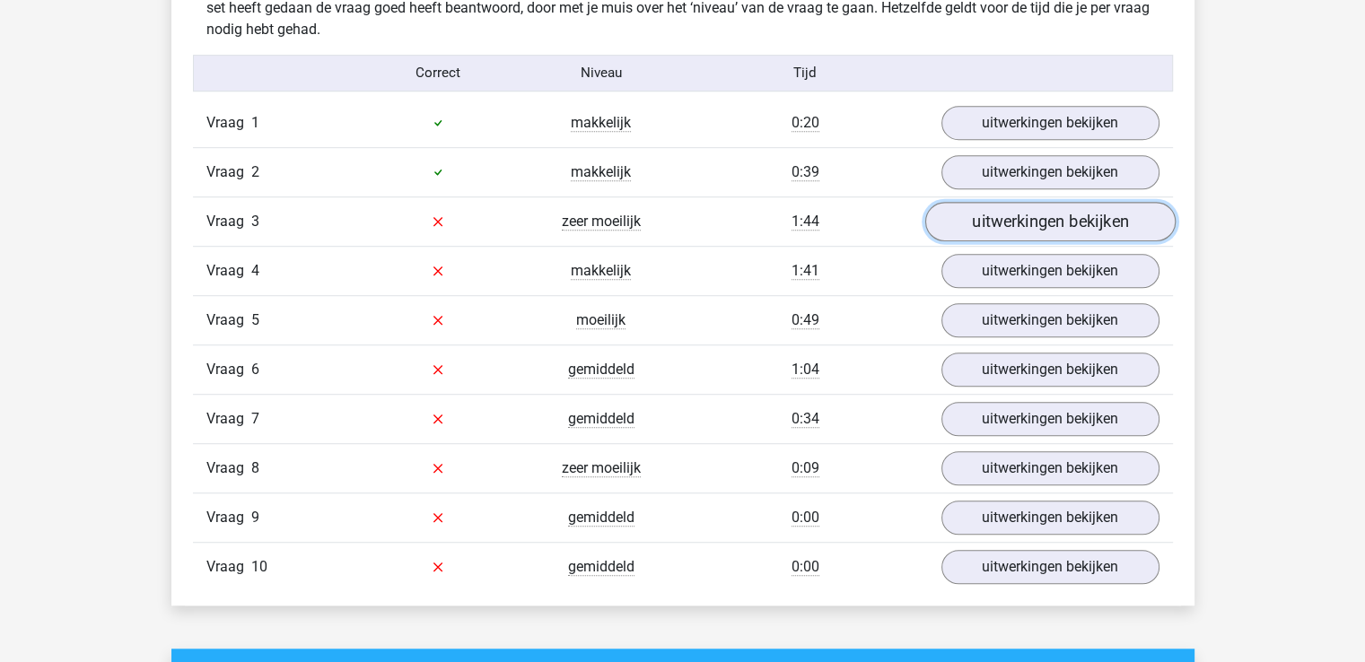
click at [1078, 212] on link "uitwerkingen bekijken" at bounding box center [1049, 221] width 250 height 39
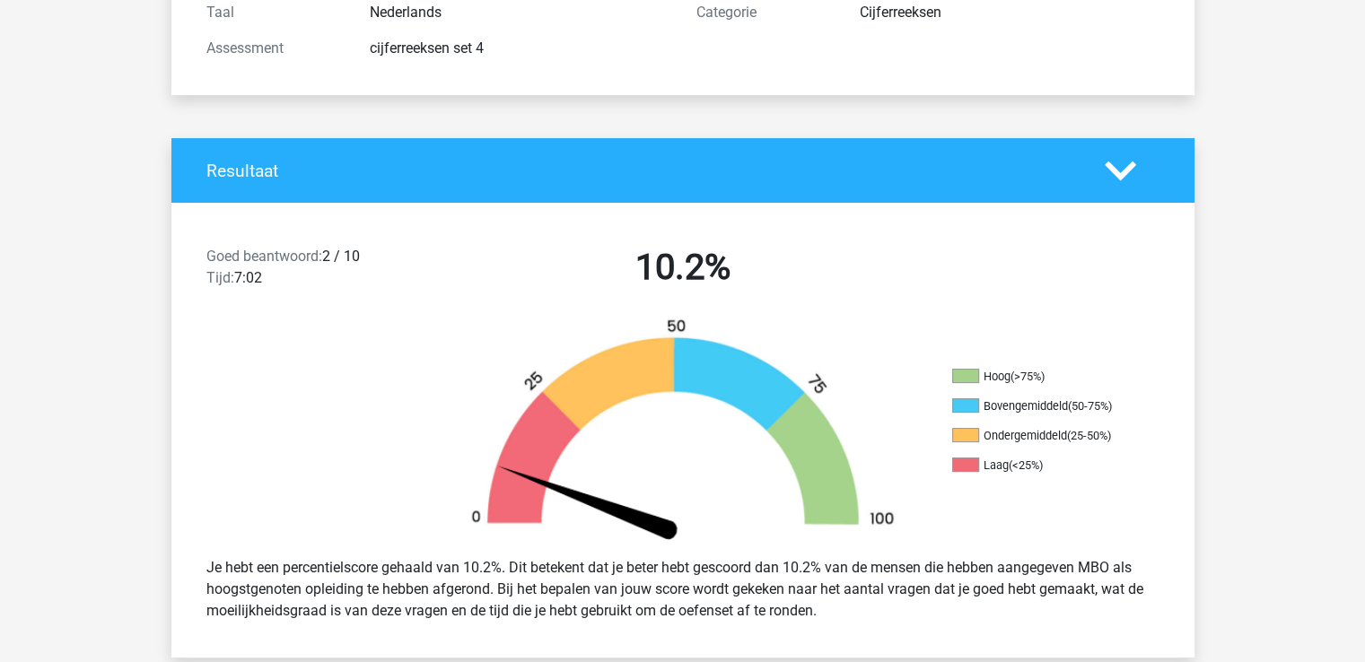
scroll to position [0, 0]
